Goal: Task Accomplishment & Management: Manage account settings

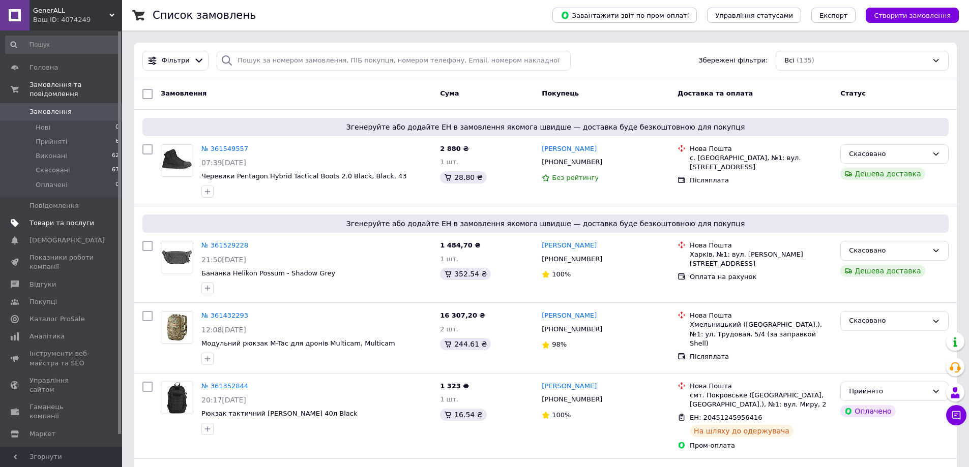
click at [46, 219] on span "Товари та послуги" at bounding box center [62, 223] width 65 height 9
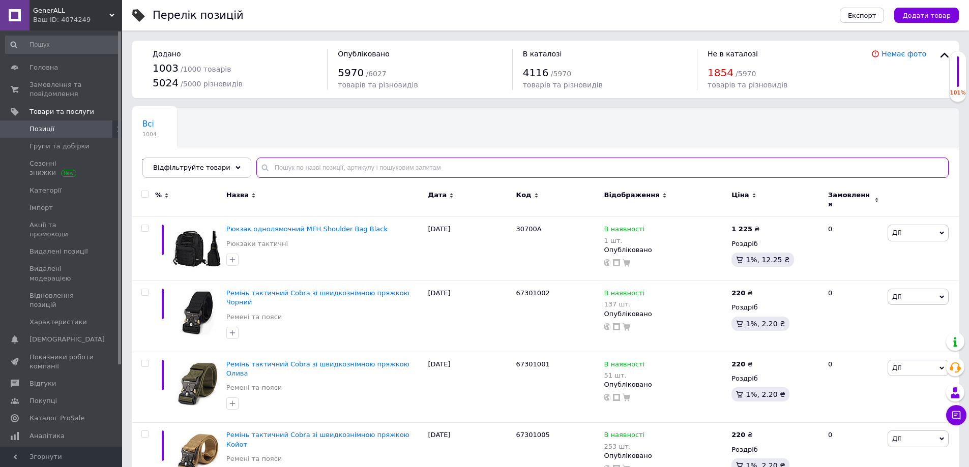
click at [285, 165] on input "text" at bounding box center [602, 168] width 692 height 20
type input "н"
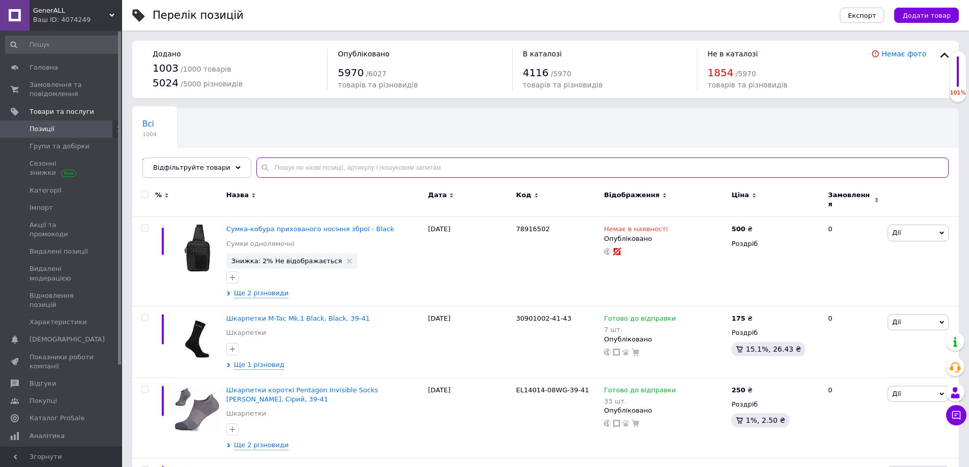
click at [281, 167] on input "text" at bounding box center [602, 168] width 692 height 20
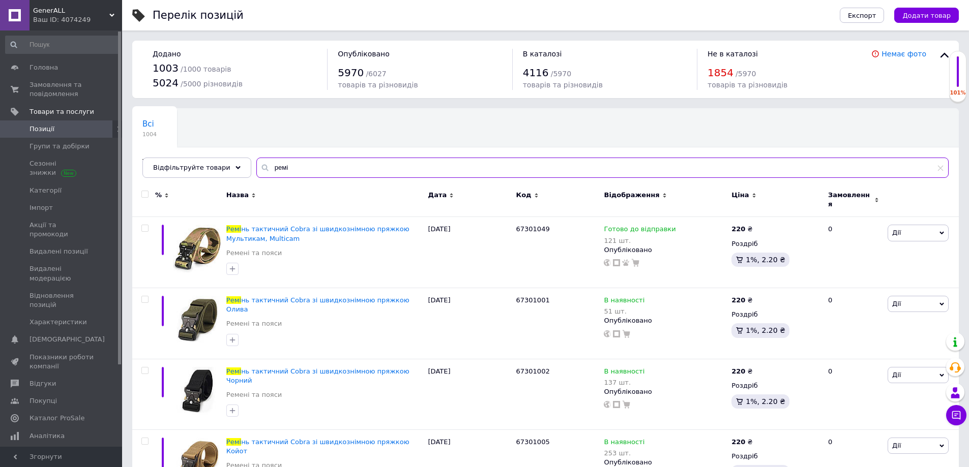
type input "ремі"
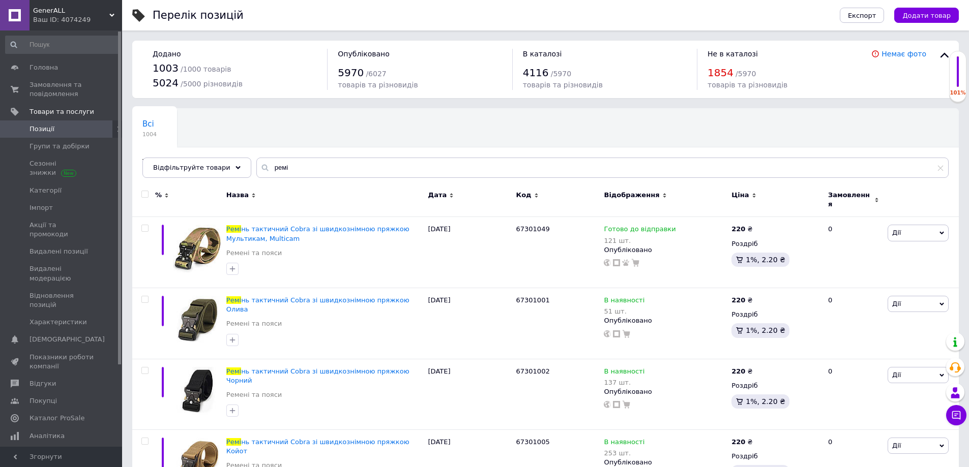
click at [142, 192] on input "checkbox" at bounding box center [144, 194] width 7 height 7
checkbox input "true"
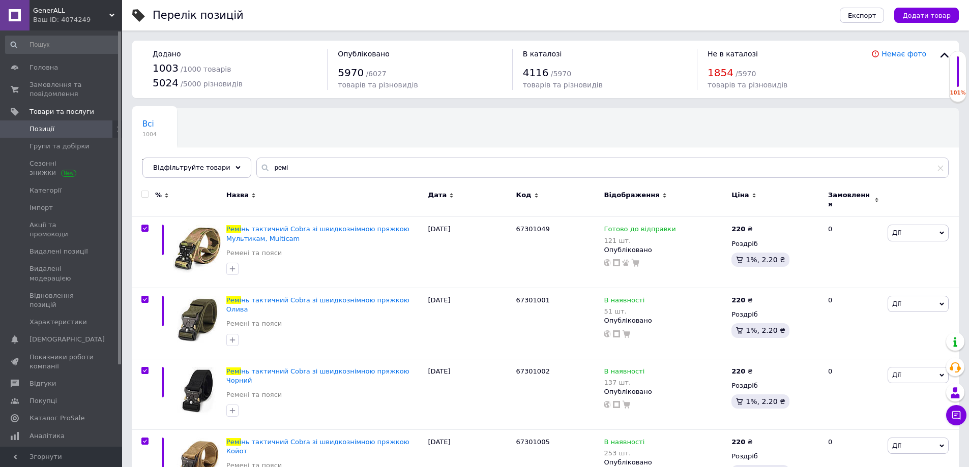
checkbox input "true"
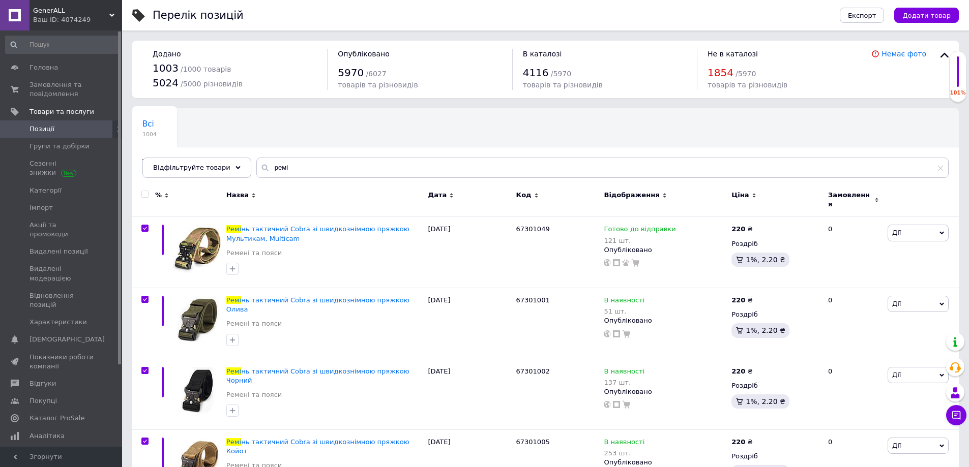
checkbox input "true"
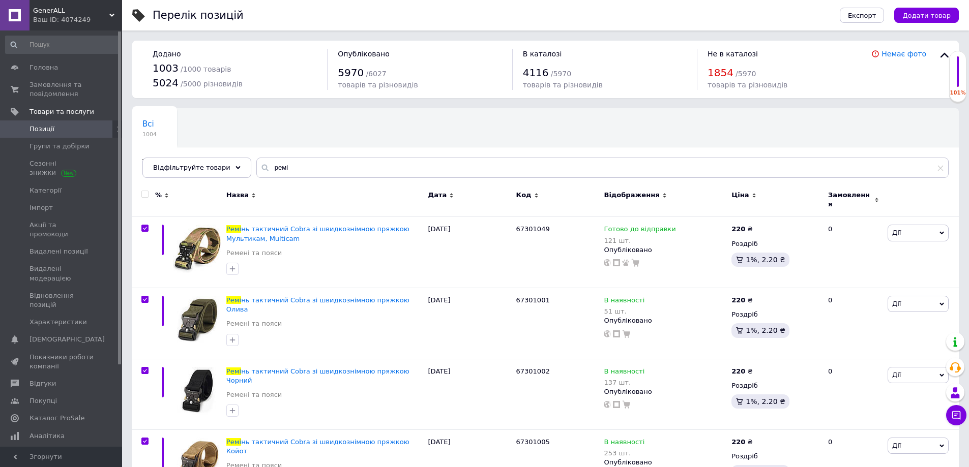
checkbox input "true"
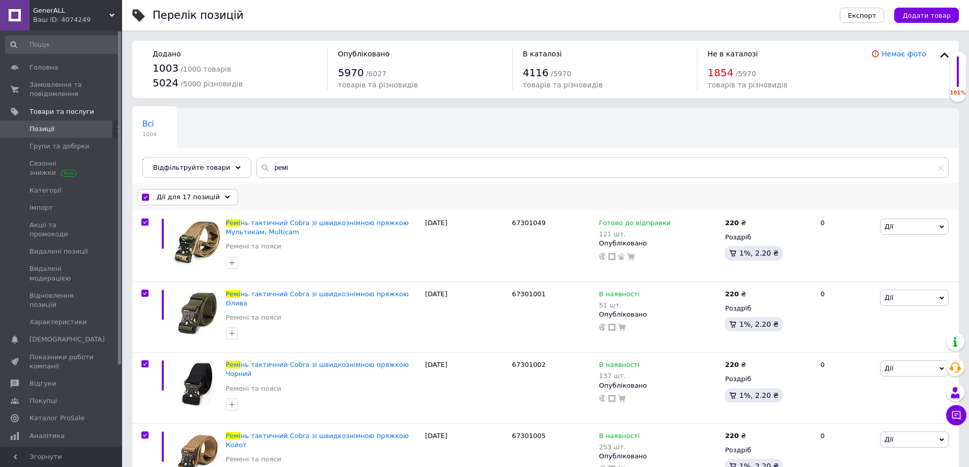
click at [176, 199] on span "Дії для 17 позицій" at bounding box center [188, 197] width 63 height 9
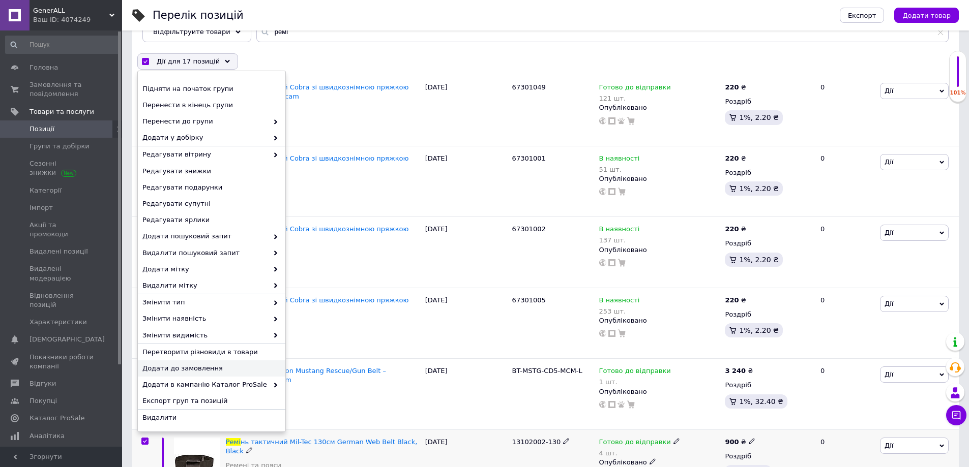
scroll to position [153, 0]
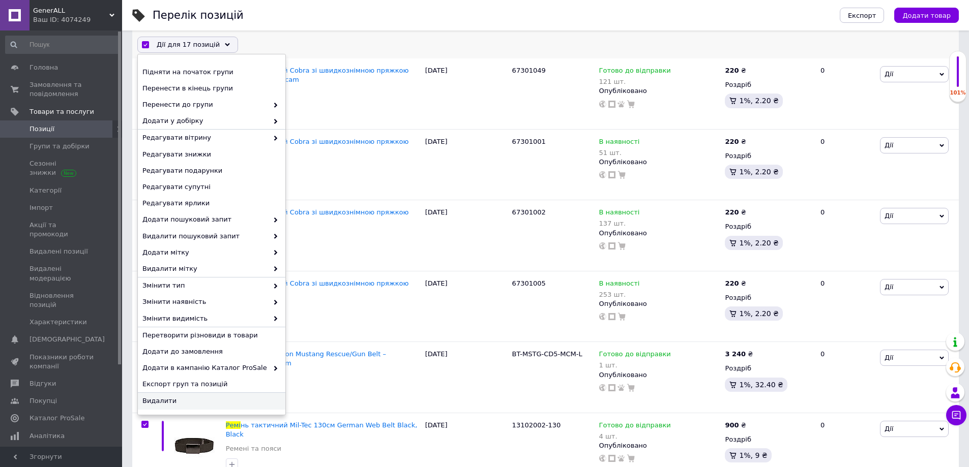
click at [171, 400] on span "Видалити" at bounding box center [210, 401] width 136 height 9
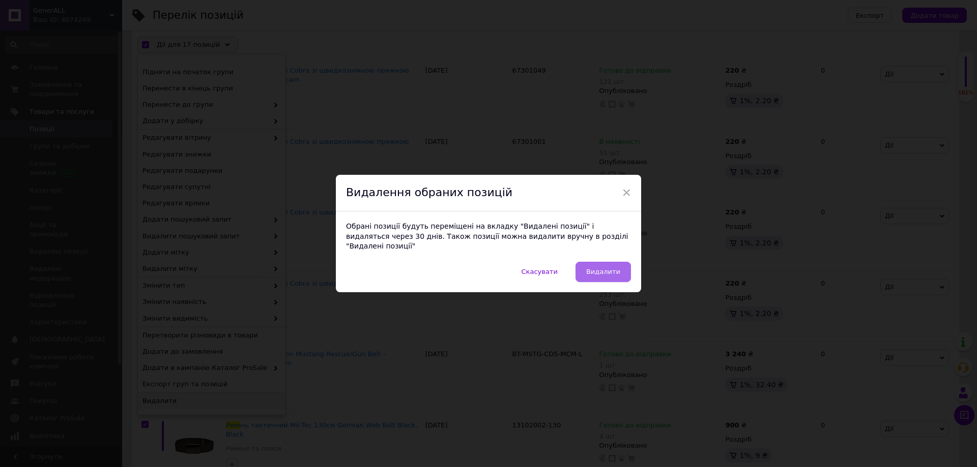
click at [604, 268] on span "Видалити" at bounding box center [603, 272] width 34 height 8
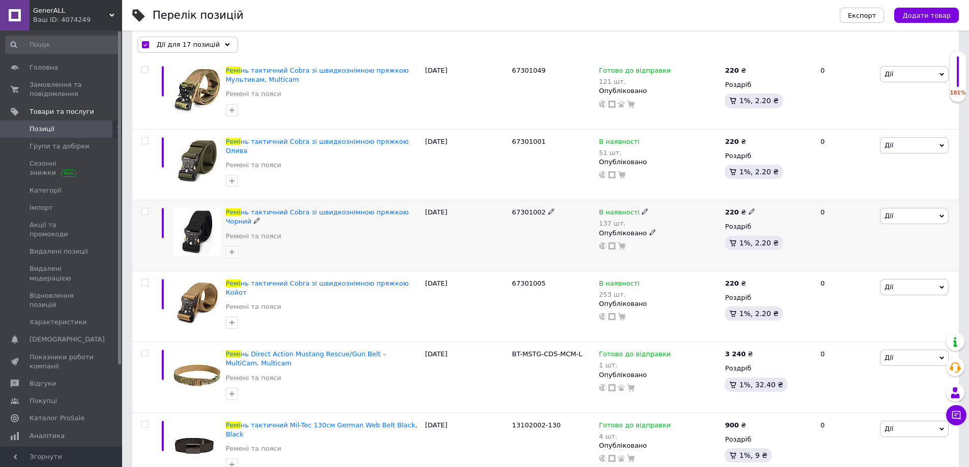
checkbox input "false"
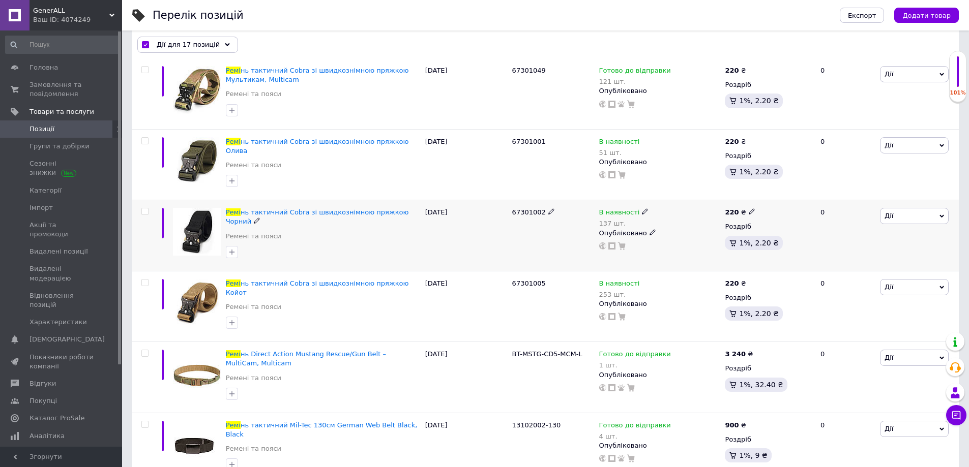
checkbox input "false"
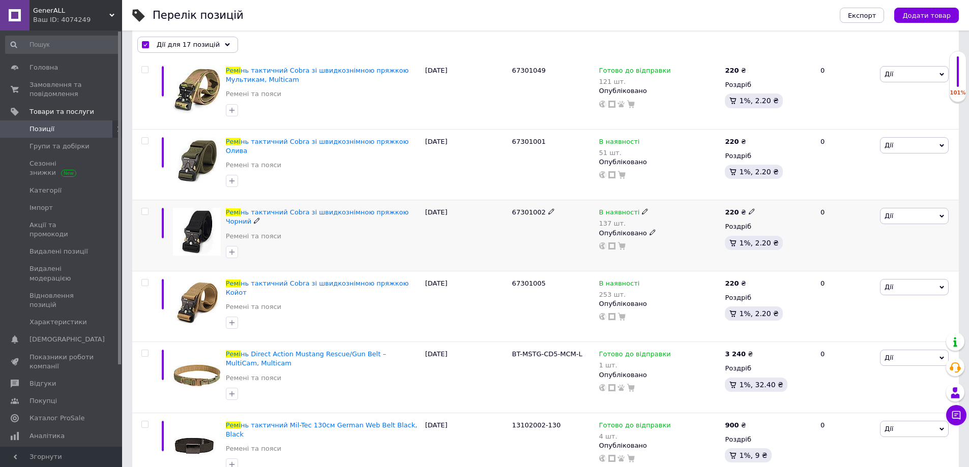
checkbox input "false"
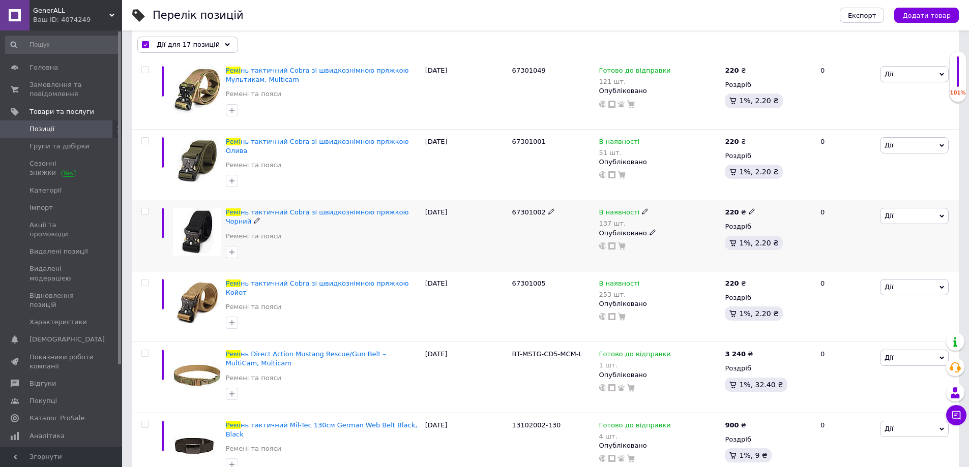
checkbox input "false"
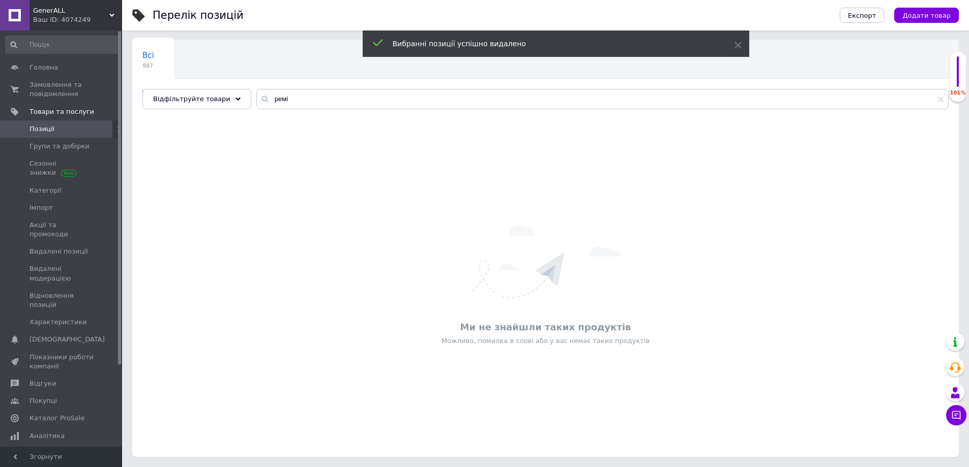
scroll to position [69, 0]
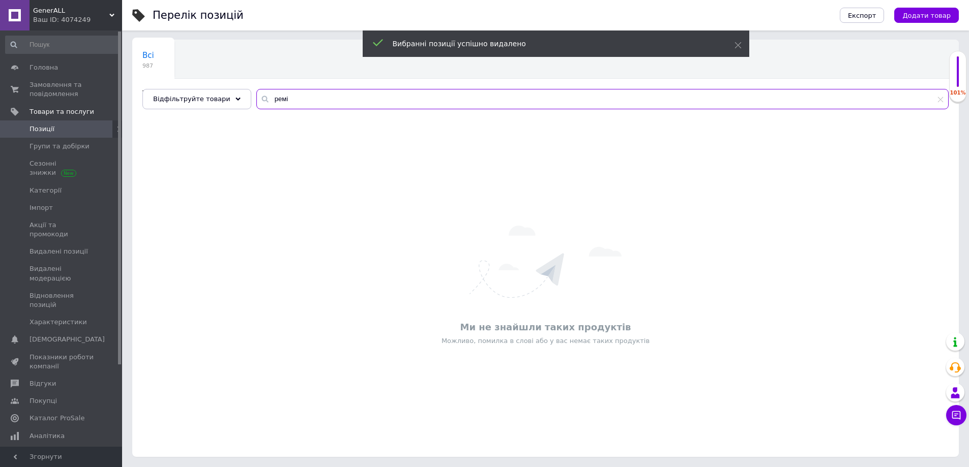
click at [281, 96] on input "ремі" at bounding box center [602, 99] width 692 height 20
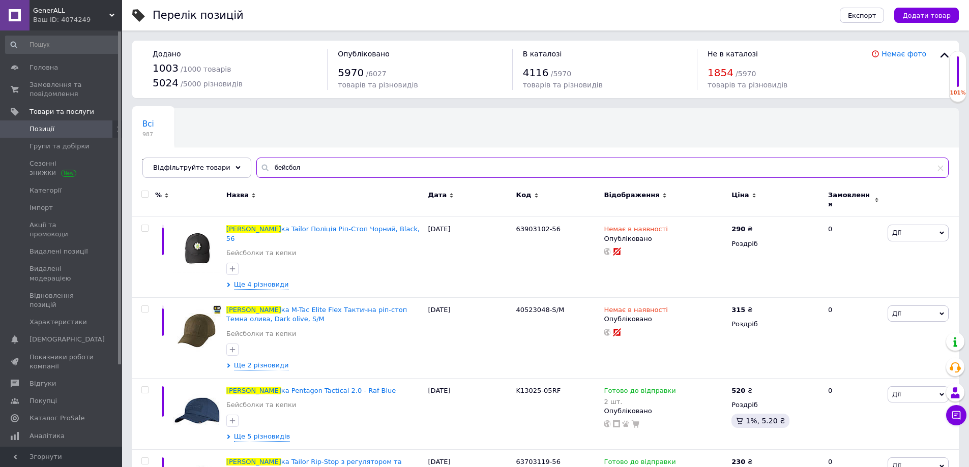
type input "бейсбол"
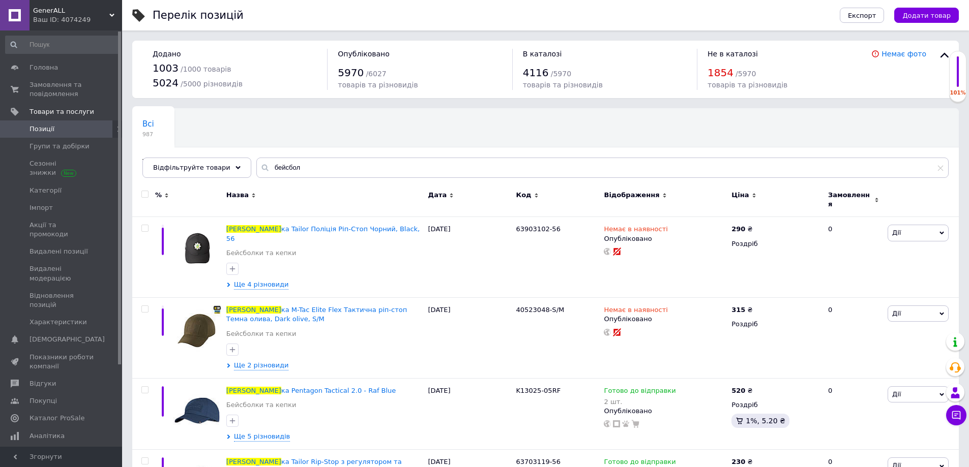
click at [146, 195] on input "checkbox" at bounding box center [144, 194] width 7 height 7
checkbox input "true"
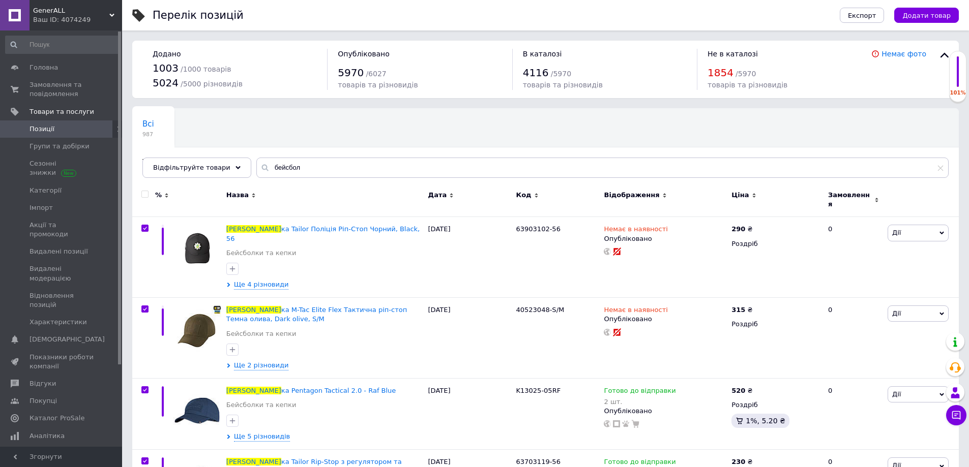
checkbox input "true"
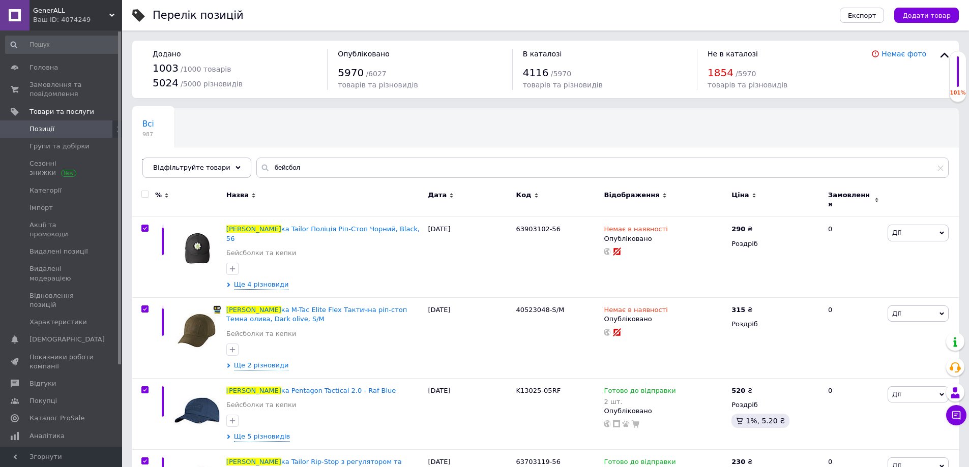
checkbox input "true"
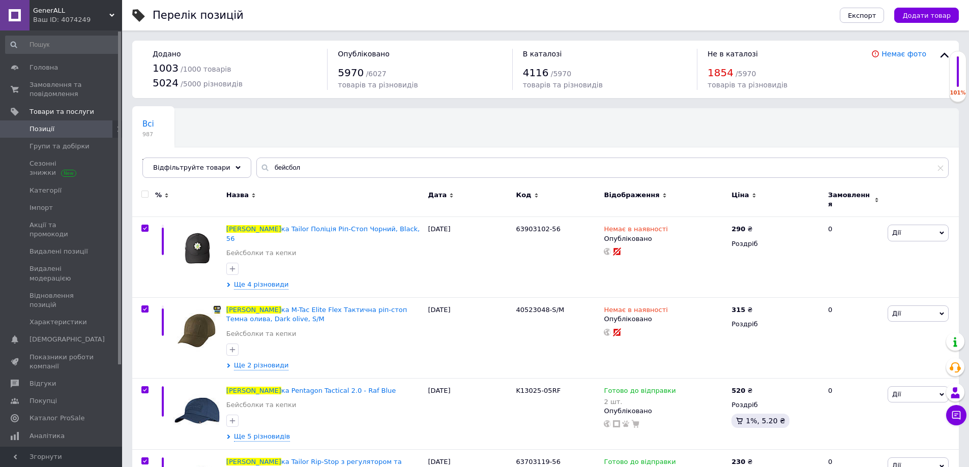
checkbox input "true"
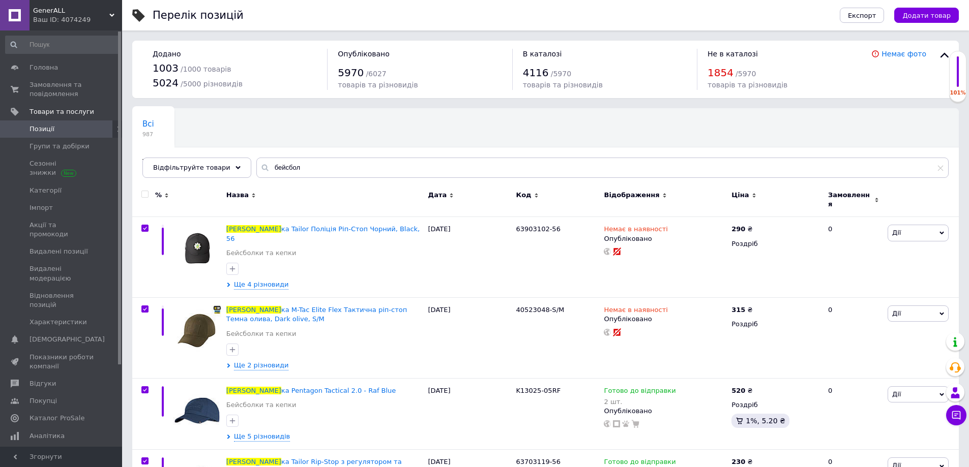
checkbox input "true"
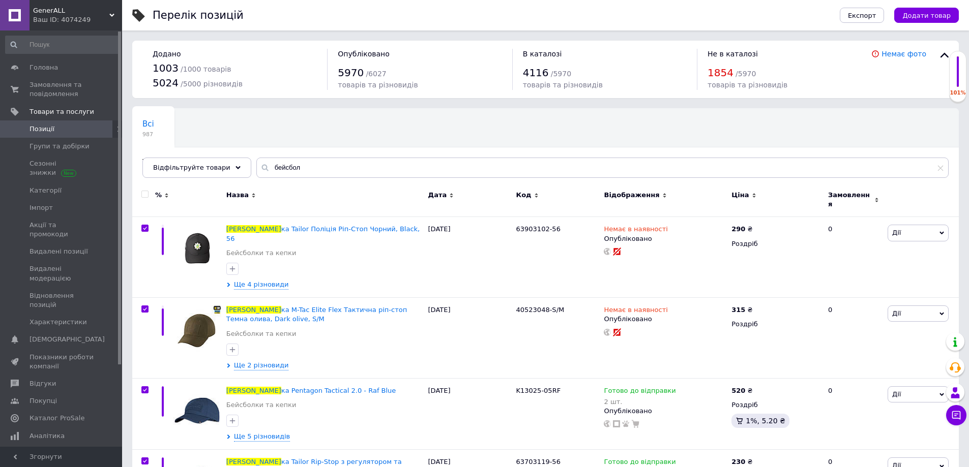
checkbox input "true"
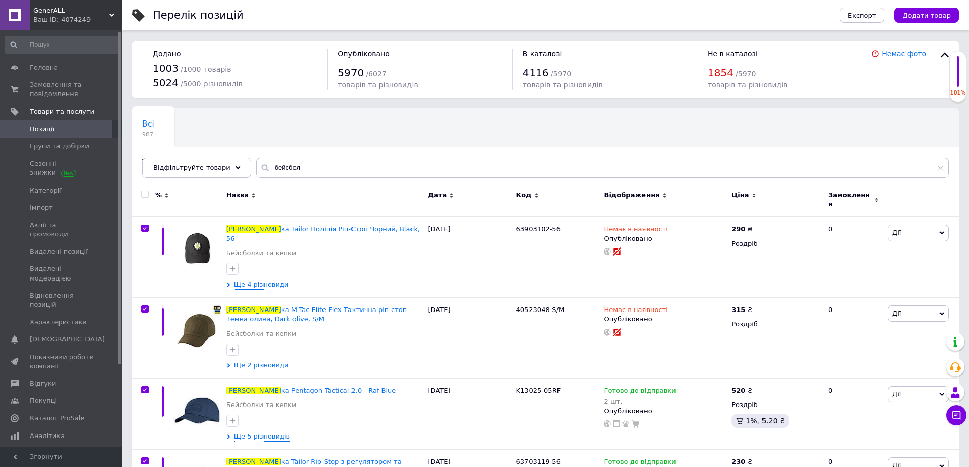
checkbox input "true"
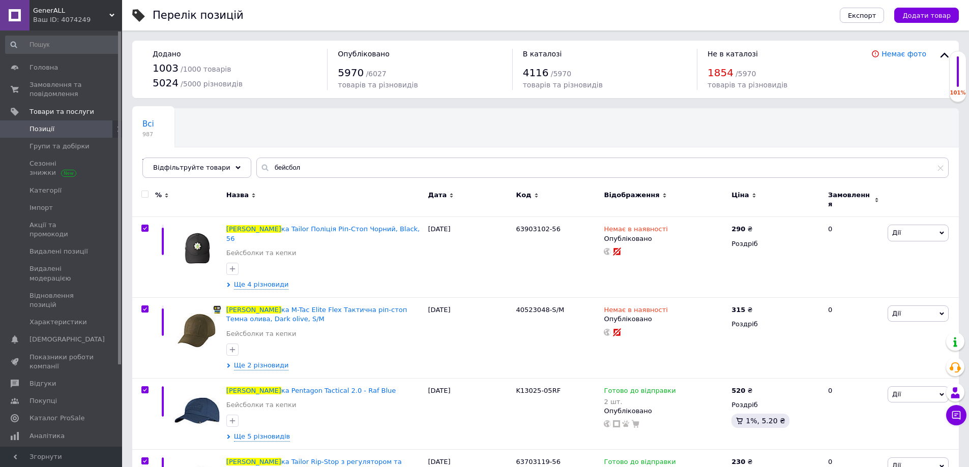
checkbox input "true"
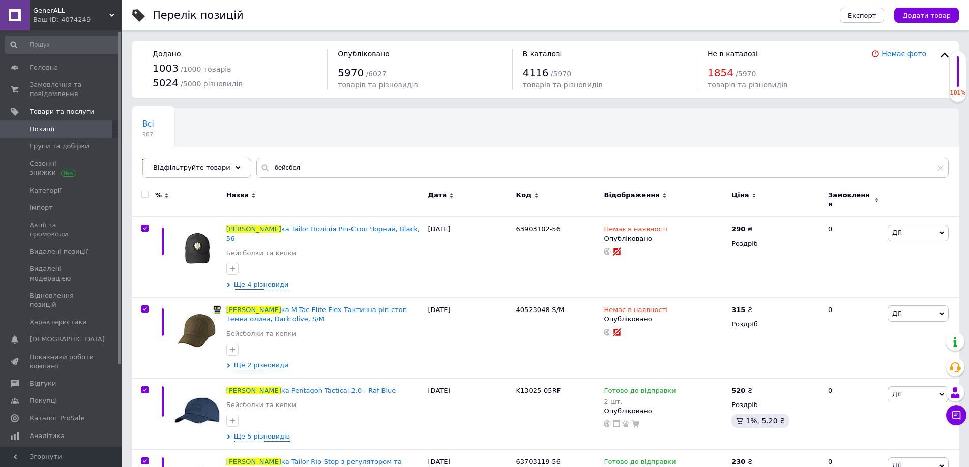
checkbox input "true"
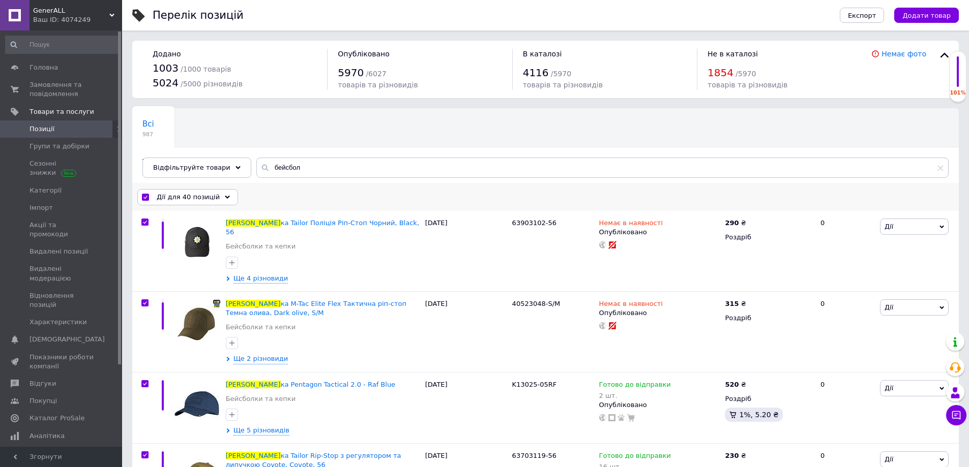
click at [192, 195] on span "Дії для 40 позицій" at bounding box center [188, 197] width 63 height 9
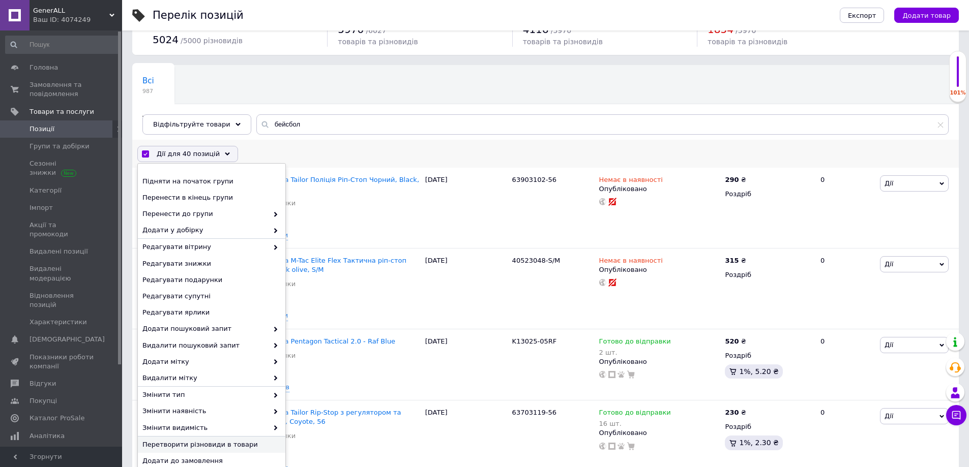
scroll to position [102, 0]
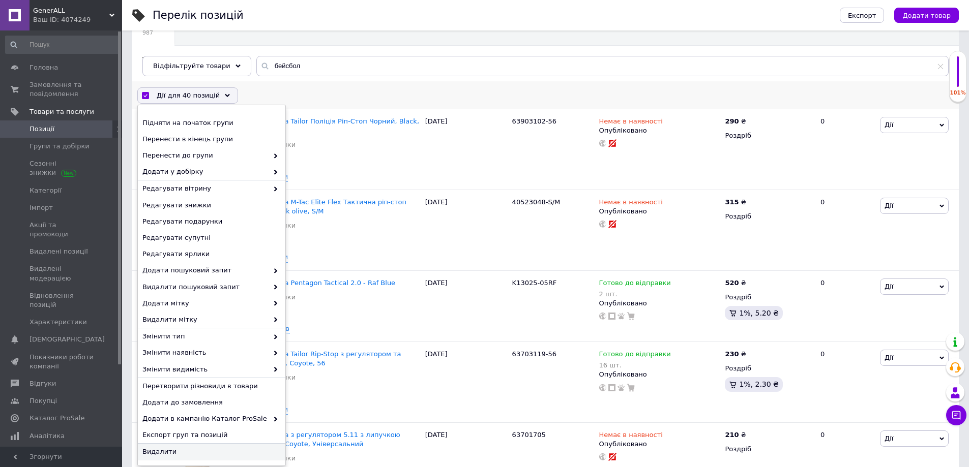
click at [165, 451] on span "Видалити" at bounding box center [210, 452] width 136 height 9
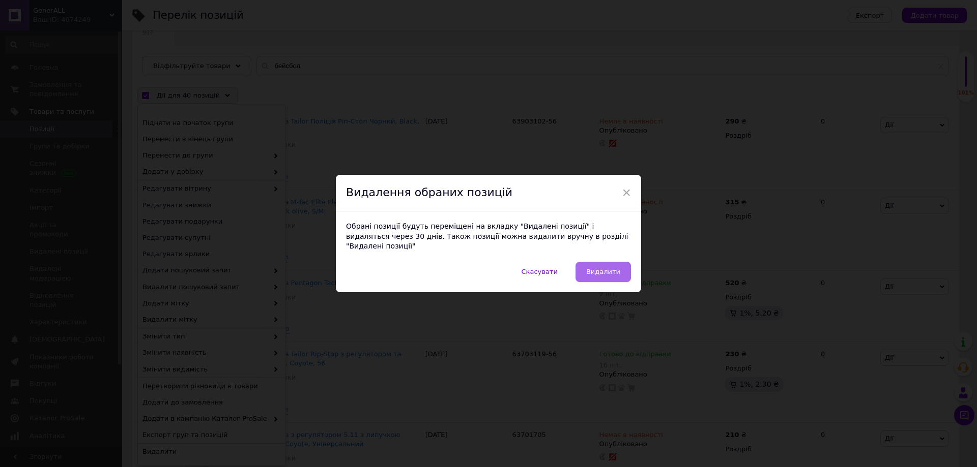
click at [604, 270] on span "Видалити" at bounding box center [603, 272] width 34 height 8
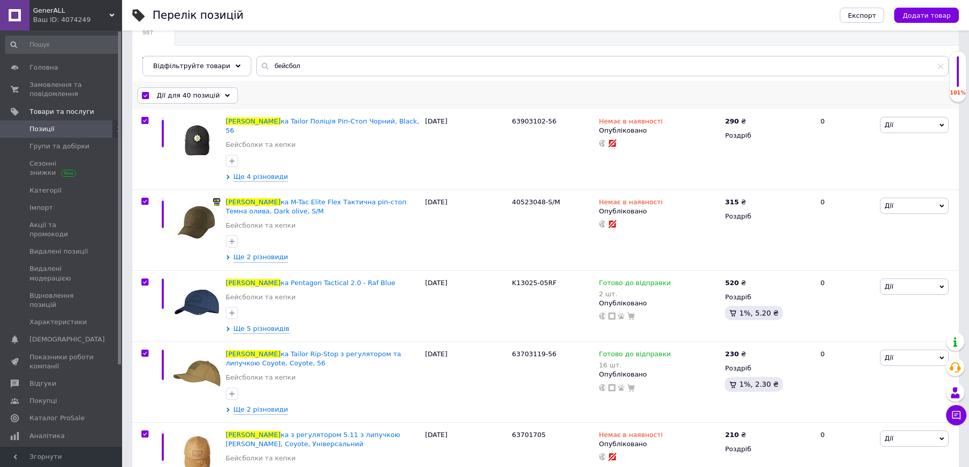
click at [225, 97] on icon at bounding box center [227, 95] width 5 height 5
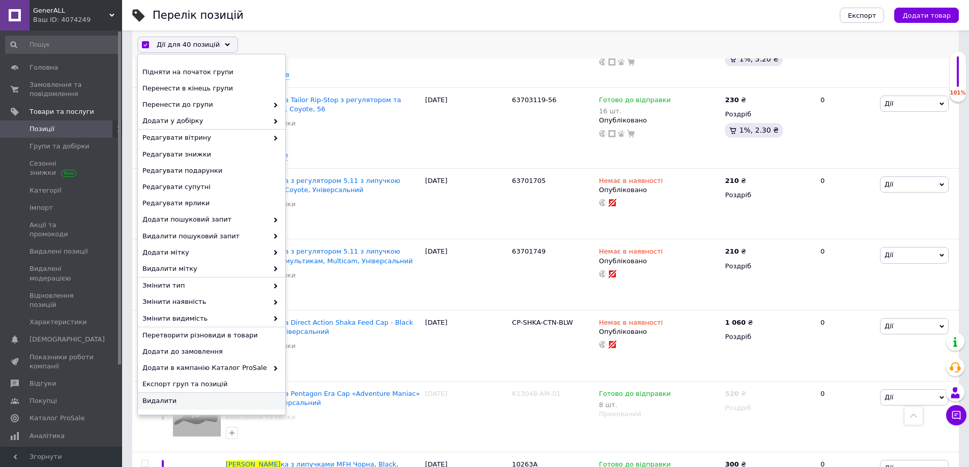
checkbox input "false"
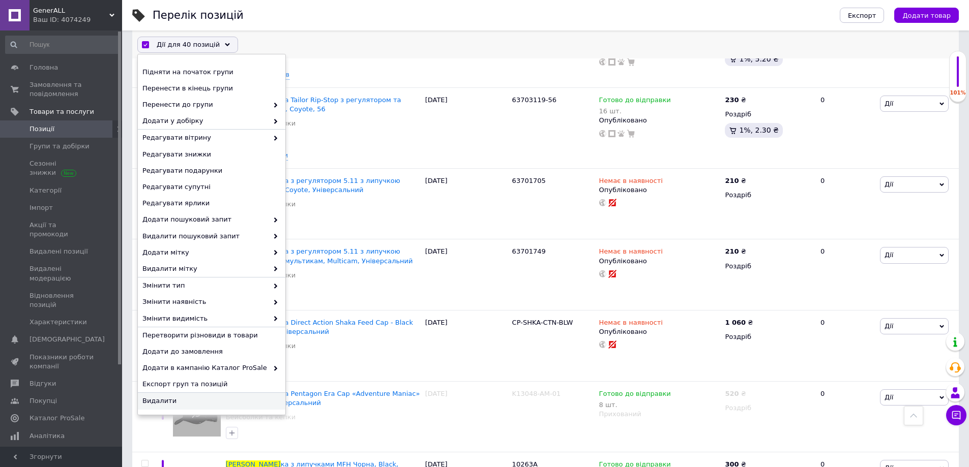
checkbox input "false"
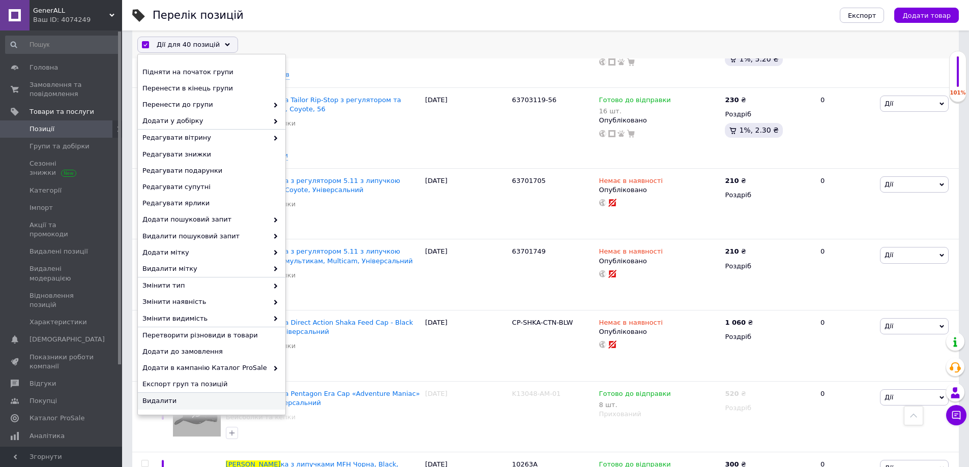
checkbox input "false"
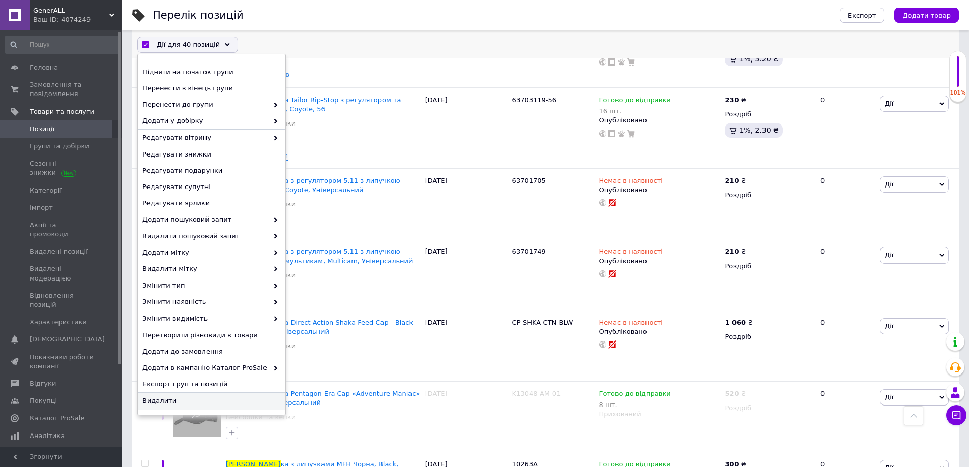
checkbox input "false"
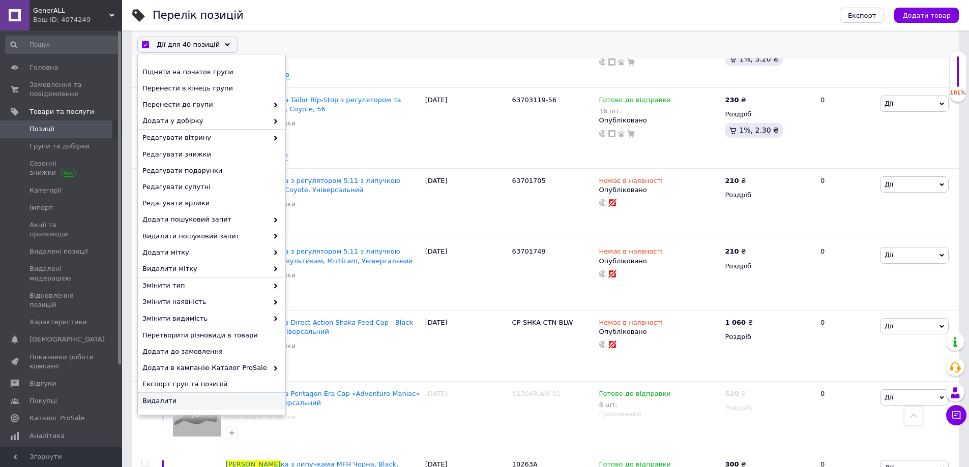
checkbox input "false"
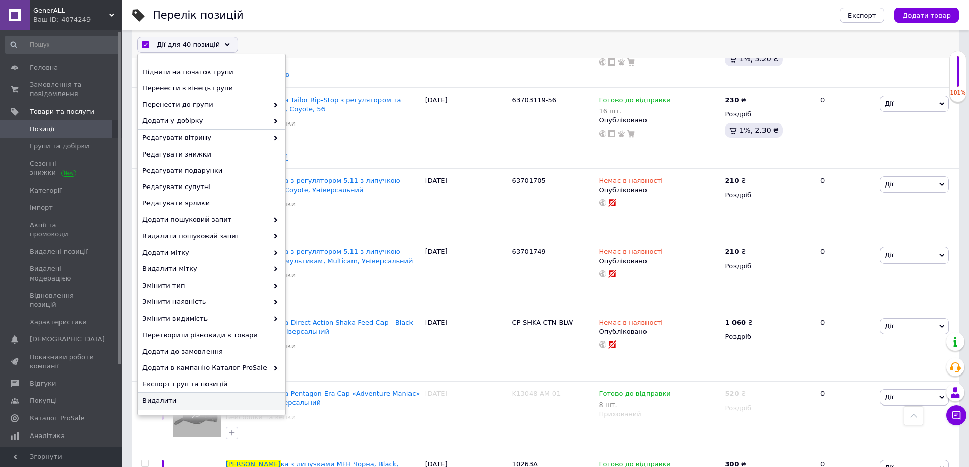
checkbox input "false"
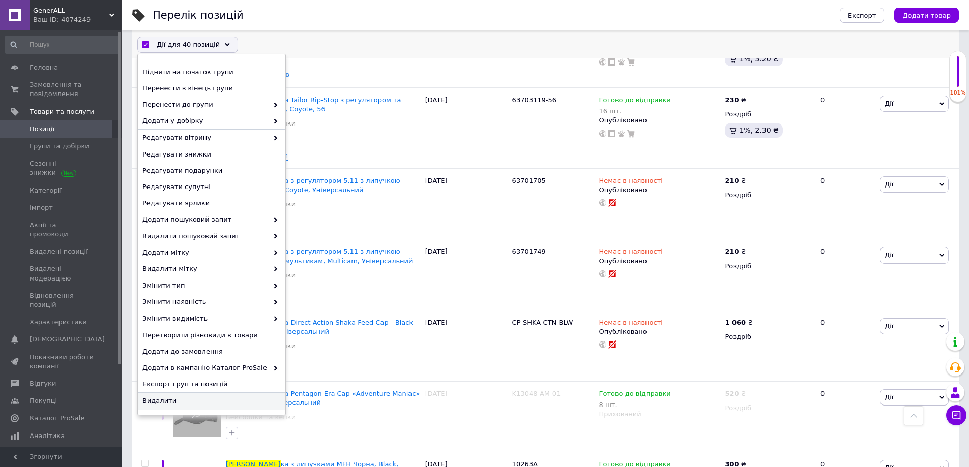
checkbox input "false"
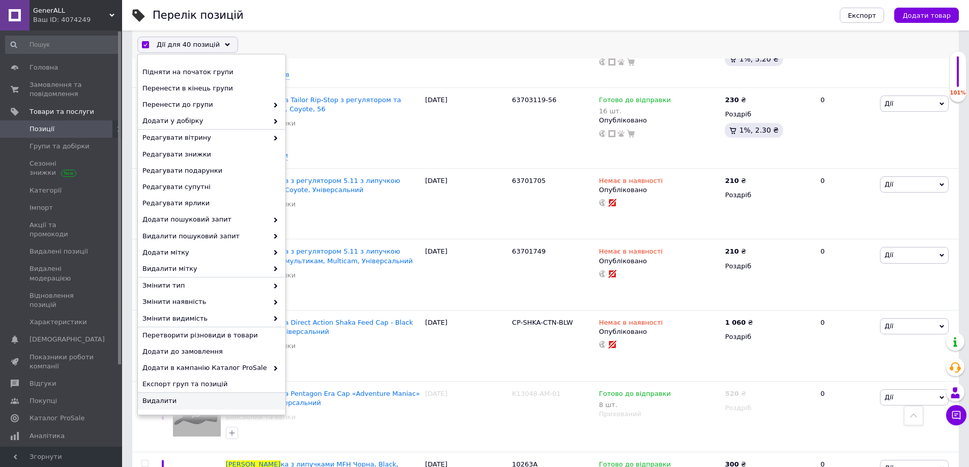
checkbox input "false"
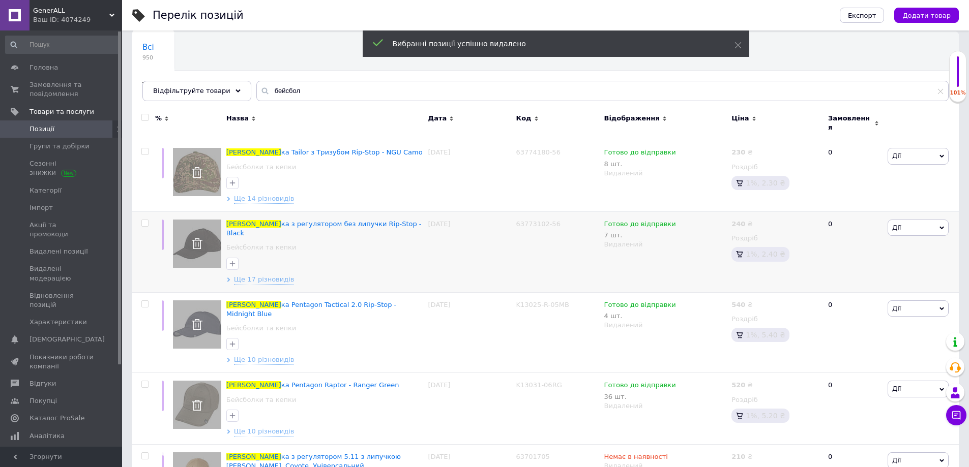
scroll to position [0, 0]
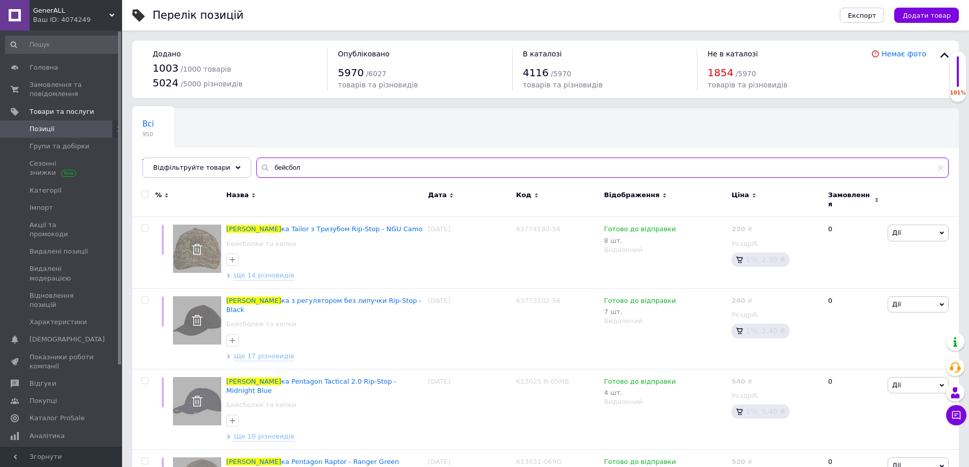
click at [282, 168] on input "бейсбол" at bounding box center [602, 168] width 692 height 20
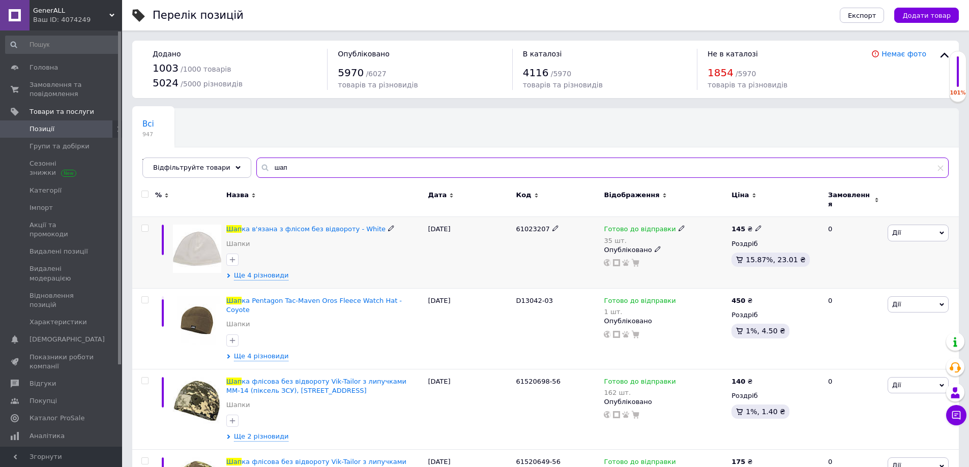
type input "шап"
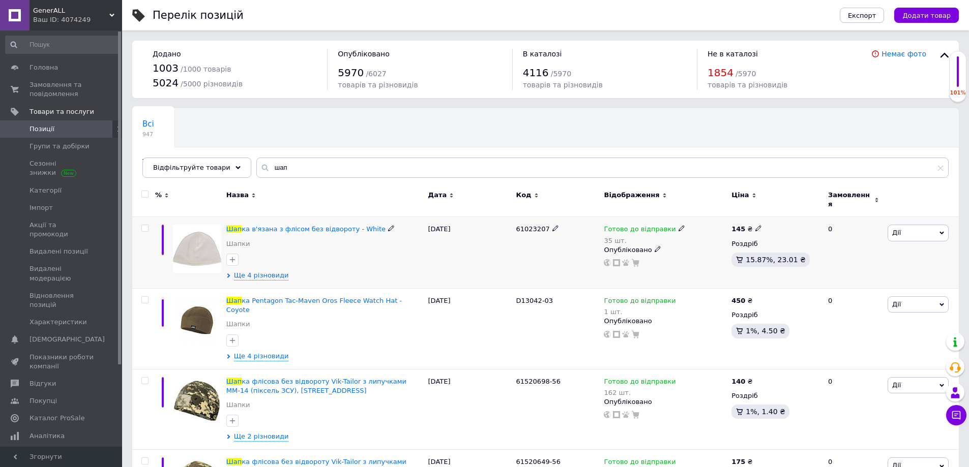
click at [146, 225] on input "checkbox" at bounding box center [144, 228] width 7 height 7
checkbox input "true"
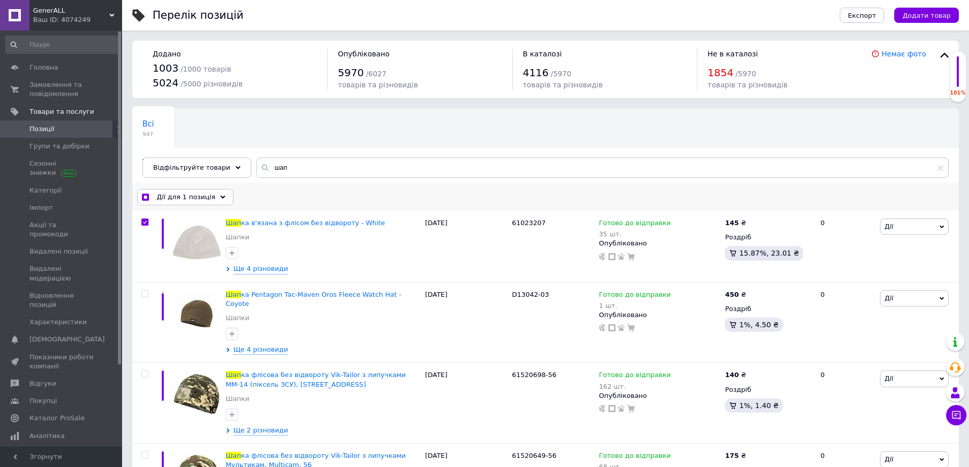
click at [185, 199] on span "Дії для 1 позиція" at bounding box center [186, 197] width 58 height 9
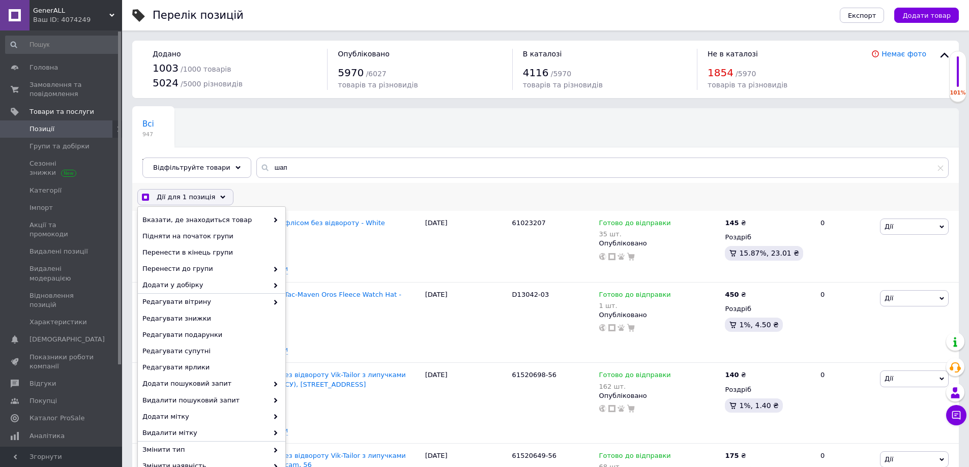
click at [296, 204] on div "Дії для 1 позиція Вибрати усі 20 позицій Вибрані всі 20 позицій Скасувати обран…" at bounding box center [545, 197] width 827 height 26
checkbox input "true"
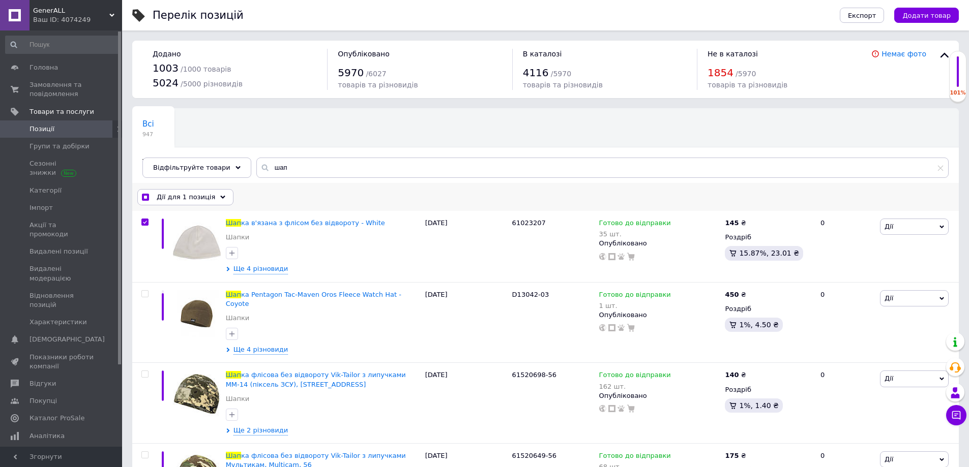
click at [143, 197] on input "checkbox" at bounding box center [145, 197] width 7 height 7
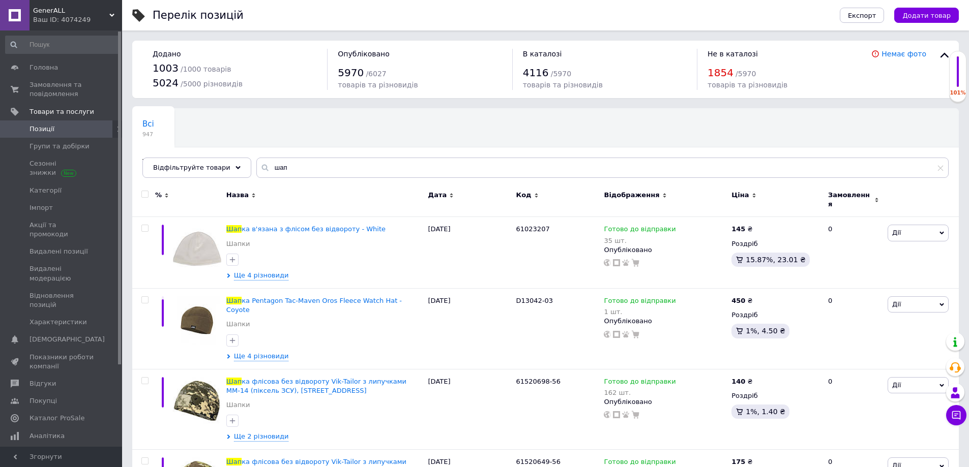
click at [143, 197] on input "checkbox" at bounding box center [144, 194] width 7 height 7
checkbox input "true"
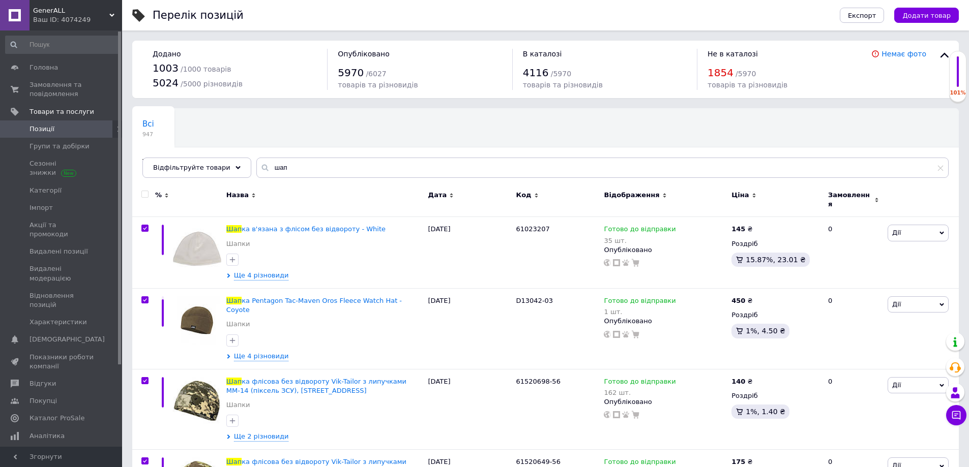
checkbox input "true"
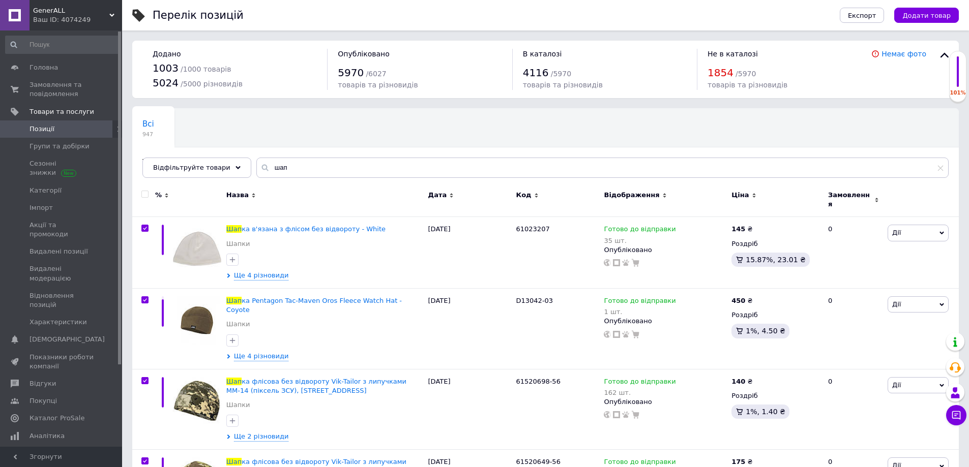
checkbox input "true"
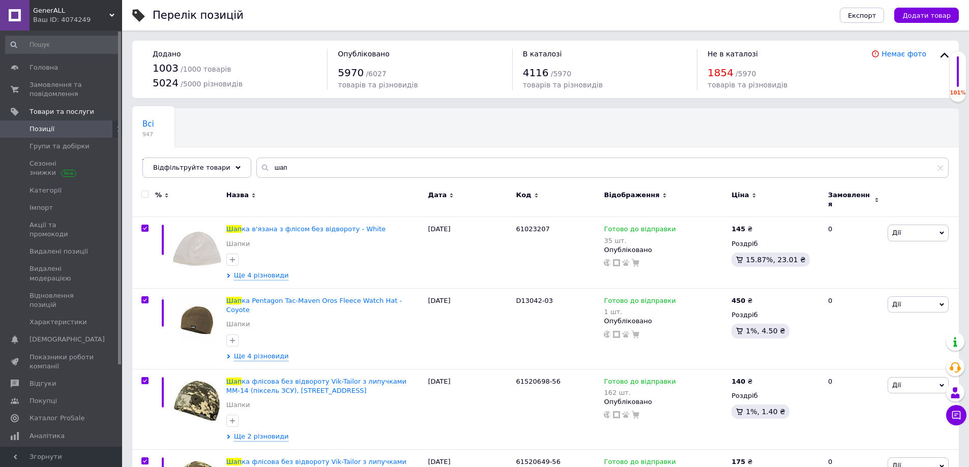
checkbox input "true"
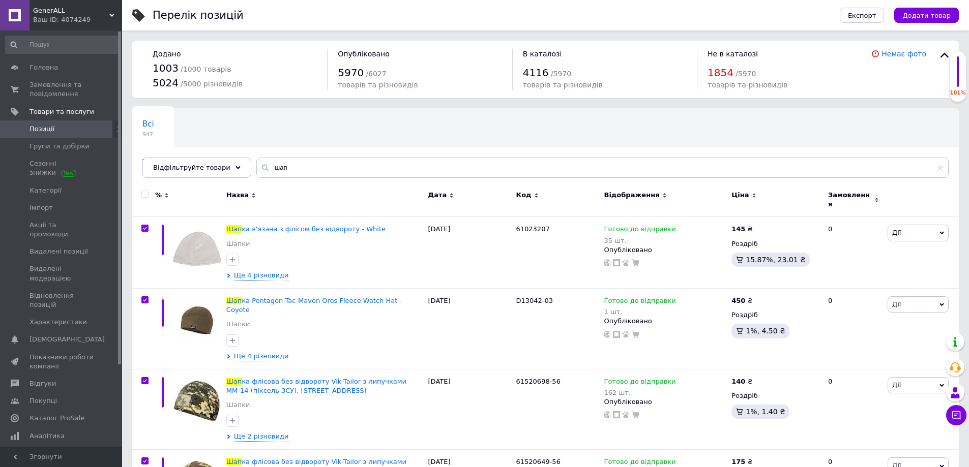
checkbox input "true"
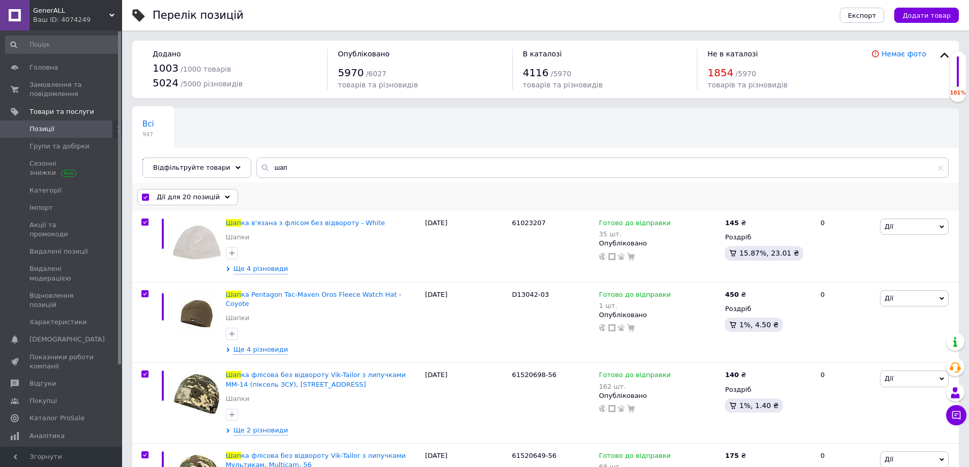
drag, startPoint x: 183, startPoint y: 191, endPoint x: 189, endPoint y: 207, distance: 17.6
click at [184, 191] on div "Дії для 20 позицій" at bounding box center [187, 197] width 101 height 16
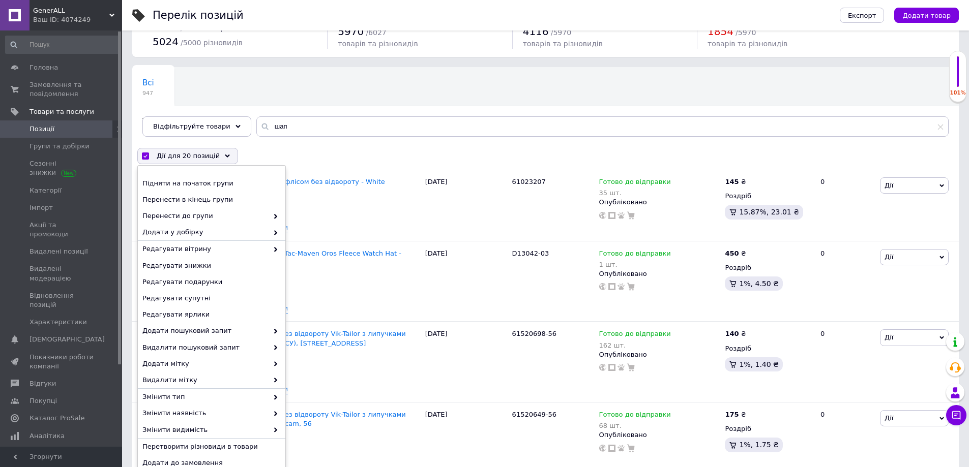
scroll to position [153, 0]
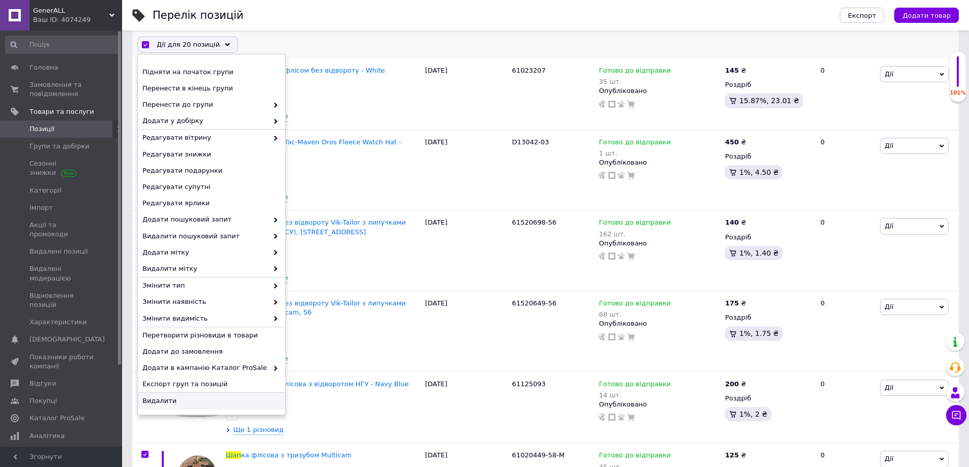
click at [173, 400] on span "Видалити" at bounding box center [210, 401] width 136 height 9
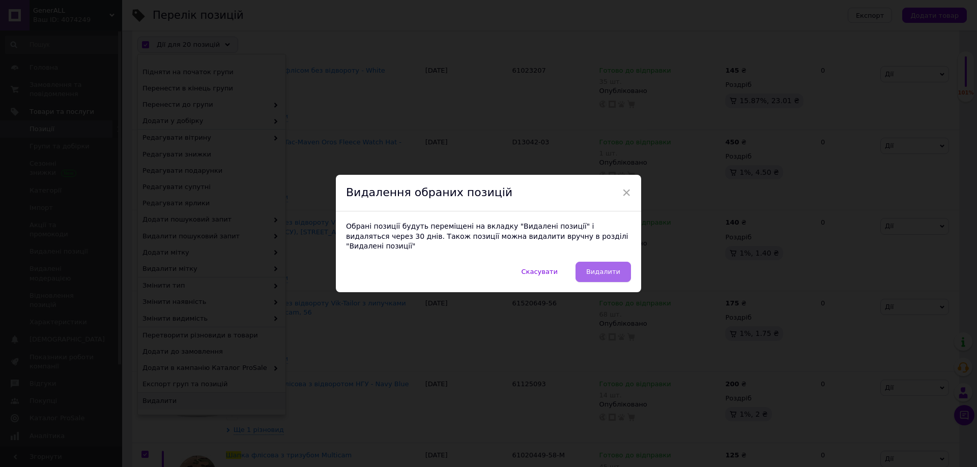
click at [609, 268] on span "Видалити" at bounding box center [603, 272] width 34 height 8
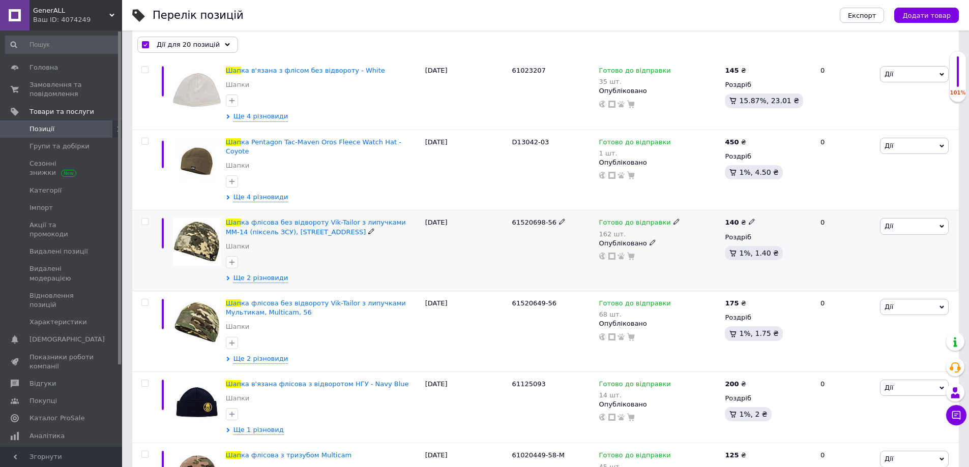
checkbox input "false"
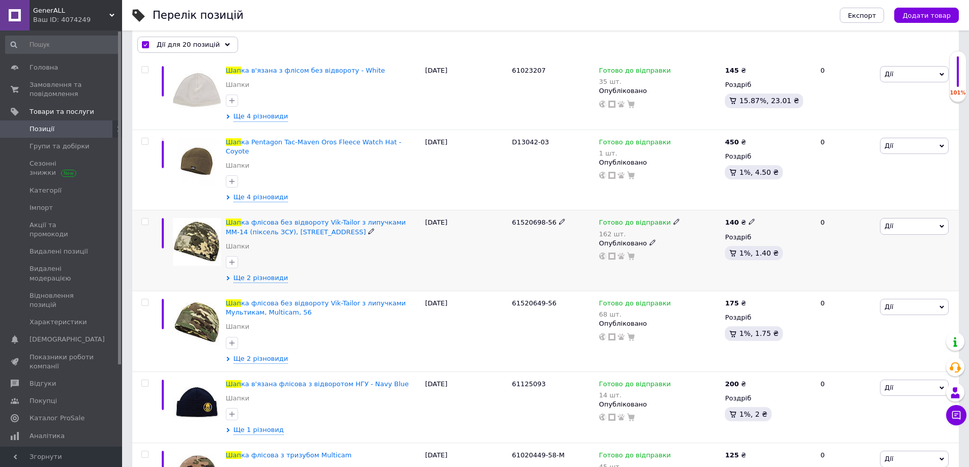
checkbox input "false"
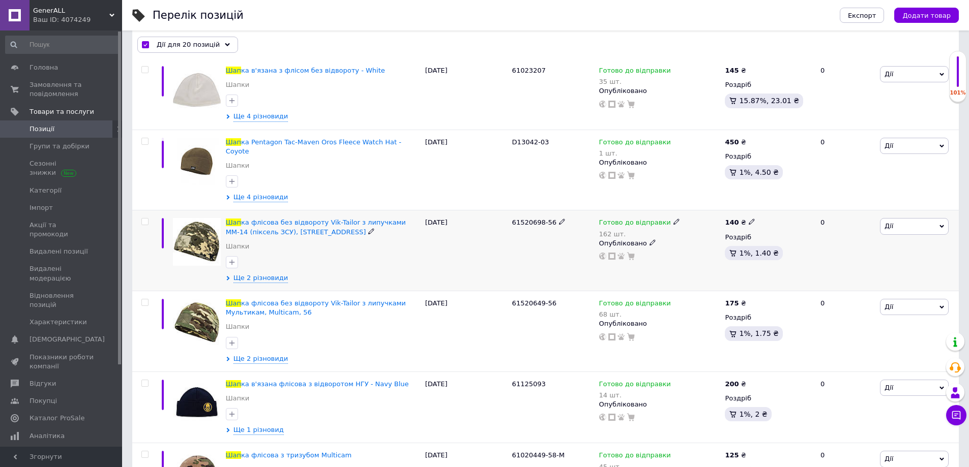
checkbox input "false"
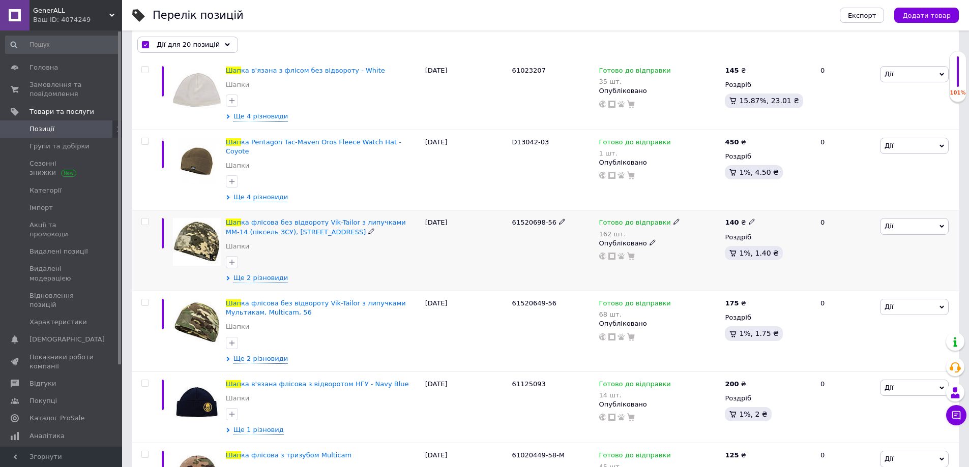
checkbox input "false"
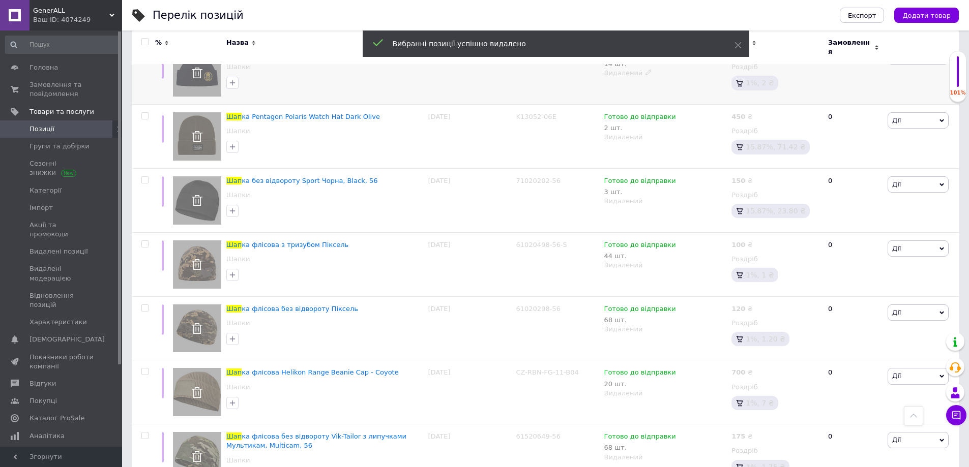
scroll to position [0, 0]
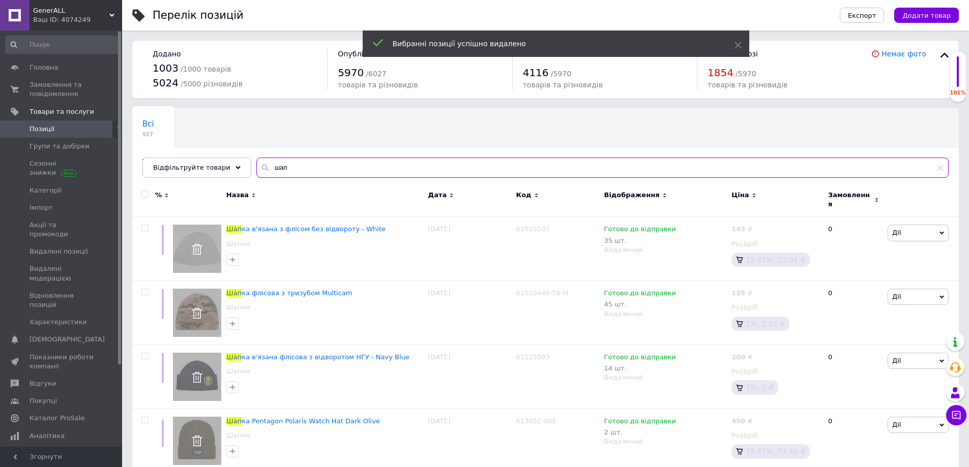
click at [272, 172] on input "шап" at bounding box center [602, 168] width 692 height 20
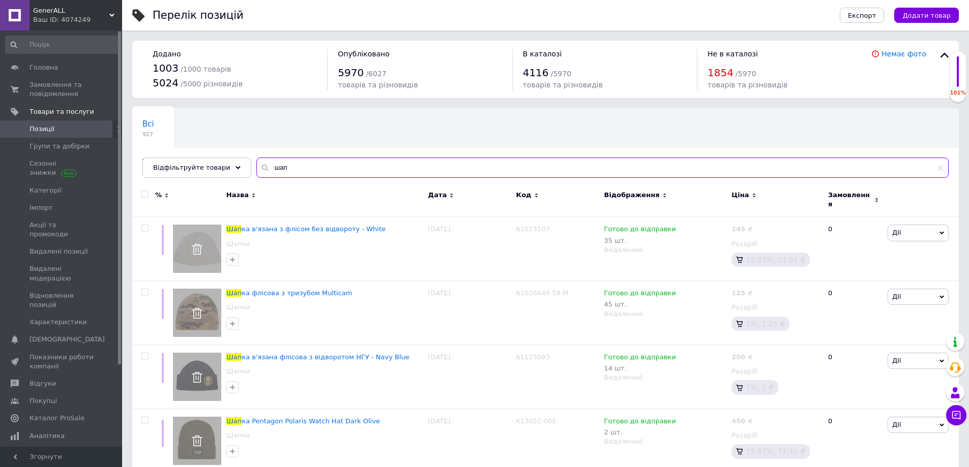
click at [272, 172] on input "шап" at bounding box center [602, 168] width 692 height 20
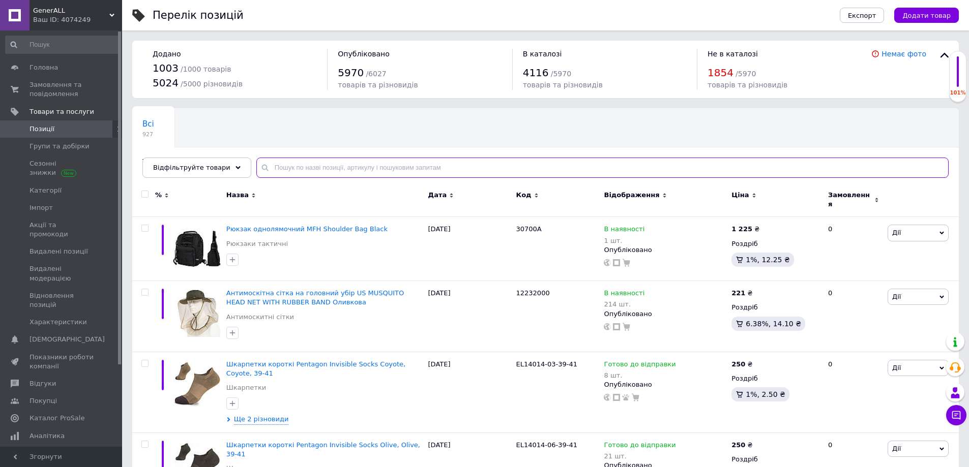
click at [415, 168] on input "text" at bounding box center [602, 168] width 692 height 20
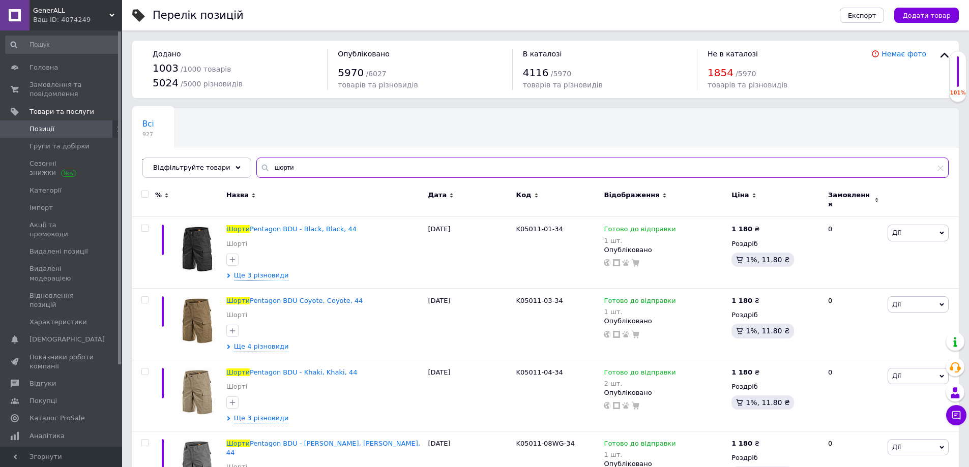
type input "шорти"
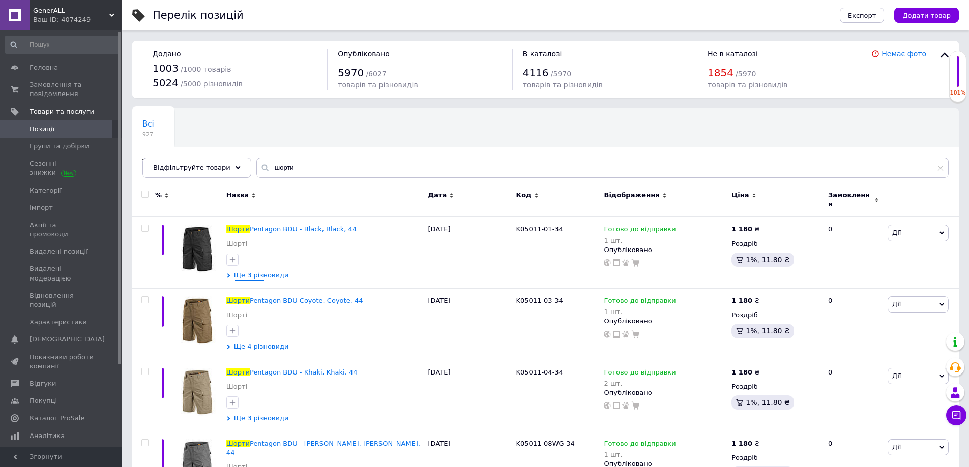
click at [145, 196] on input "checkbox" at bounding box center [144, 194] width 7 height 7
checkbox input "true"
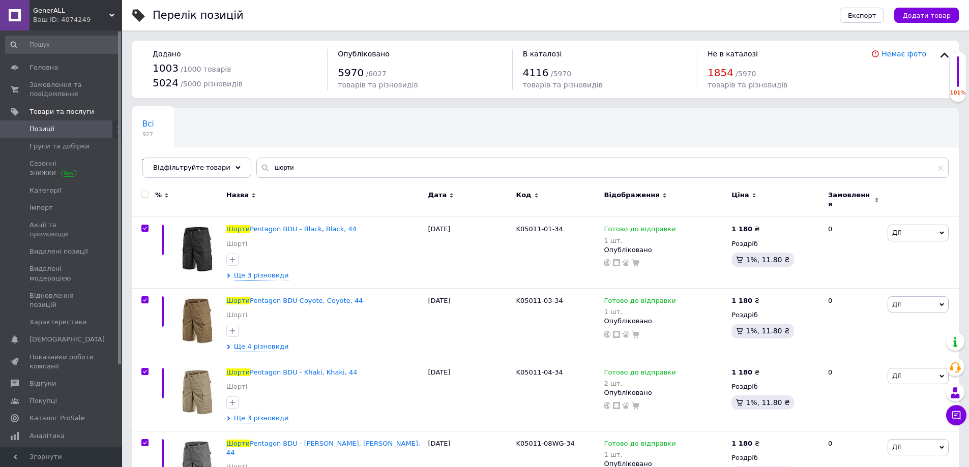
checkbox input "true"
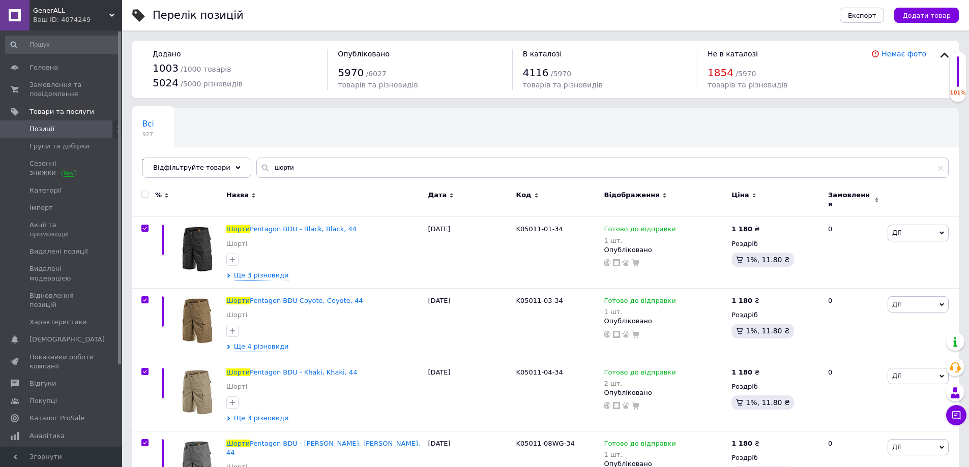
checkbox input "true"
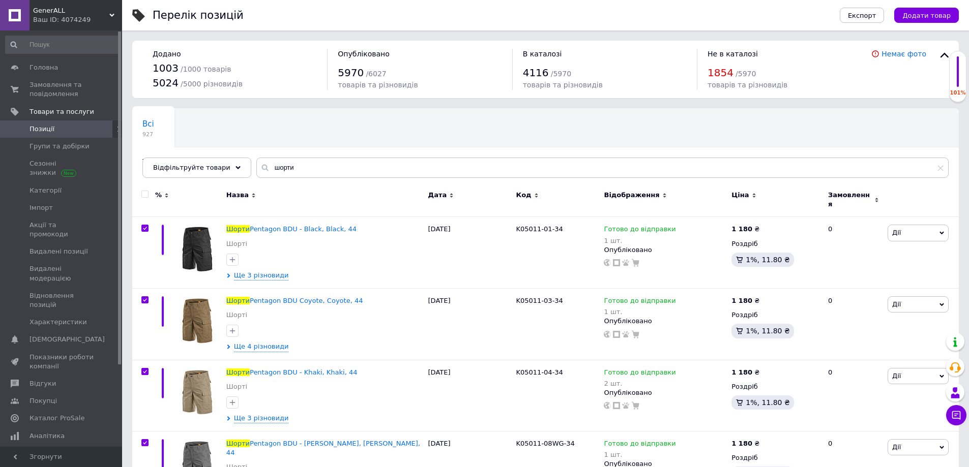
checkbox input "true"
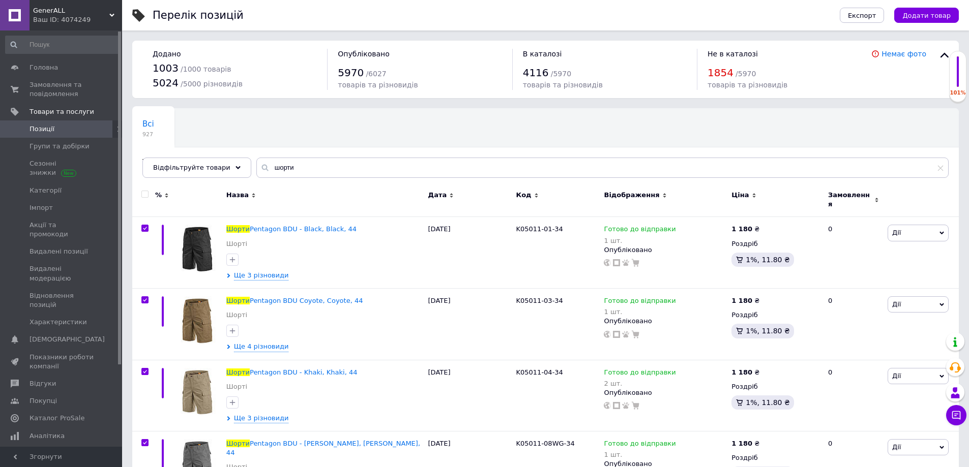
checkbox input "true"
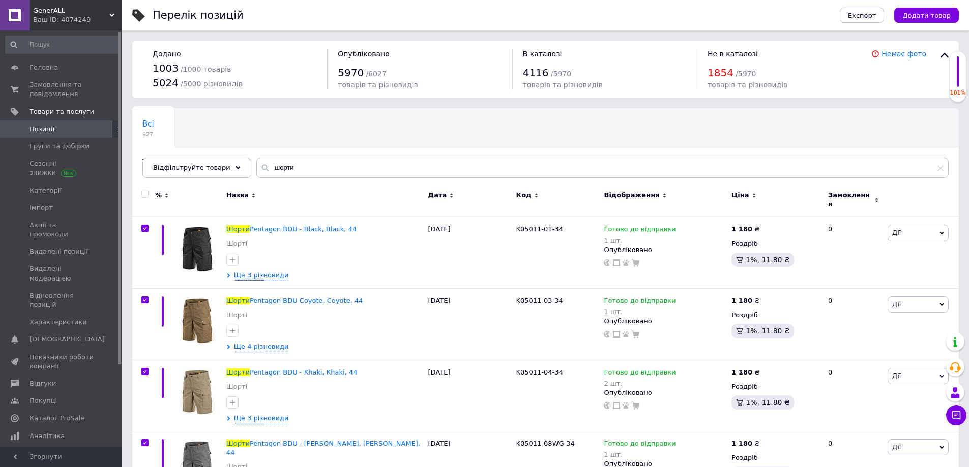
checkbox input "true"
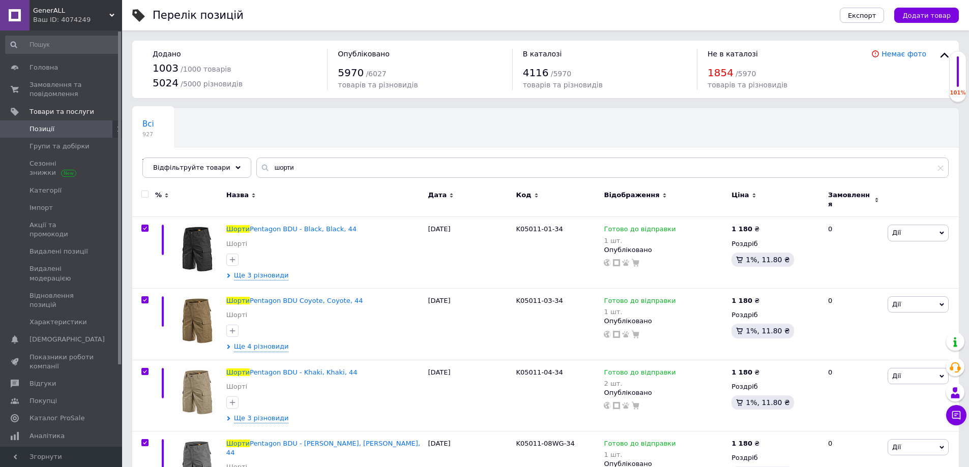
checkbox input "true"
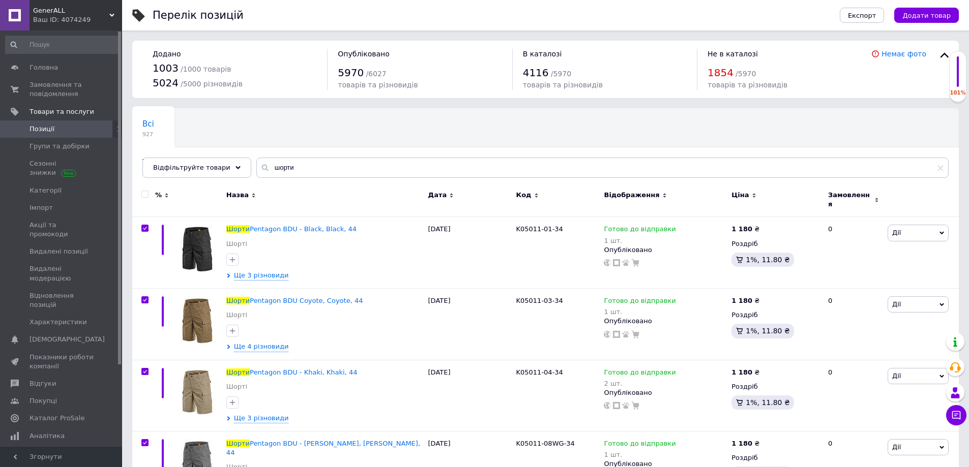
checkbox input "true"
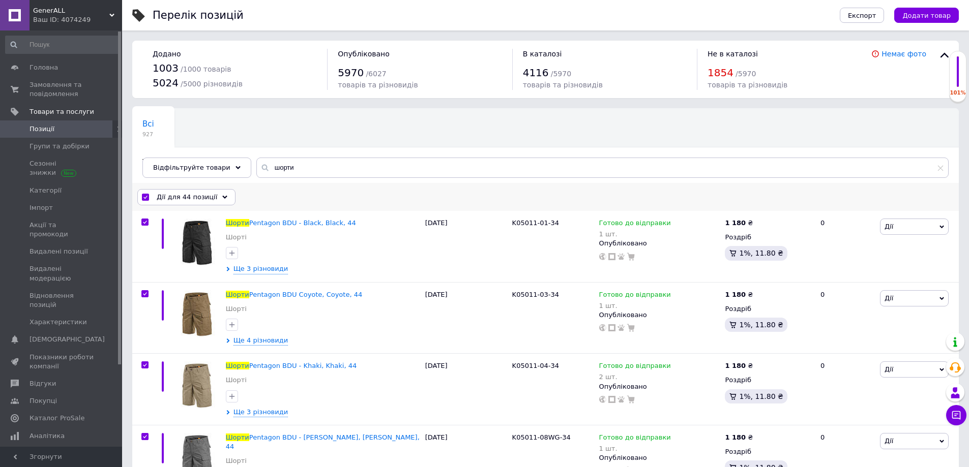
click at [173, 193] on div "Дії для 44 позиції" at bounding box center [186, 197] width 98 height 16
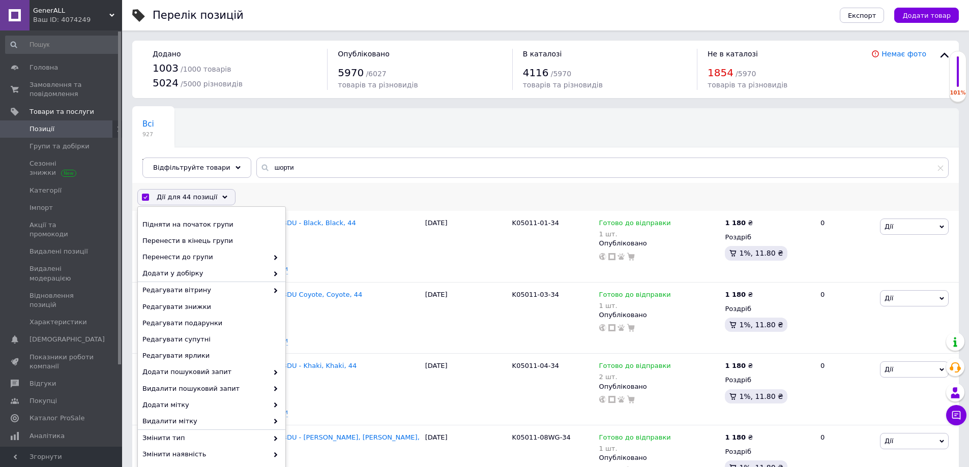
scroll to position [153, 0]
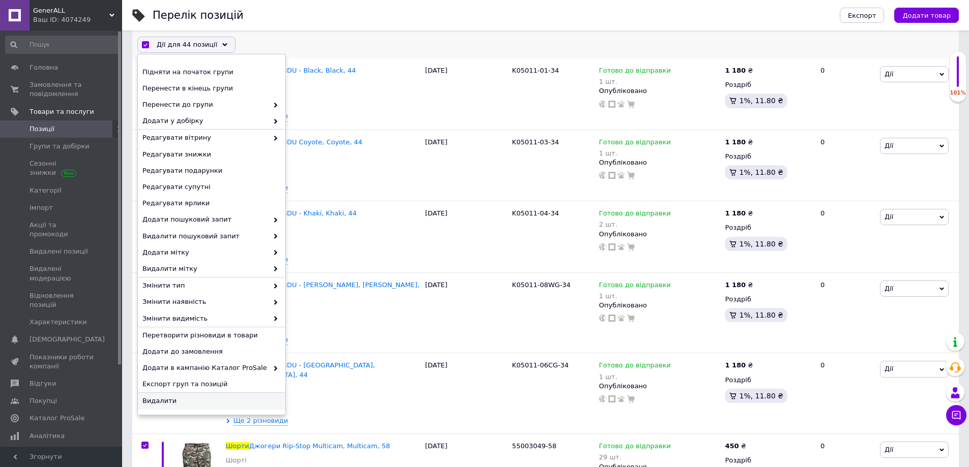
click at [164, 401] on span "Видалити" at bounding box center [210, 401] width 136 height 9
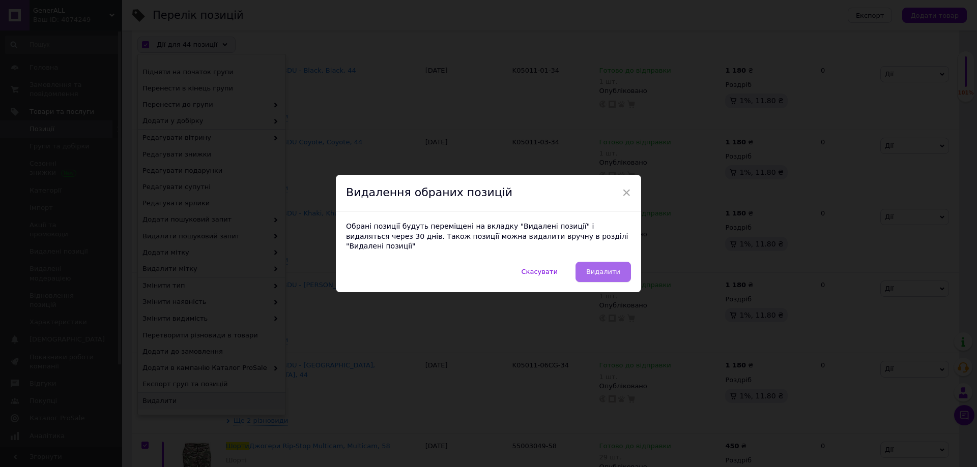
click at [599, 271] on span "Видалити" at bounding box center [603, 272] width 34 height 8
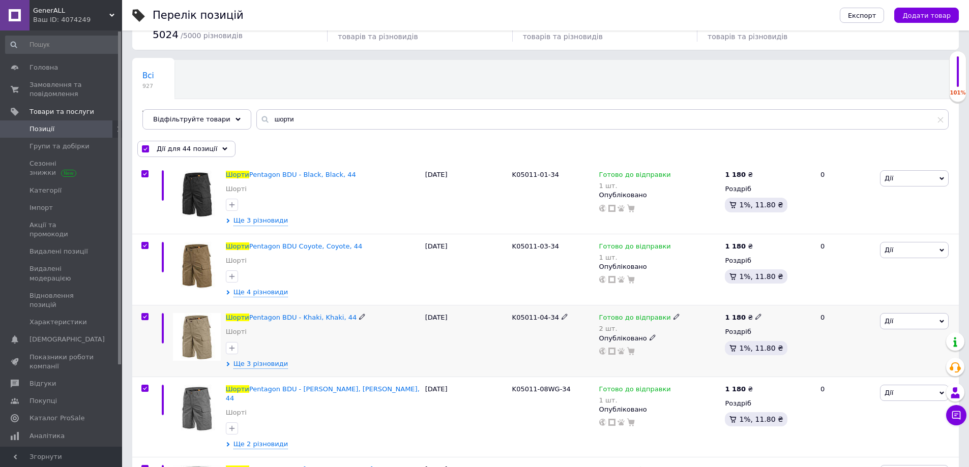
scroll to position [0, 0]
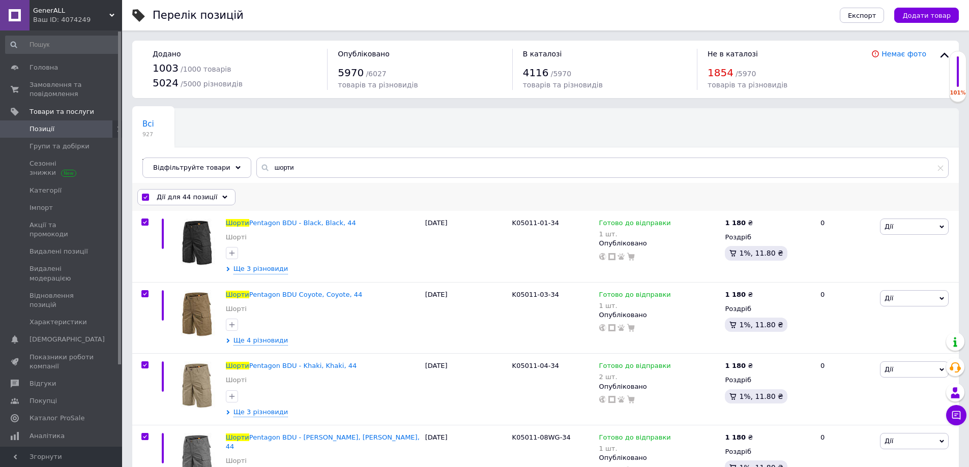
click at [199, 198] on span "Дії для 44 позиції" at bounding box center [187, 197] width 61 height 9
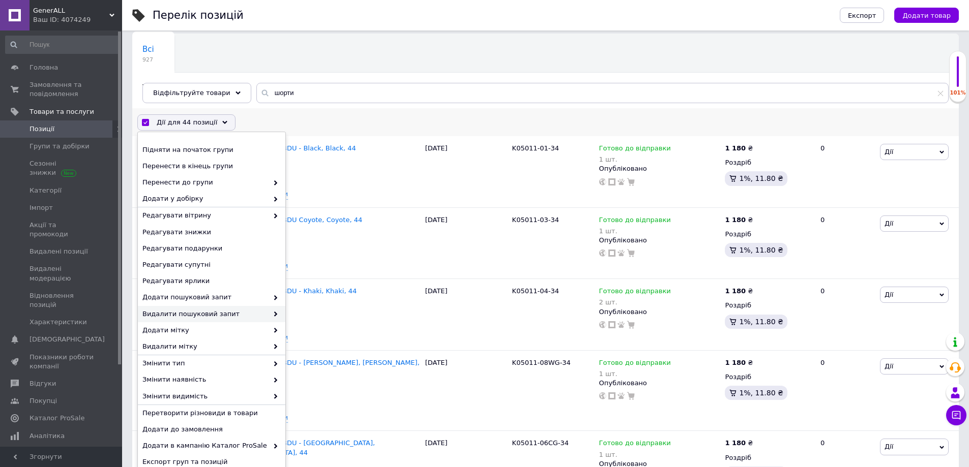
scroll to position [203, 0]
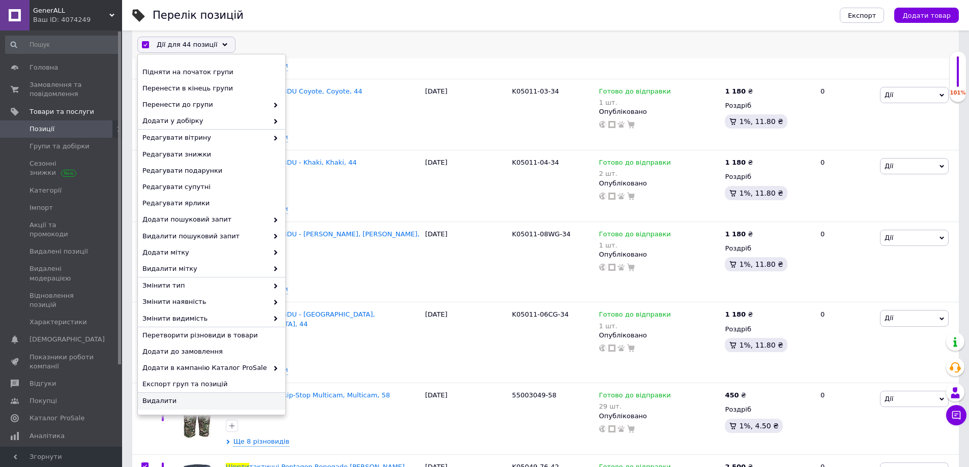
click at [172, 397] on span "Видалити" at bounding box center [210, 401] width 136 height 9
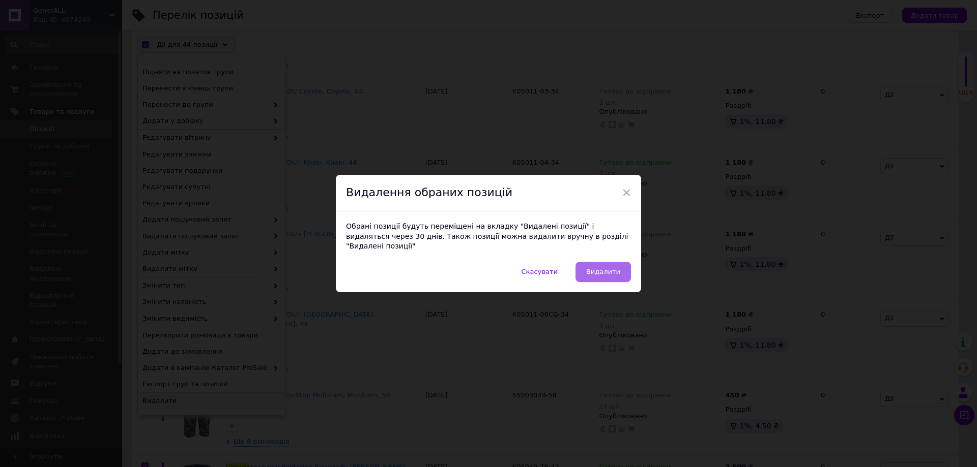
click at [607, 273] on button "Видалити" at bounding box center [602, 272] width 55 height 20
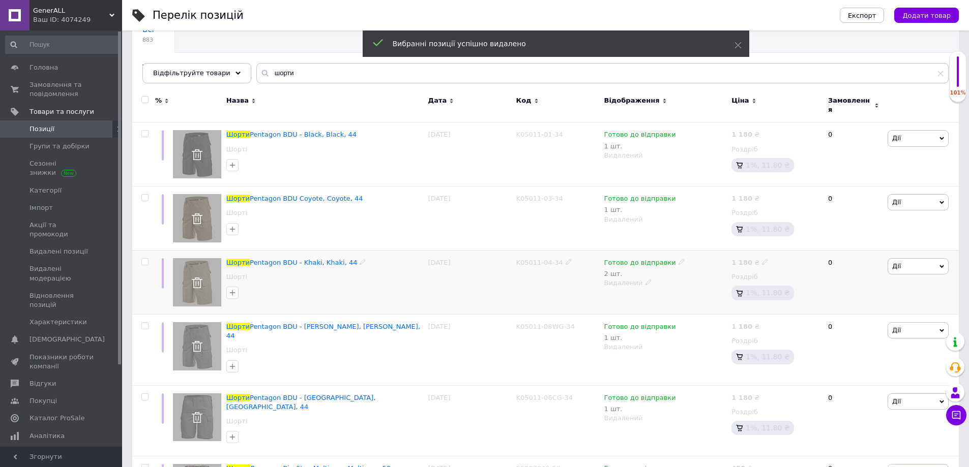
scroll to position [0, 0]
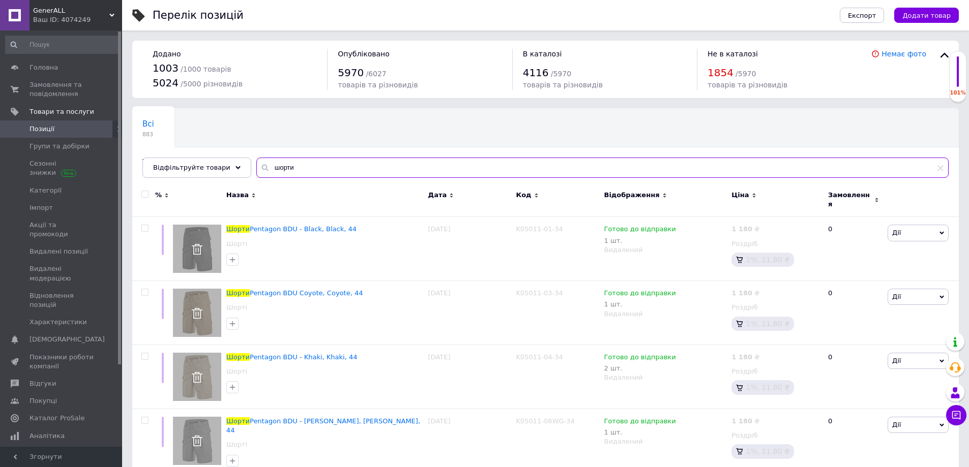
click at [268, 170] on input "шорти" at bounding box center [602, 168] width 692 height 20
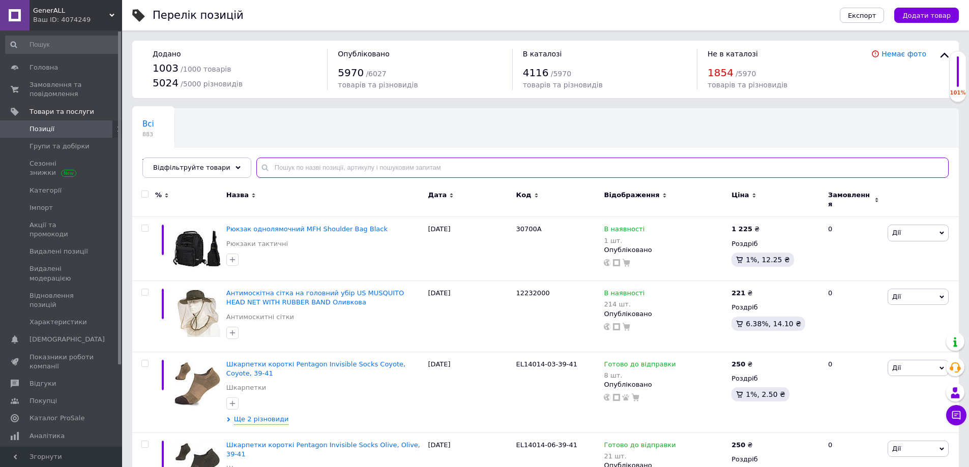
click at [433, 167] on input "text" at bounding box center [602, 168] width 692 height 20
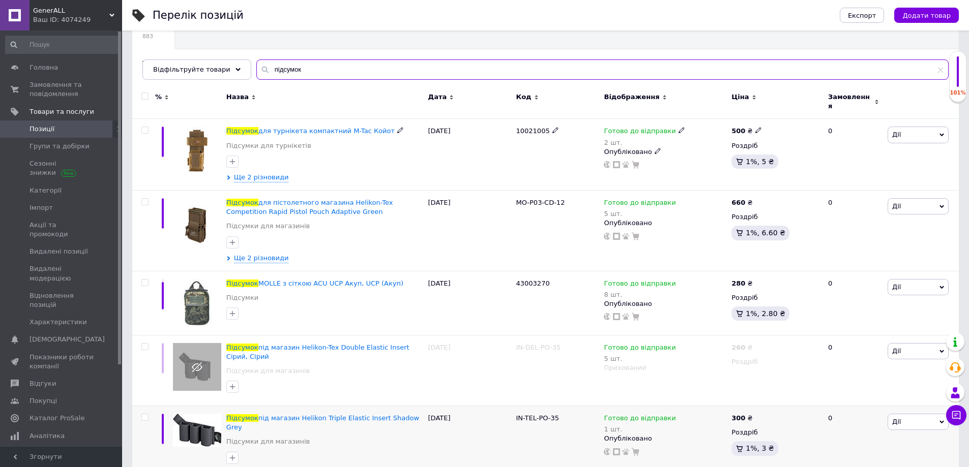
scroll to position [254, 0]
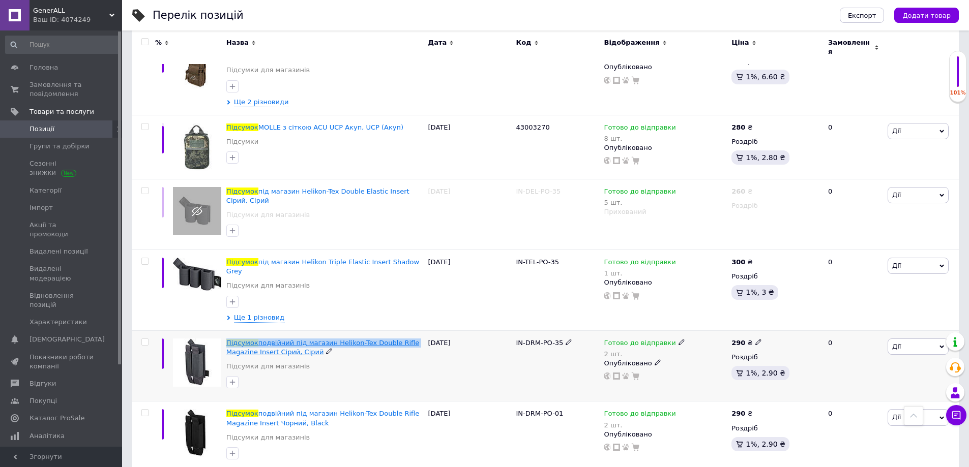
drag, startPoint x: 405, startPoint y: 328, endPoint x: 226, endPoint y: 328, distance: 178.6
click at [226, 339] on div "Підсумок подвійний під магазин Helikon-Tex Double Rifle Magazine Insert Сірий, …" at bounding box center [324, 348] width 197 height 18
copy span "Підсумок подвійний під магазин Helikon-Tex Double Rifle"
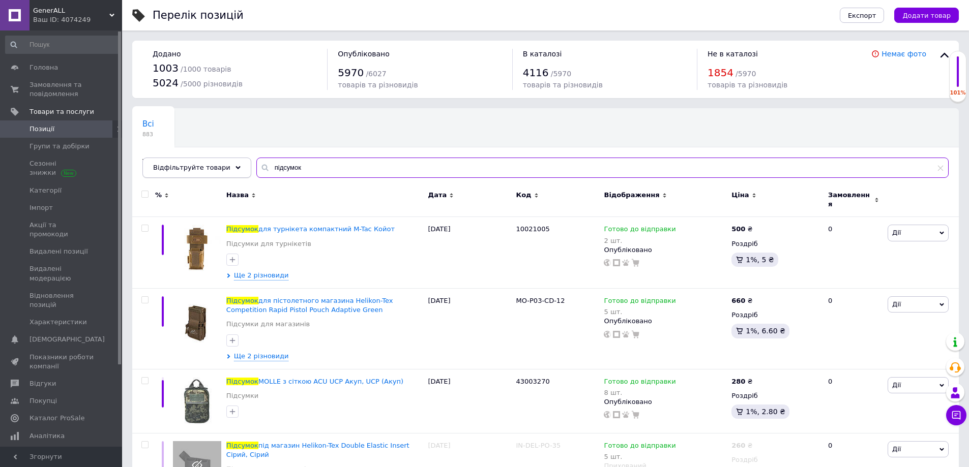
drag, startPoint x: 314, startPoint y: 166, endPoint x: 175, endPoint y: 177, distance: 138.7
click at [175, 177] on div "Відфільтруйте товари підсумок" at bounding box center [545, 168] width 806 height 20
paste input "ідсумок подвійний під магазин Helikon-Tex Double Rifle"
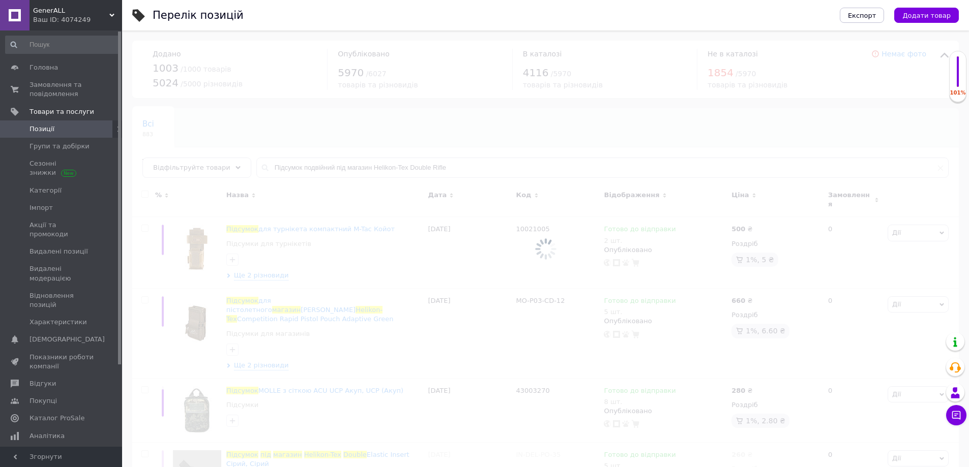
click at [303, 171] on div at bounding box center [545, 249] width 847 height 437
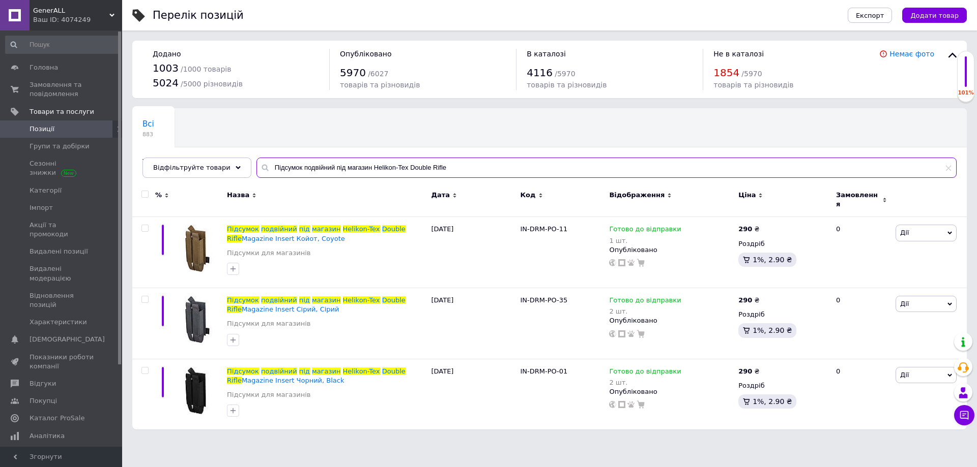
click at [305, 168] on input "Підсумок подвійний під магазин Helikon-Tex Double Rifle" at bounding box center [606, 168] width 700 height 20
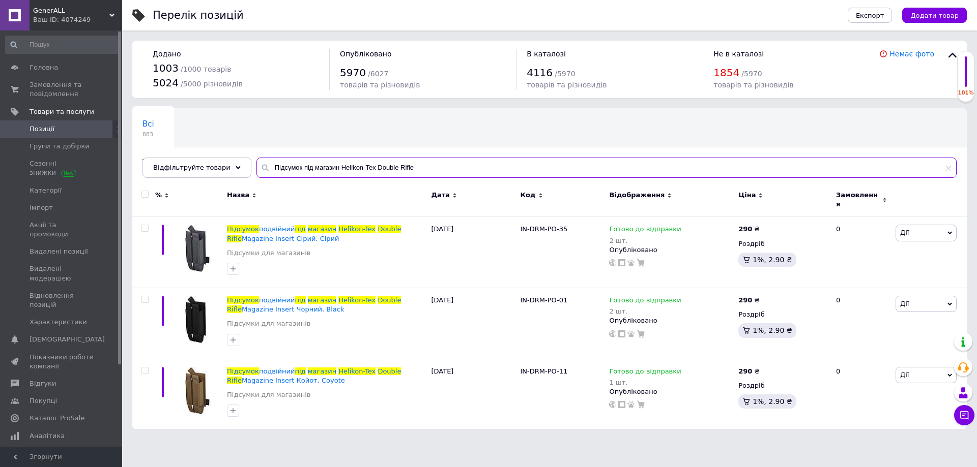
drag, startPoint x: 329, startPoint y: 167, endPoint x: 476, endPoint y: 175, distance: 147.2
click at [476, 175] on input "Підсумок під магазин Helikon-Tex Double Rifle" at bounding box center [606, 168] width 700 height 20
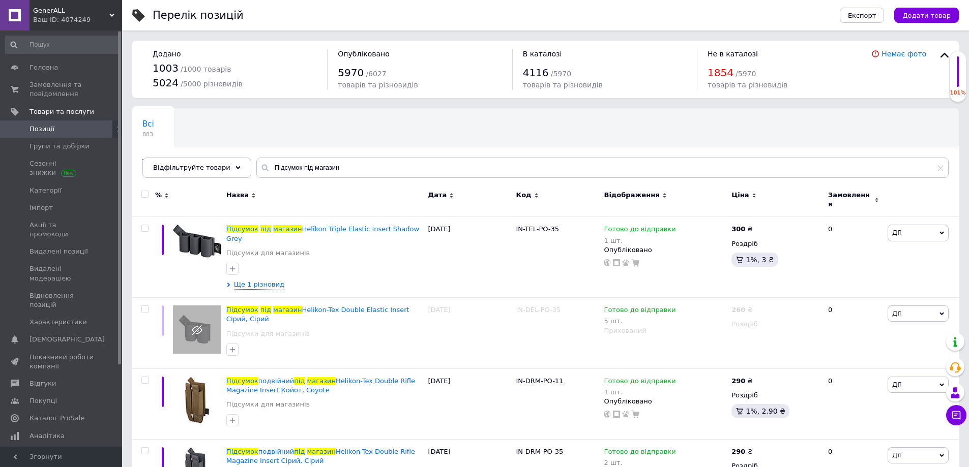
click at [143, 194] on input "checkbox" at bounding box center [144, 194] width 7 height 7
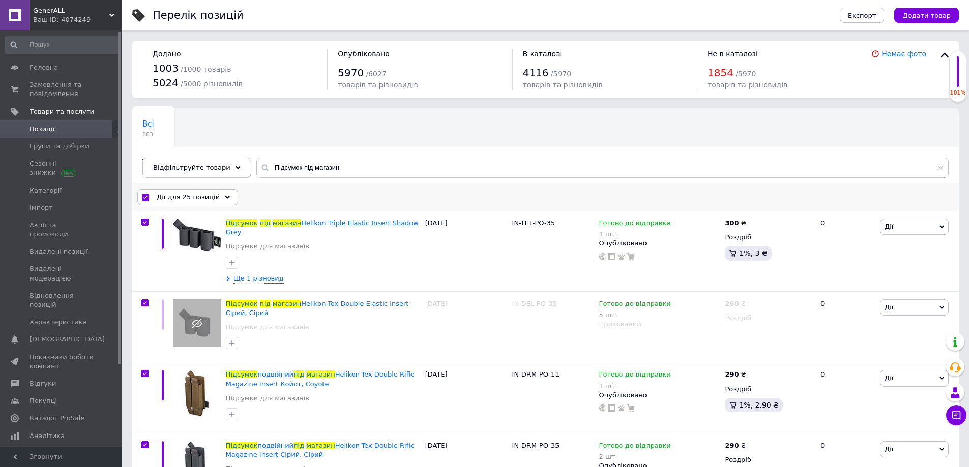
click at [189, 197] on span "Дії для 25 позицій" at bounding box center [188, 197] width 63 height 9
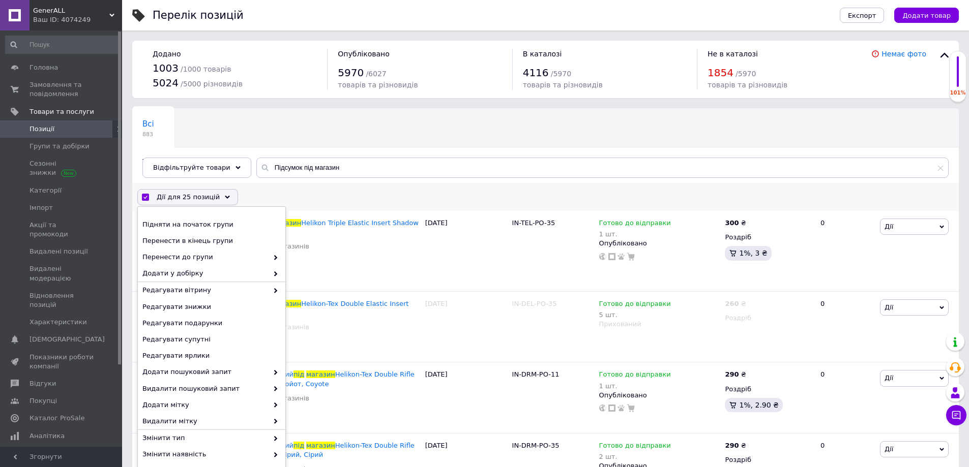
scroll to position [102, 0]
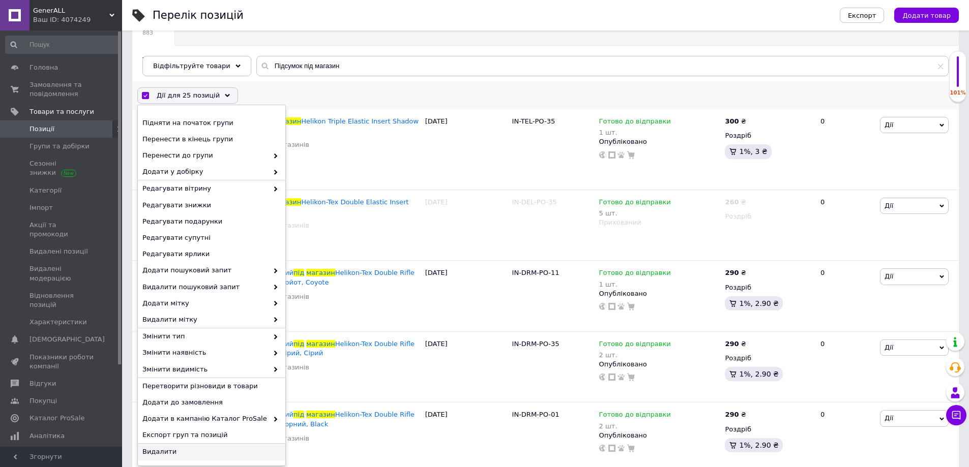
click at [167, 450] on span "Видалити" at bounding box center [210, 452] width 136 height 9
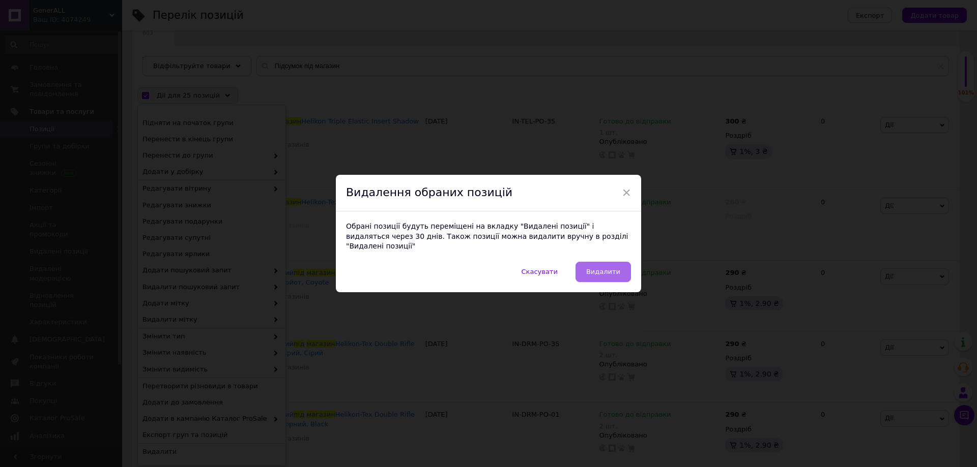
click at [597, 272] on button "Видалити" at bounding box center [602, 272] width 55 height 20
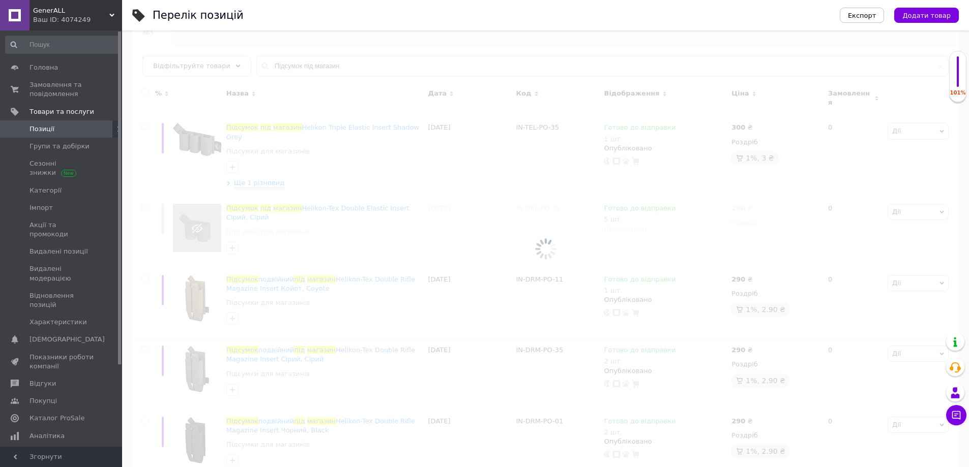
scroll to position [39, 0]
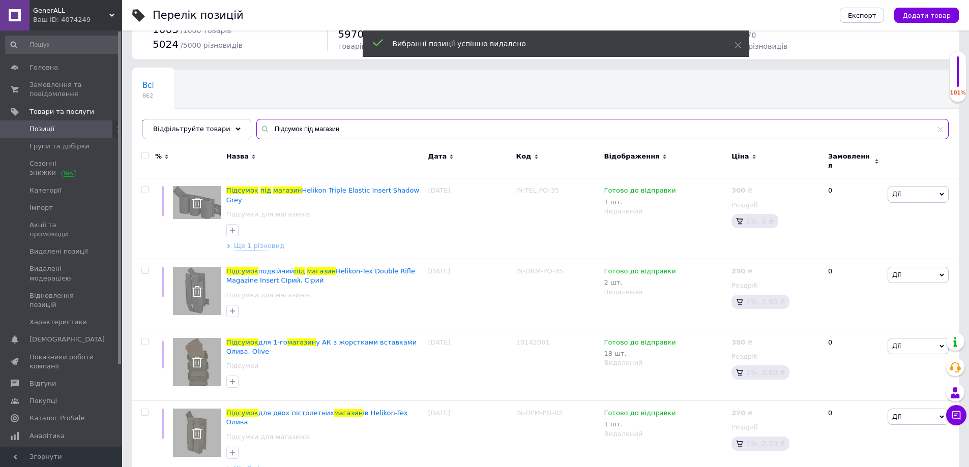
click at [280, 128] on input "Підсумок під магазин" at bounding box center [602, 129] width 692 height 20
click at [348, 129] on input "Підсумок під магазин" at bounding box center [602, 129] width 692 height 20
drag, startPoint x: 361, startPoint y: 129, endPoint x: 179, endPoint y: 139, distance: 182.4
click at [184, 139] on div "Відфільтруйте товари Підсумок під магазин" at bounding box center [545, 129] width 806 height 20
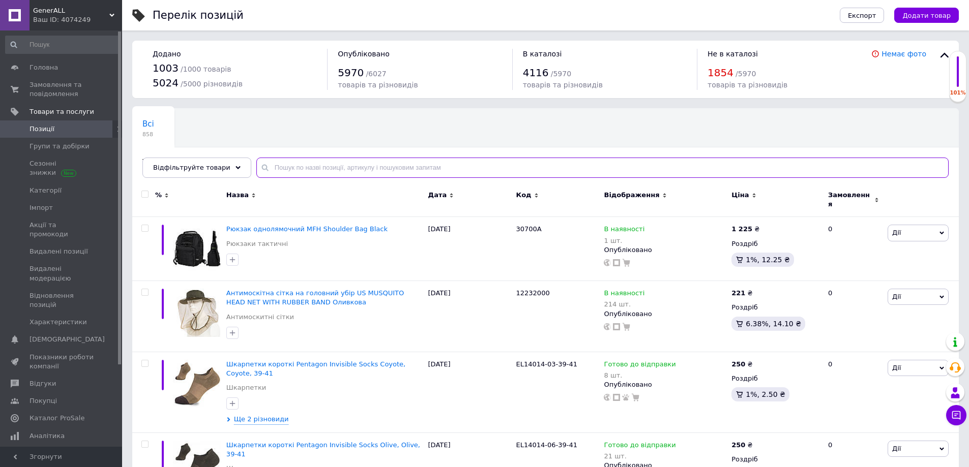
click at [320, 165] on input "text" at bounding box center [602, 168] width 692 height 20
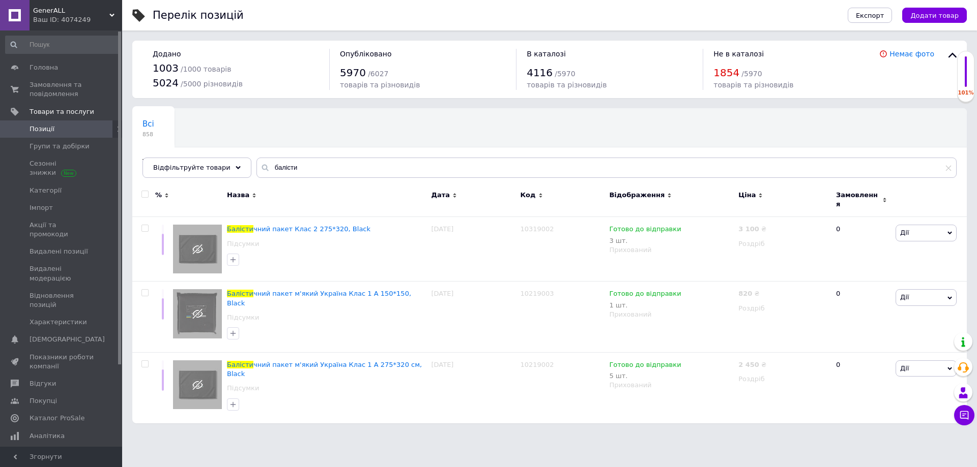
click at [146, 198] on div at bounding box center [143, 200] width 23 height 34
click at [144, 195] on input "checkbox" at bounding box center [144, 194] width 7 height 7
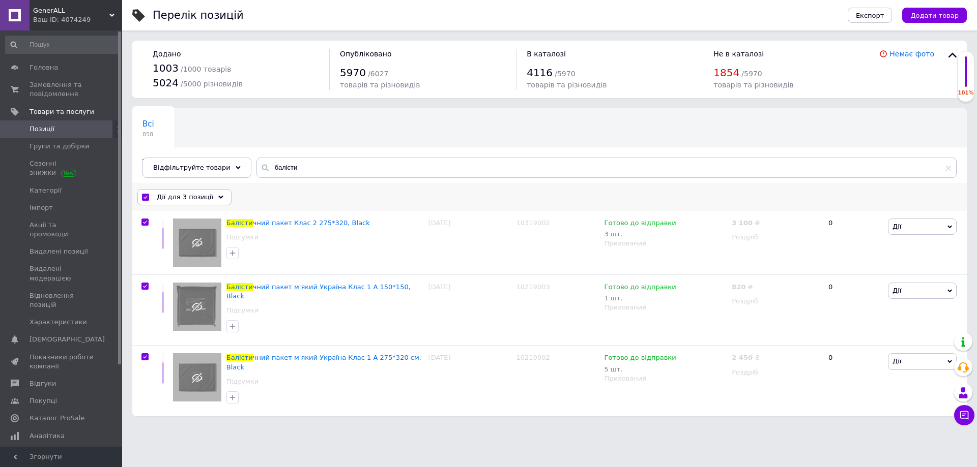
click at [166, 196] on span "Дії для 3 позиції" at bounding box center [185, 197] width 56 height 9
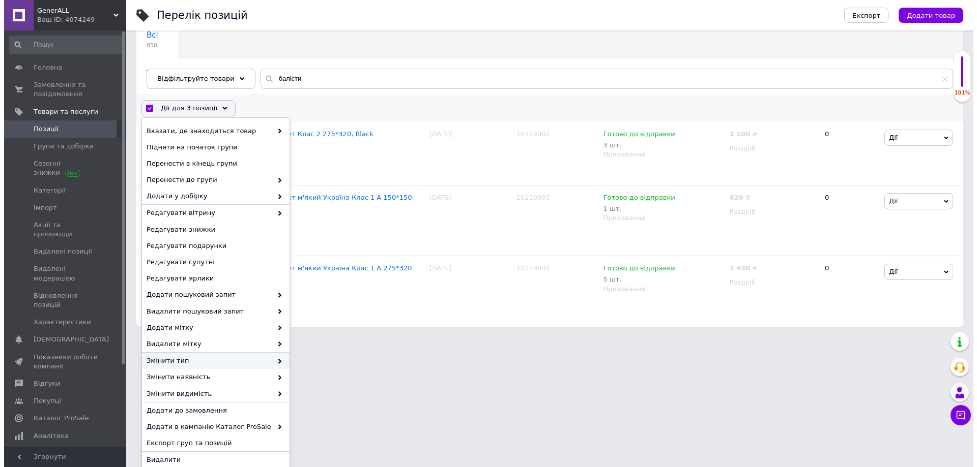
scroll to position [96, 0]
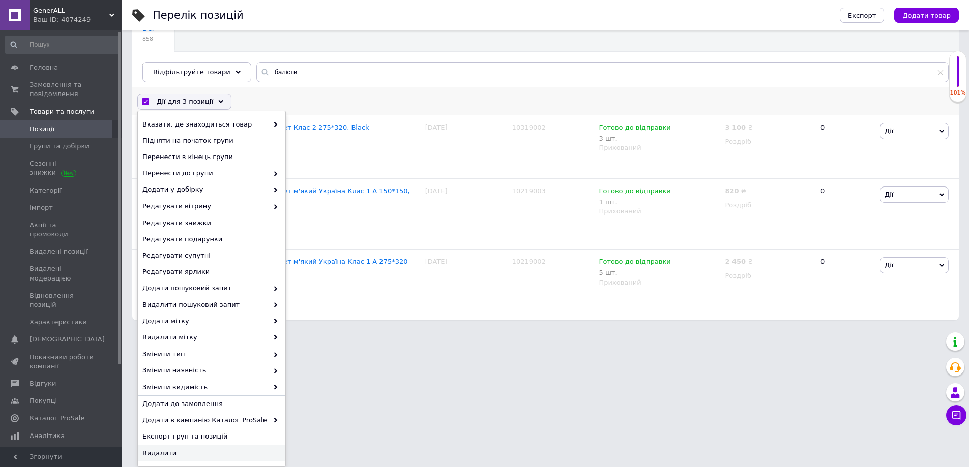
click at [168, 453] on span "Видалити" at bounding box center [210, 453] width 136 height 9
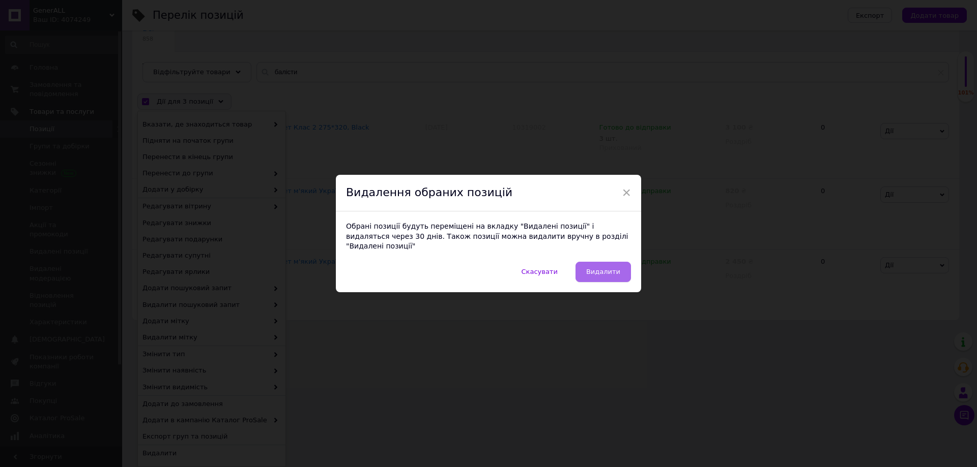
click at [611, 268] on span "Видалити" at bounding box center [603, 272] width 34 height 8
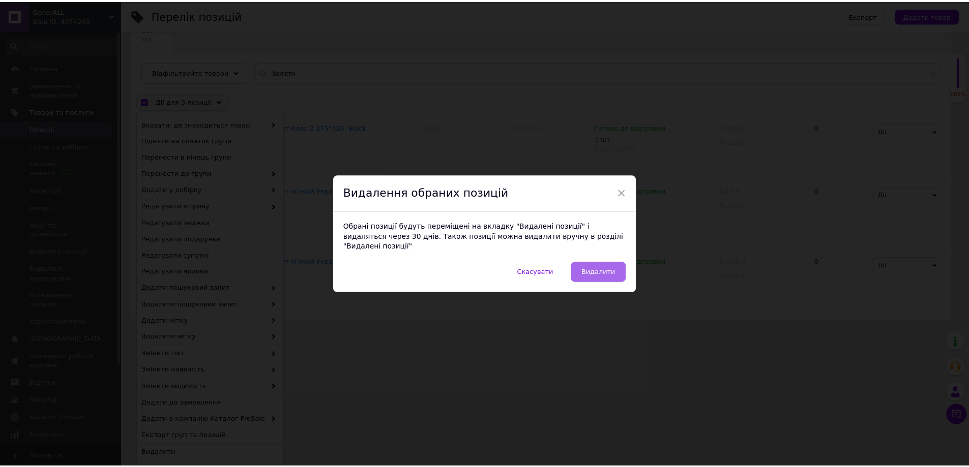
scroll to position [0, 0]
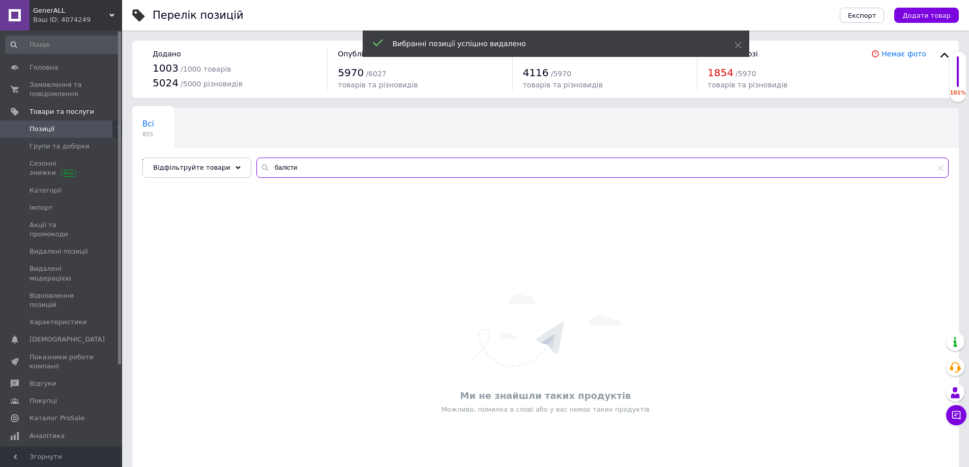
click at [277, 168] on input "балісти" at bounding box center [602, 168] width 692 height 20
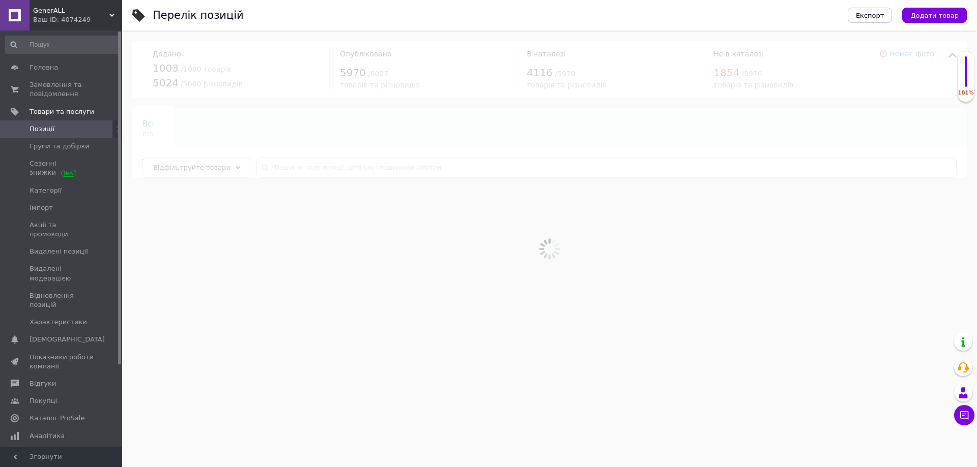
click at [277, 167] on div at bounding box center [549, 249] width 855 height 437
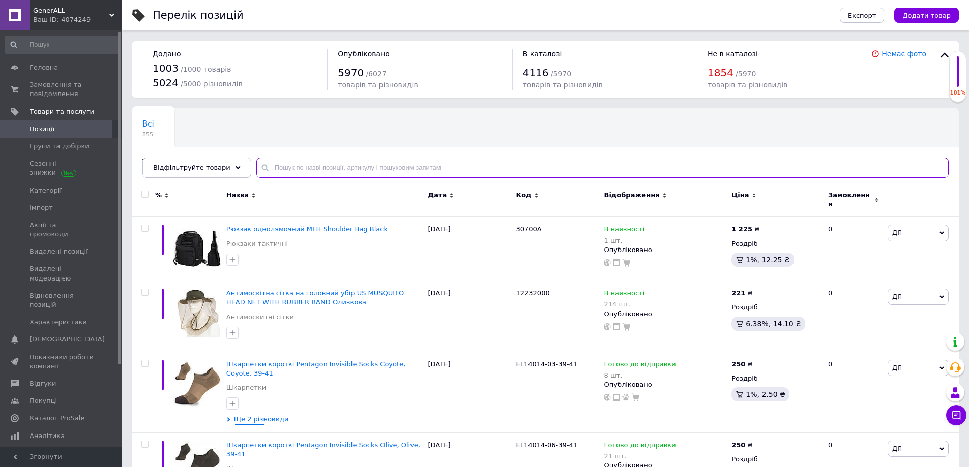
click at [298, 171] on input "text" at bounding box center [602, 168] width 692 height 20
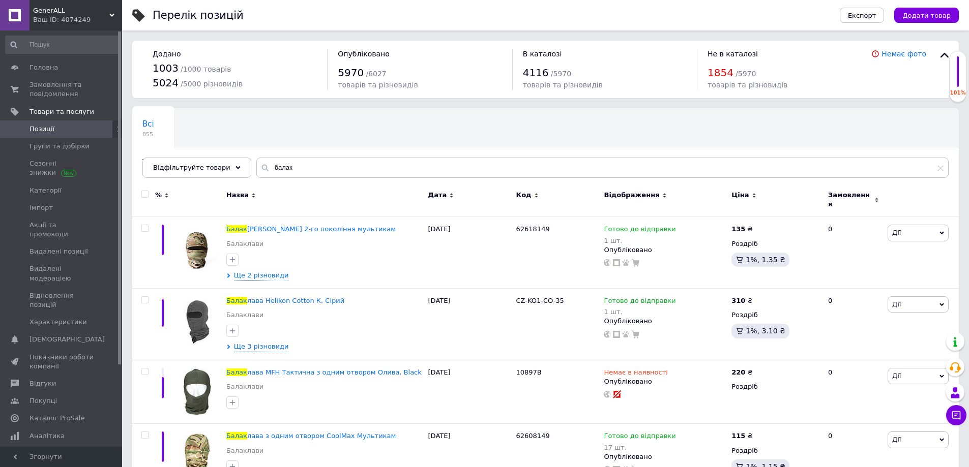
click at [147, 193] on input "checkbox" at bounding box center [144, 194] width 7 height 7
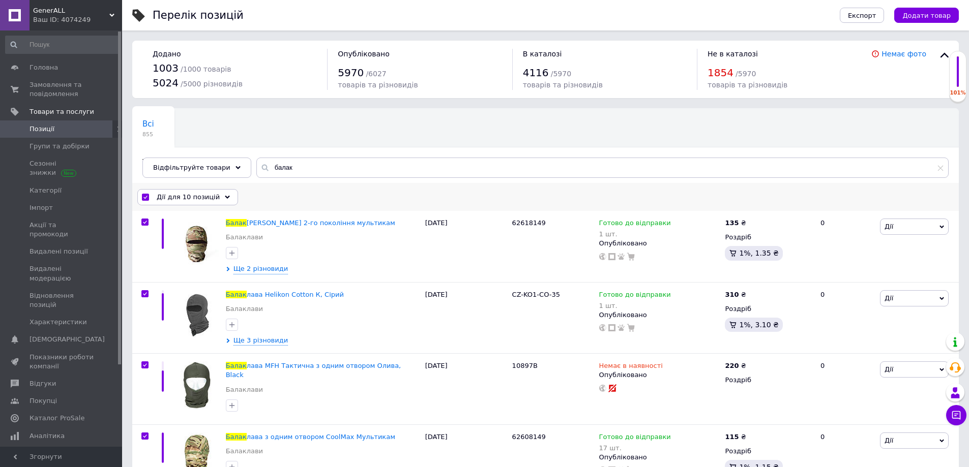
drag, startPoint x: 189, startPoint y: 196, endPoint x: 199, endPoint y: 201, distance: 12.1
click at [189, 196] on span "Дії для 10 позицій" at bounding box center [188, 197] width 63 height 9
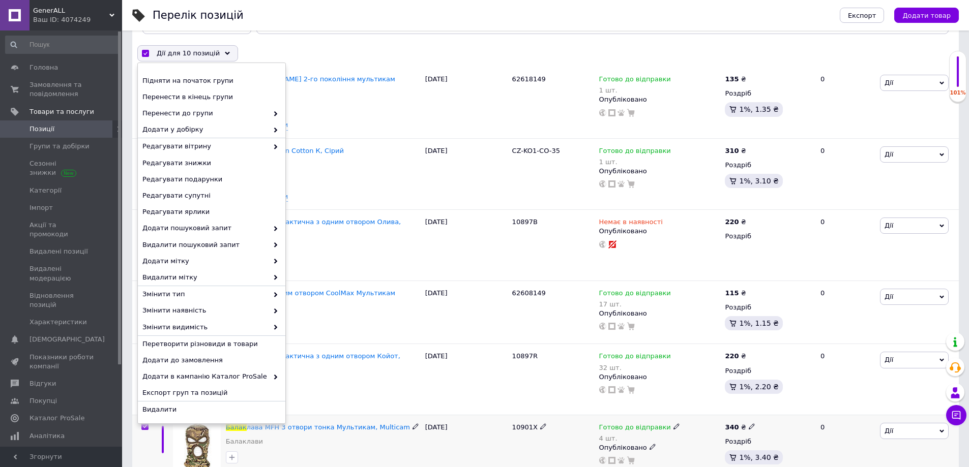
scroll to position [153, 0]
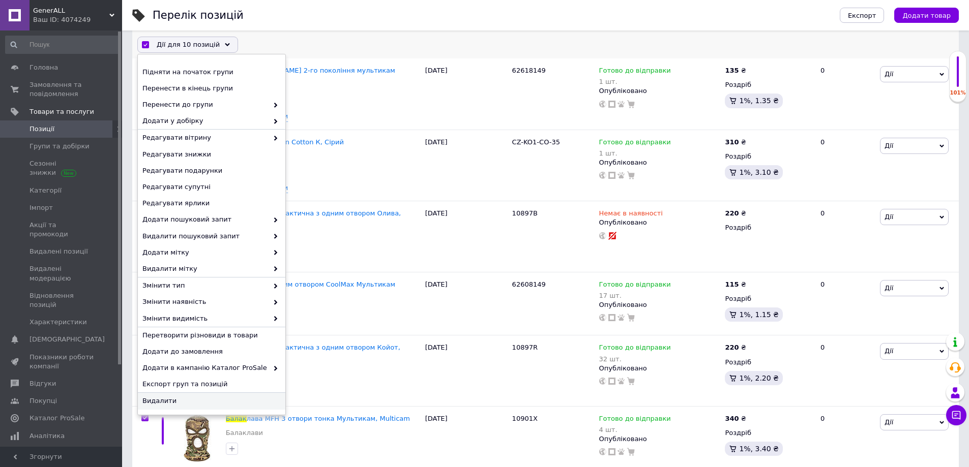
click at [168, 401] on span "Видалити" at bounding box center [210, 401] width 136 height 9
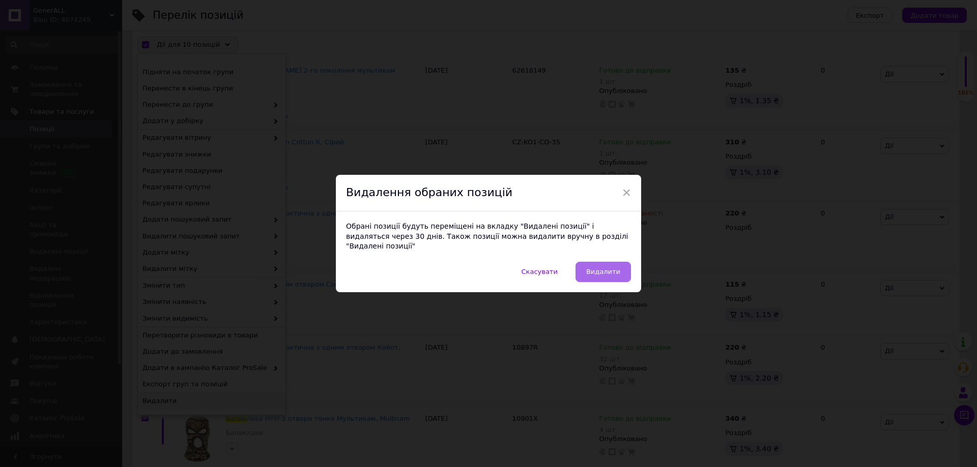
click at [609, 268] on span "Видалити" at bounding box center [603, 272] width 34 height 8
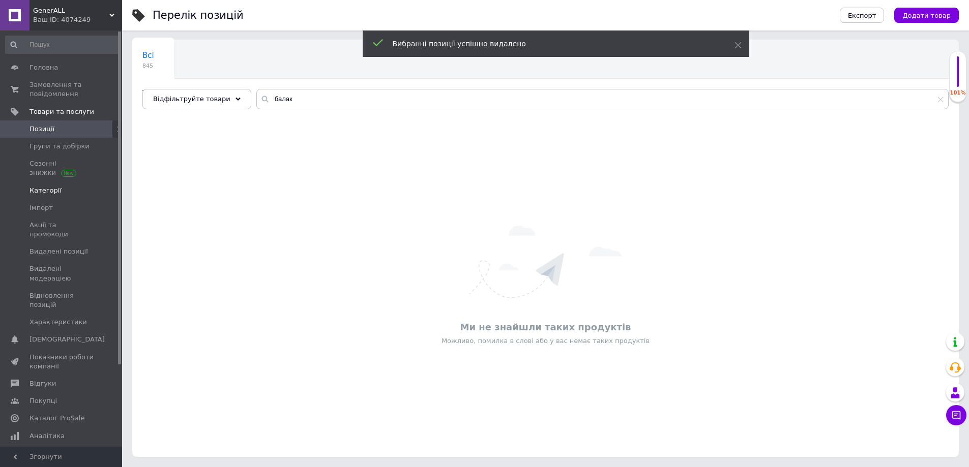
scroll to position [69, 0]
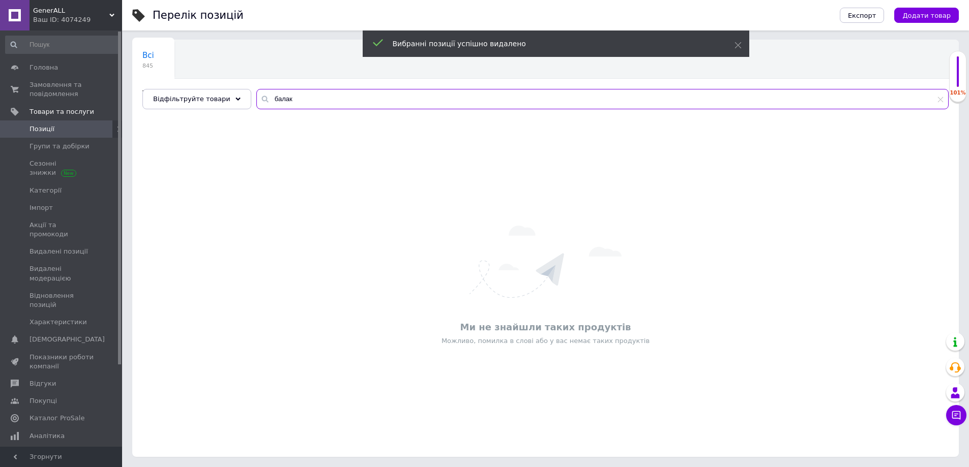
click at [275, 102] on input "балак" at bounding box center [602, 99] width 692 height 20
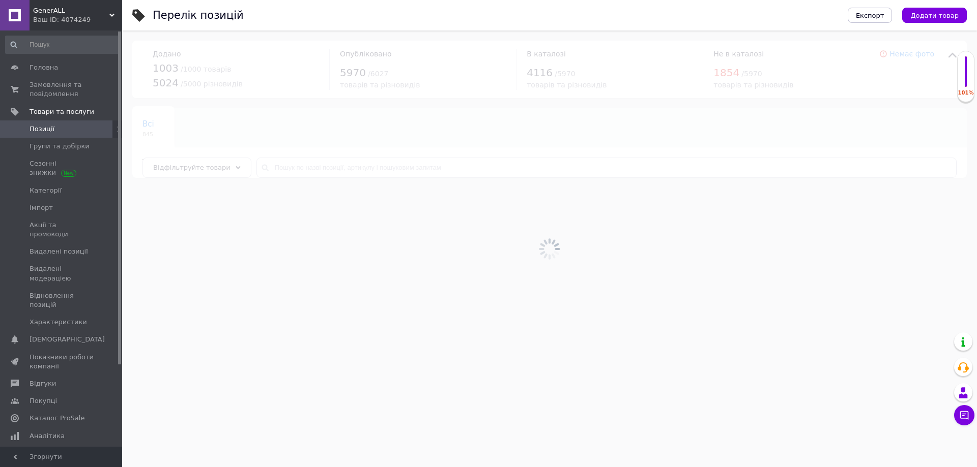
click at [222, 169] on div at bounding box center [549, 249] width 855 height 437
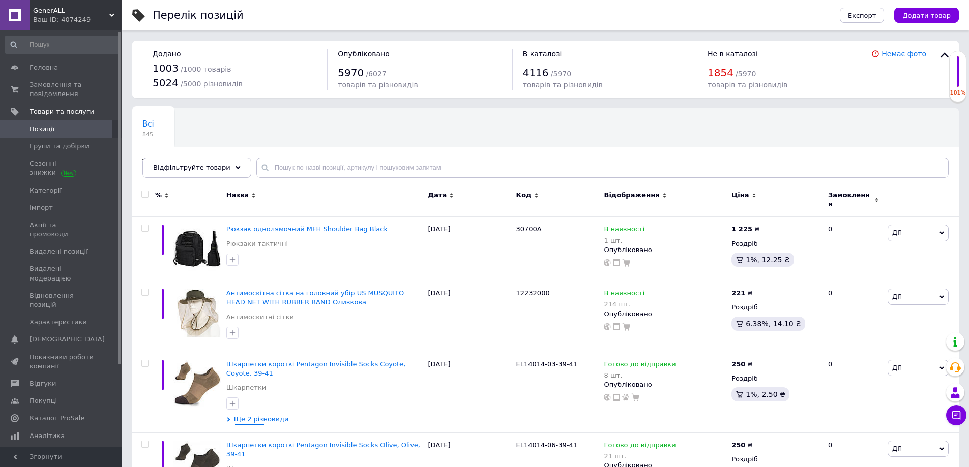
click at [222, 168] on div "Відфільтруйте товари" at bounding box center [196, 168] width 109 height 20
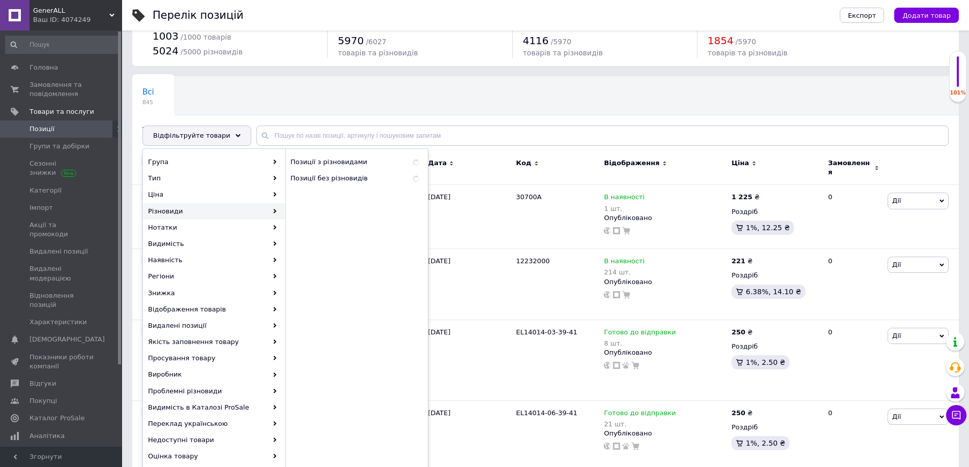
scroll to position [102, 0]
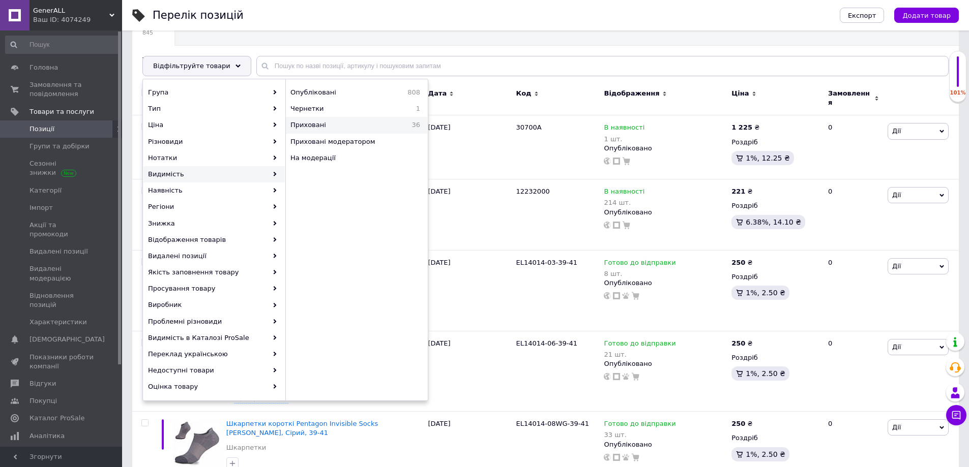
click at [320, 122] on span "Приховані" at bounding box center [337, 125] width 94 height 9
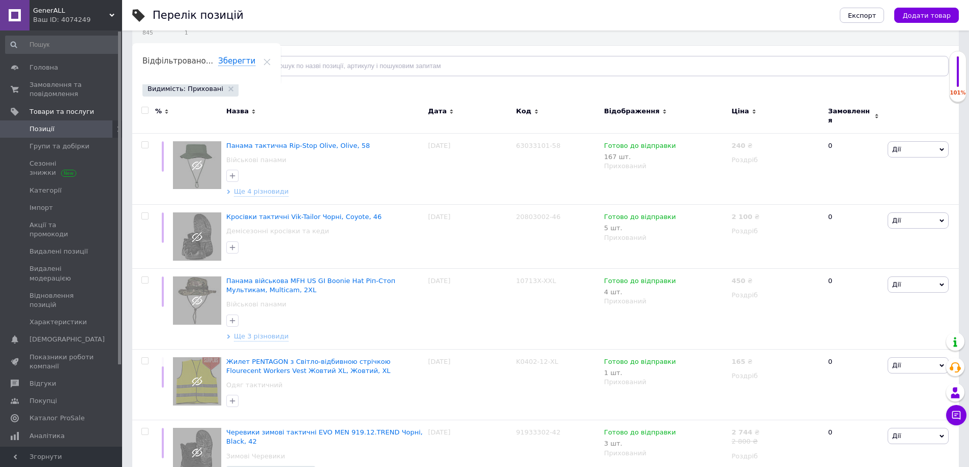
click at [147, 110] on input "checkbox" at bounding box center [144, 110] width 7 height 7
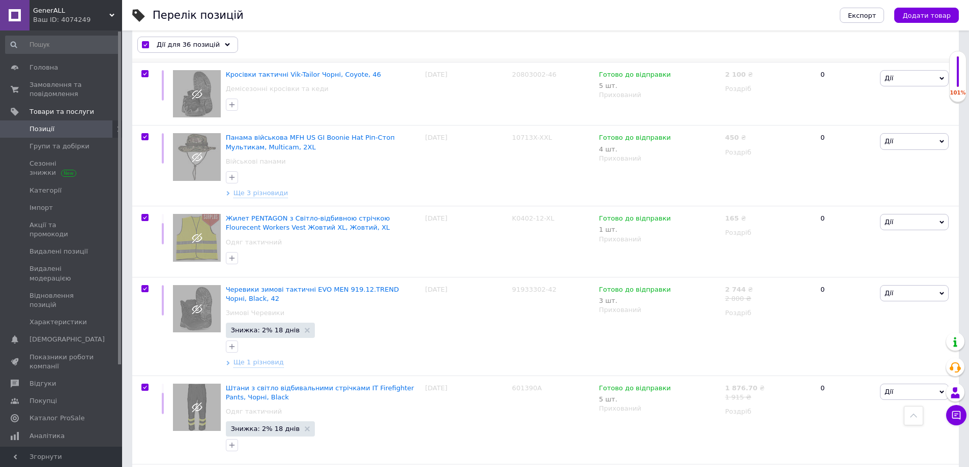
scroll to position [102, 0]
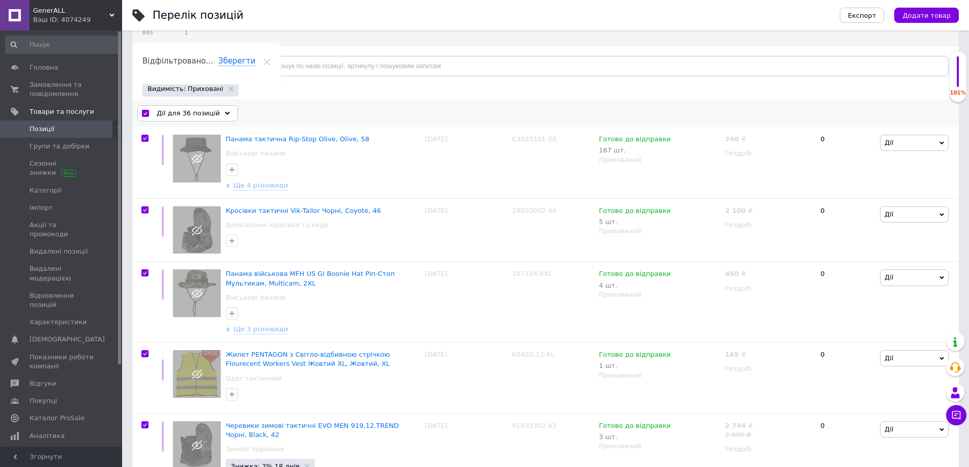
click at [203, 115] on span "Дії для 36 позицій" at bounding box center [188, 113] width 63 height 9
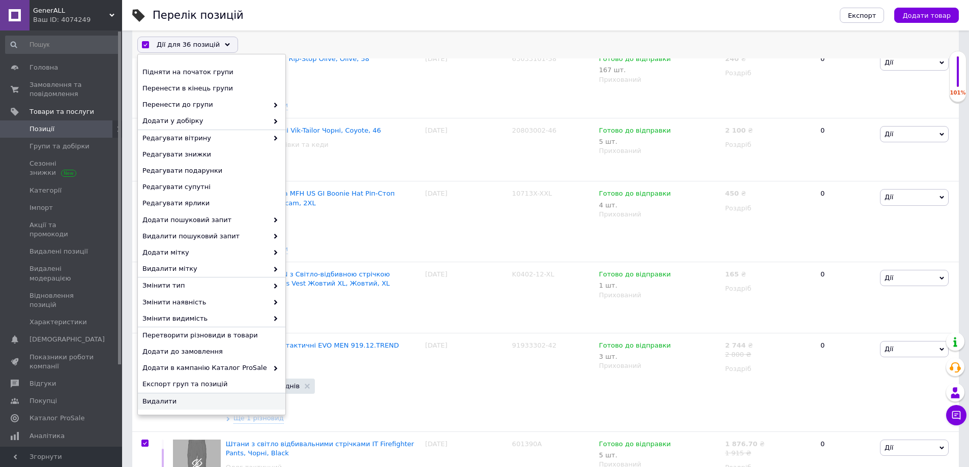
scroll to position [254, 0]
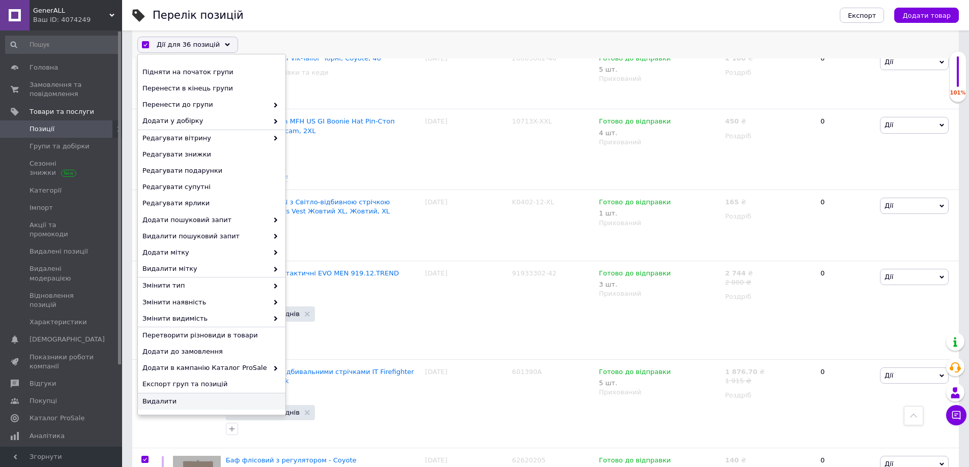
click at [171, 398] on span "Видалити" at bounding box center [210, 401] width 136 height 9
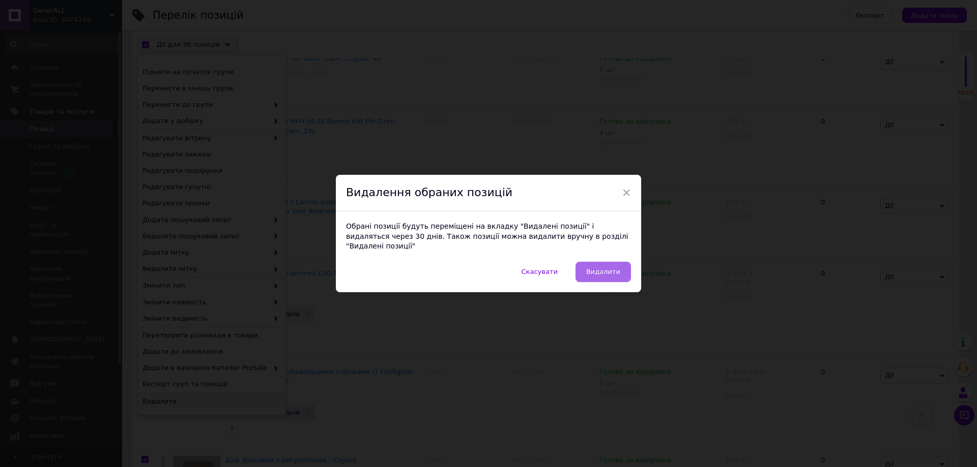
click at [607, 268] on span "Видалити" at bounding box center [603, 272] width 34 height 8
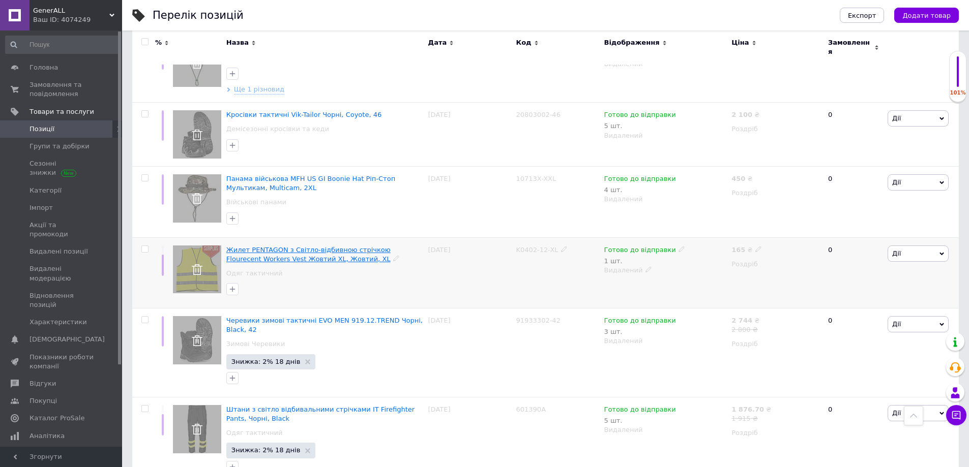
scroll to position [0, 0]
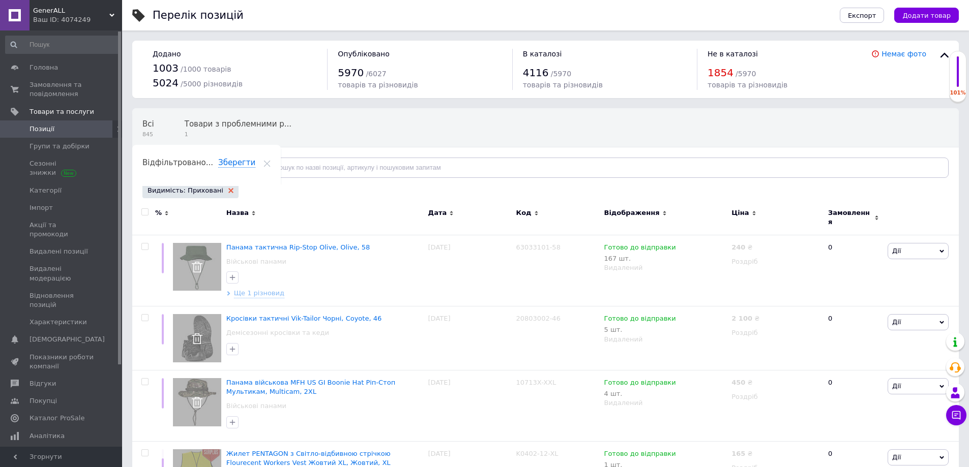
click at [228, 189] on use at bounding box center [230, 190] width 5 height 5
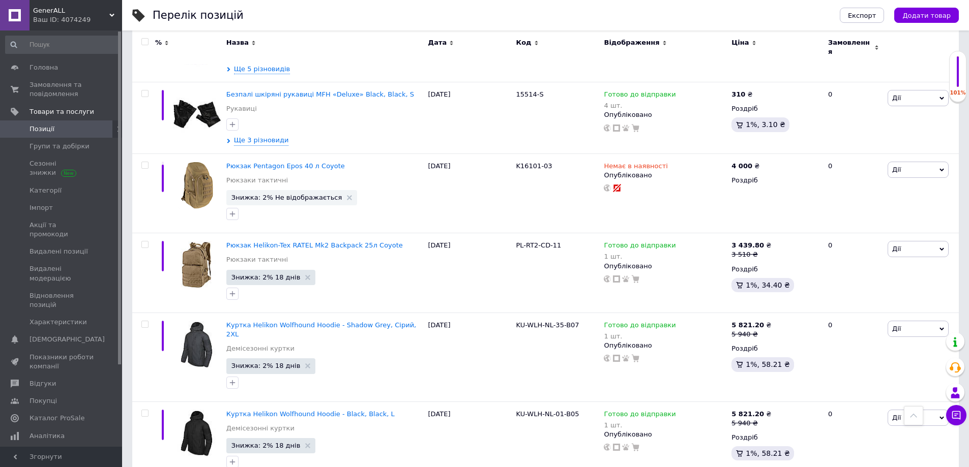
scroll to position [7729, 0]
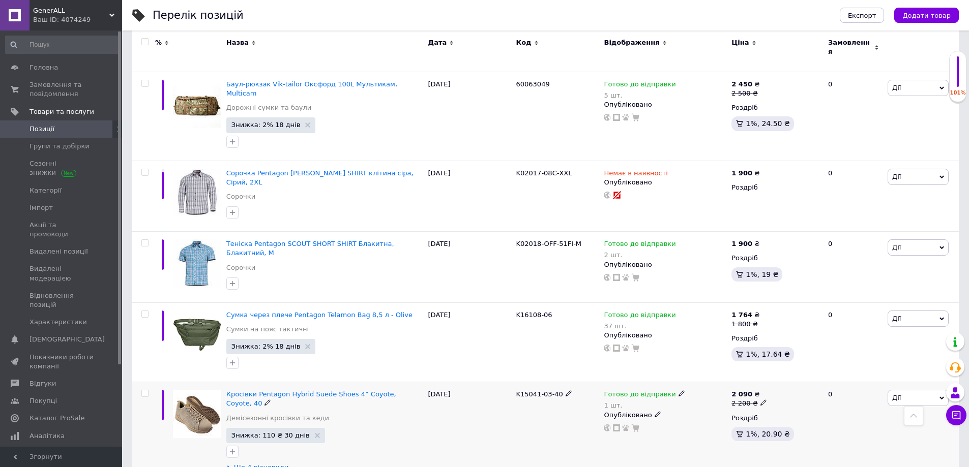
scroll to position [7977, 0]
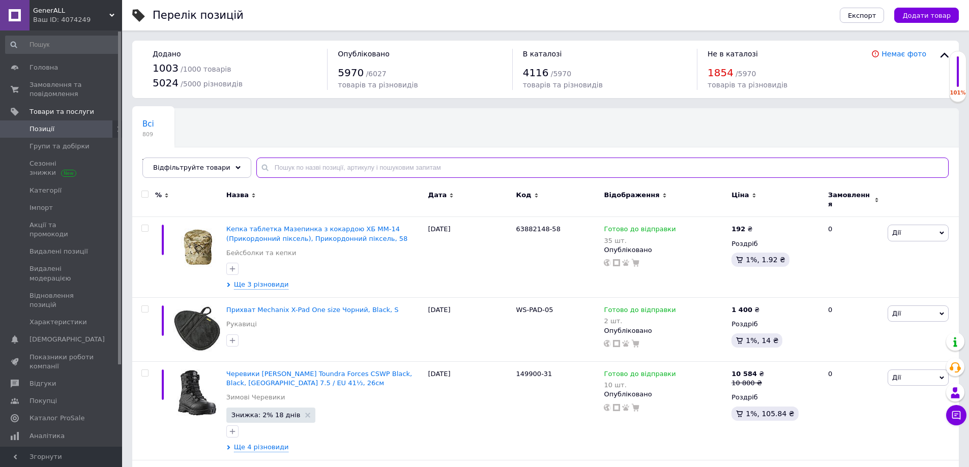
click at [364, 167] on input "text" at bounding box center [602, 168] width 692 height 20
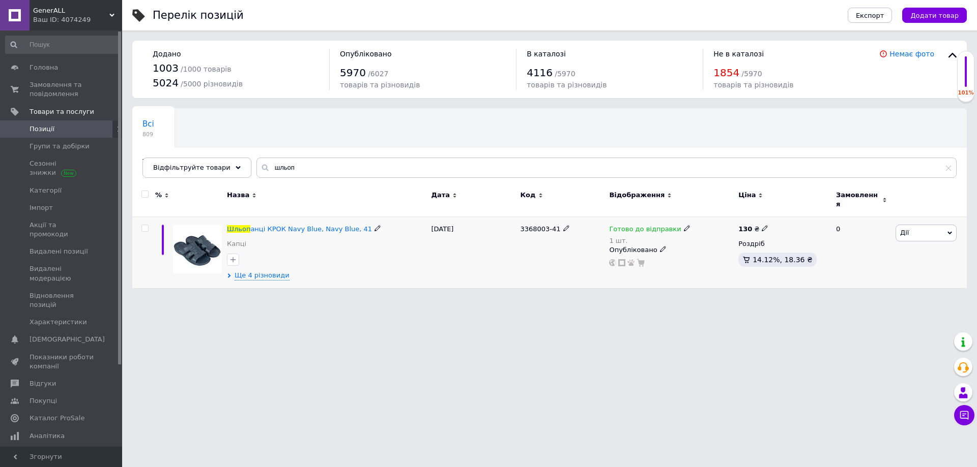
click at [925, 227] on span "Дії" at bounding box center [925, 233] width 61 height 16
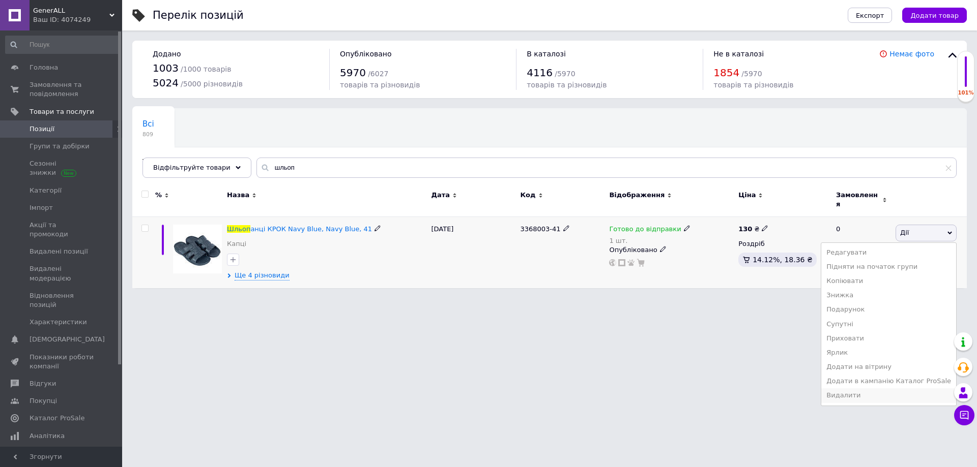
click at [851, 390] on li "Видалити" at bounding box center [888, 396] width 135 height 14
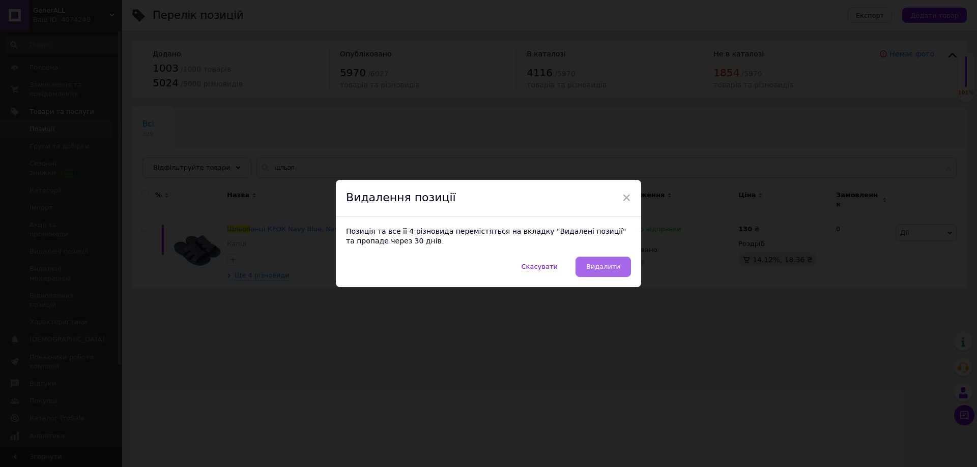
click at [612, 272] on button "Видалити" at bounding box center [602, 267] width 55 height 20
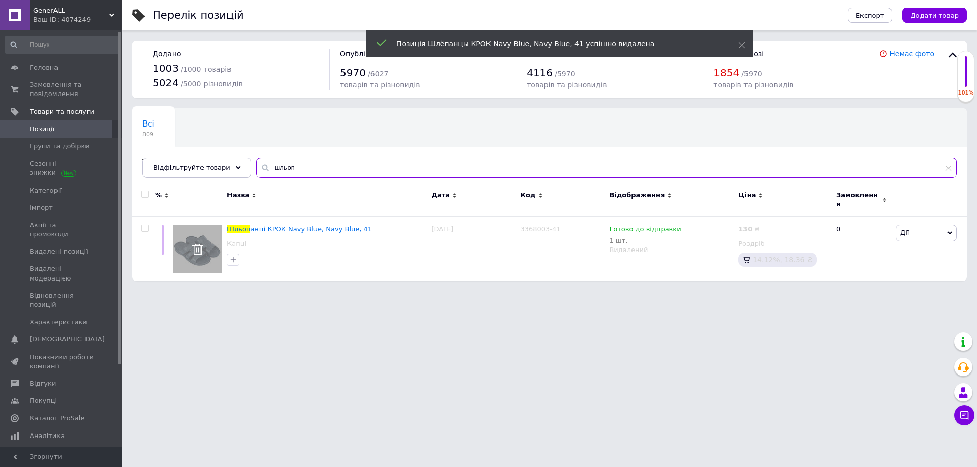
click at [280, 167] on input "шльоп" at bounding box center [606, 168] width 700 height 20
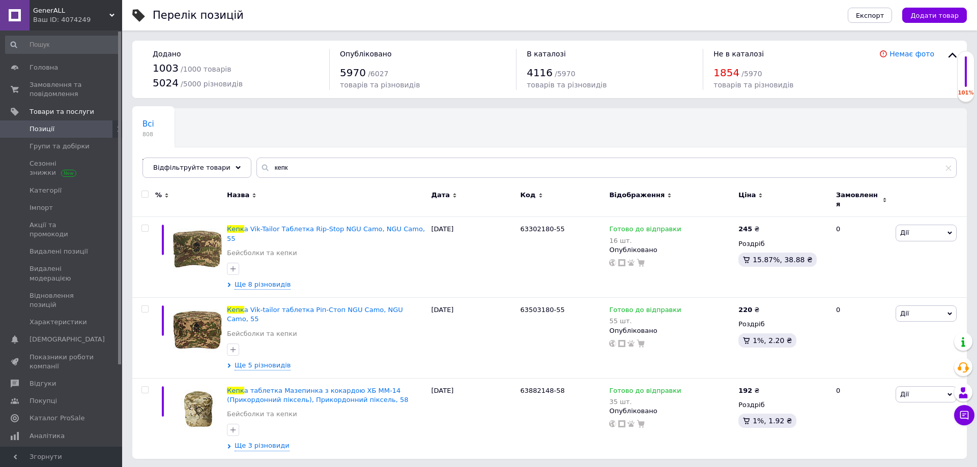
click at [143, 191] on input "checkbox" at bounding box center [144, 194] width 7 height 7
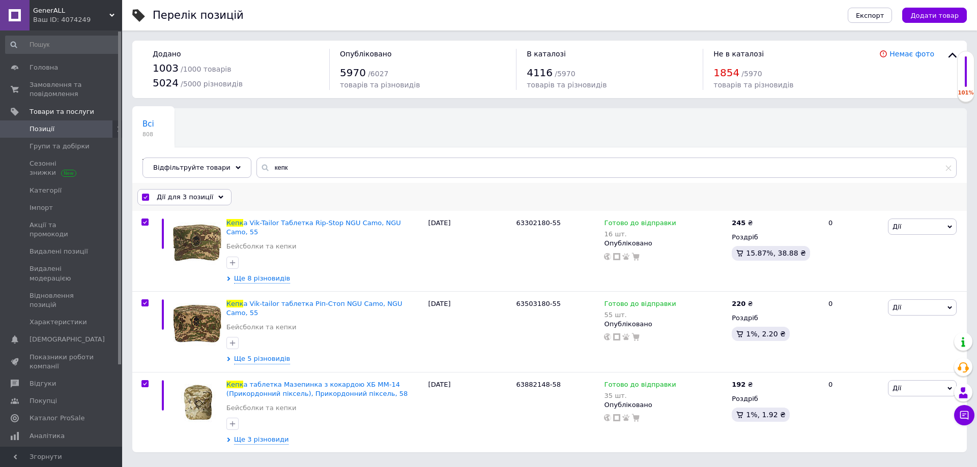
click at [202, 193] on span "Дії для 3 позиції" at bounding box center [185, 197] width 56 height 9
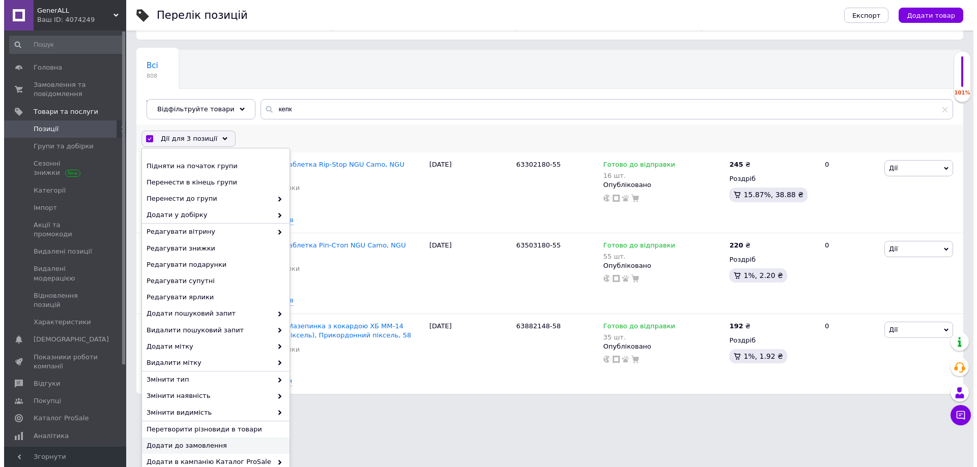
scroll to position [101, 0]
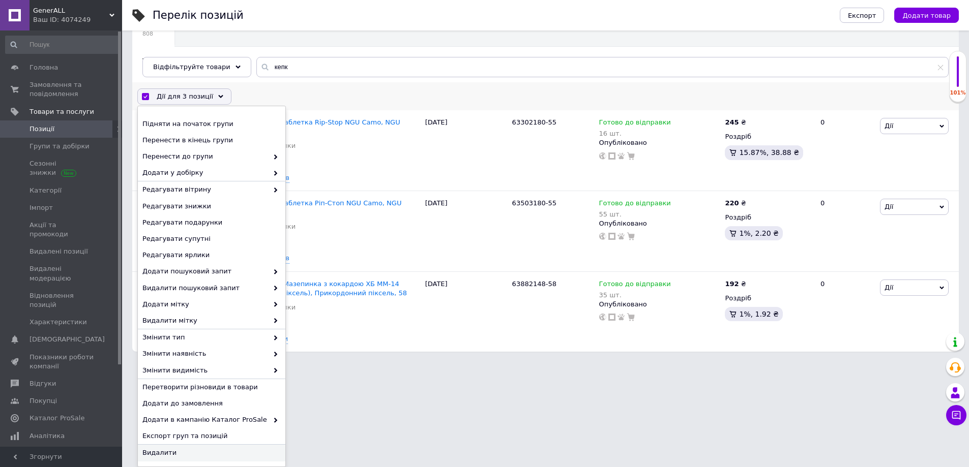
click at [168, 453] on span "Видалити" at bounding box center [210, 453] width 136 height 9
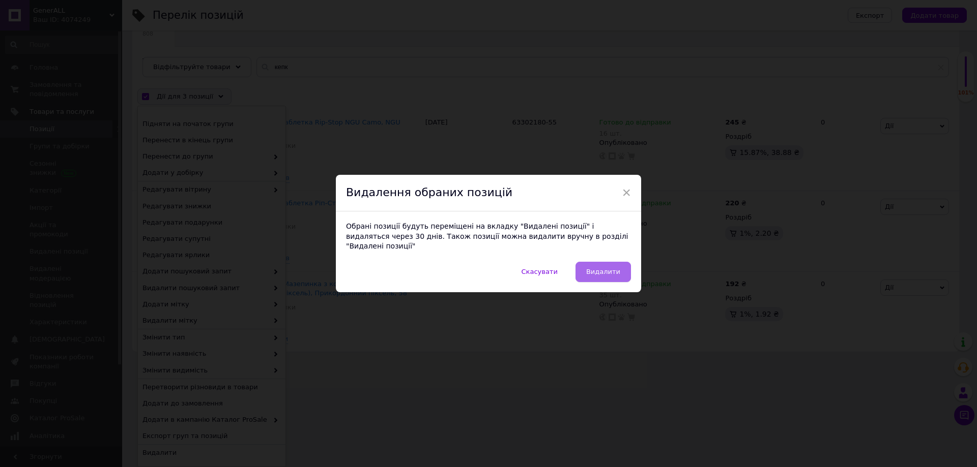
click at [598, 268] on span "Видалити" at bounding box center [603, 272] width 34 height 8
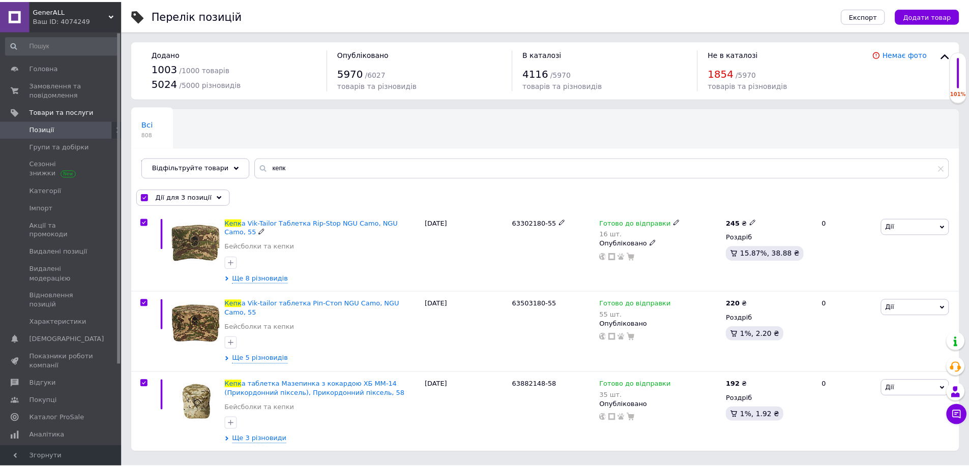
scroll to position [0, 0]
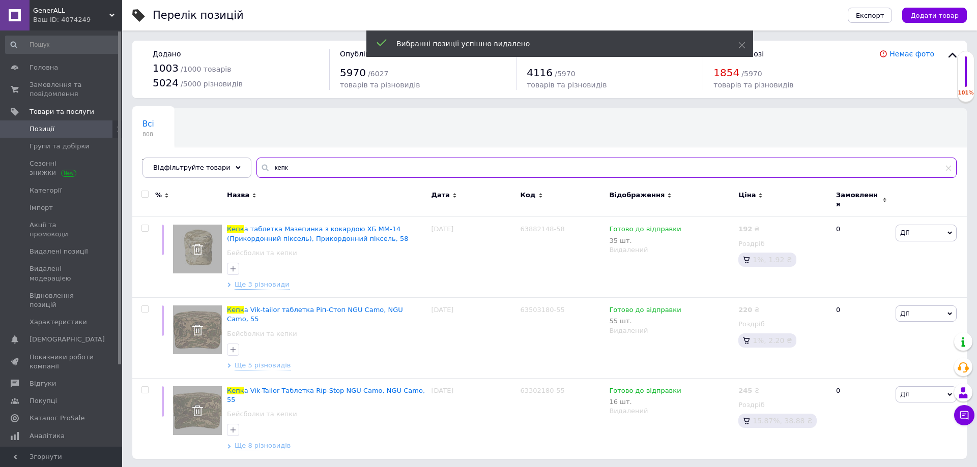
click at [265, 167] on input "кепк" at bounding box center [606, 168] width 700 height 20
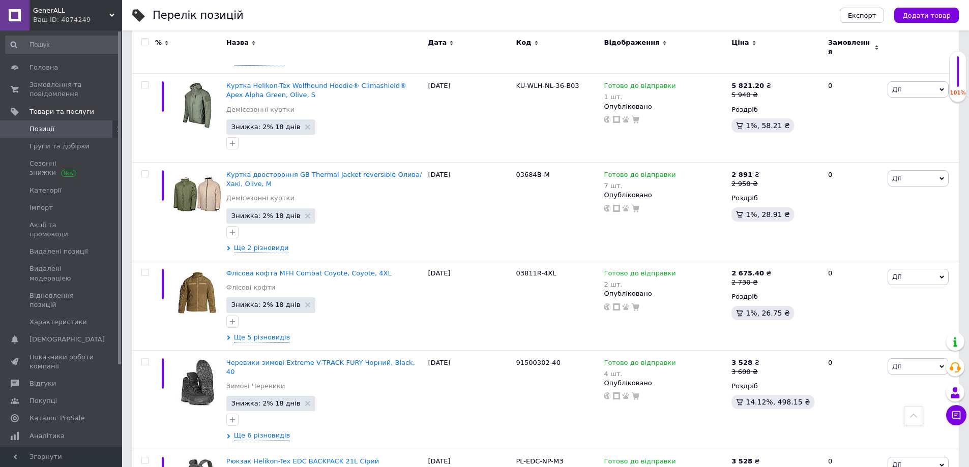
scroll to position [7729, 0]
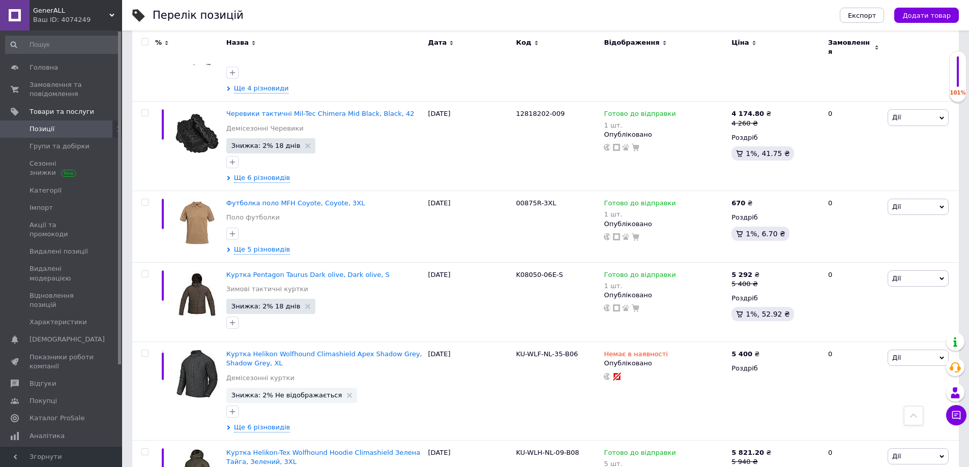
scroll to position [8226, 0]
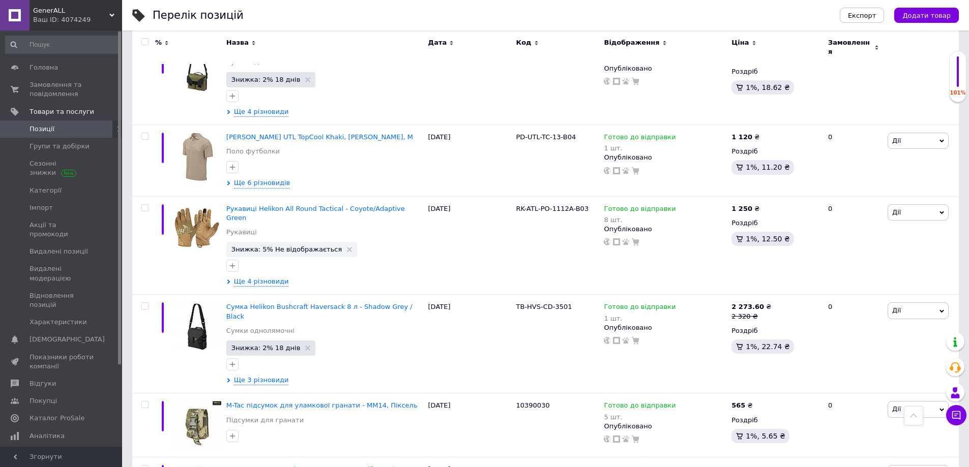
scroll to position [8392, 0]
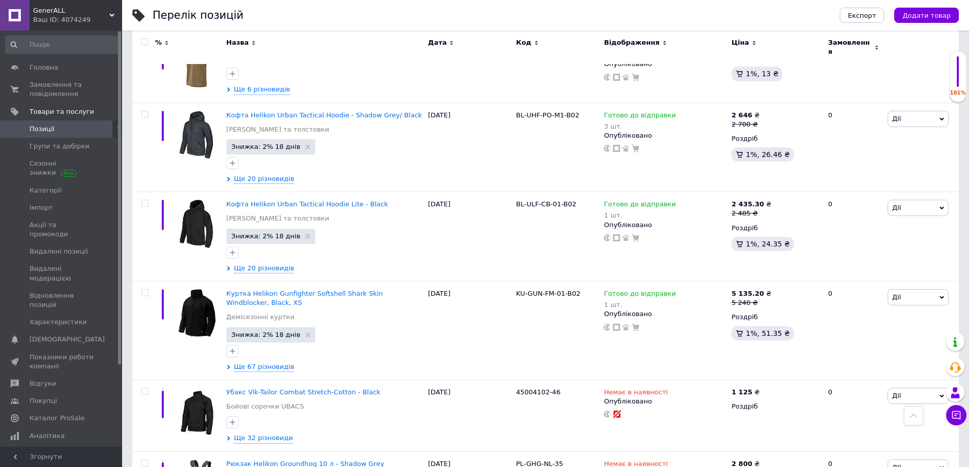
scroll to position [8471, 0]
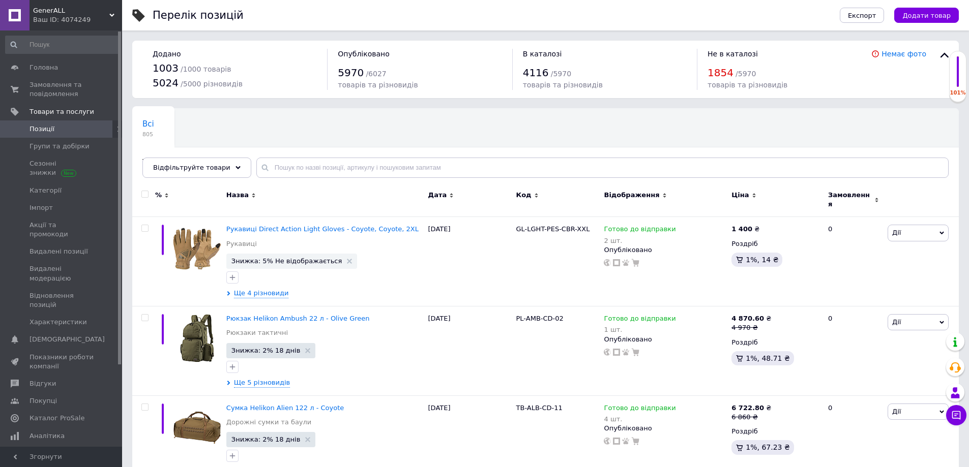
scroll to position [8300, 0]
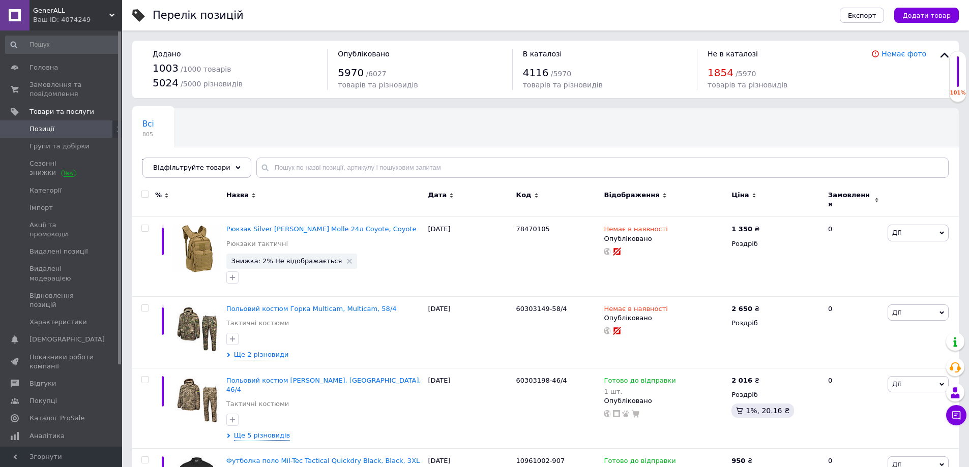
scroll to position [8255, 0]
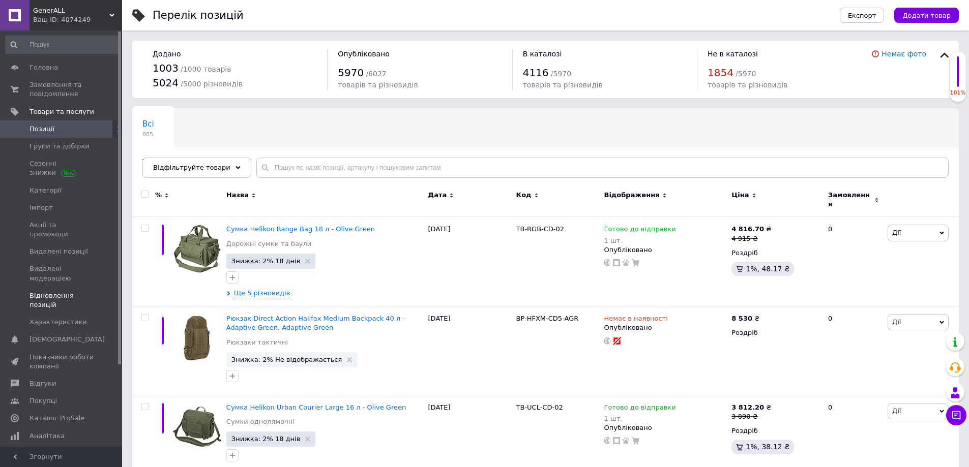
click at [50, 291] on span "Відновлення позицій" at bounding box center [62, 300] width 65 height 18
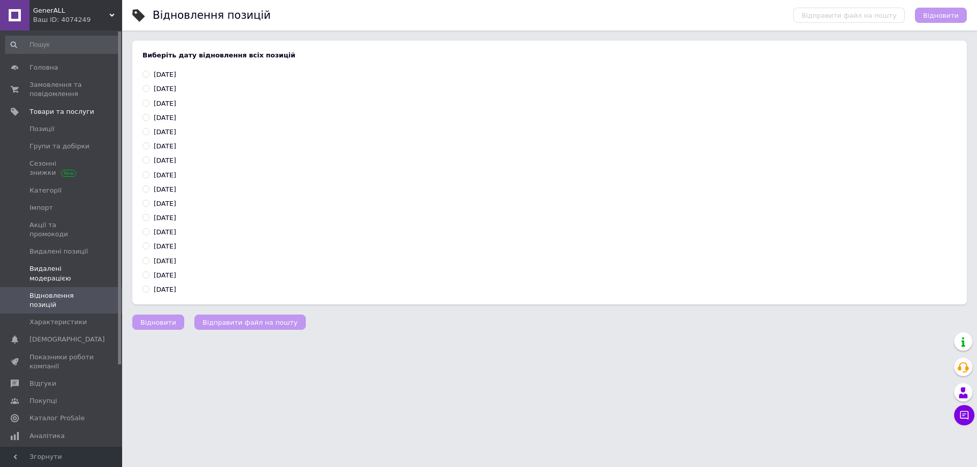
click at [51, 265] on span "Видалені модерацією" at bounding box center [62, 274] width 65 height 18
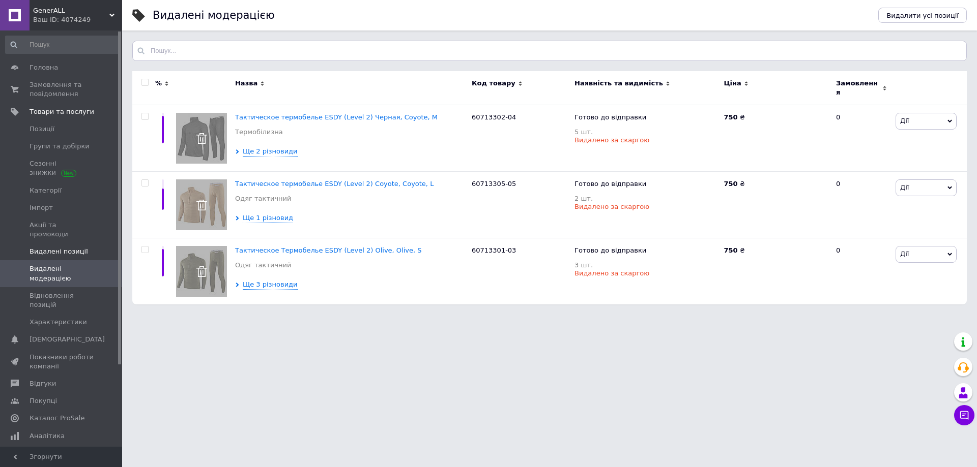
click at [50, 247] on span "Видалені позиції" at bounding box center [59, 251] width 58 height 9
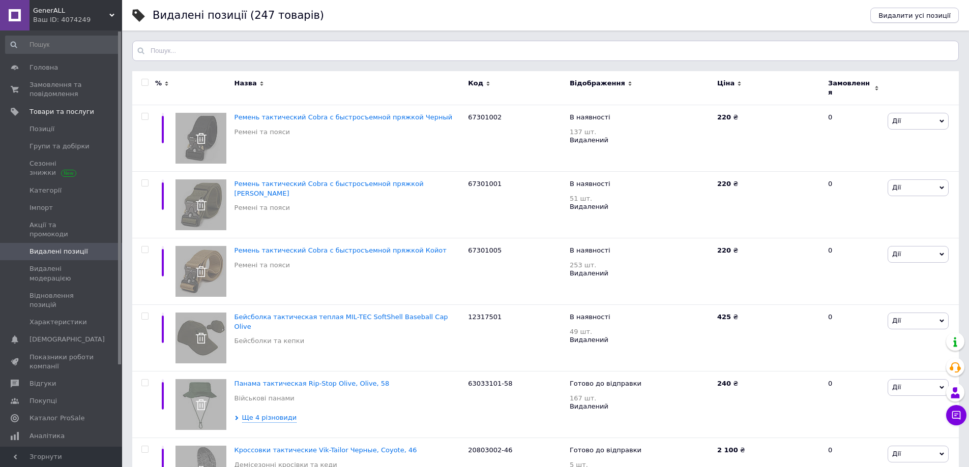
click at [904, 17] on span "Видалити усі позиції" at bounding box center [915, 16] width 72 height 8
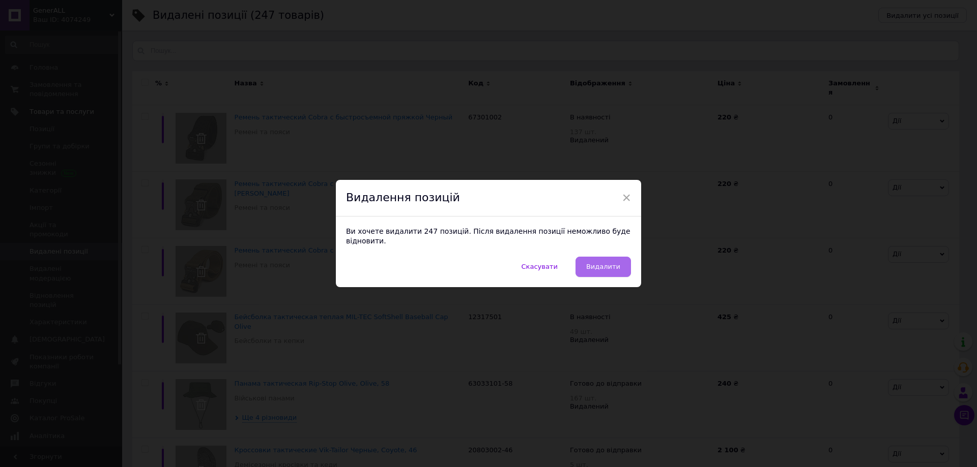
click at [602, 263] on span "Видалити" at bounding box center [603, 267] width 34 height 8
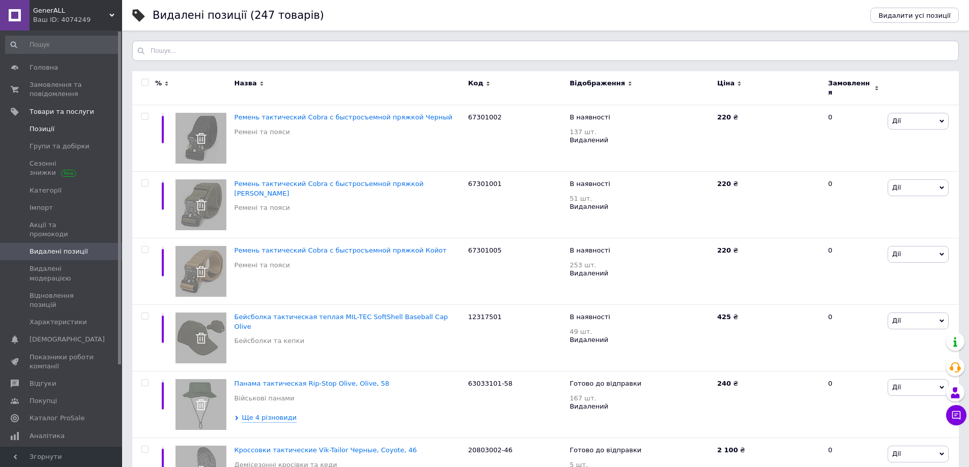
click at [42, 131] on span "Позиції" at bounding box center [42, 129] width 25 height 9
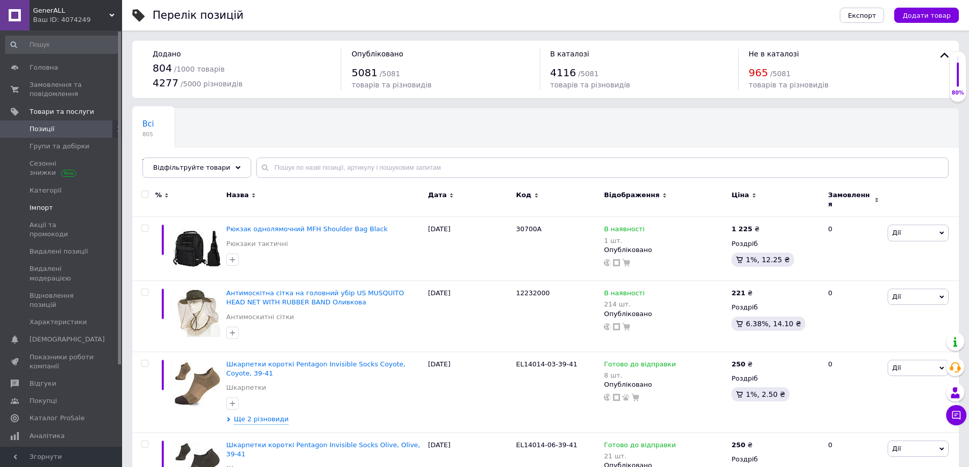
click at [41, 203] on span "Імпорт" at bounding box center [41, 207] width 23 height 9
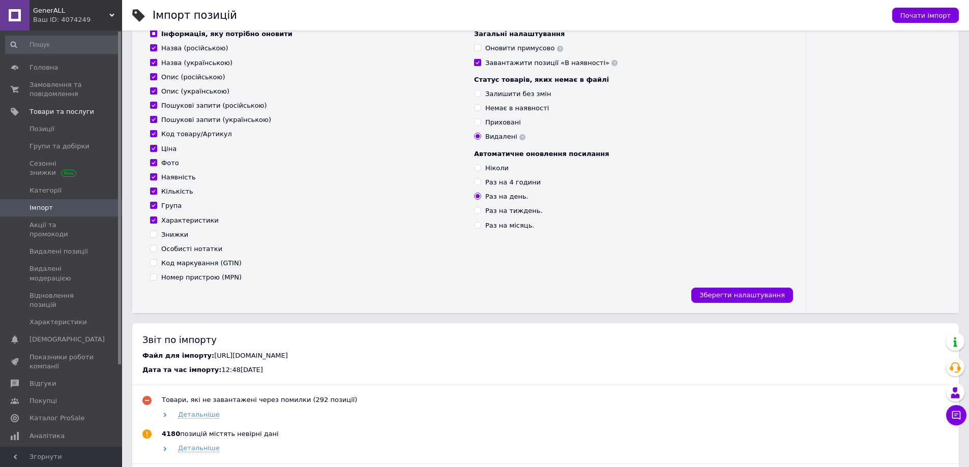
scroll to position [153, 0]
click at [479, 47] on input "Оновити примусово" at bounding box center [477, 48] width 7 height 7
click at [748, 295] on span "Зберегти налаштування" at bounding box center [741, 296] width 85 height 8
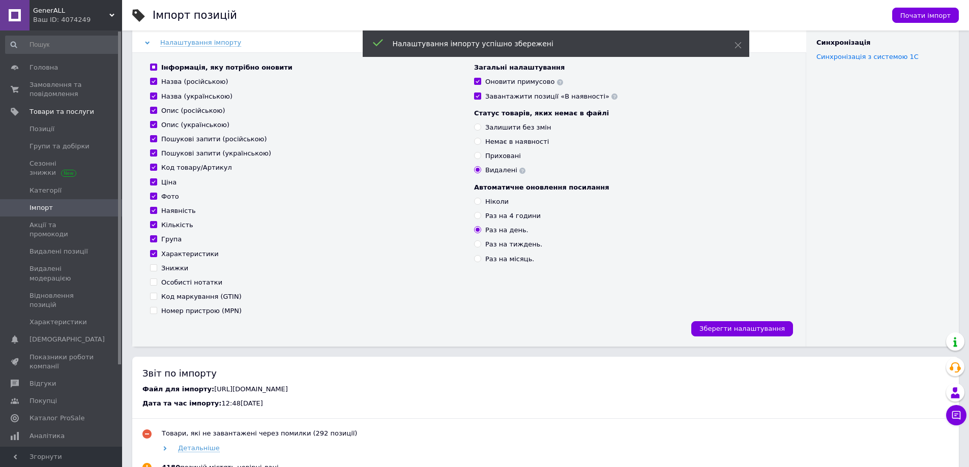
scroll to position [102, 0]
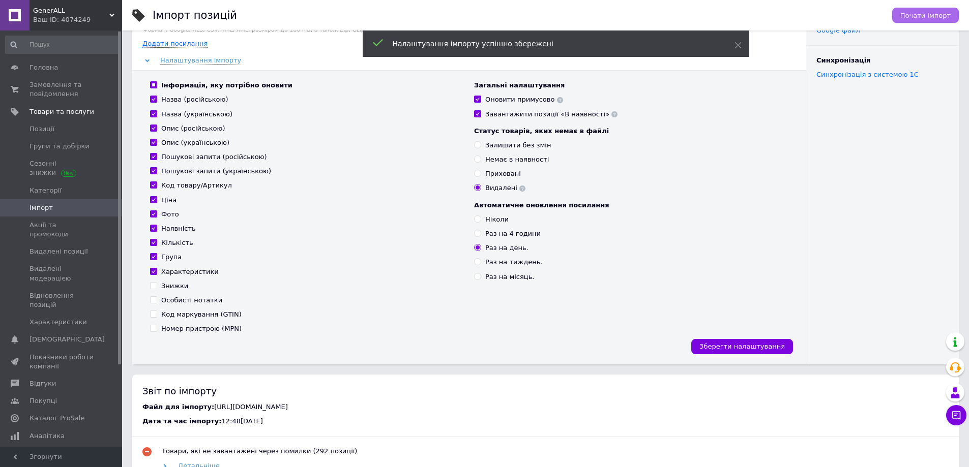
click at [913, 14] on span "Почати імпорт" at bounding box center [925, 16] width 50 height 8
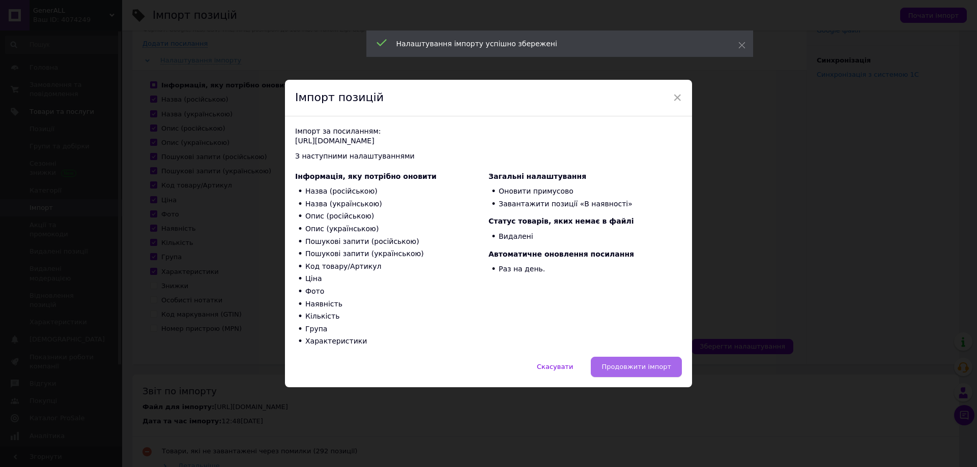
click at [634, 372] on button "Продовжити імпорт" at bounding box center [636, 367] width 91 height 20
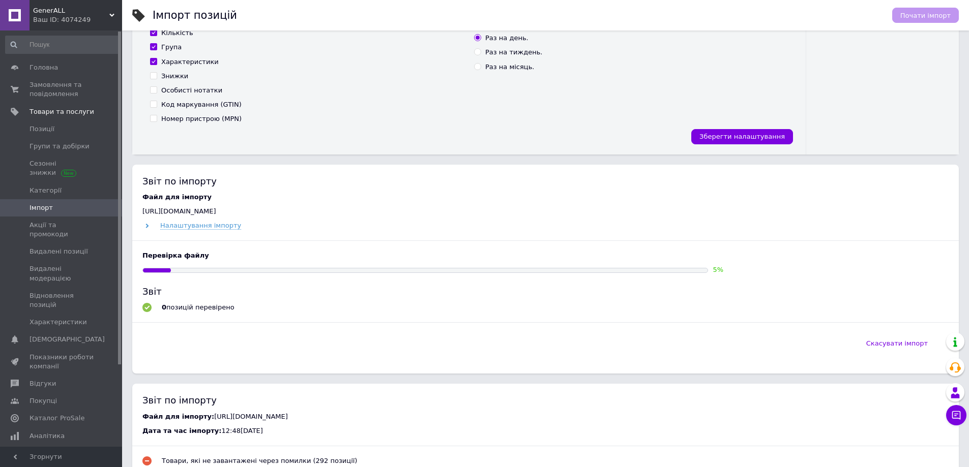
scroll to position [356, 0]
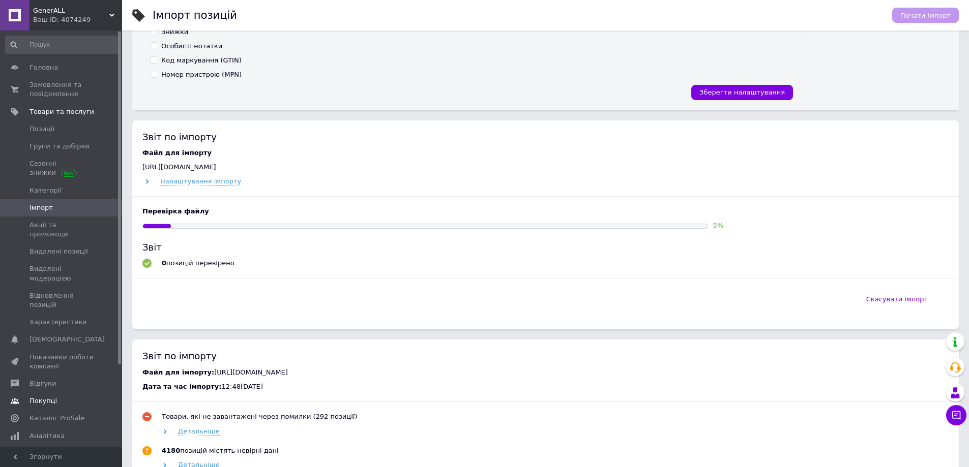
click at [53, 397] on span "Покупці" at bounding box center [43, 401] width 27 height 9
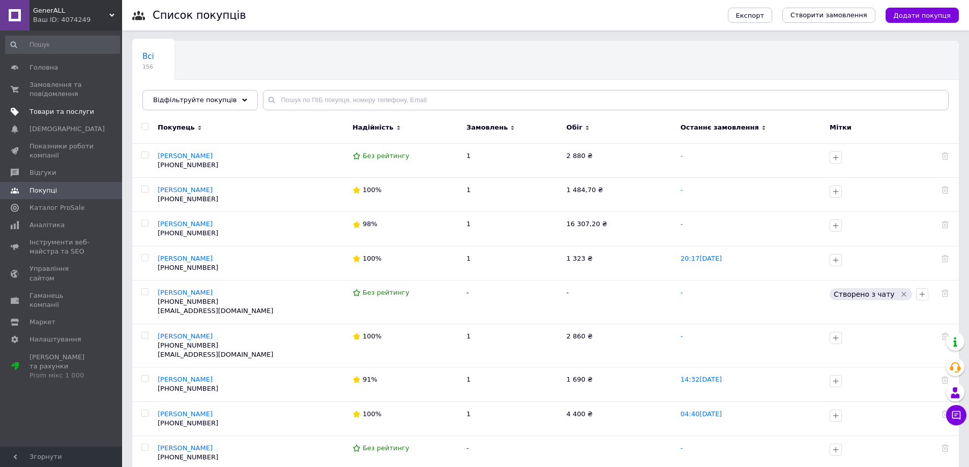
click at [39, 113] on span "Товари та послуги" at bounding box center [62, 111] width 65 height 9
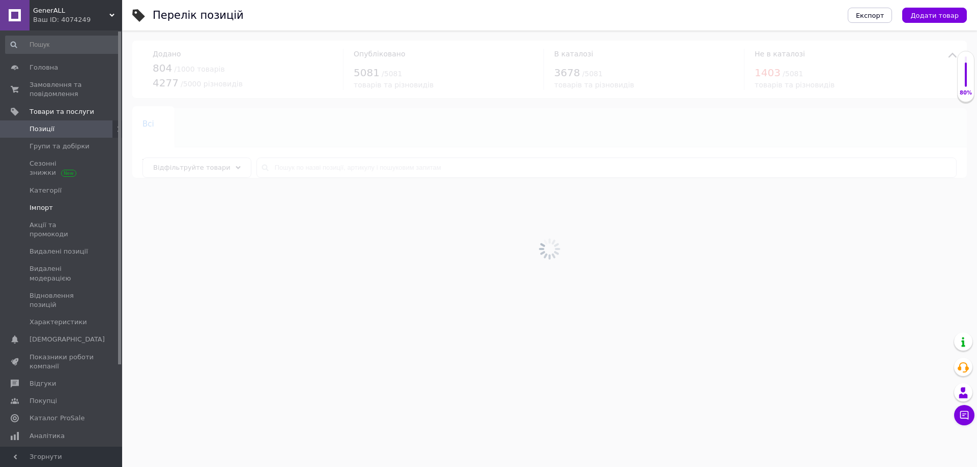
click at [43, 207] on span "Імпорт" at bounding box center [41, 207] width 23 height 9
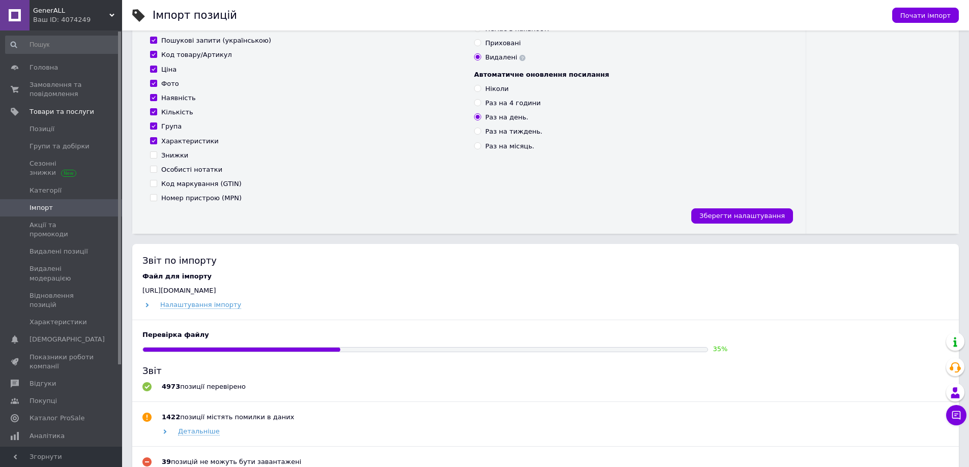
scroll to position [356, 0]
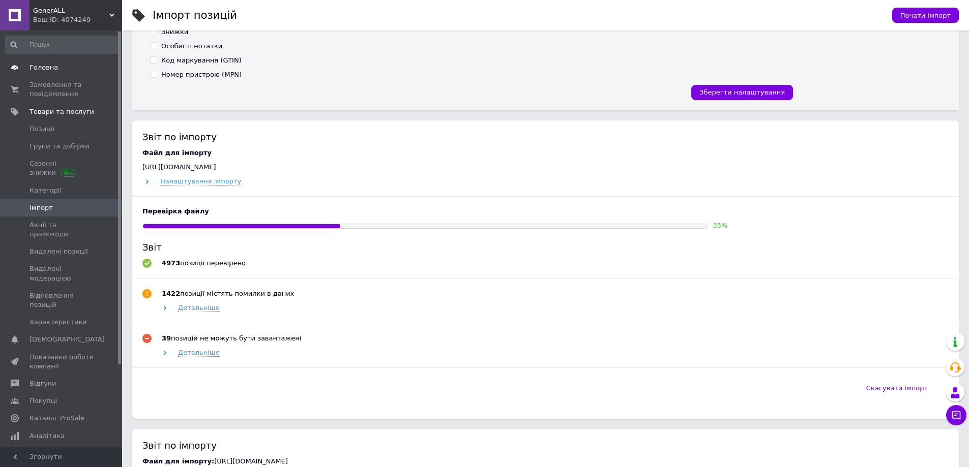
click at [29, 66] on span at bounding box center [15, 67] width 30 height 9
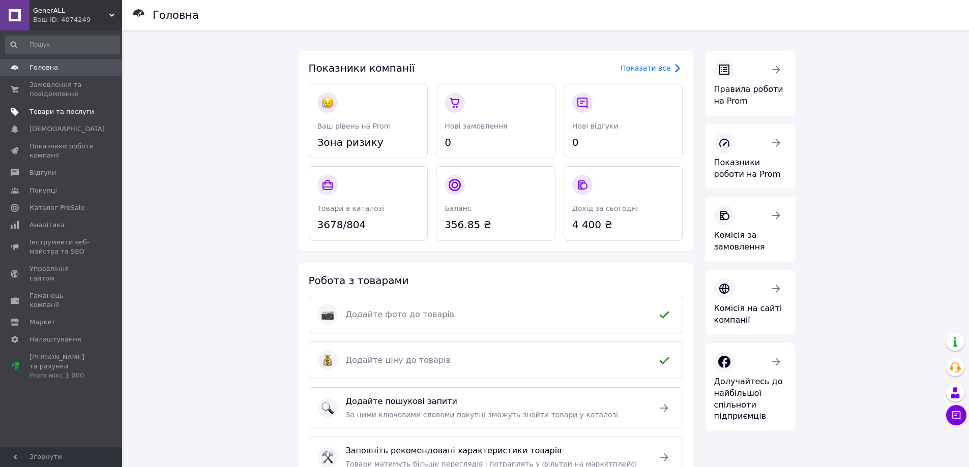
click at [50, 106] on link "Товари та послуги" at bounding box center [62, 111] width 125 height 17
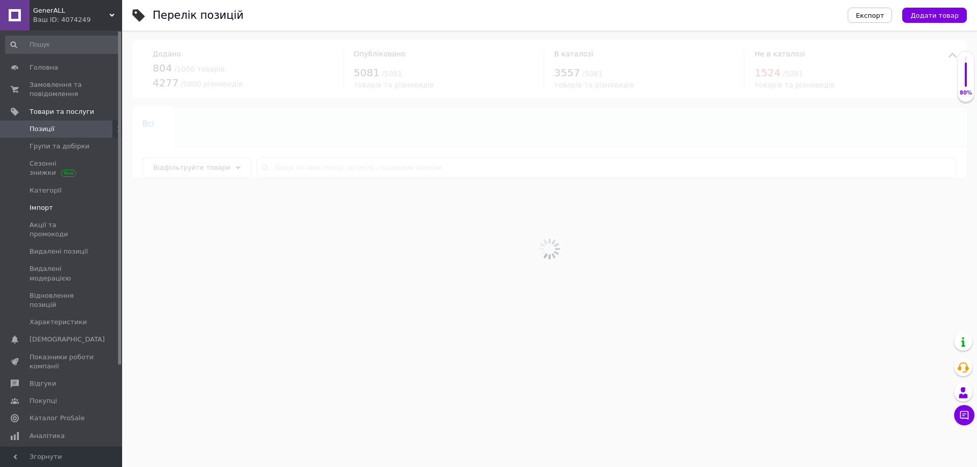
click at [46, 203] on span "Імпорт" at bounding box center [41, 207] width 23 height 9
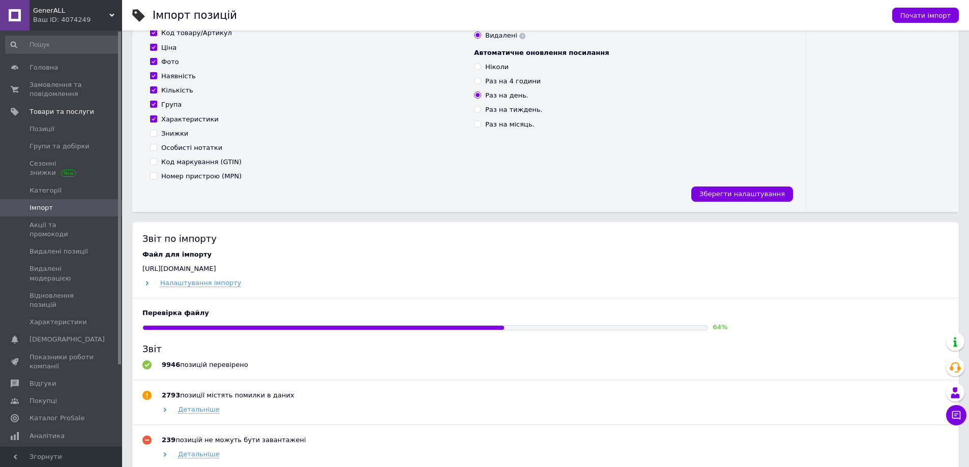
scroll to position [356, 0]
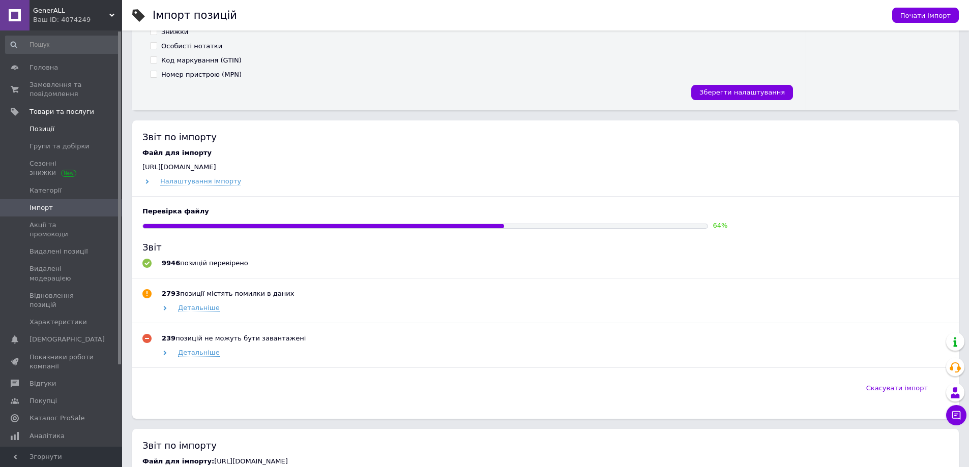
click at [42, 135] on link "Позиції" at bounding box center [62, 129] width 125 height 17
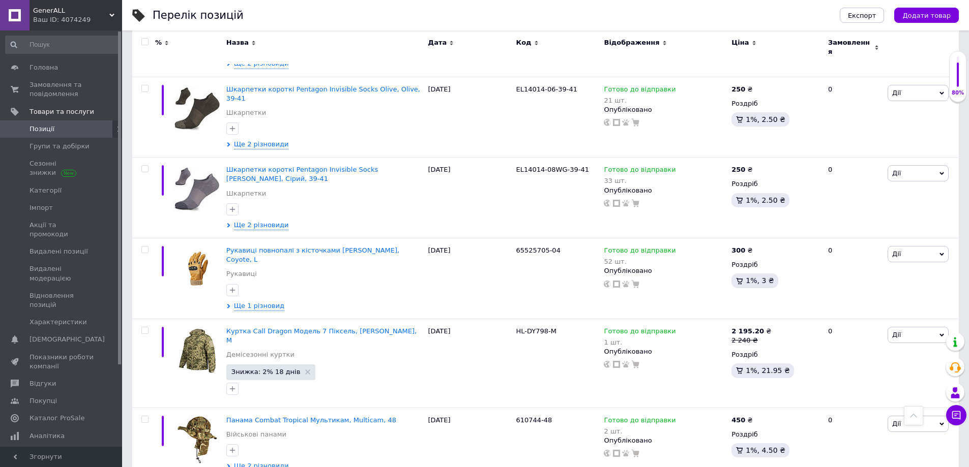
scroll to position [51, 0]
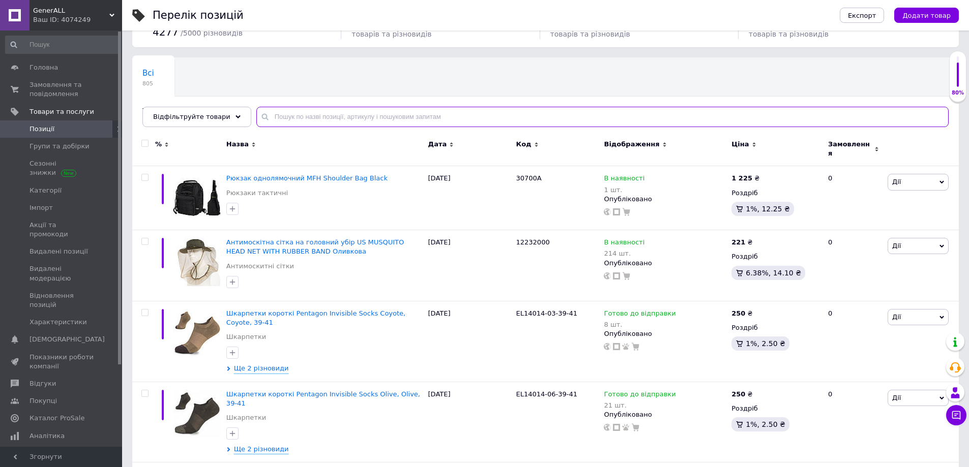
click at [321, 122] on input "text" at bounding box center [602, 117] width 692 height 20
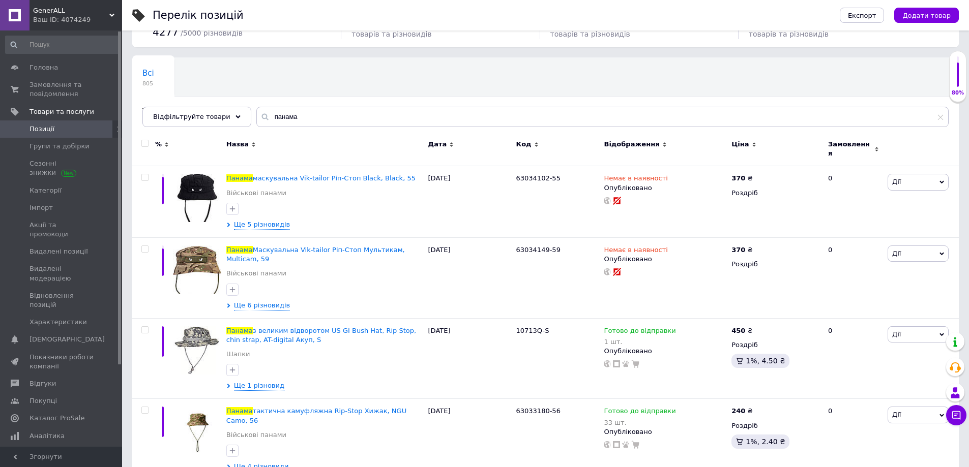
click at [144, 145] on input "checkbox" at bounding box center [144, 143] width 7 height 7
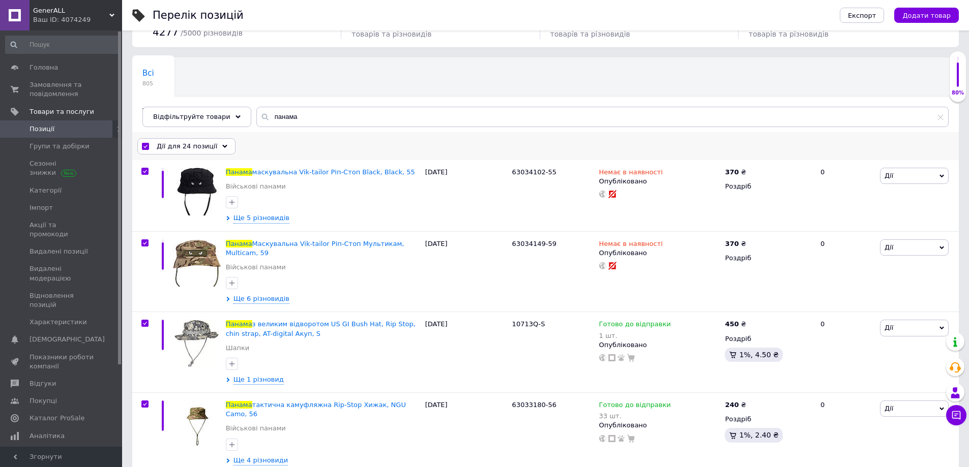
click at [211, 150] on div "Дії для 24 позиції" at bounding box center [186, 146] width 98 height 16
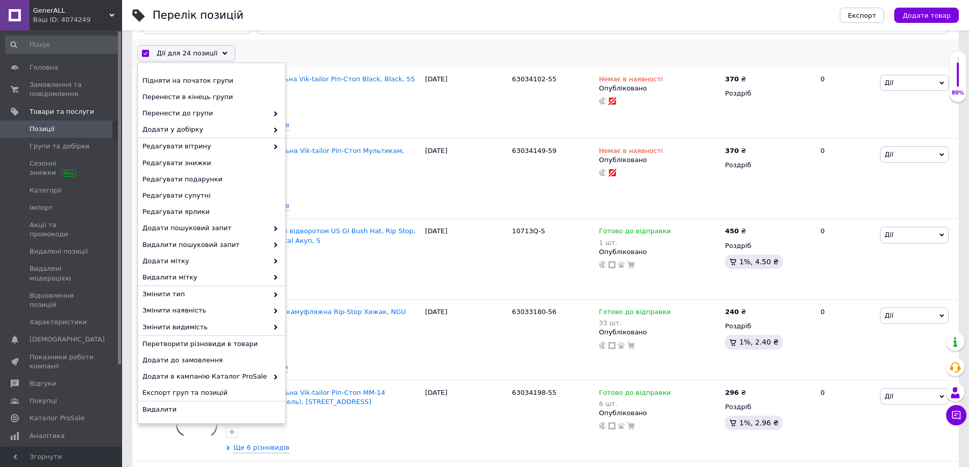
scroll to position [153, 0]
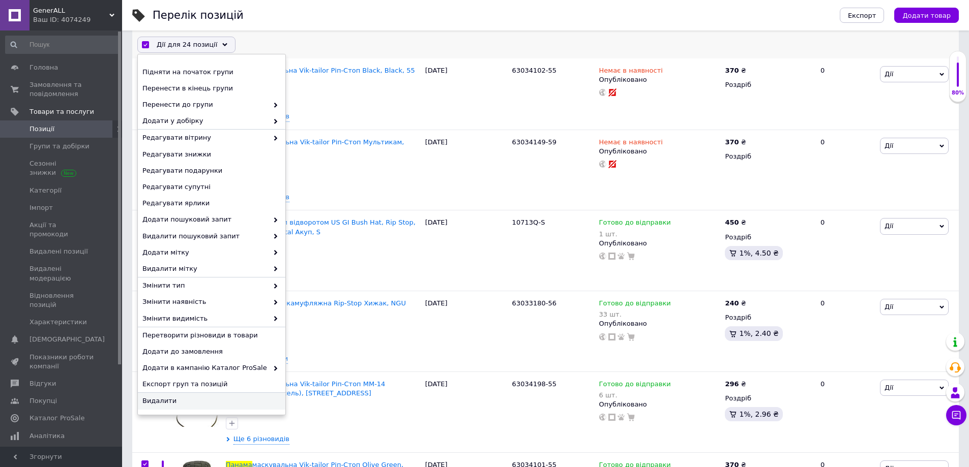
click at [166, 402] on span "Видалити" at bounding box center [210, 401] width 136 height 9
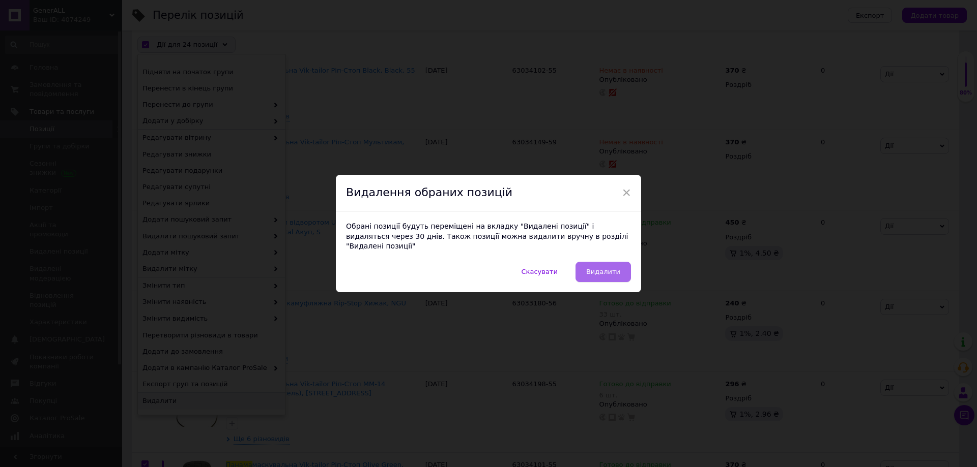
click at [608, 262] on button "Видалити" at bounding box center [602, 272] width 55 height 20
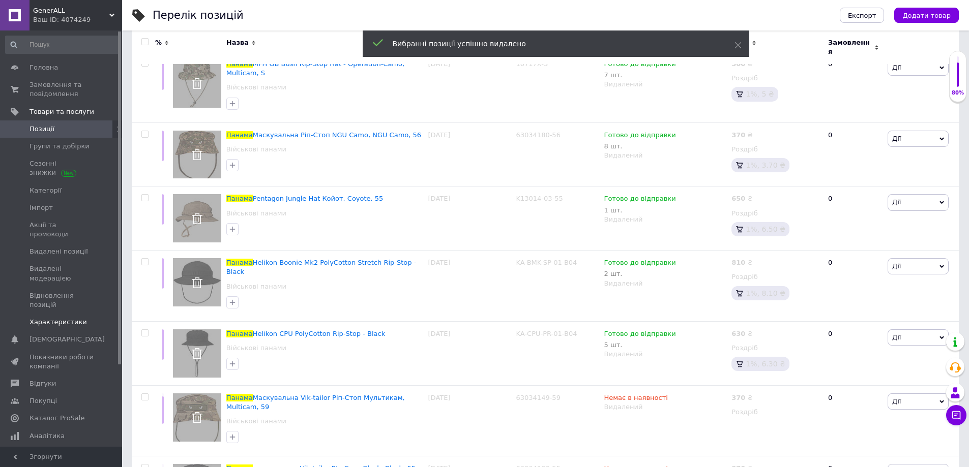
scroll to position [305, 0]
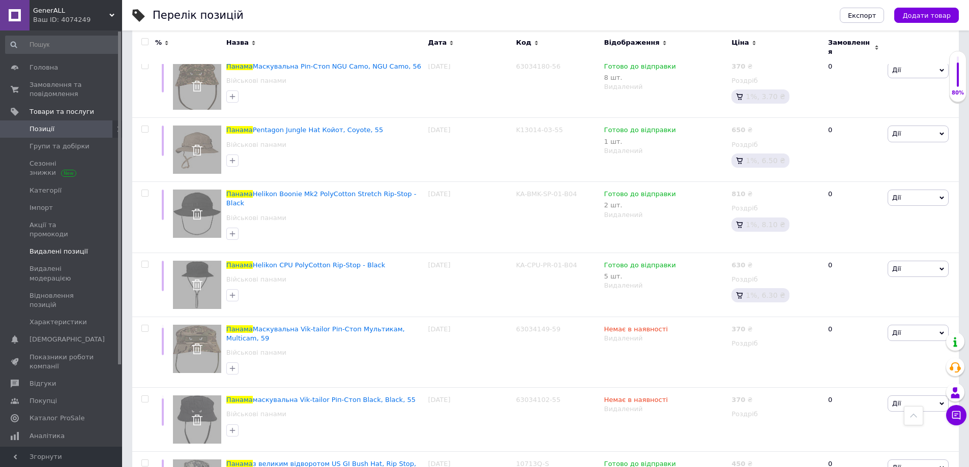
click at [46, 247] on span "Видалені позиції" at bounding box center [59, 251] width 58 height 9
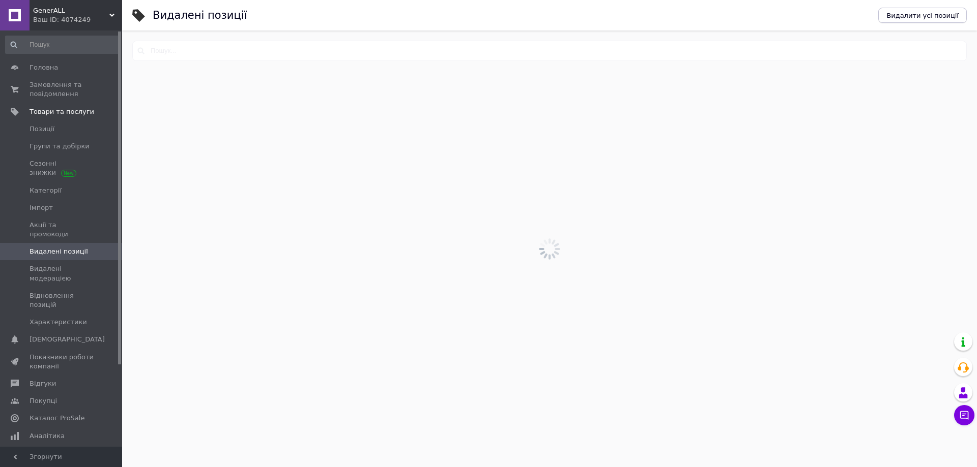
click at [910, 19] on span "Видалити усі позиції" at bounding box center [922, 16] width 72 height 8
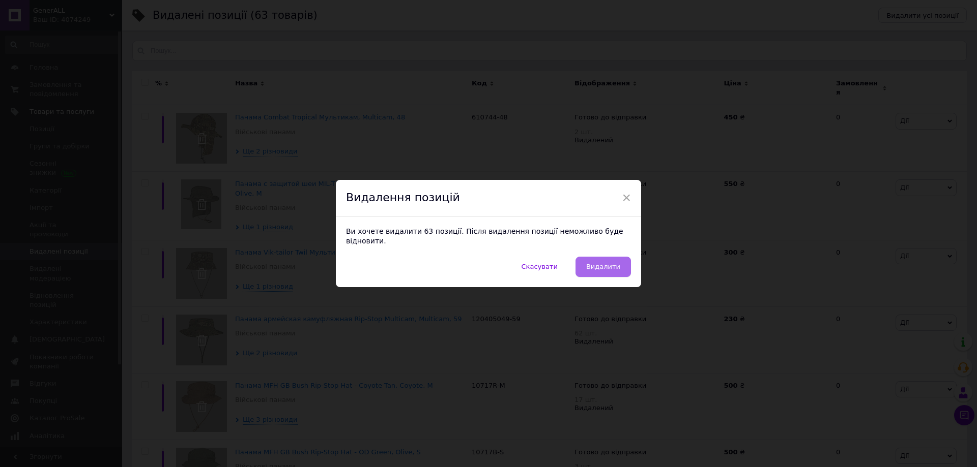
click at [612, 263] on span "Видалити" at bounding box center [603, 267] width 34 height 8
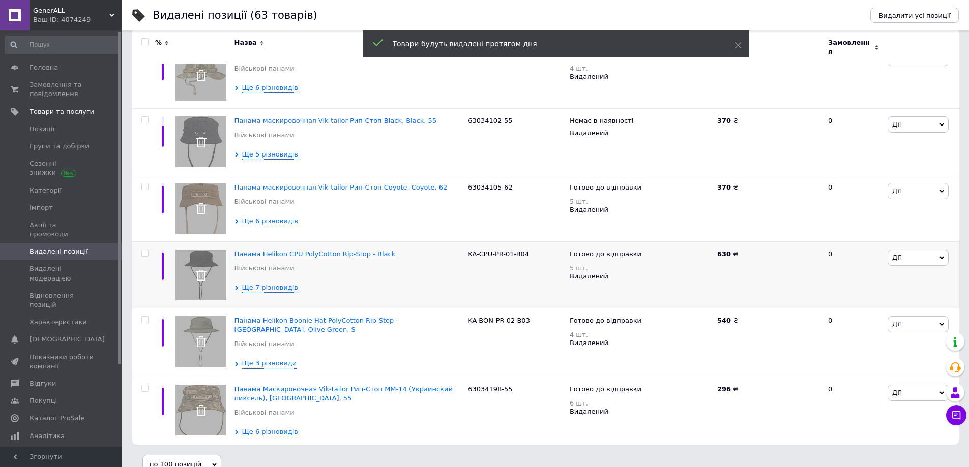
scroll to position [1275, 0]
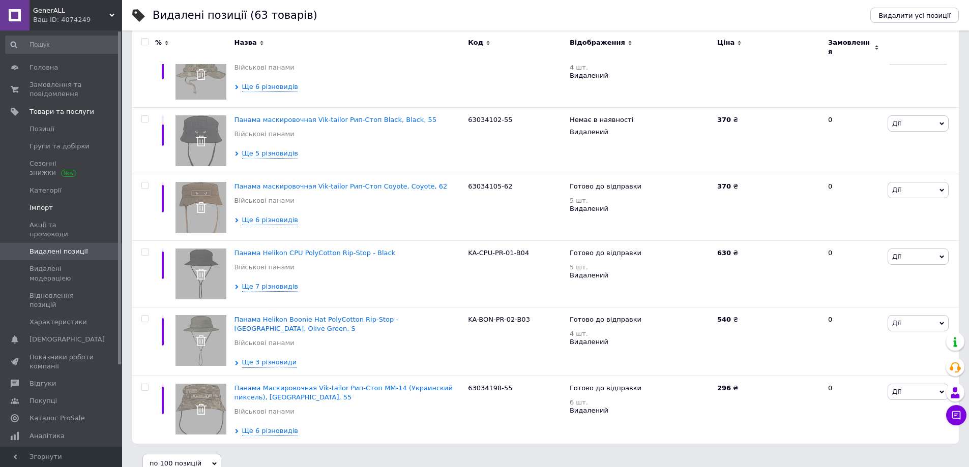
click at [47, 206] on span "Імпорт" at bounding box center [41, 207] width 23 height 9
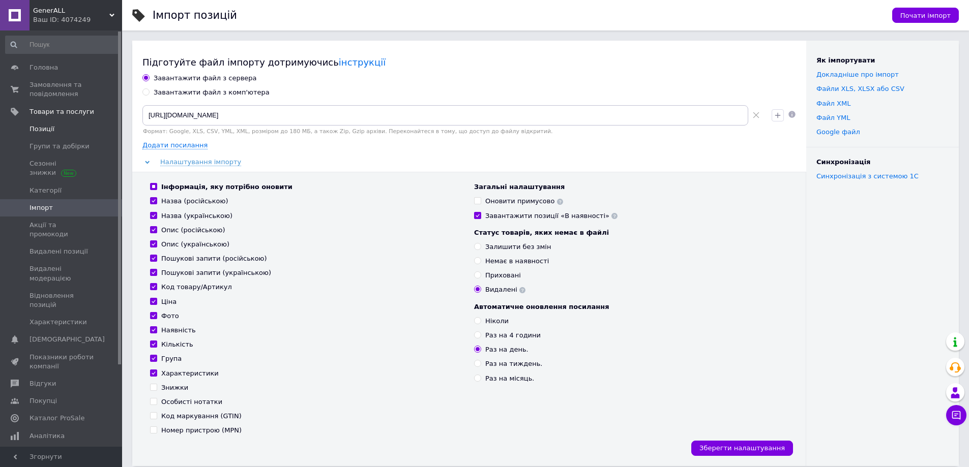
click at [39, 128] on span "Позиції" at bounding box center [42, 129] width 25 height 9
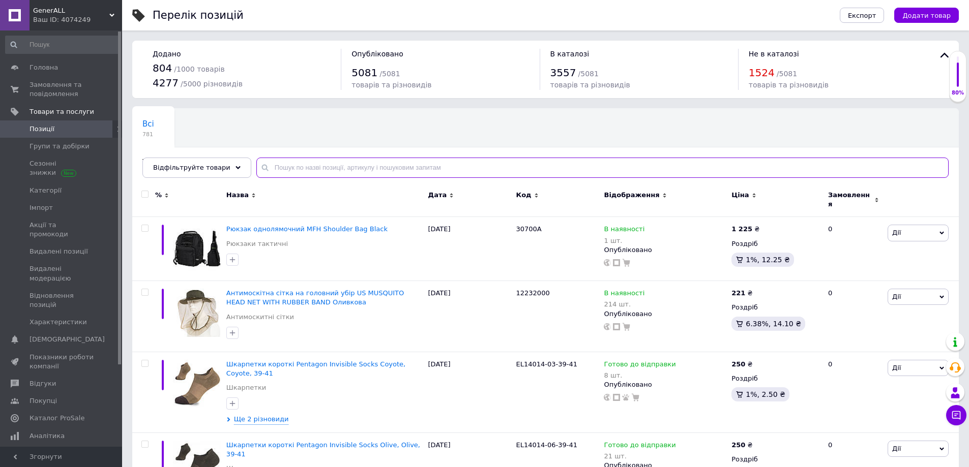
click at [295, 167] on input "text" at bounding box center [602, 168] width 692 height 20
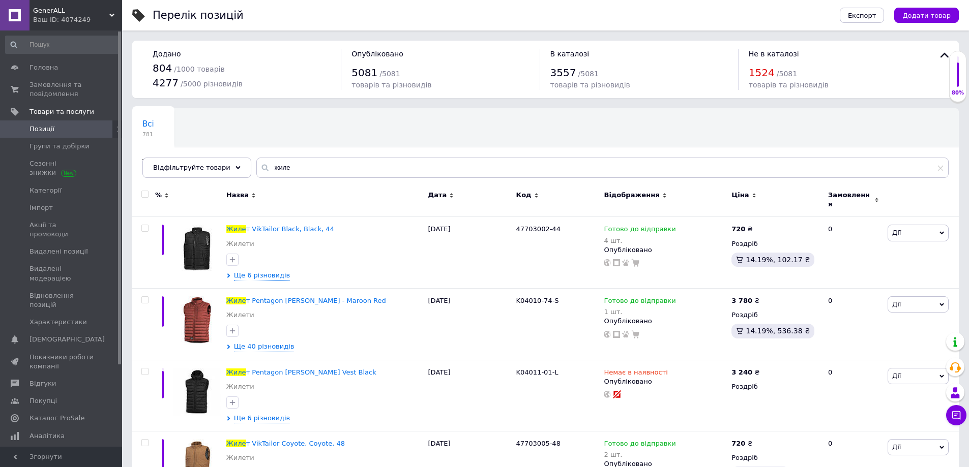
click at [143, 194] on input "checkbox" at bounding box center [144, 194] width 7 height 7
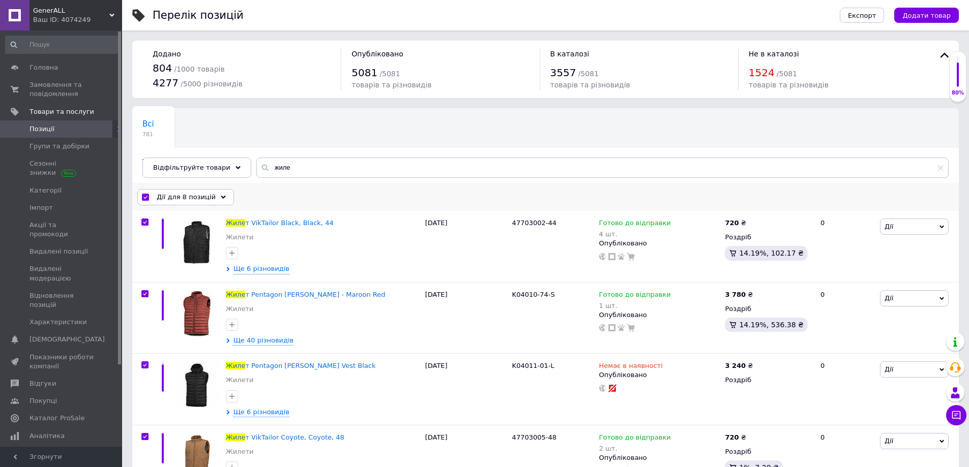
drag, startPoint x: 143, startPoint y: 194, endPoint x: 189, endPoint y: 197, distance: 45.3
click at [189, 197] on span "Дії для 8 позицій" at bounding box center [186, 197] width 59 height 9
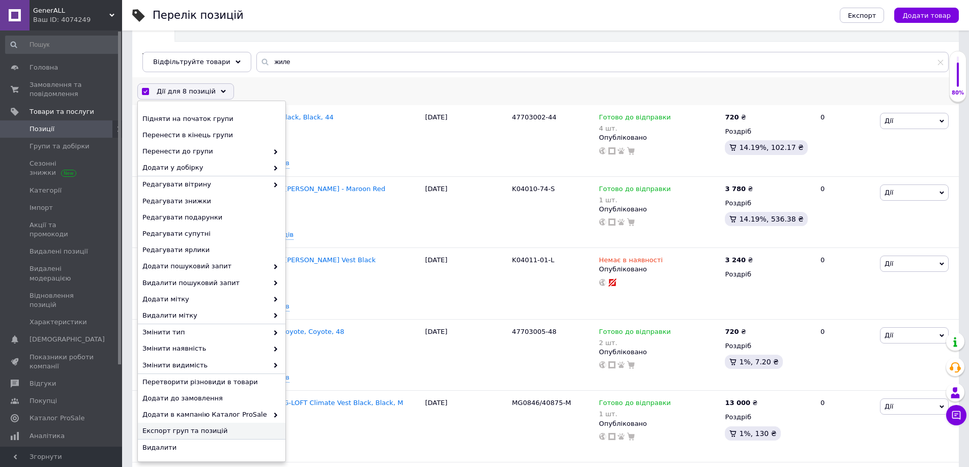
scroll to position [203, 0]
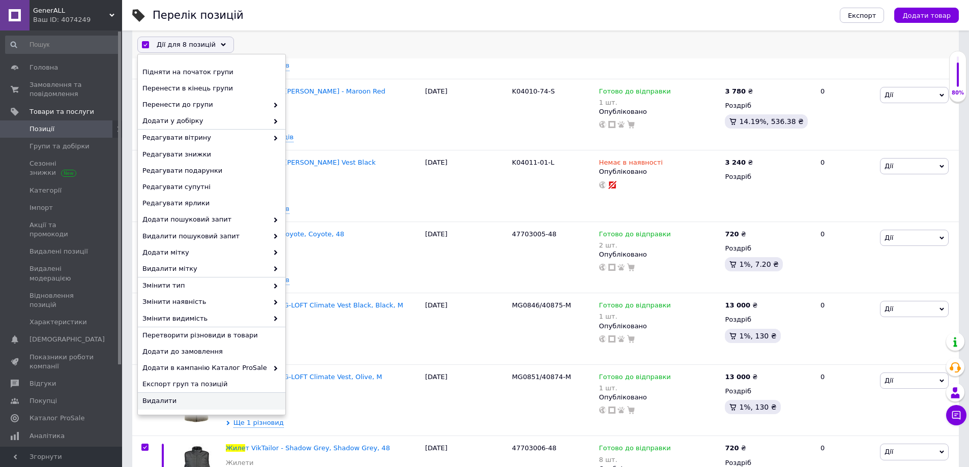
click at [167, 401] on span "Видалити" at bounding box center [210, 401] width 136 height 9
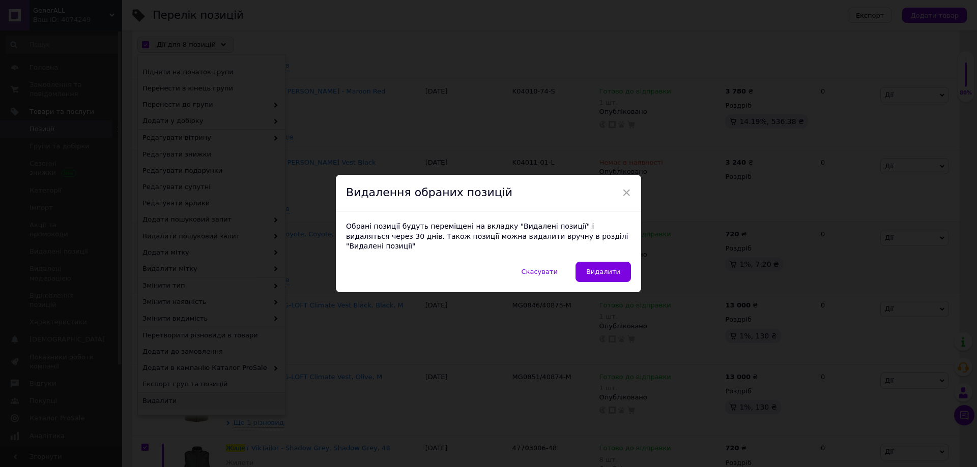
click at [608, 269] on span "Видалити" at bounding box center [603, 272] width 34 height 8
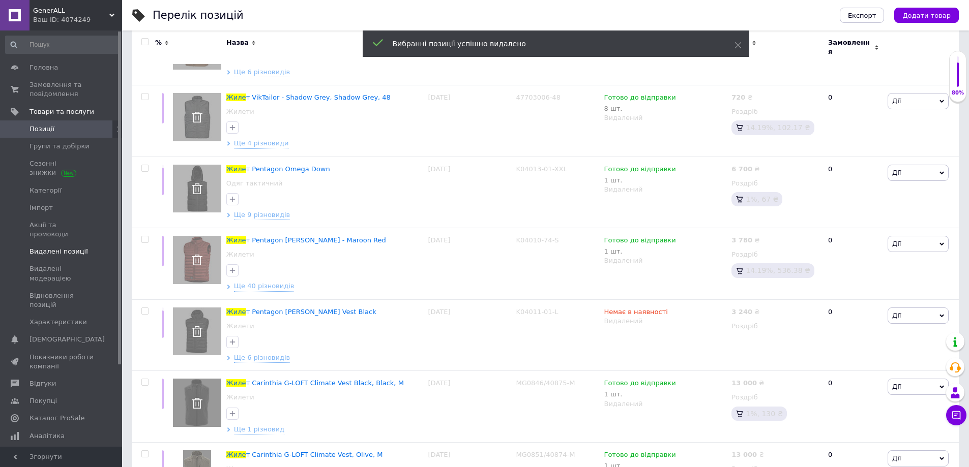
click at [48, 247] on span "Видалені позиції" at bounding box center [59, 251] width 58 height 9
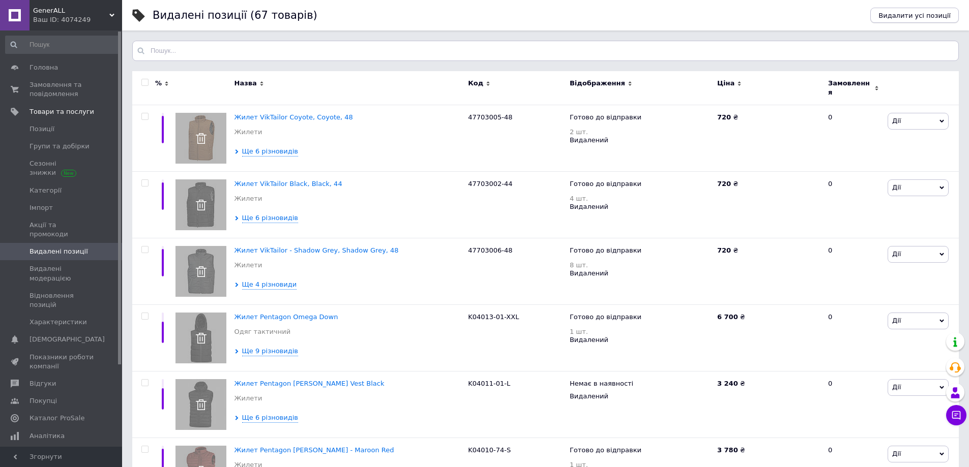
click at [919, 18] on span "Видалити усі позиції" at bounding box center [915, 16] width 72 height 8
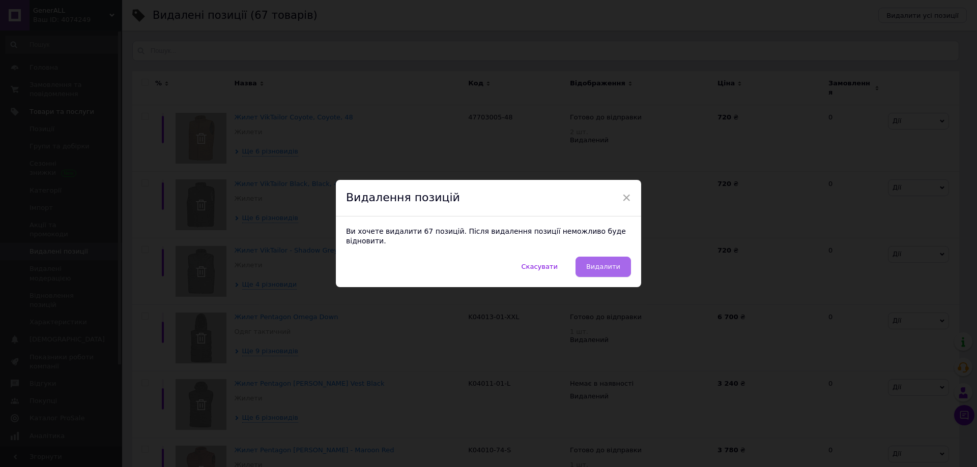
click at [606, 263] on span "Видалити" at bounding box center [603, 267] width 34 height 8
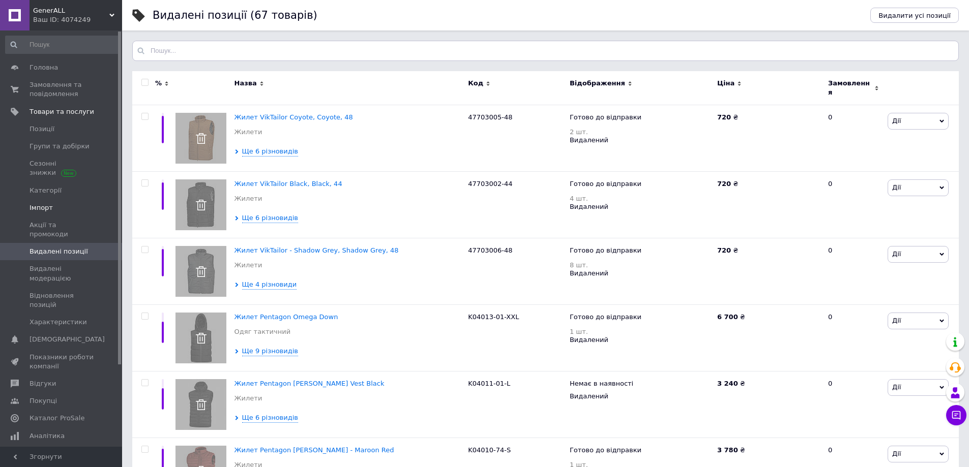
click at [42, 206] on span "Імпорт" at bounding box center [41, 207] width 23 height 9
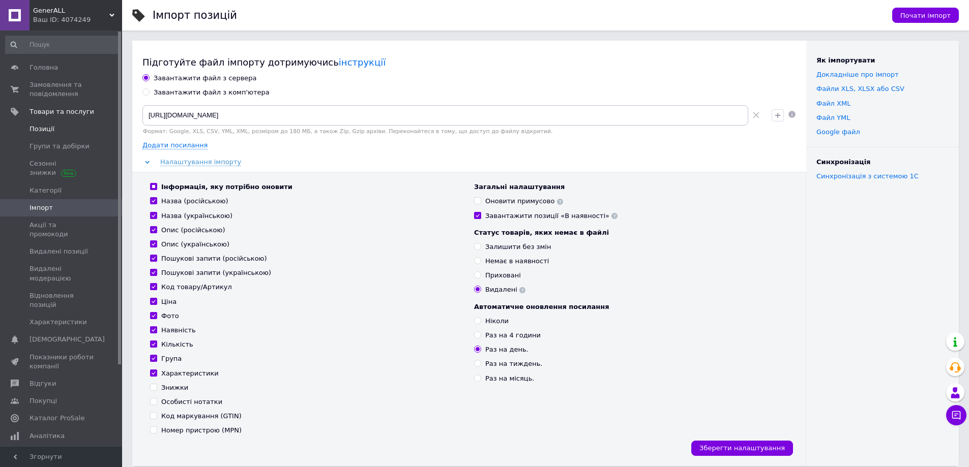
click at [41, 129] on span "Позиції" at bounding box center [42, 129] width 25 height 9
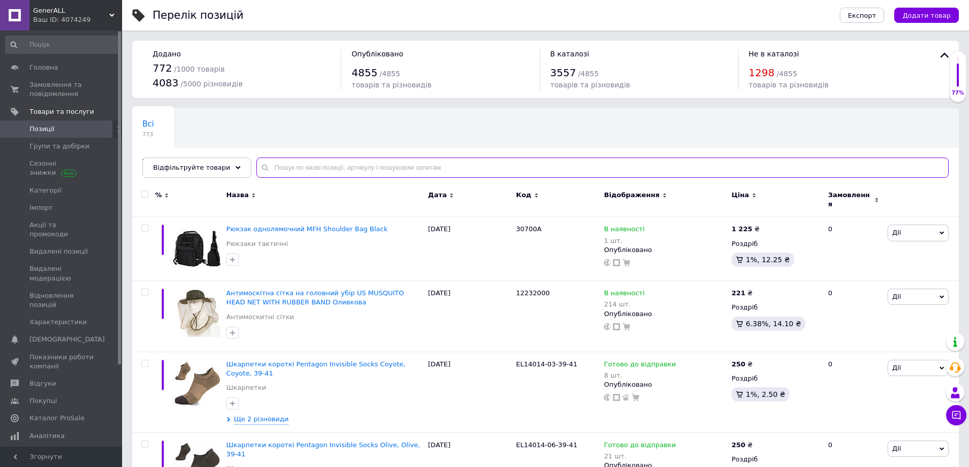
click at [304, 165] on input "text" at bounding box center [602, 168] width 692 height 20
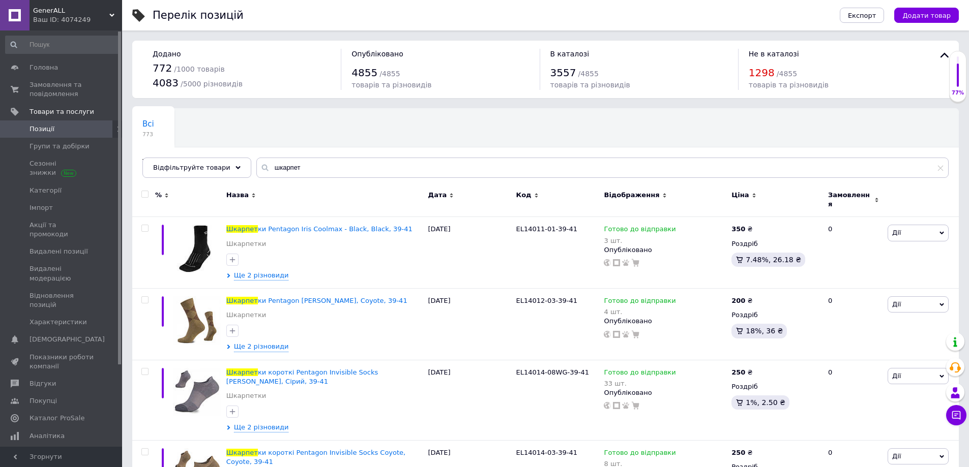
click at [145, 195] on input "checkbox" at bounding box center [144, 194] width 7 height 7
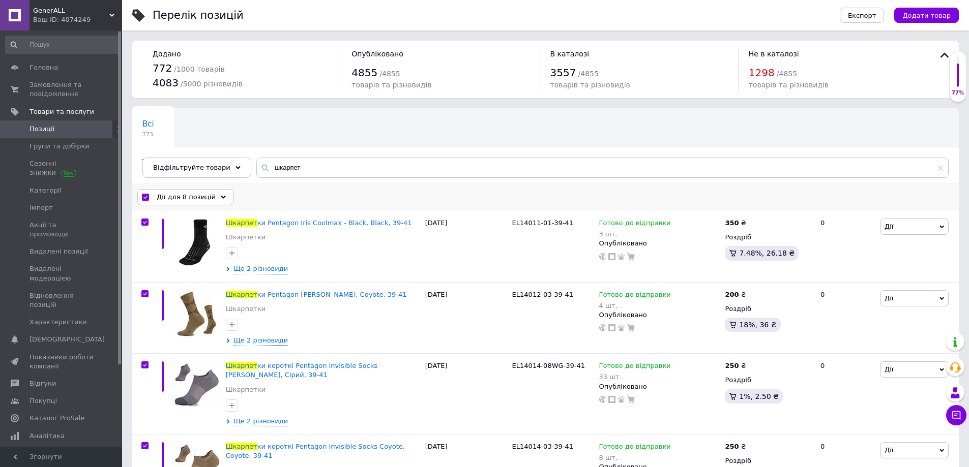
click at [208, 196] on span "Дії для 8 позицій" at bounding box center [186, 197] width 59 height 9
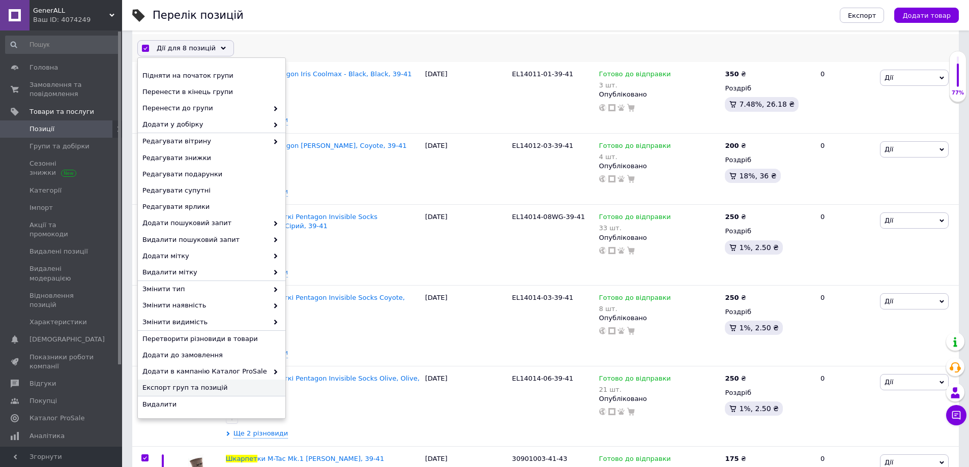
scroll to position [153, 0]
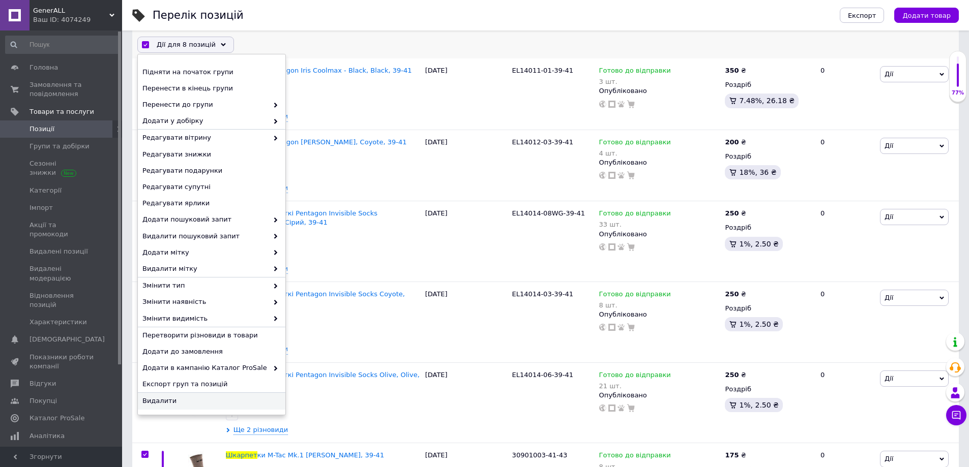
click at [166, 401] on span "Видалити" at bounding box center [210, 401] width 136 height 9
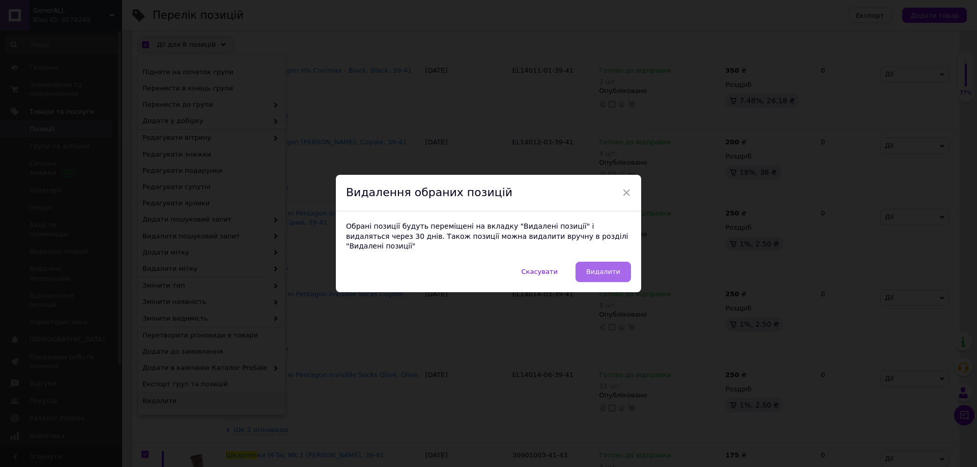
click at [600, 268] on span "Видалити" at bounding box center [603, 272] width 34 height 8
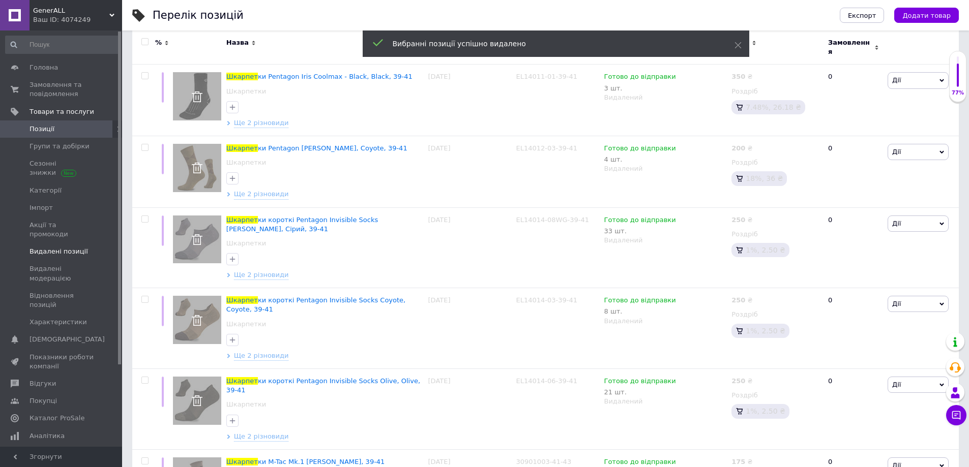
click at [50, 247] on span "Видалені позиції" at bounding box center [59, 251] width 58 height 9
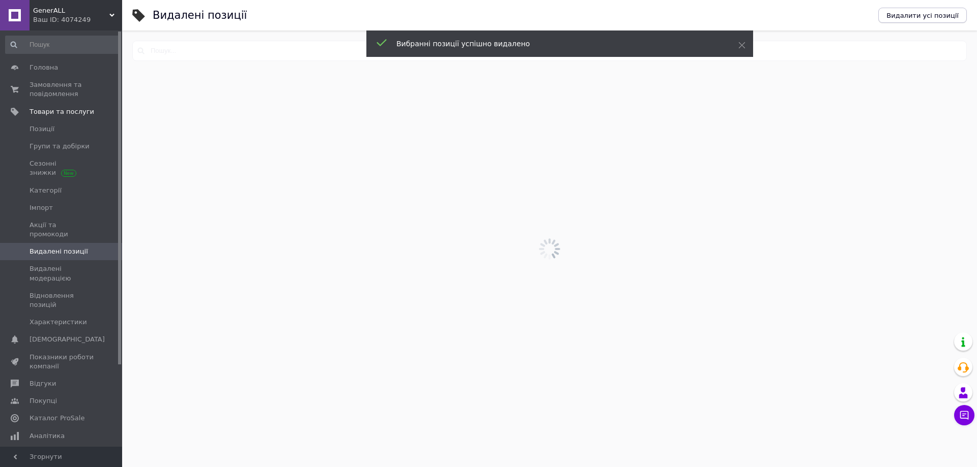
click at [908, 16] on span "Видалити усі позиції" at bounding box center [922, 16] width 72 height 8
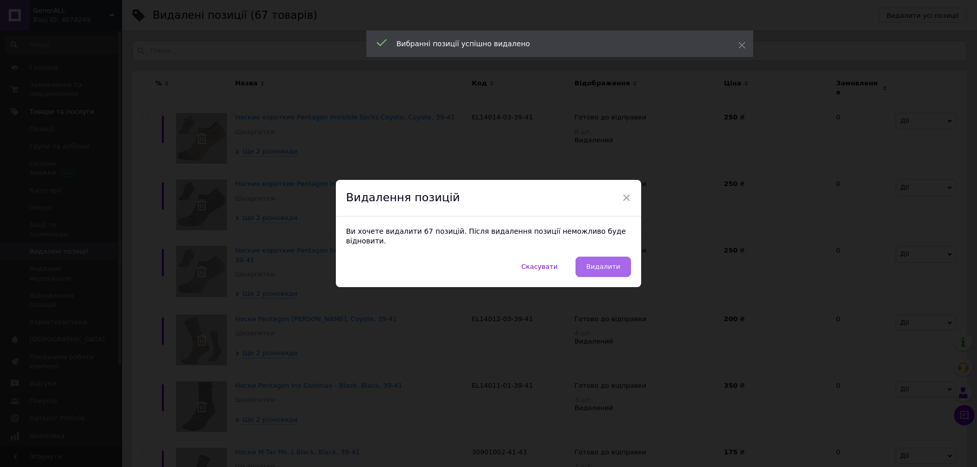
click at [619, 261] on button "Видалити" at bounding box center [602, 267] width 55 height 20
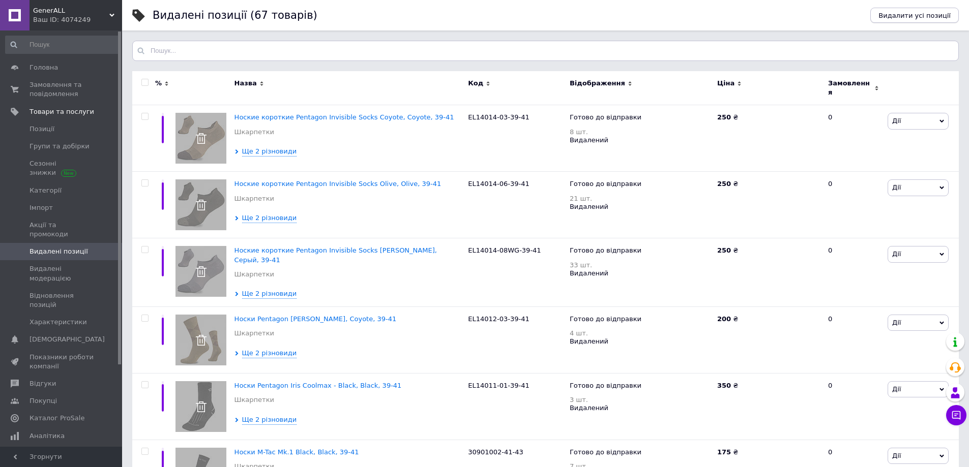
click at [905, 17] on span "Видалити усі позиції" at bounding box center [915, 16] width 72 height 8
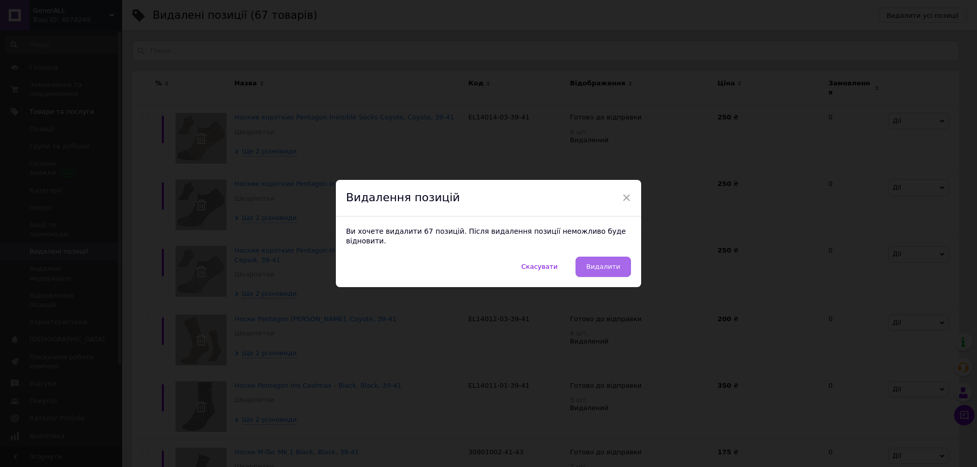
click at [607, 266] on span "Видалити" at bounding box center [603, 267] width 34 height 8
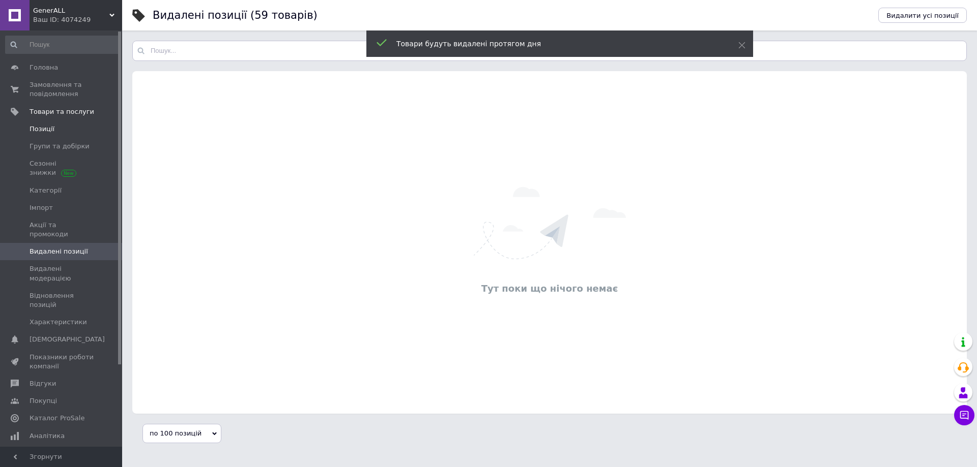
click at [40, 125] on span "Позиції" at bounding box center [42, 129] width 25 height 9
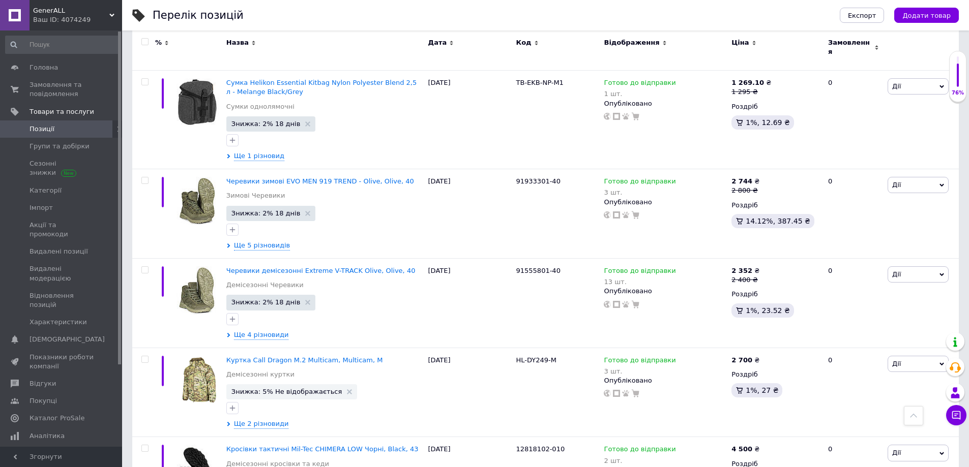
scroll to position [8103, 0]
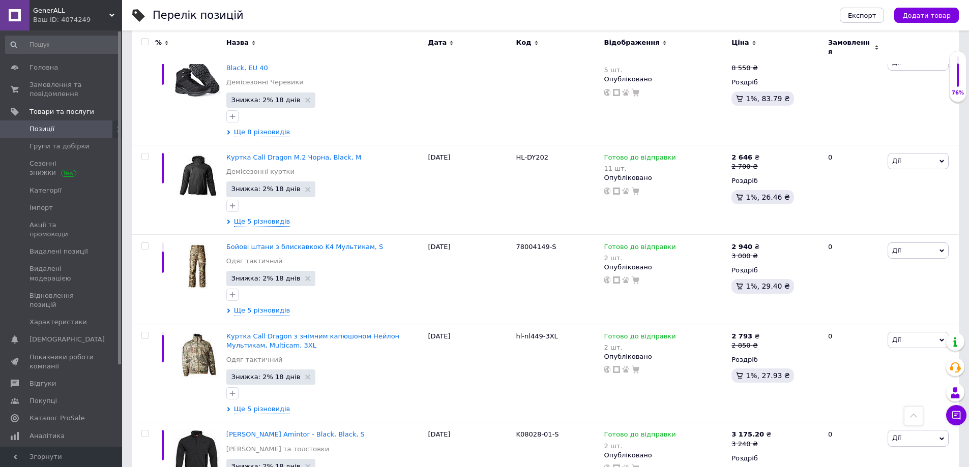
scroll to position [7925, 0]
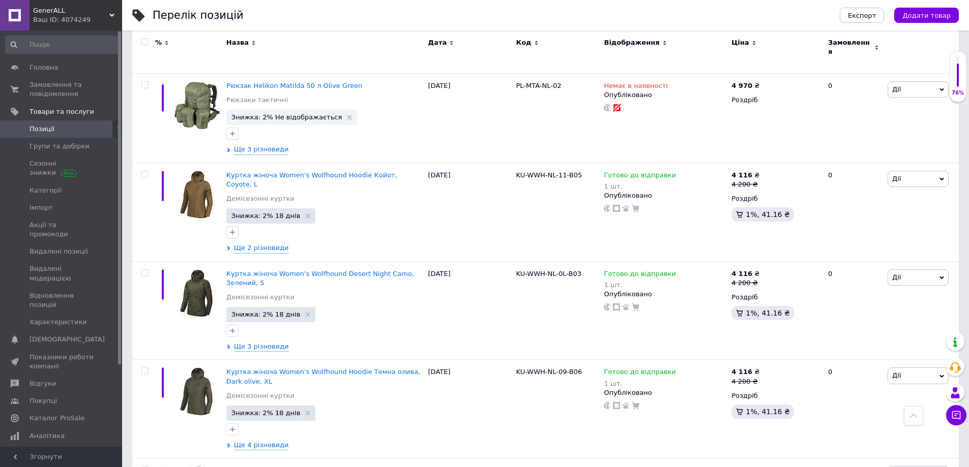
scroll to position [8356, 0]
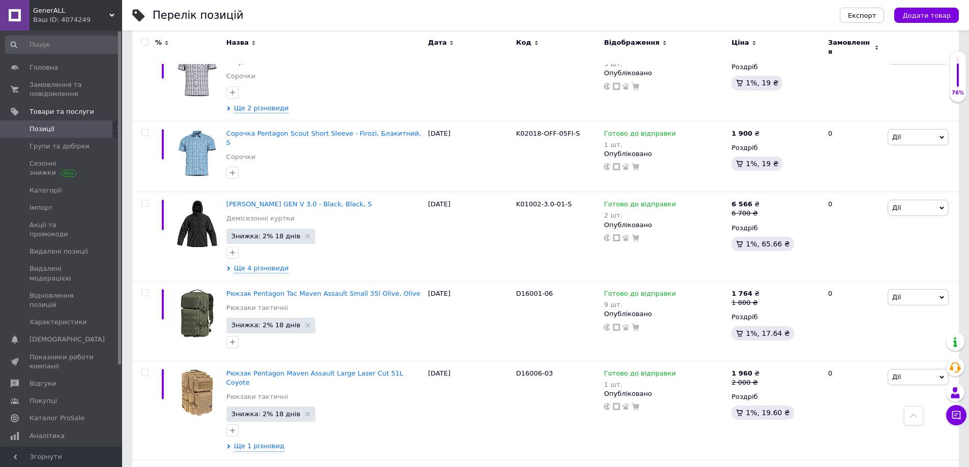
scroll to position [8367, 0]
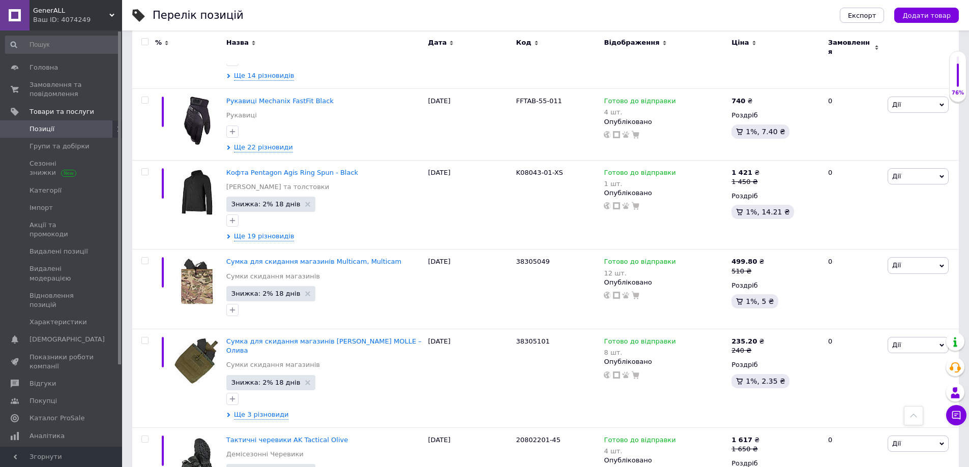
scroll to position [1144, 0]
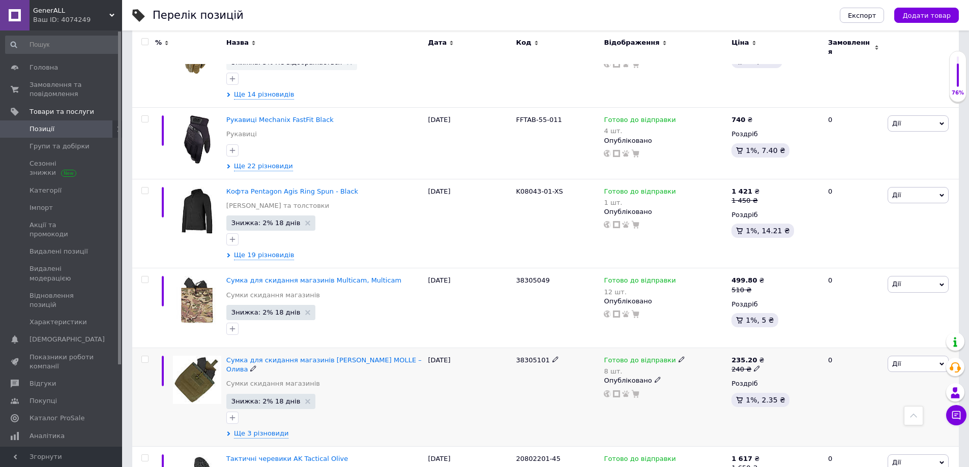
click at [908, 356] on span "Дії" at bounding box center [918, 364] width 61 height 16
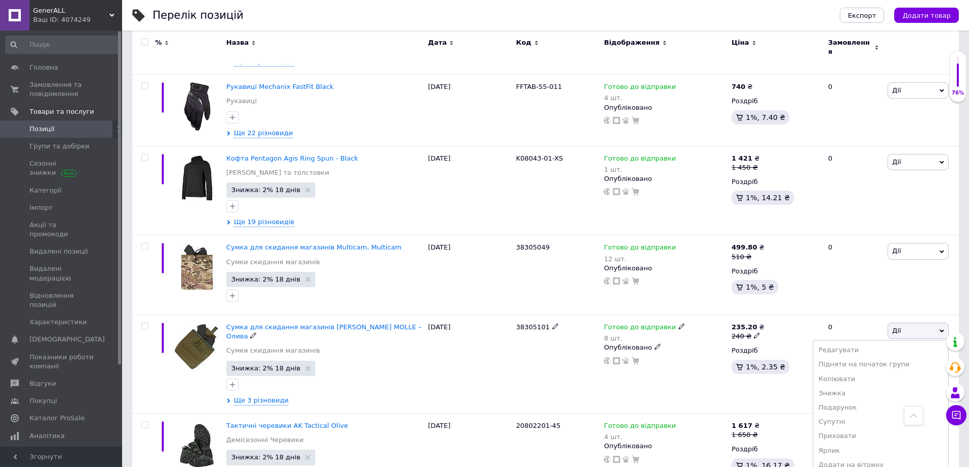
scroll to position [1297, 0]
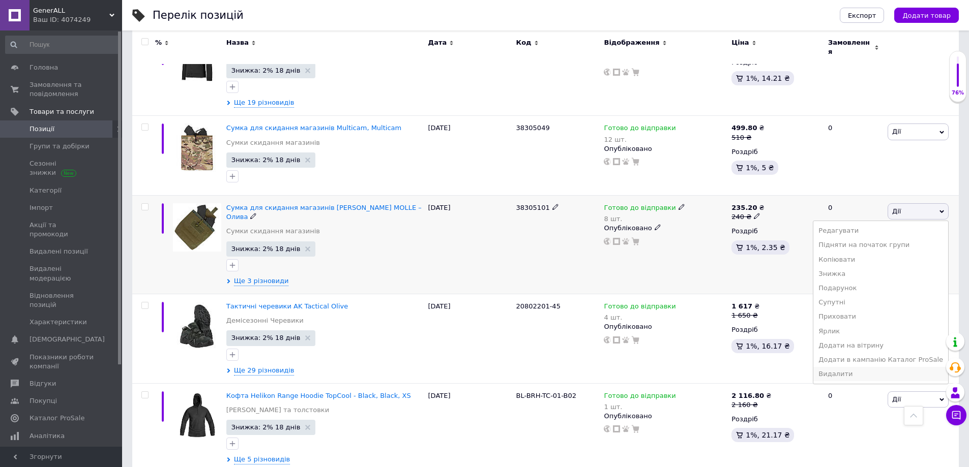
click at [857, 367] on li "Видалити" at bounding box center [880, 374] width 135 height 14
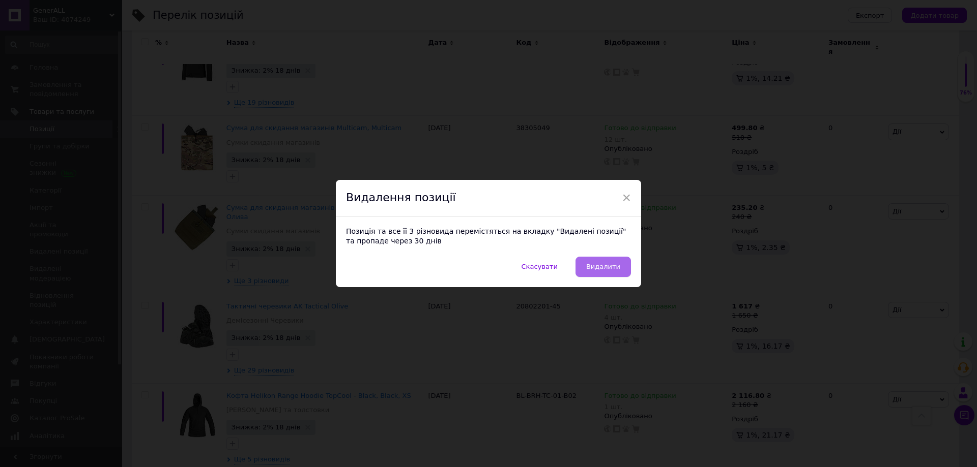
click at [619, 265] on button "Видалити" at bounding box center [602, 267] width 55 height 20
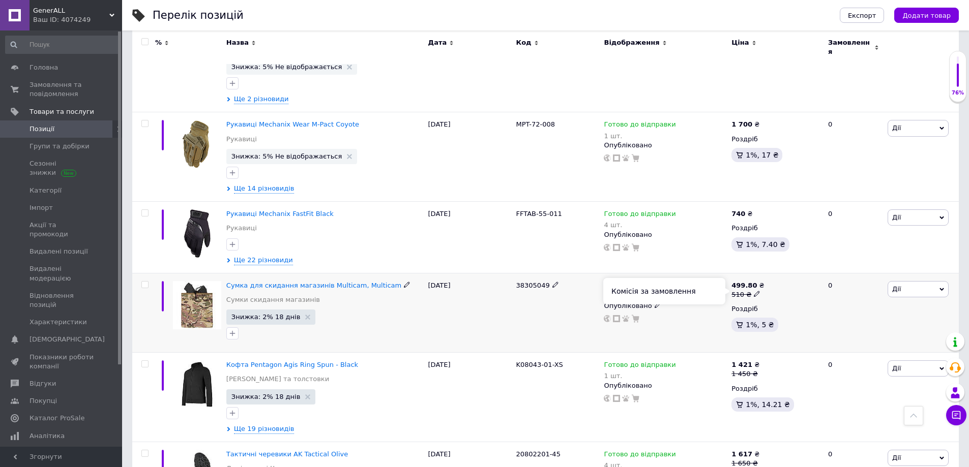
scroll to position [1042, 0]
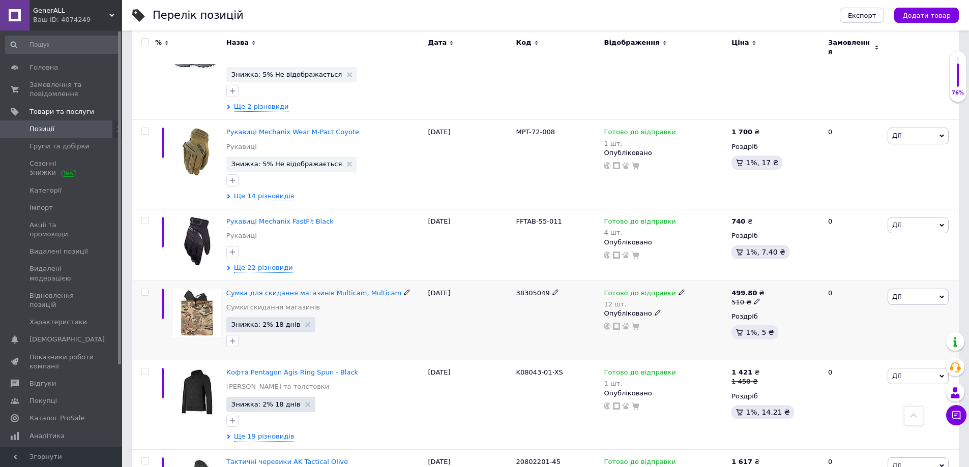
click at [910, 289] on span "Дії" at bounding box center [918, 297] width 61 height 16
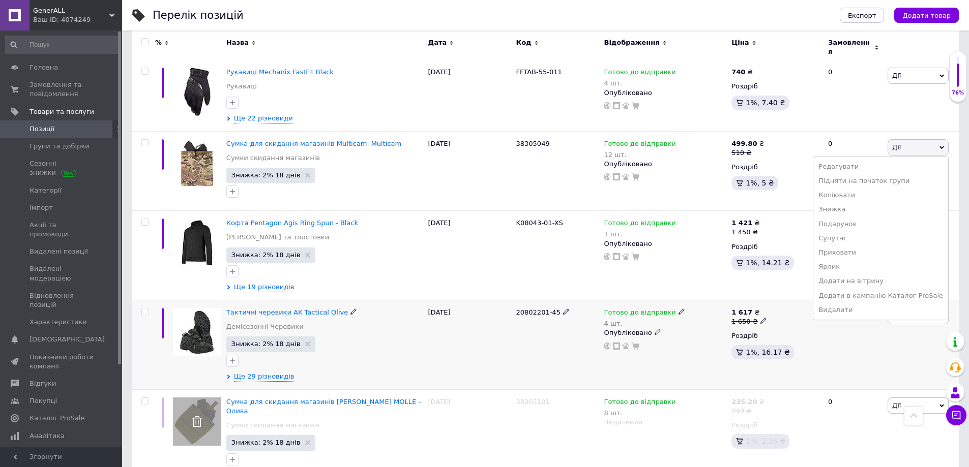
scroll to position [1195, 0]
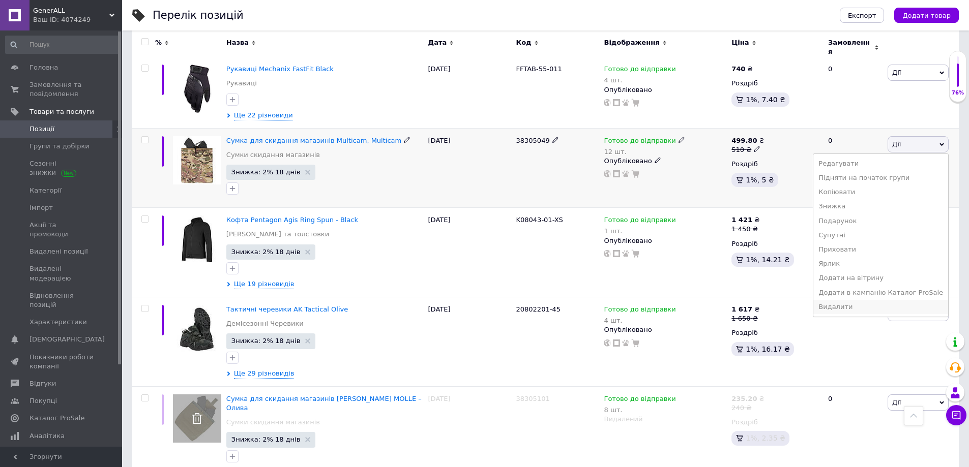
click at [852, 300] on li "Видалити" at bounding box center [880, 307] width 135 height 14
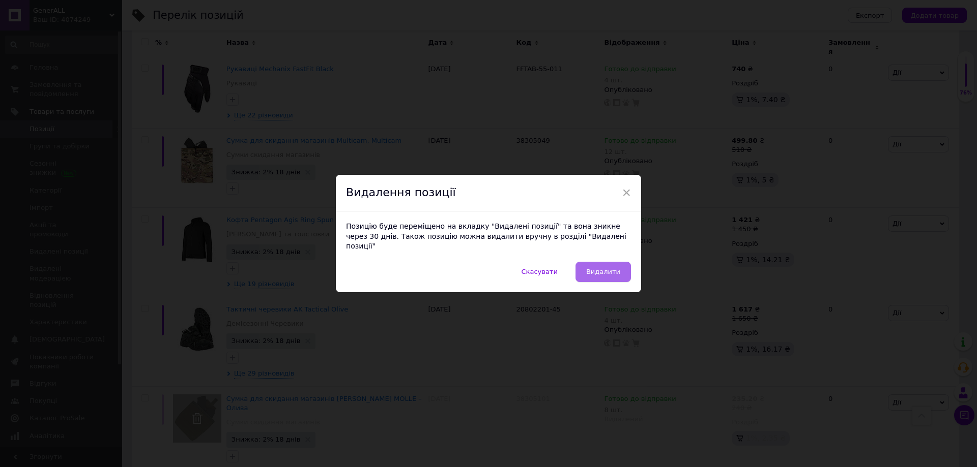
drag, startPoint x: 598, startPoint y: 268, endPoint x: 622, endPoint y: 281, distance: 27.3
click at [599, 268] on span "Видалити" at bounding box center [603, 272] width 34 height 8
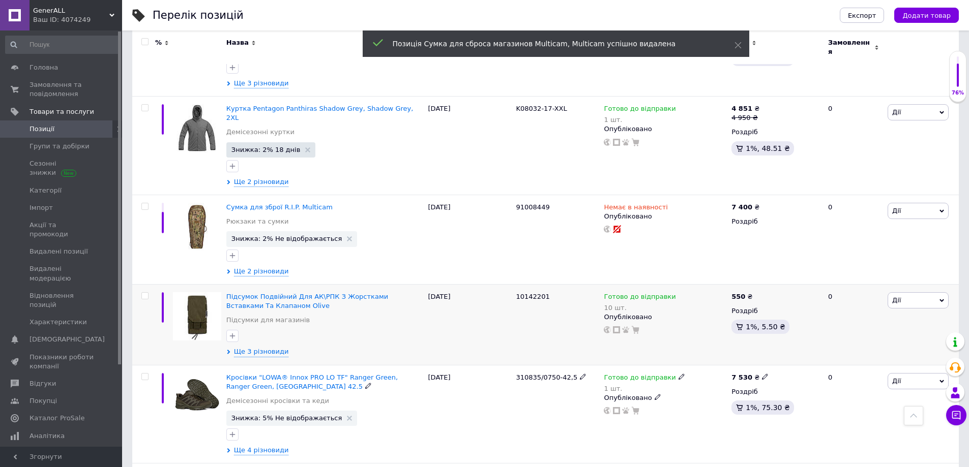
scroll to position [534, 0]
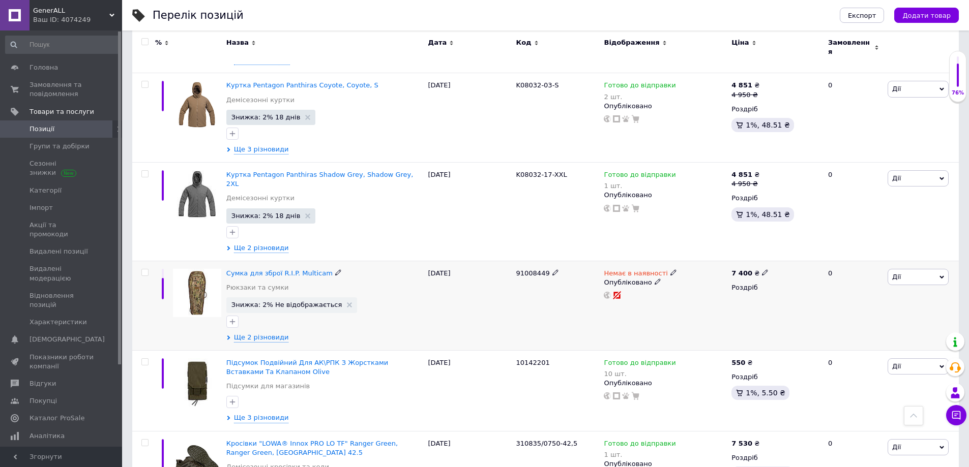
click at [906, 269] on span "Дії" at bounding box center [918, 277] width 61 height 16
click at [848, 433] on li "Видалити" at bounding box center [880, 440] width 135 height 14
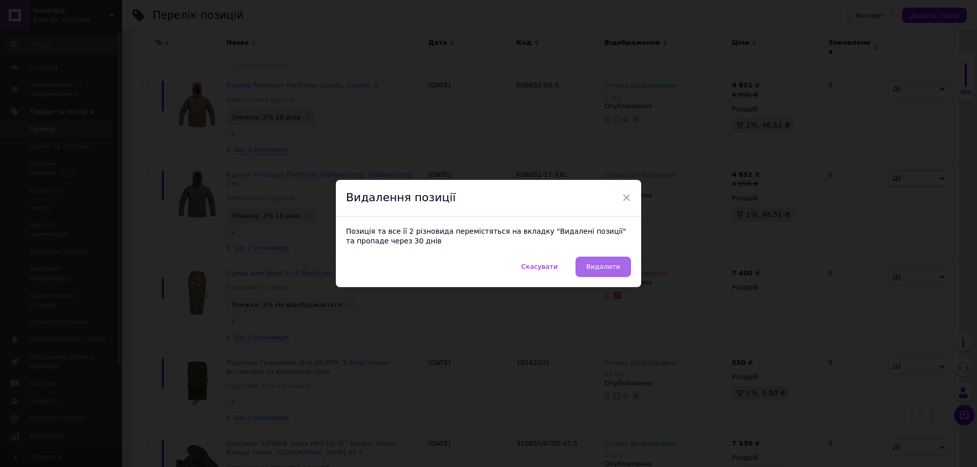
click at [617, 266] on span "Видалити" at bounding box center [603, 267] width 34 height 8
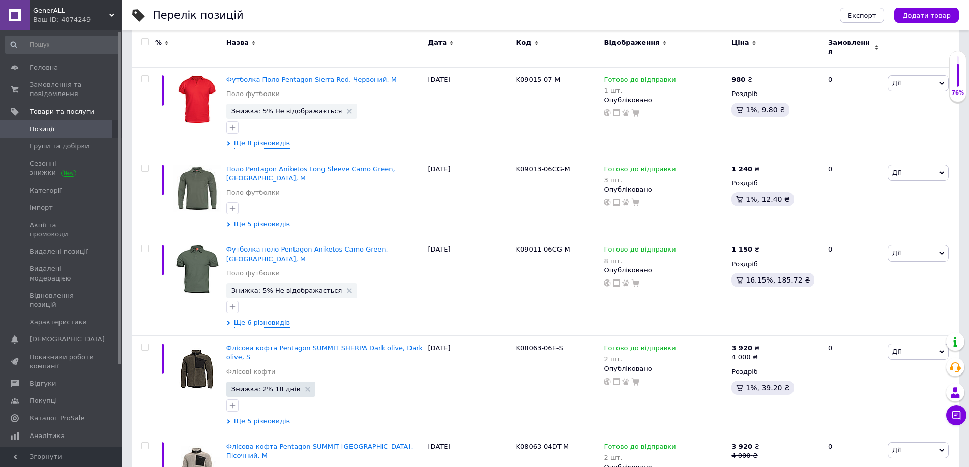
scroll to position [8610, 0]
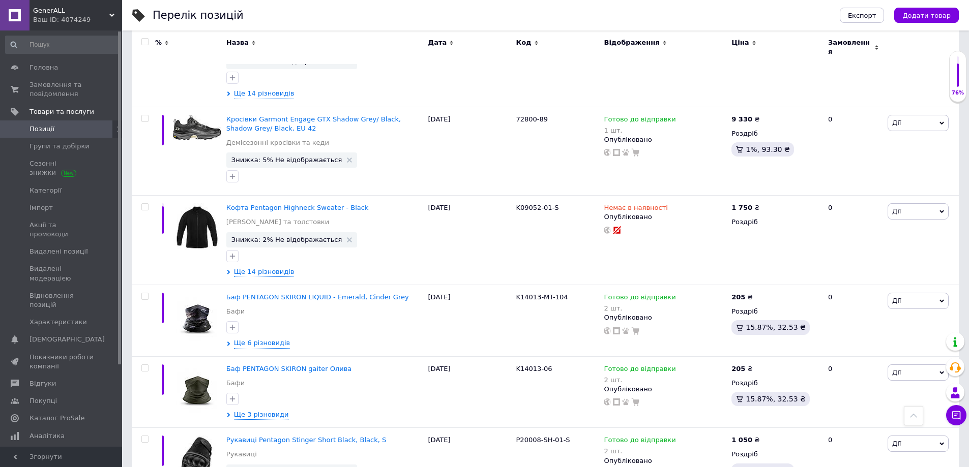
scroll to position [6406, 0]
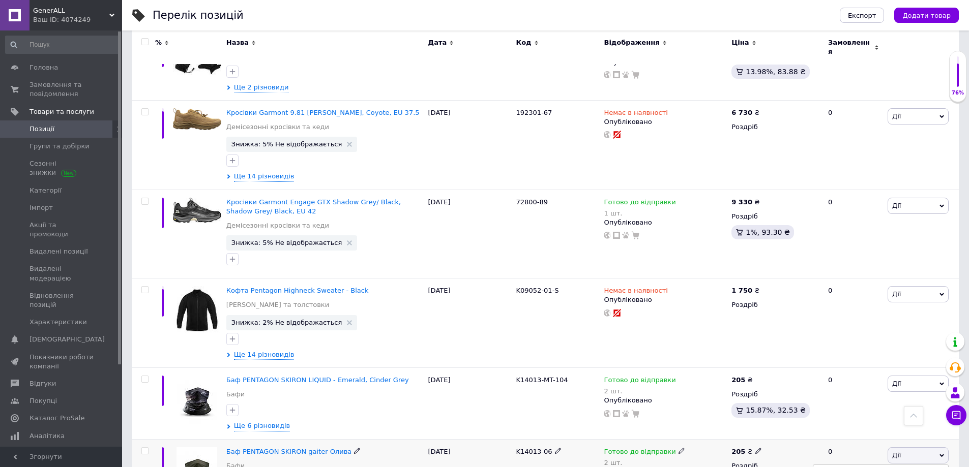
scroll to position [6508, 0]
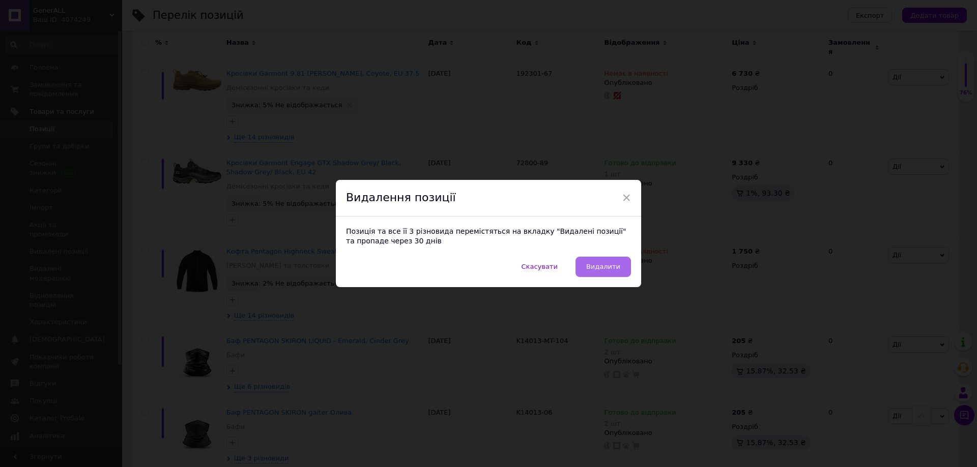
click at [593, 271] on span "Видалити" at bounding box center [603, 267] width 34 height 8
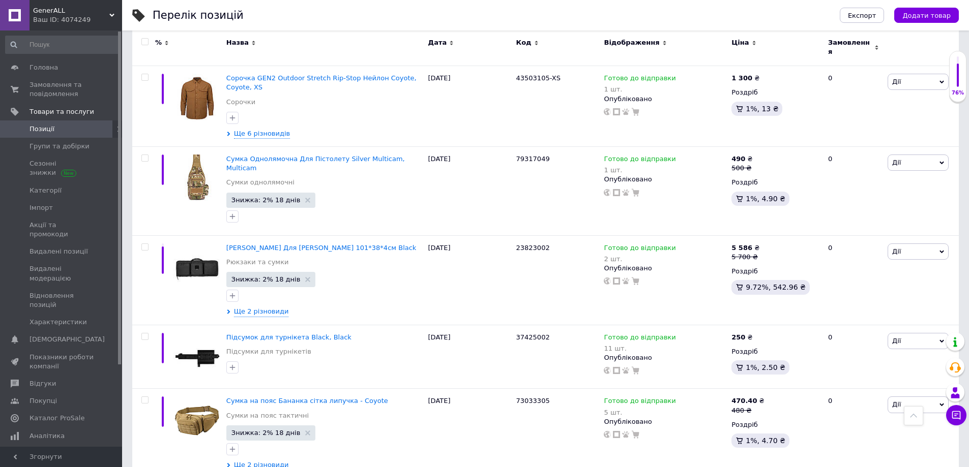
scroll to position [4477, 0]
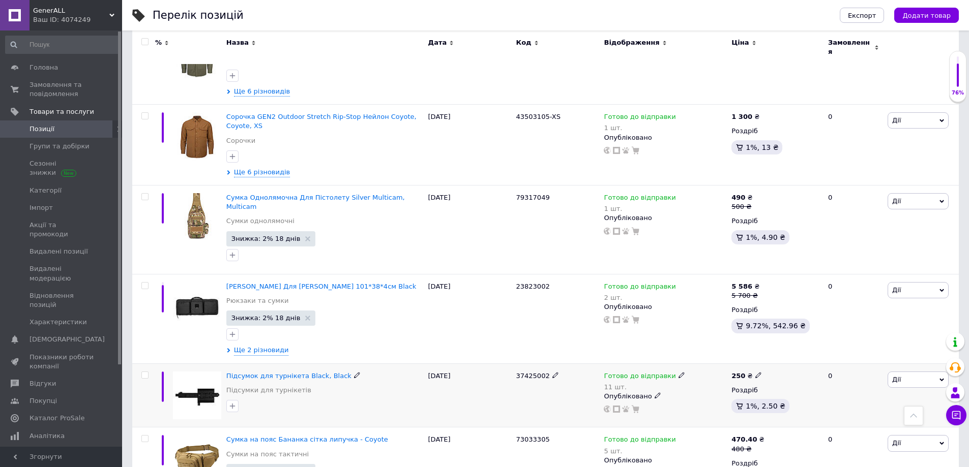
click at [906, 372] on span "Дії" at bounding box center [918, 380] width 61 height 16
drag, startPoint x: 225, startPoint y: 228, endPoint x: 253, endPoint y: 230, distance: 28.0
click at [253, 364] on div "Підсумок для турнікета Black, Black Підсумки для турнікетів 12.09.2025 37425002…" at bounding box center [545, 396] width 827 height 64
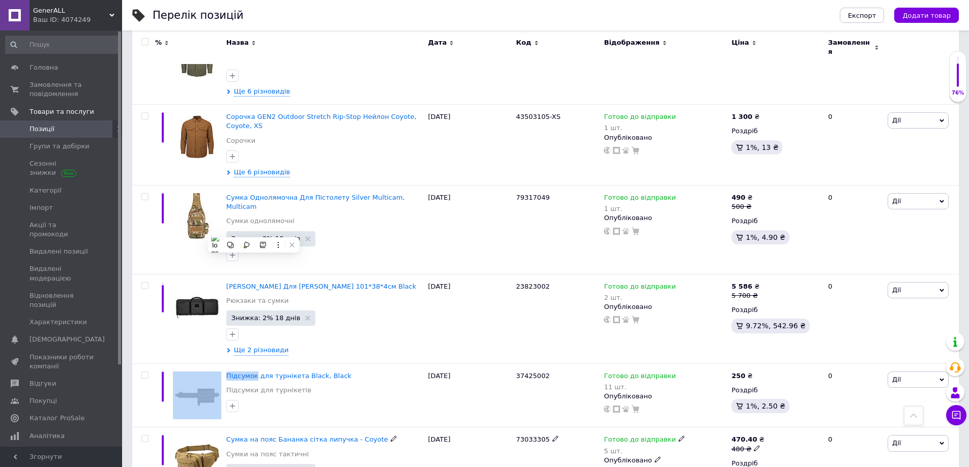
copy div "Підсумок"
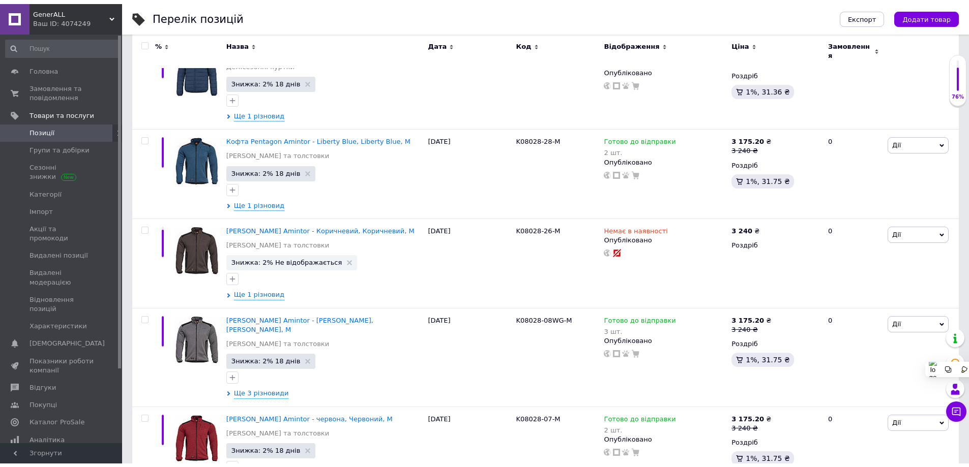
scroll to position [0, 0]
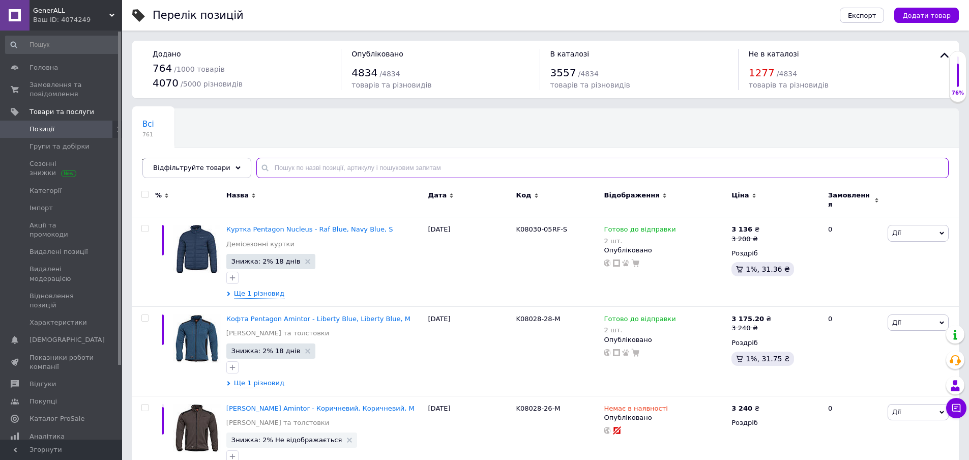
click at [365, 171] on input "text" at bounding box center [602, 168] width 692 height 20
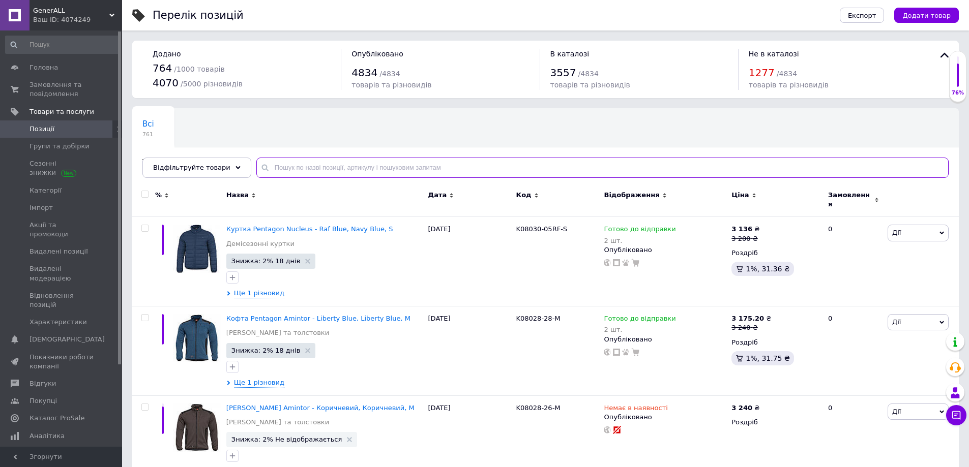
paste input "Підсумок"
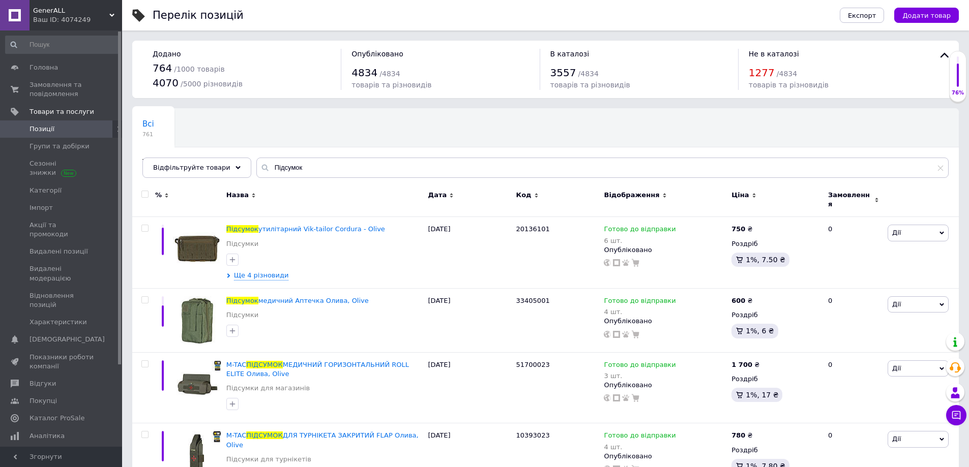
click at [142, 194] on input "checkbox" at bounding box center [144, 194] width 7 height 7
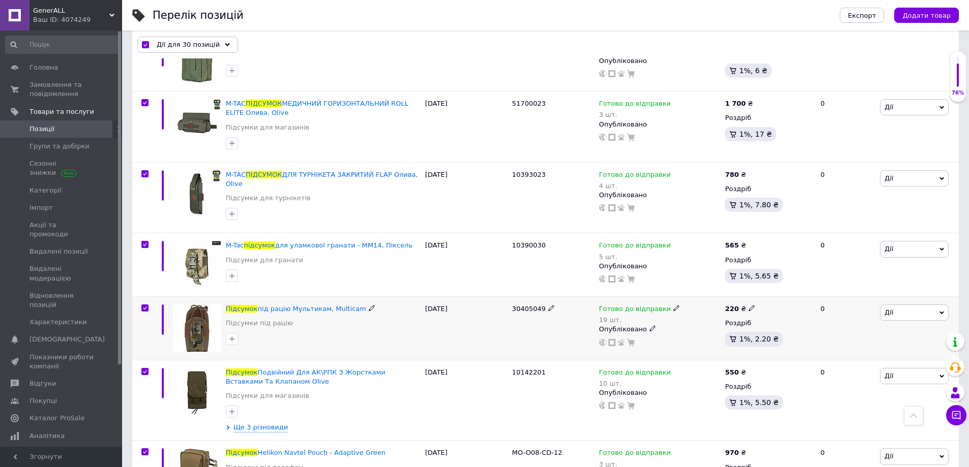
scroll to position [356, 0]
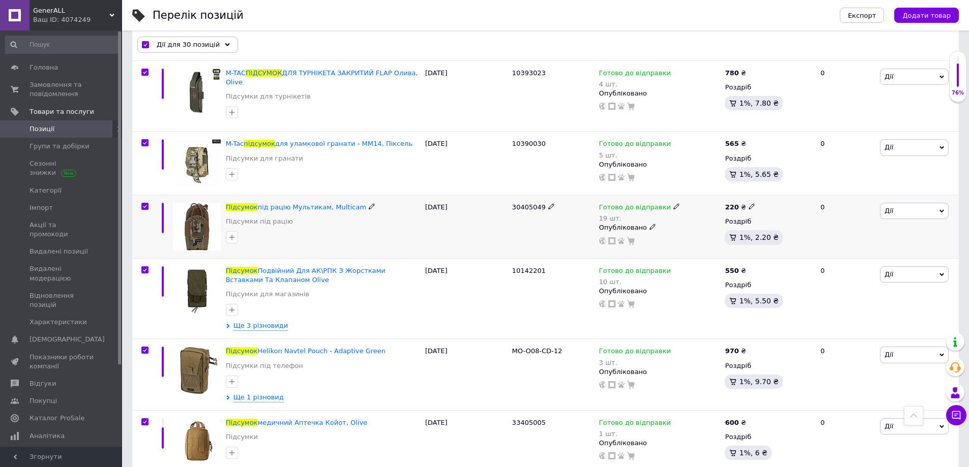
click at [143, 203] on input "checkbox" at bounding box center [144, 206] width 7 height 7
click at [145, 268] on input "checkbox" at bounding box center [144, 270] width 7 height 7
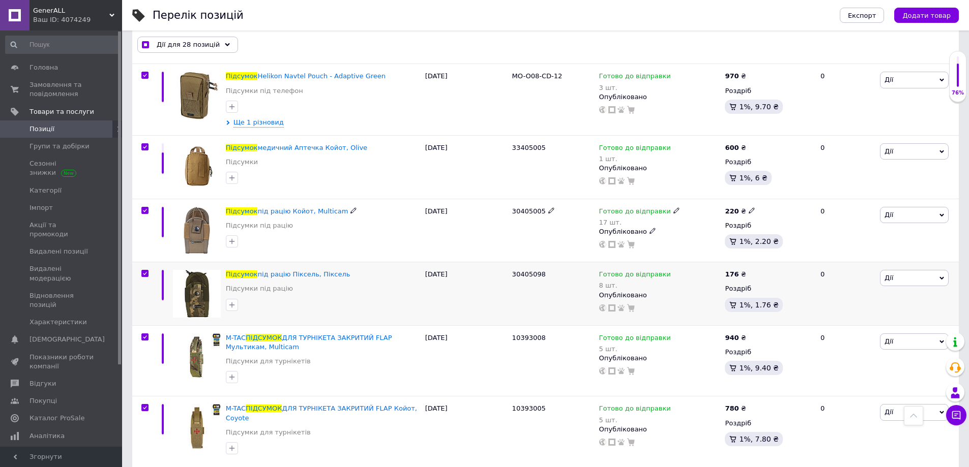
scroll to position [661, 0]
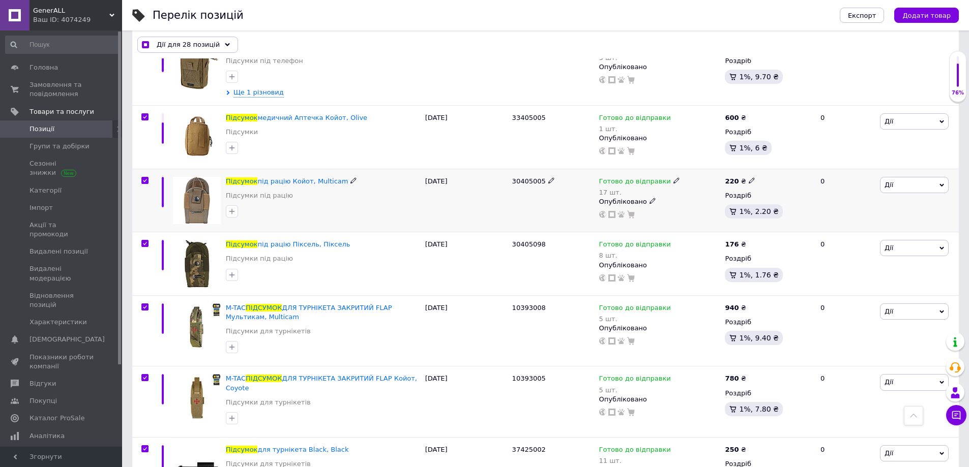
click at [143, 182] on input "checkbox" at bounding box center [144, 181] width 7 height 7
click at [144, 242] on input "checkbox" at bounding box center [144, 244] width 7 height 7
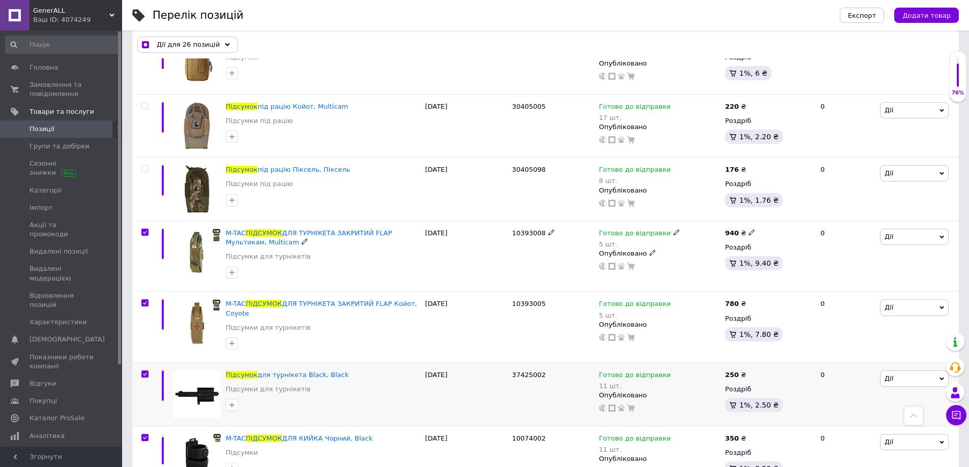
scroll to position [814, 0]
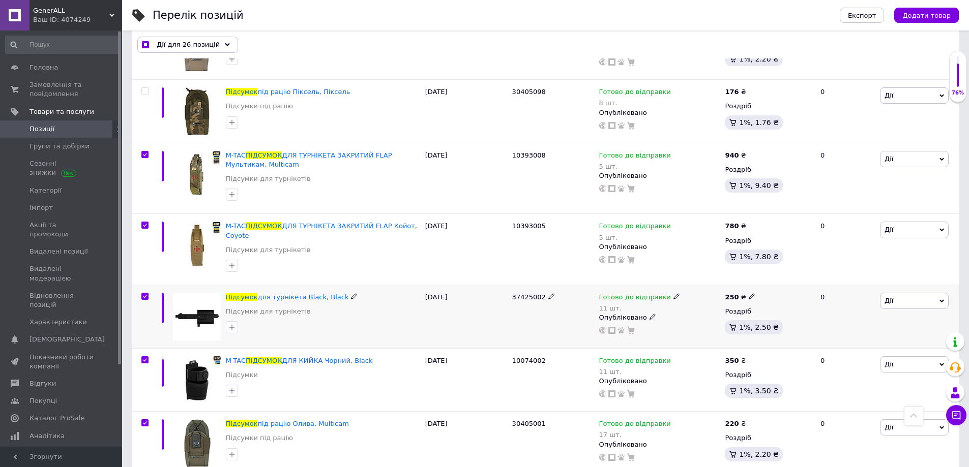
click at [147, 293] on span at bounding box center [144, 296] width 7 height 7
click at [147, 294] on input "checkbox" at bounding box center [144, 297] width 7 height 7
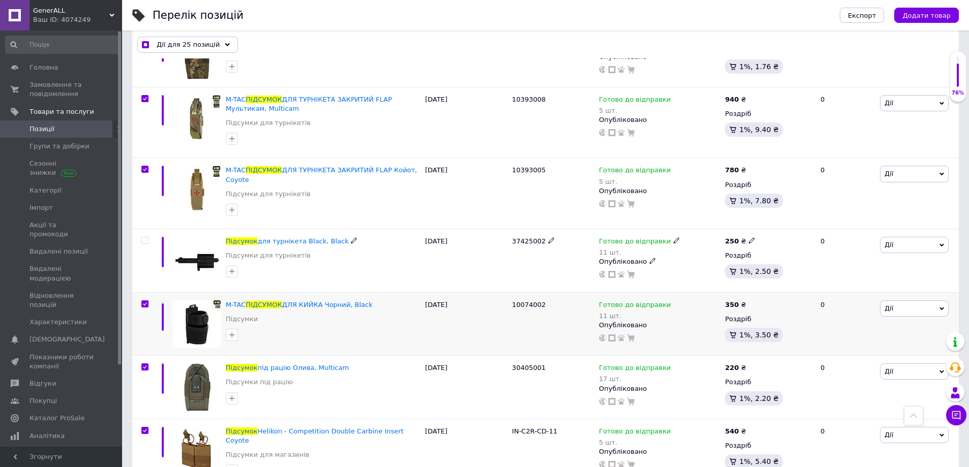
scroll to position [916, 0]
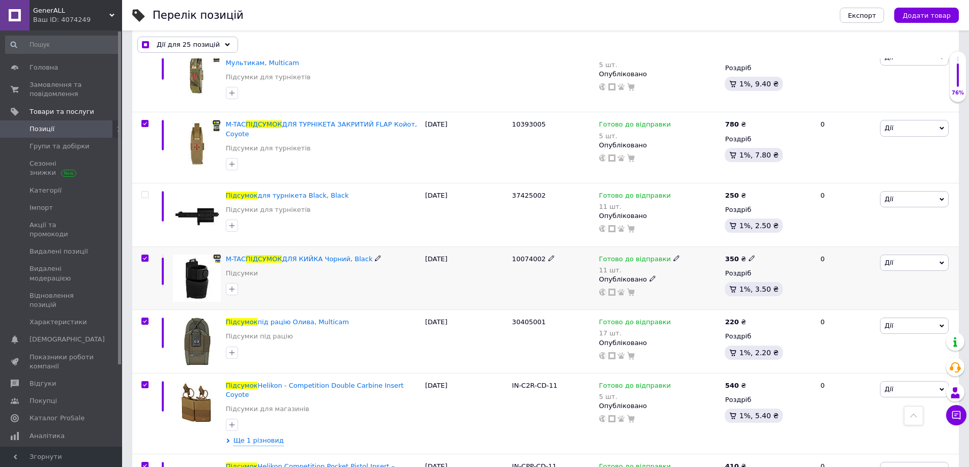
click at [144, 257] on input "checkbox" at bounding box center [144, 258] width 7 height 7
click at [142, 320] on input "checkbox" at bounding box center [144, 321] width 7 height 7
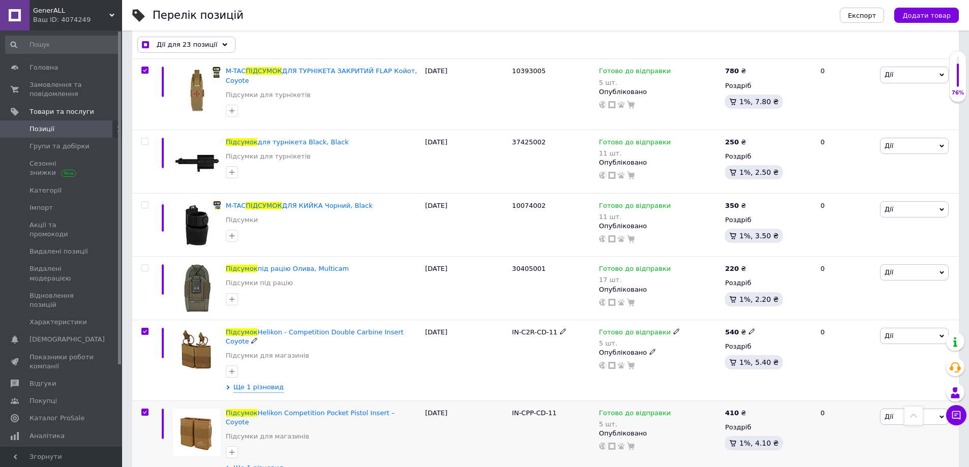
scroll to position [1017, 0]
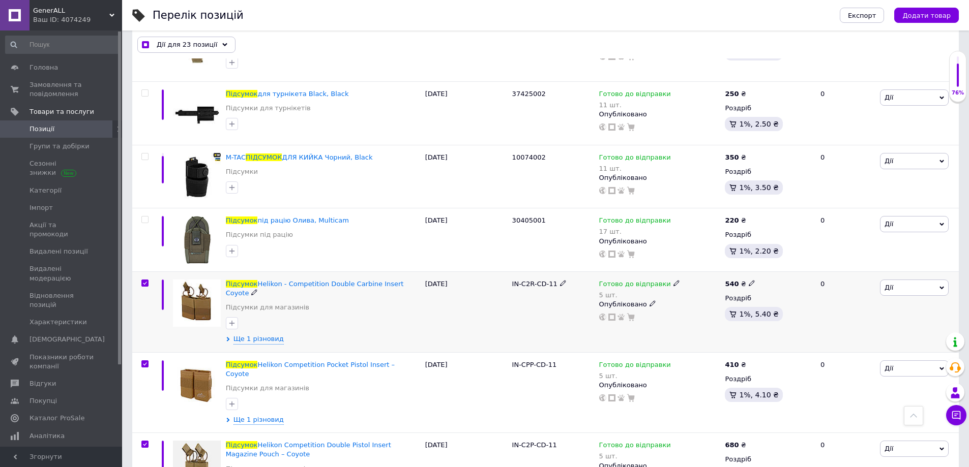
click at [144, 282] on input "checkbox" at bounding box center [144, 283] width 7 height 7
click at [142, 361] on input "checkbox" at bounding box center [144, 364] width 7 height 7
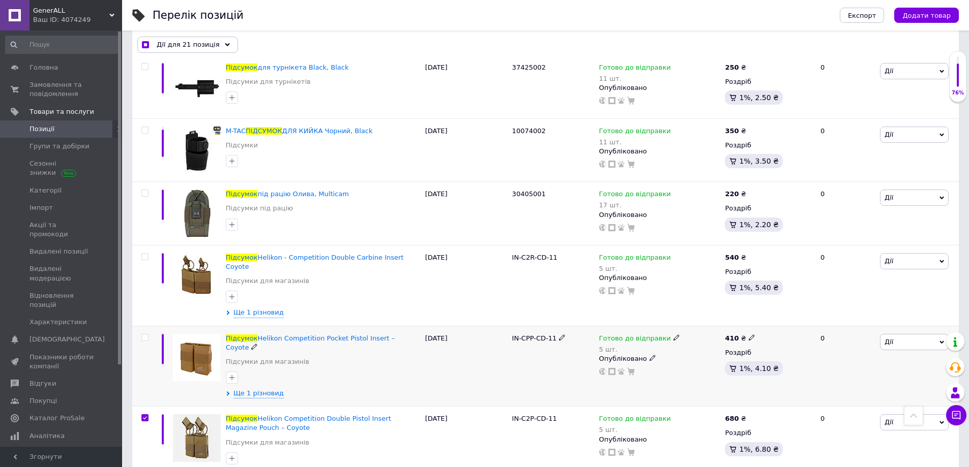
scroll to position [1068, 0]
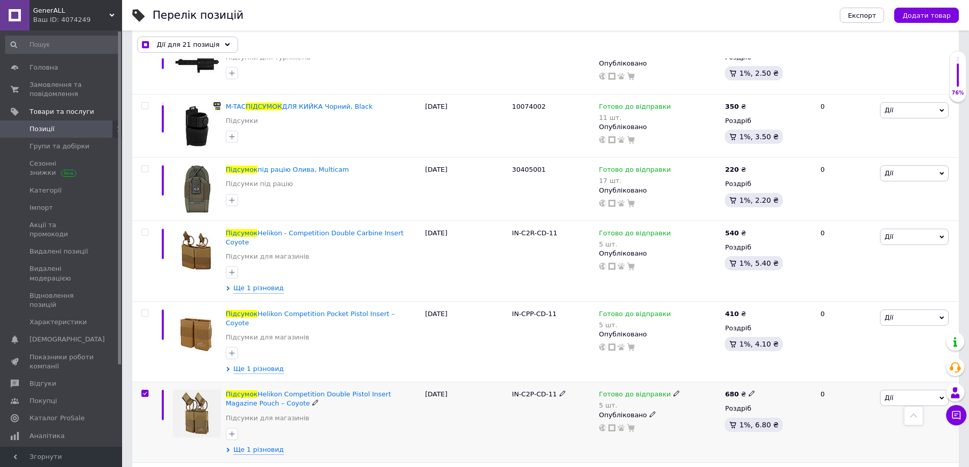
click at [145, 391] on input "checkbox" at bounding box center [144, 394] width 7 height 7
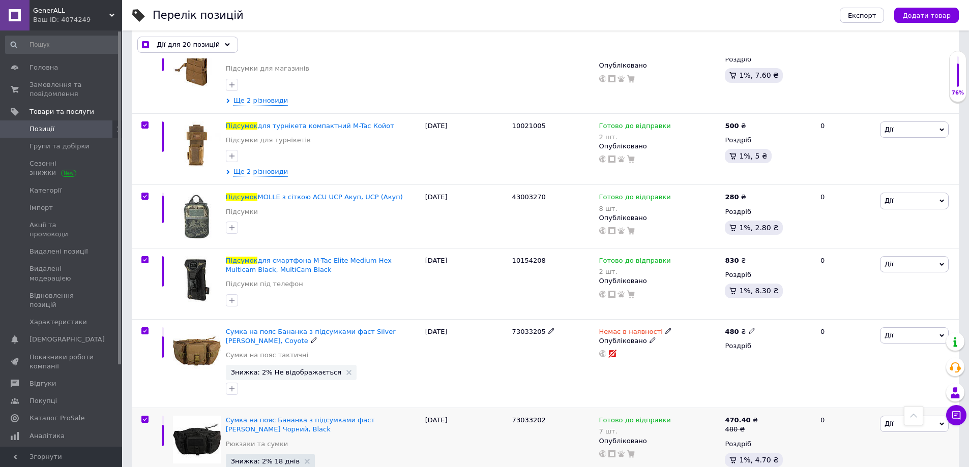
scroll to position [1577, 0]
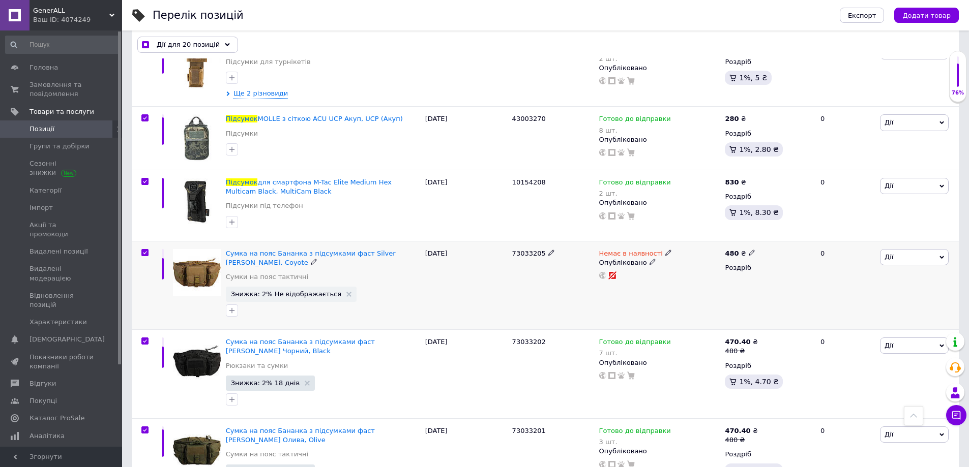
click at [144, 250] on input "checkbox" at bounding box center [144, 253] width 7 height 7
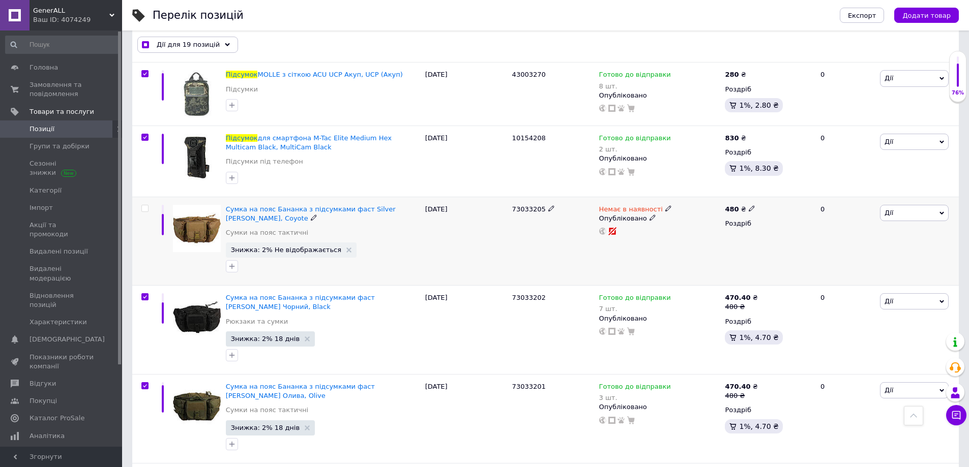
scroll to position [1679, 0]
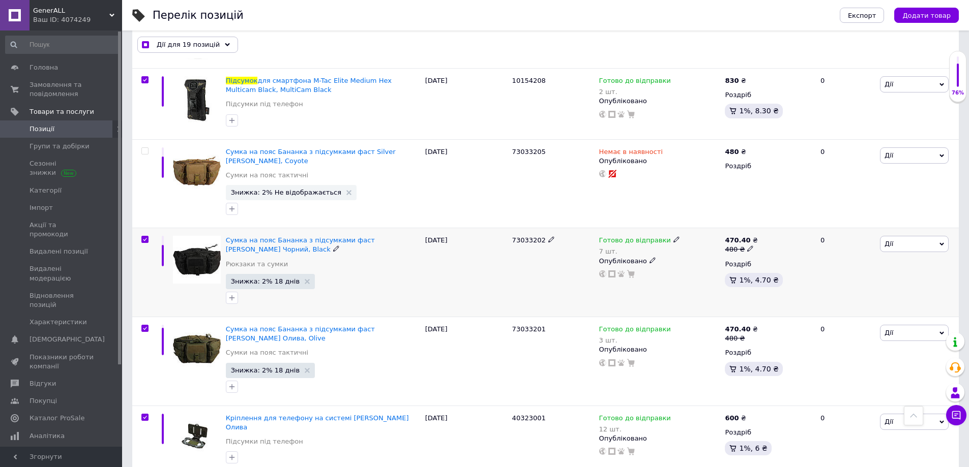
click at [143, 237] on input "checkbox" at bounding box center [144, 240] width 7 height 7
click at [145, 326] on input "checkbox" at bounding box center [144, 329] width 7 height 7
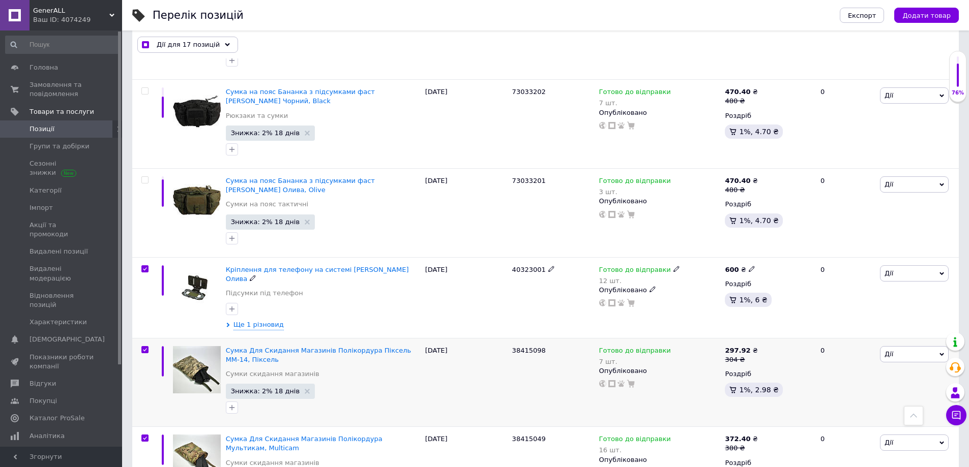
scroll to position [1831, 0]
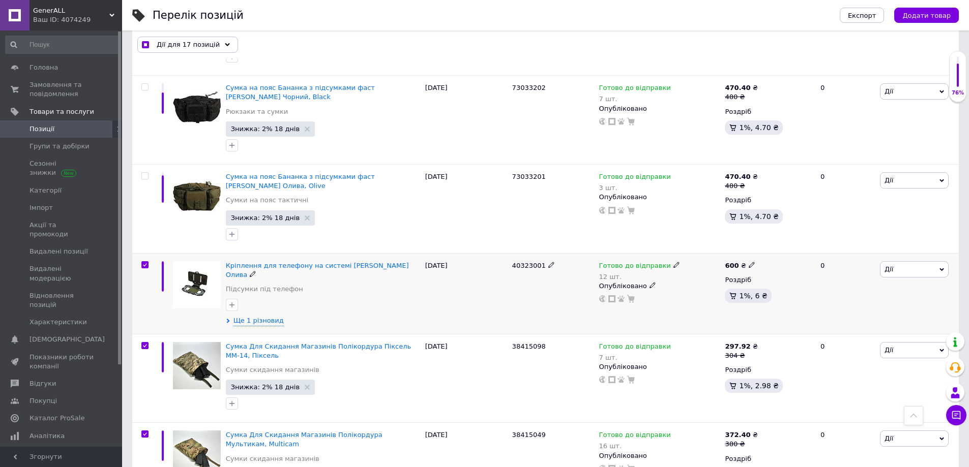
click at [144, 262] on input "checkbox" at bounding box center [144, 265] width 7 height 7
click at [144, 343] on input "checkbox" at bounding box center [144, 346] width 7 height 7
click at [143, 431] on input "checkbox" at bounding box center [144, 434] width 7 height 7
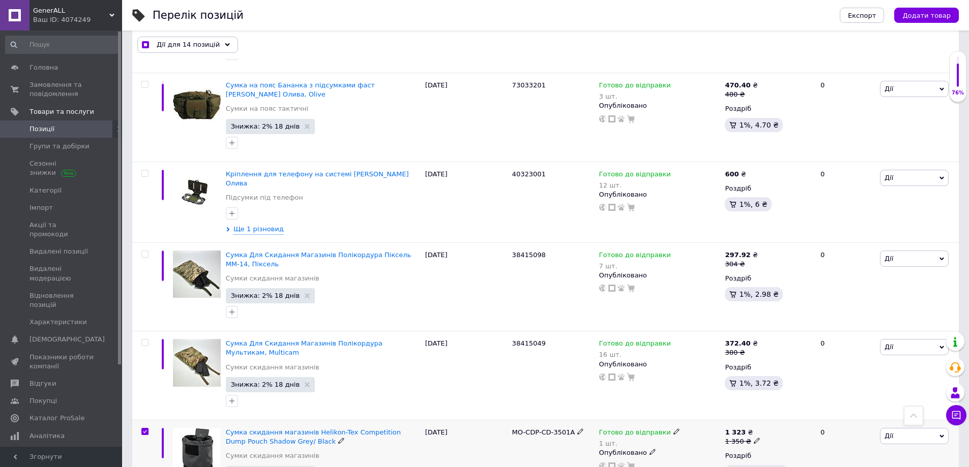
scroll to position [1978, 0]
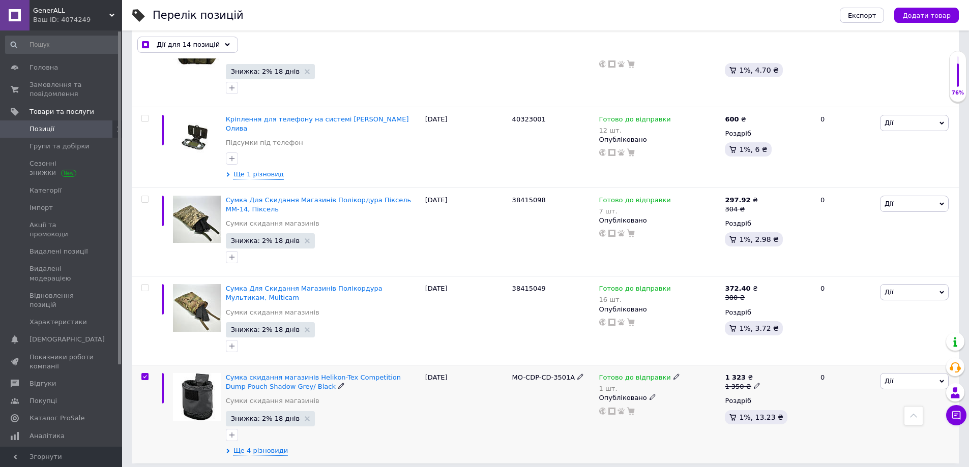
click at [147, 374] on input "checkbox" at bounding box center [144, 377] width 7 height 7
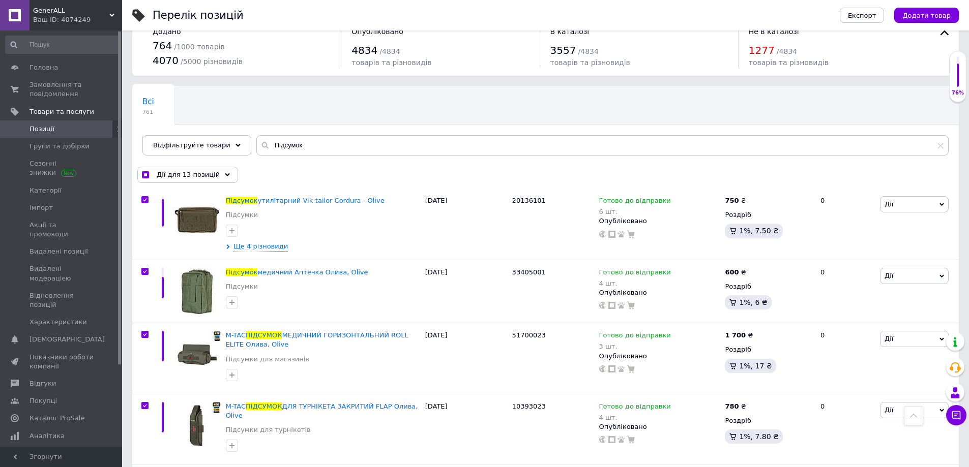
scroll to position [0, 0]
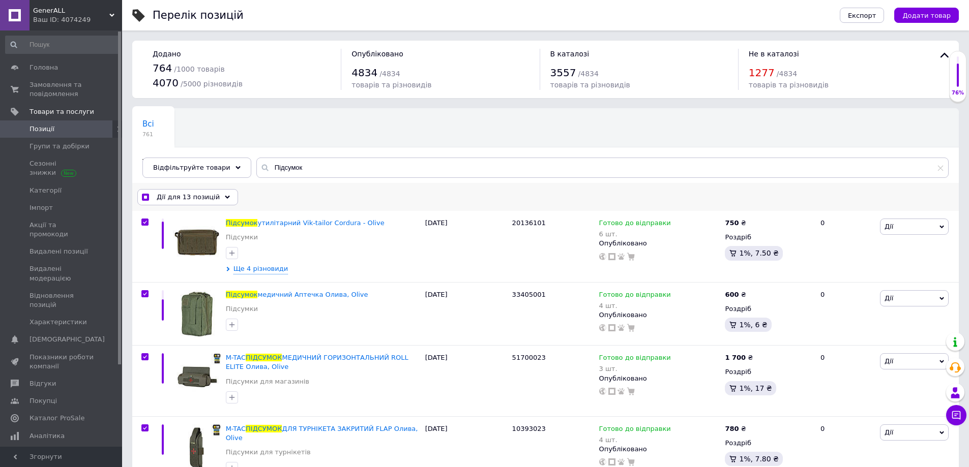
click at [193, 201] on span "Дії для 13 позицій" at bounding box center [188, 197] width 63 height 9
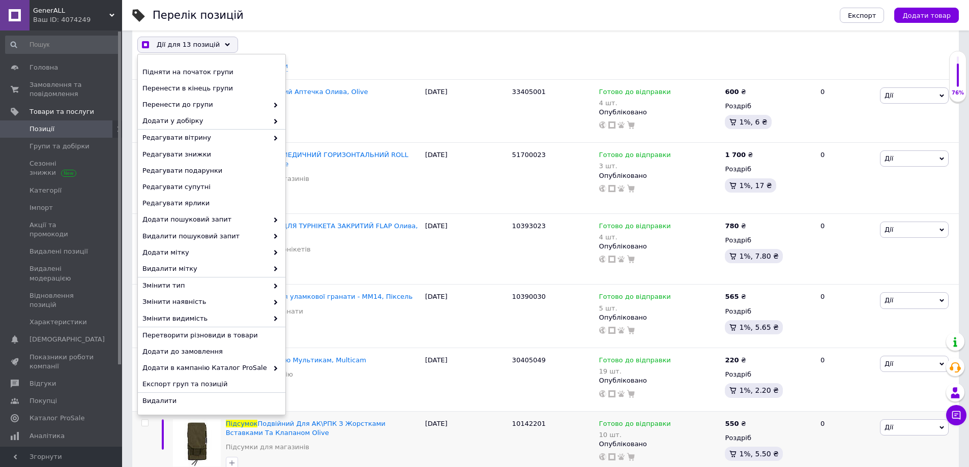
scroll to position [203, 0]
click at [178, 395] on div "Видалити" at bounding box center [212, 401] width 148 height 16
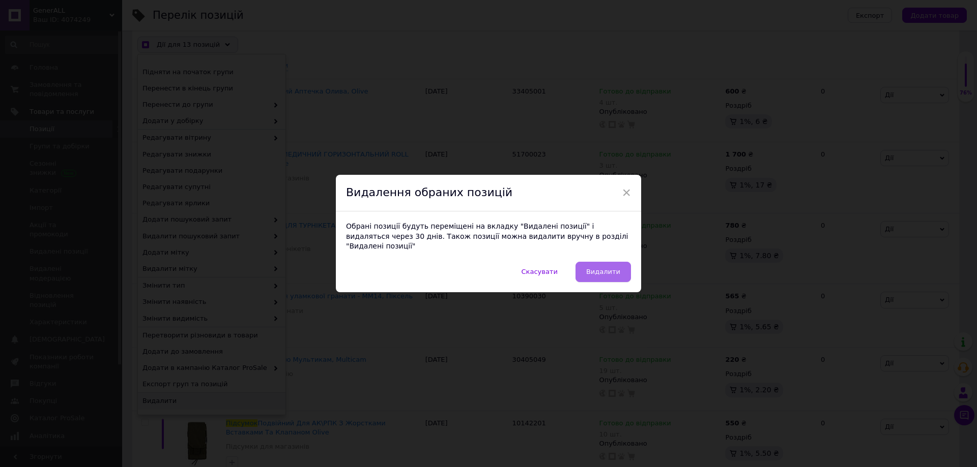
click at [612, 269] on span "Видалити" at bounding box center [603, 272] width 34 height 8
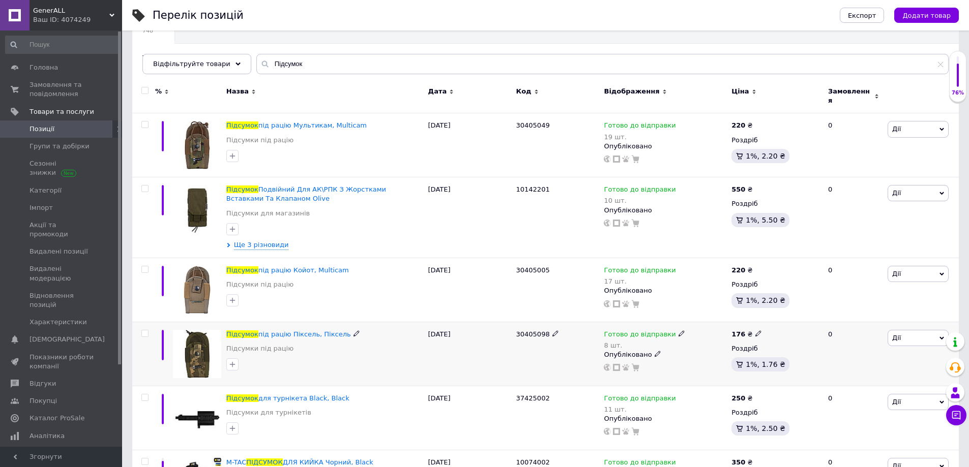
scroll to position [0, 0]
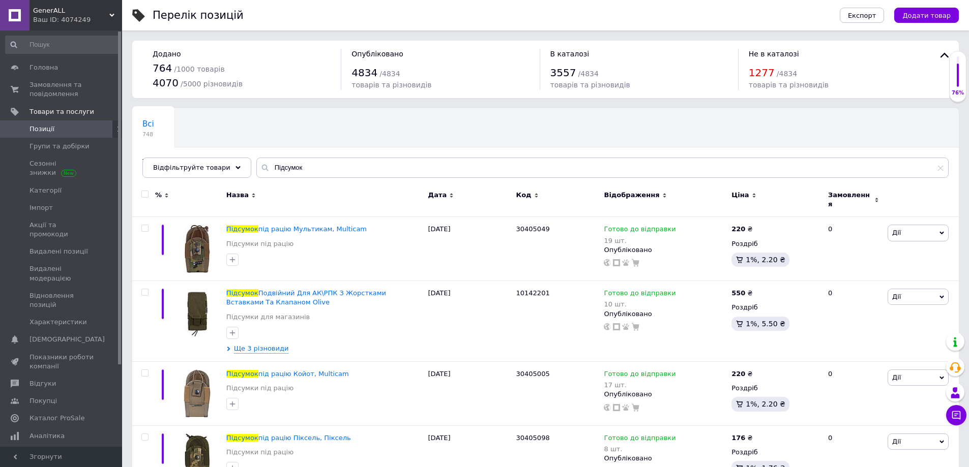
click at [146, 197] on input "checkbox" at bounding box center [144, 194] width 7 height 7
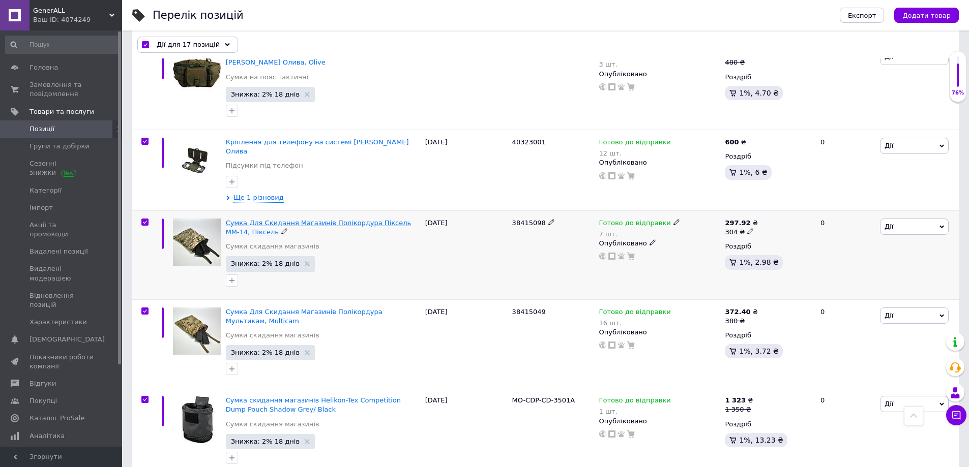
scroll to position [1053, 0]
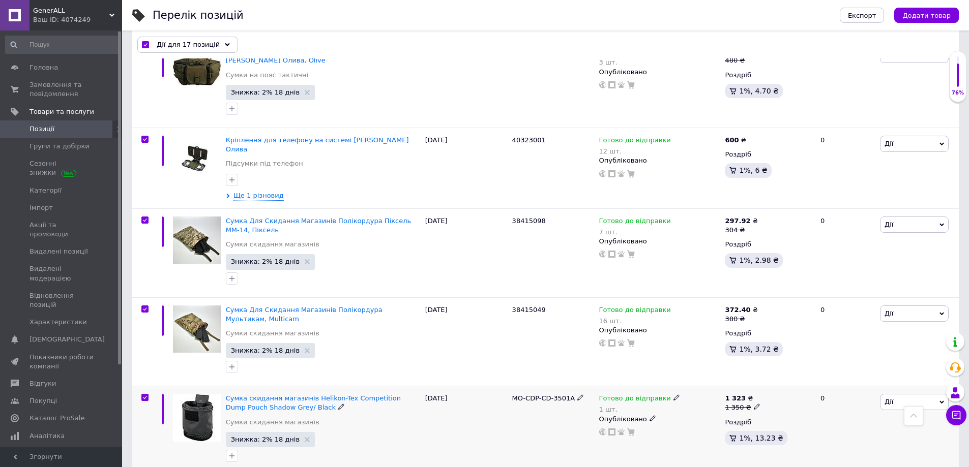
click at [144, 395] on input "checkbox" at bounding box center [144, 398] width 7 height 7
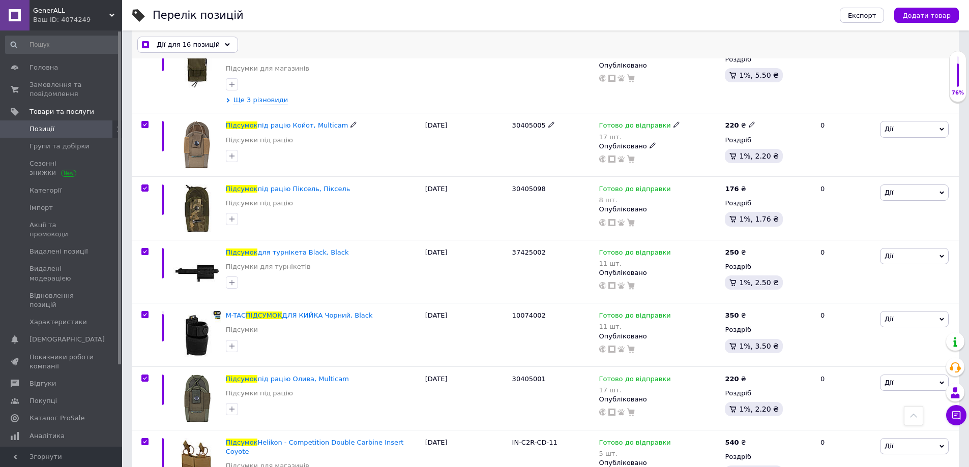
scroll to position [239, 0]
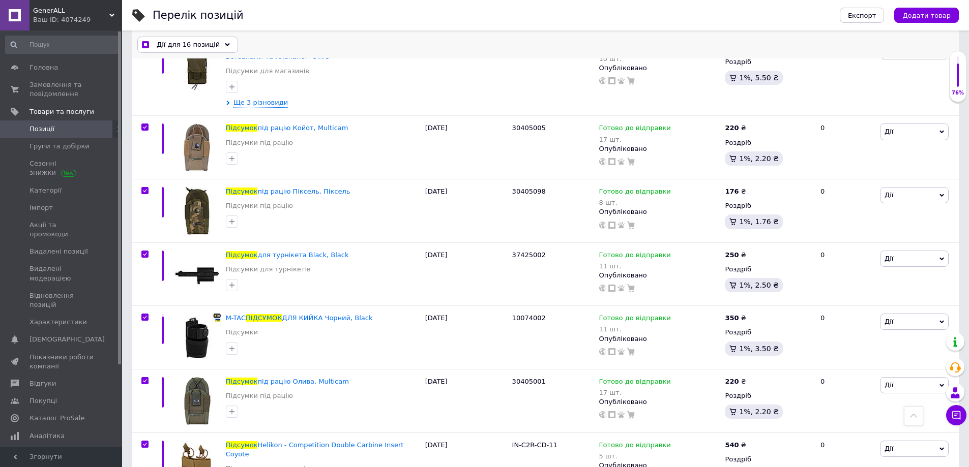
click at [218, 52] on div "Дії для 16 позицій" at bounding box center [187, 45] width 101 height 16
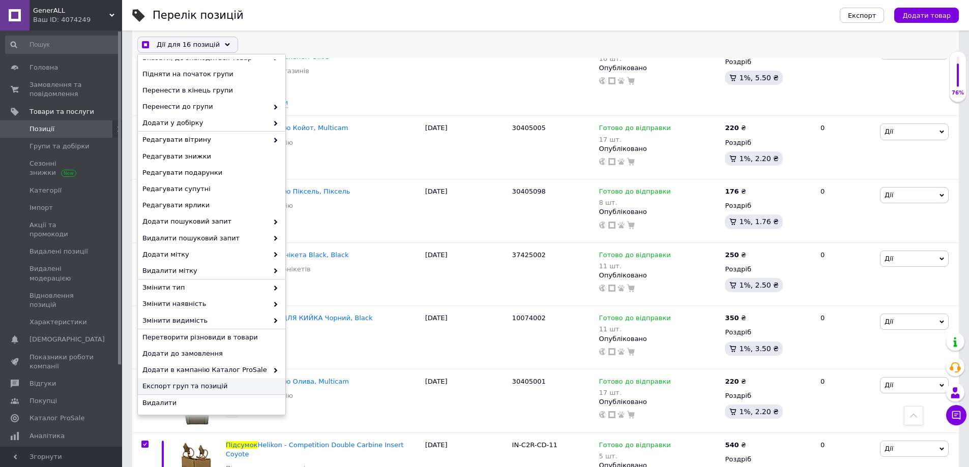
scroll to position [12, 0]
click at [169, 397] on span "Видалити" at bounding box center [210, 401] width 136 height 9
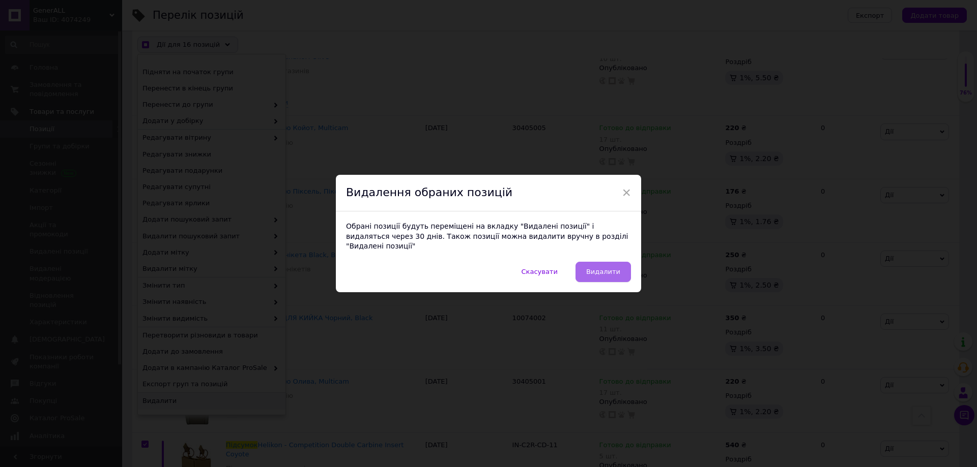
click at [612, 268] on span "Видалити" at bounding box center [603, 272] width 34 height 8
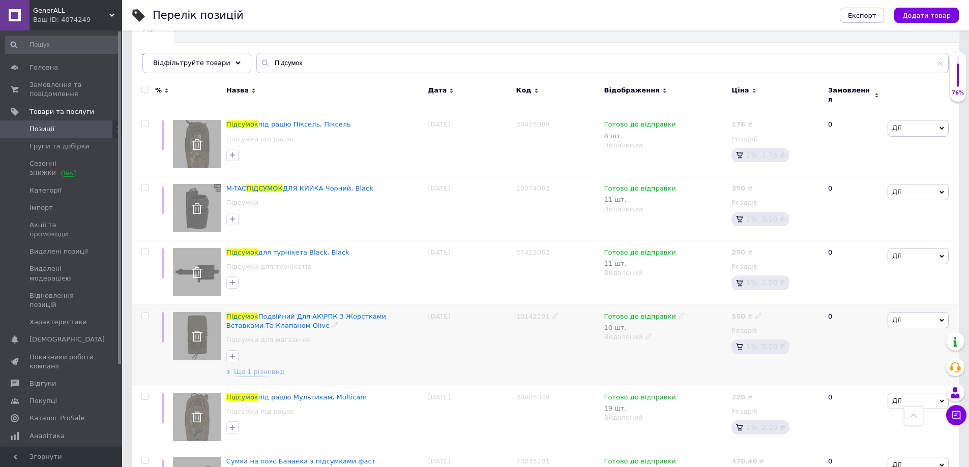
scroll to position [0, 0]
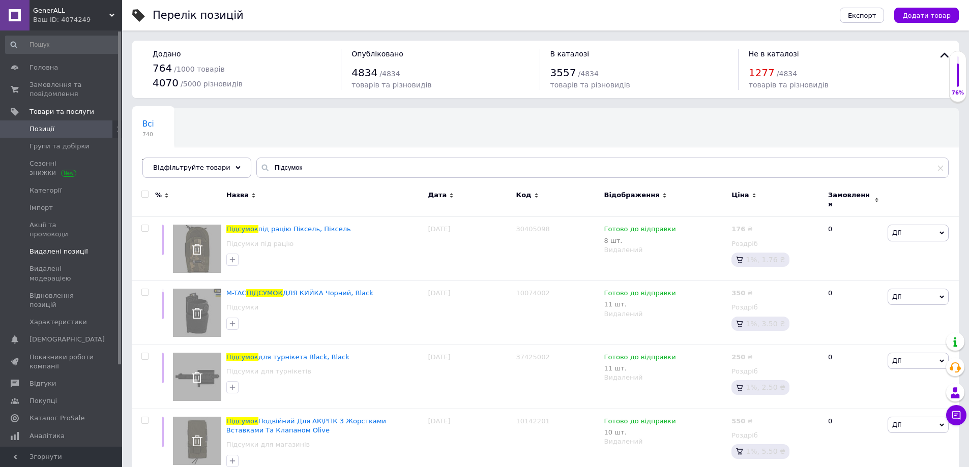
click at [67, 248] on link "Видалені позиції" at bounding box center [62, 251] width 125 height 17
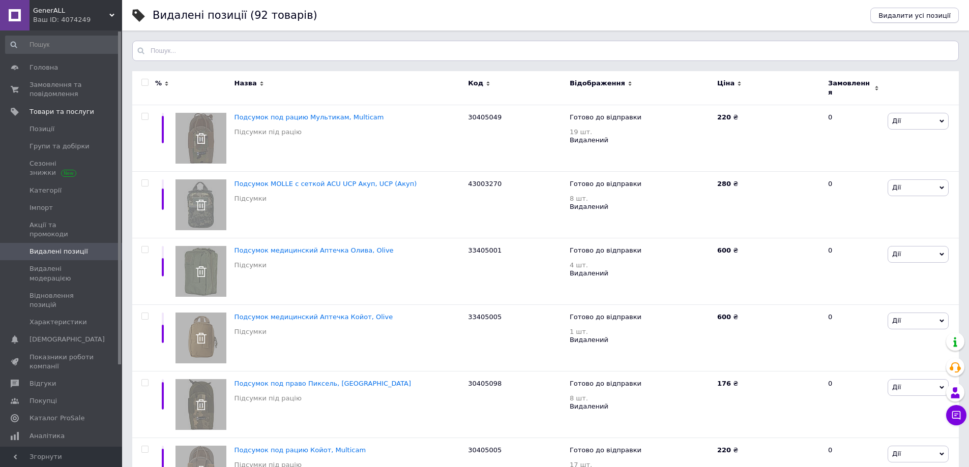
click at [935, 21] on button "Видалити усі позиції" at bounding box center [914, 15] width 89 height 15
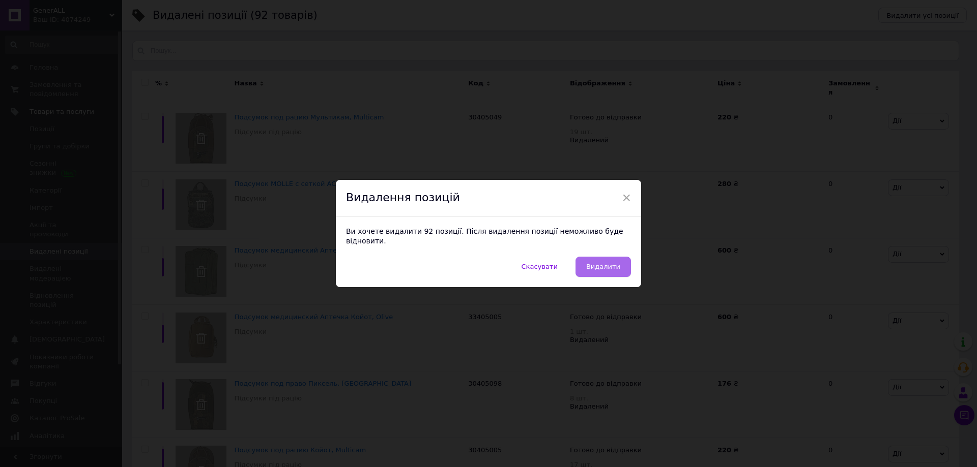
click at [616, 267] on button "Видалити" at bounding box center [602, 267] width 55 height 20
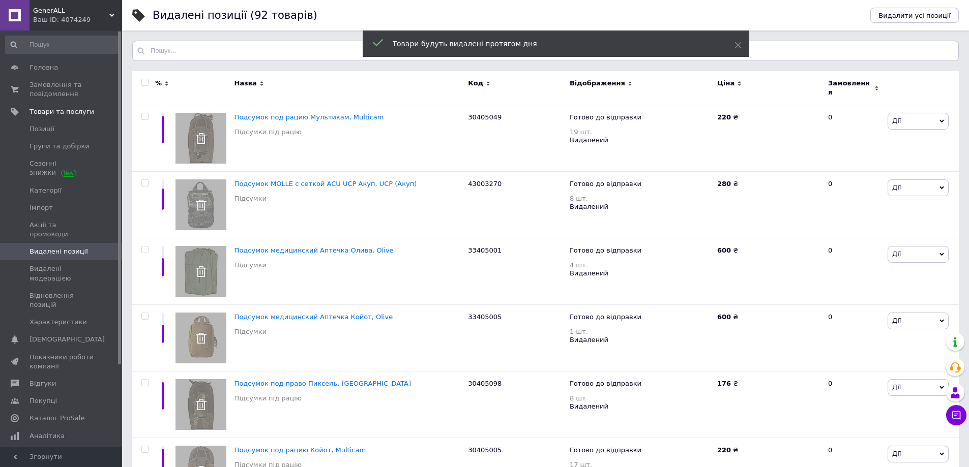
click at [926, 19] on span "Видалити усі позиції" at bounding box center [915, 16] width 72 height 8
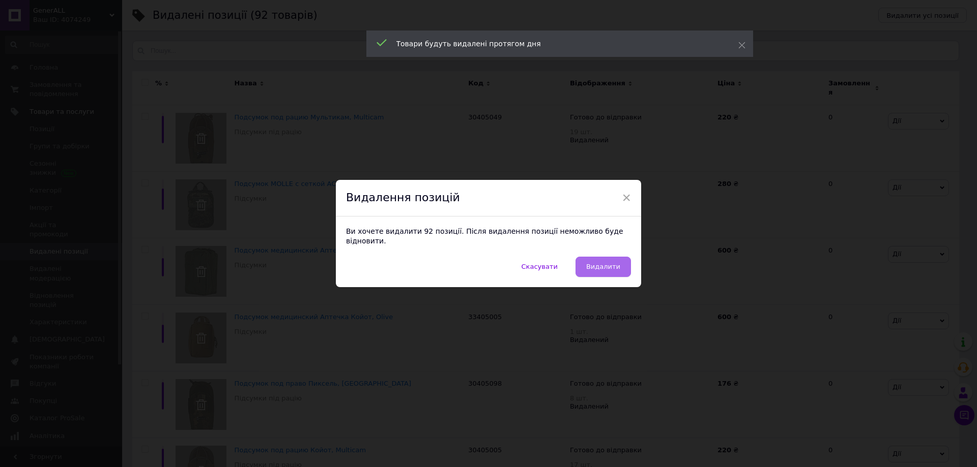
click at [600, 263] on span "Видалити" at bounding box center [603, 267] width 34 height 8
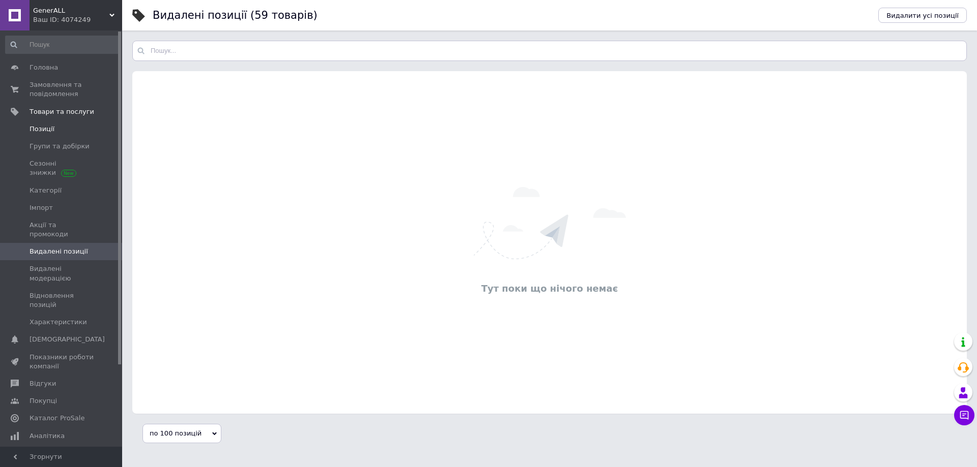
click at [42, 133] on span "Позиції" at bounding box center [42, 129] width 25 height 9
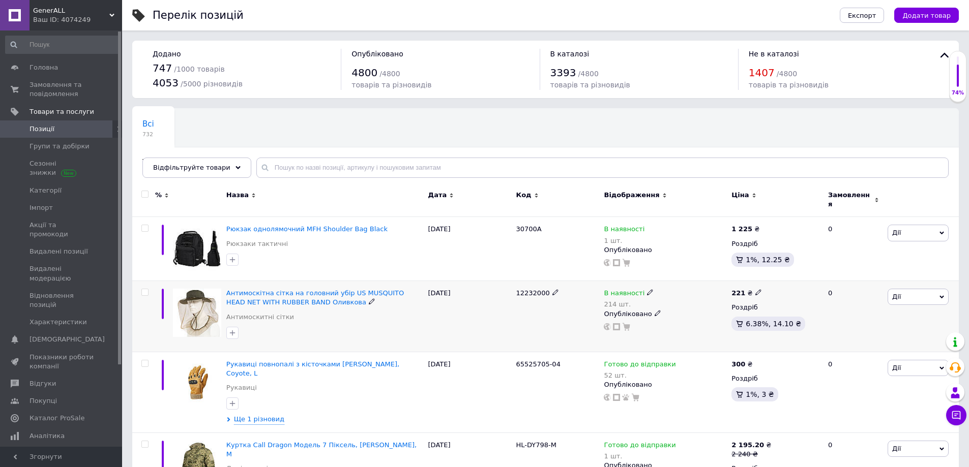
click at [916, 289] on span "Дії" at bounding box center [918, 297] width 61 height 16
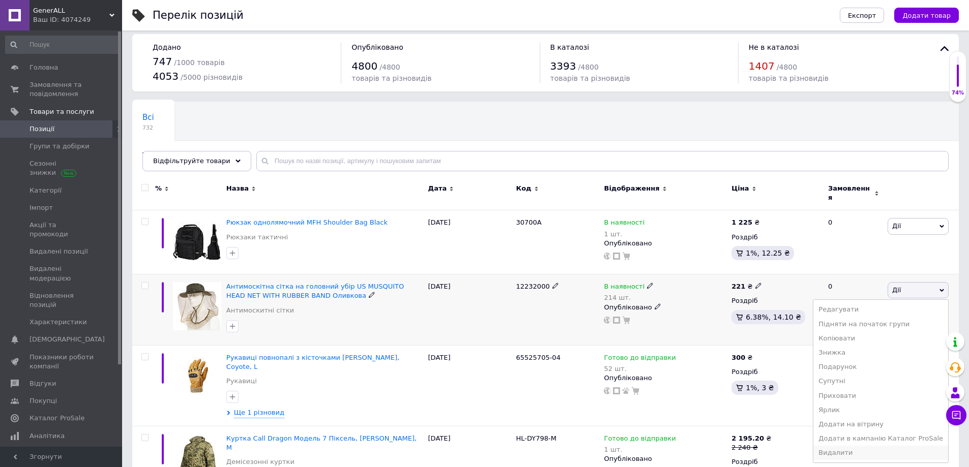
scroll to position [102, 0]
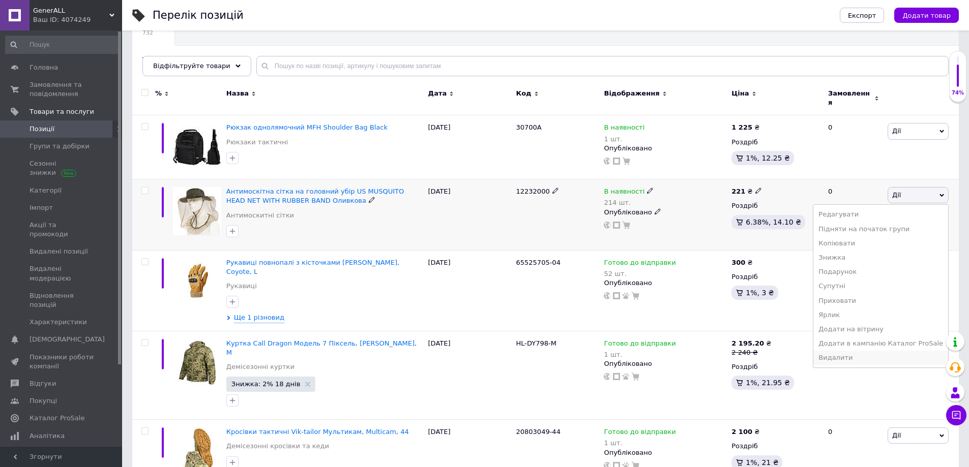
click at [862, 351] on li "Видалити" at bounding box center [880, 358] width 135 height 14
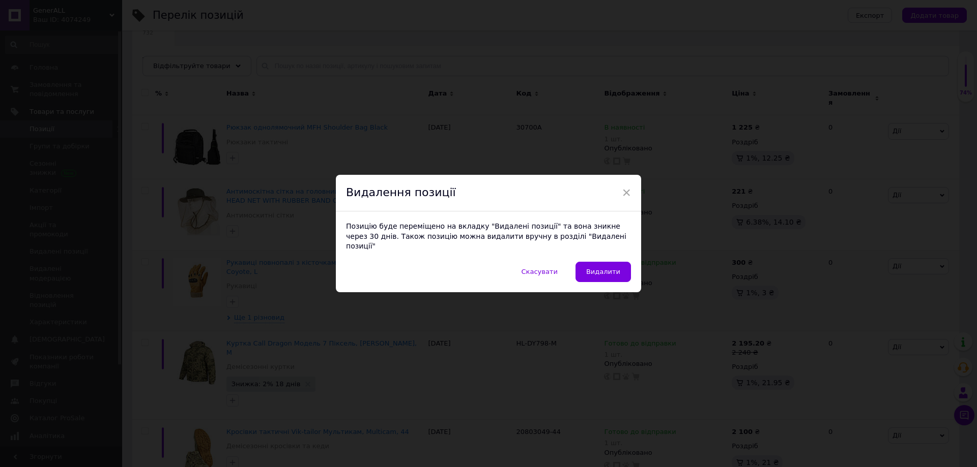
click at [614, 273] on button "Видалити" at bounding box center [602, 272] width 55 height 20
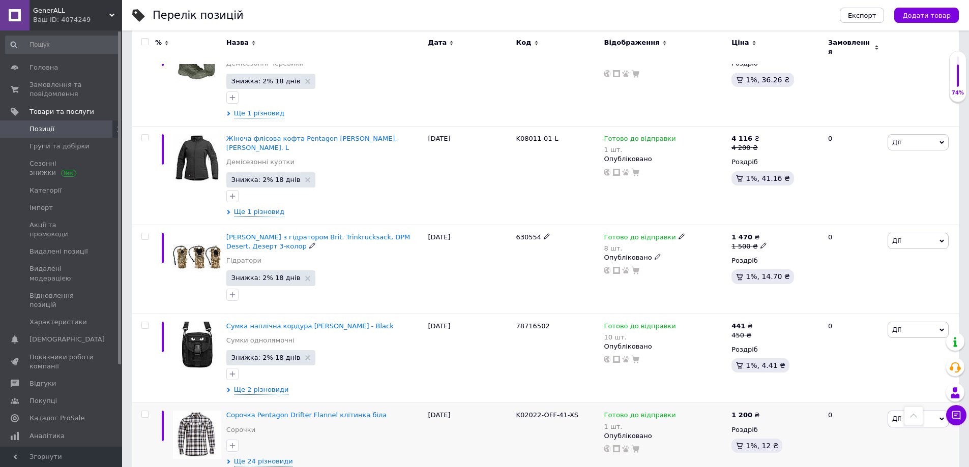
scroll to position [1780, 0]
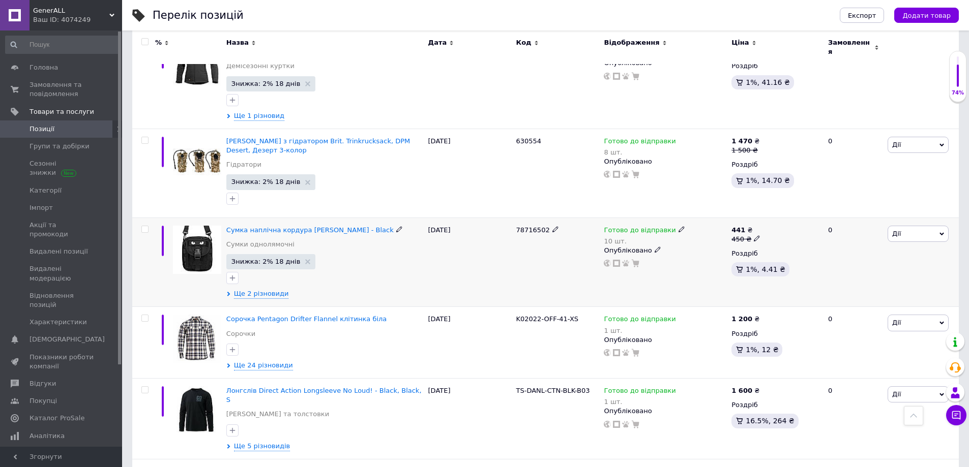
click at [920, 226] on span "Дії" at bounding box center [918, 234] width 61 height 16
click at [872, 390] on li "Видалити" at bounding box center [880, 397] width 135 height 14
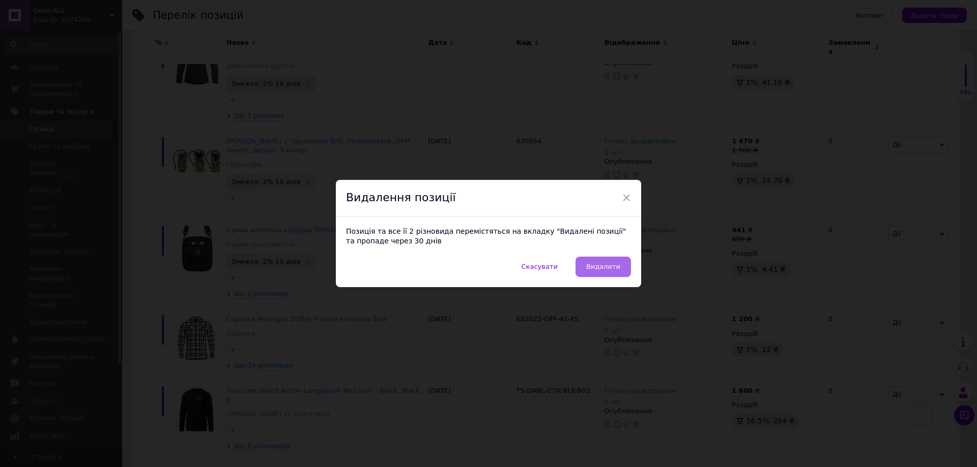
click at [599, 266] on span "Видалити" at bounding box center [603, 267] width 34 height 8
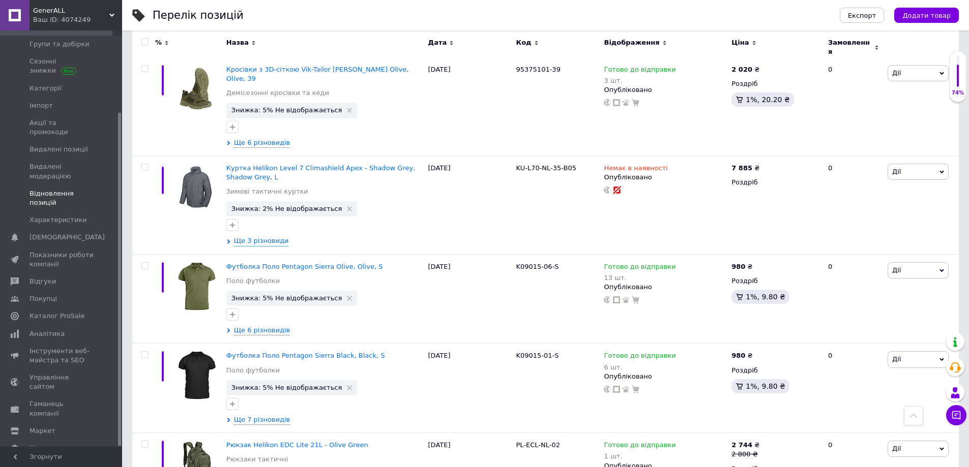
scroll to position [2643, 0]
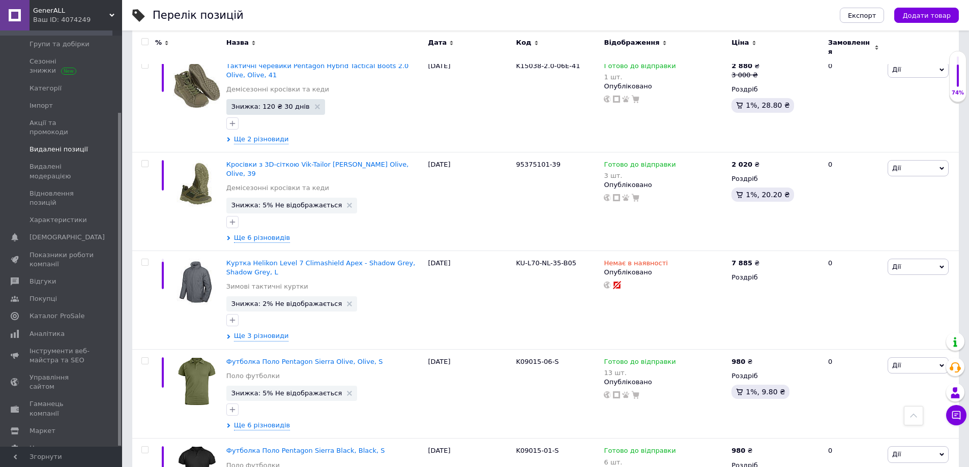
click at [45, 145] on span "Видалені позиції" at bounding box center [59, 149] width 58 height 9
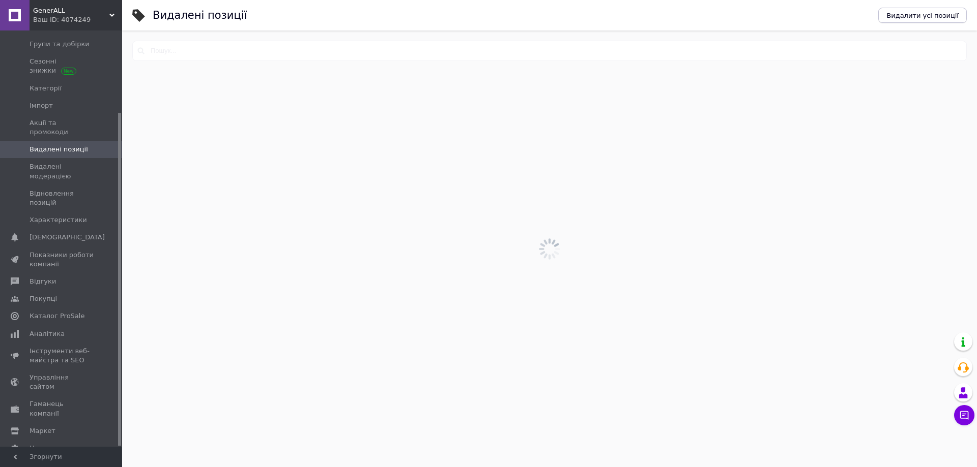
click at [919, 10] on button "Видалити усі позиції" at bounding box center [922, 15] width 89 height 15
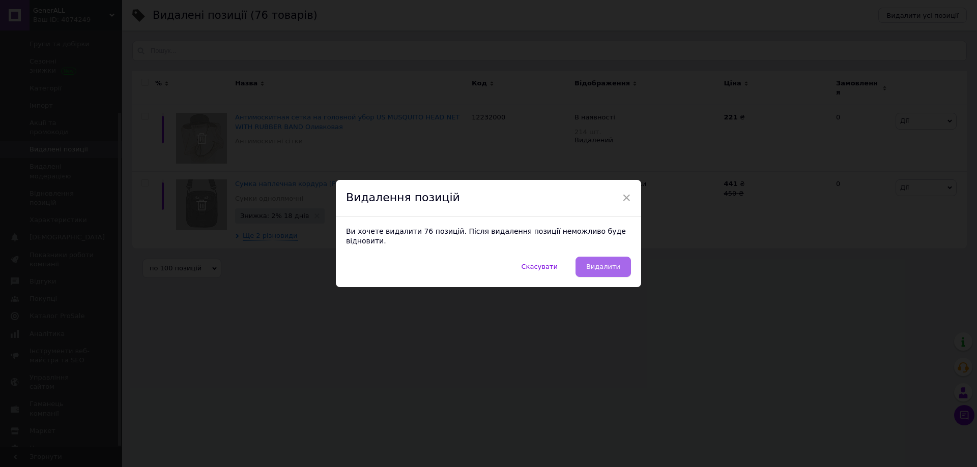
click at [607, 263] on span "Видалити" at bounding box center [603, 267] width 34 height 8
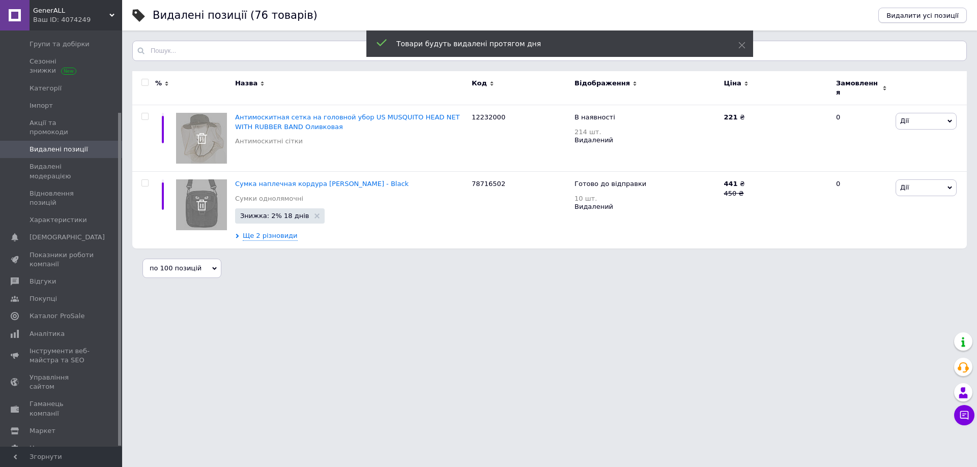
click at [947, 16] on span "Видалити усі позиції" at bounding box center [922, 16] width 72 height 8
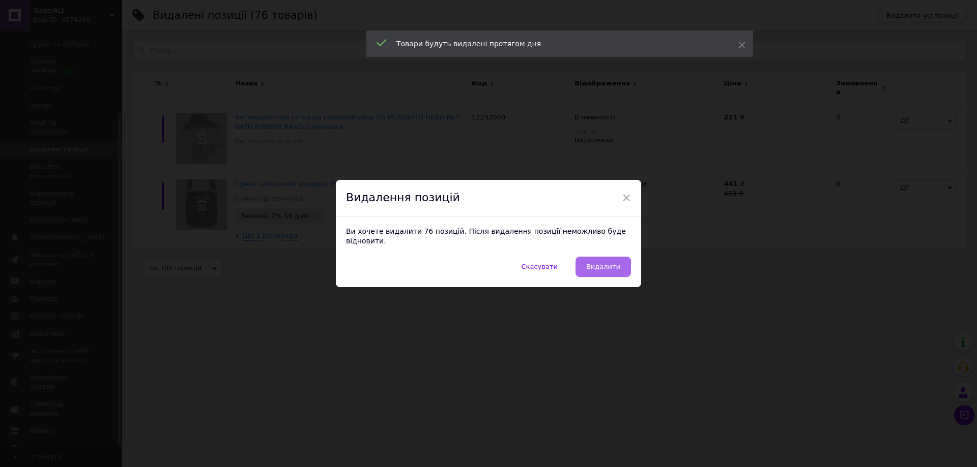
click at [592, 264] on span "Видалити" at bounding box center [603, 267] width 34 height 8
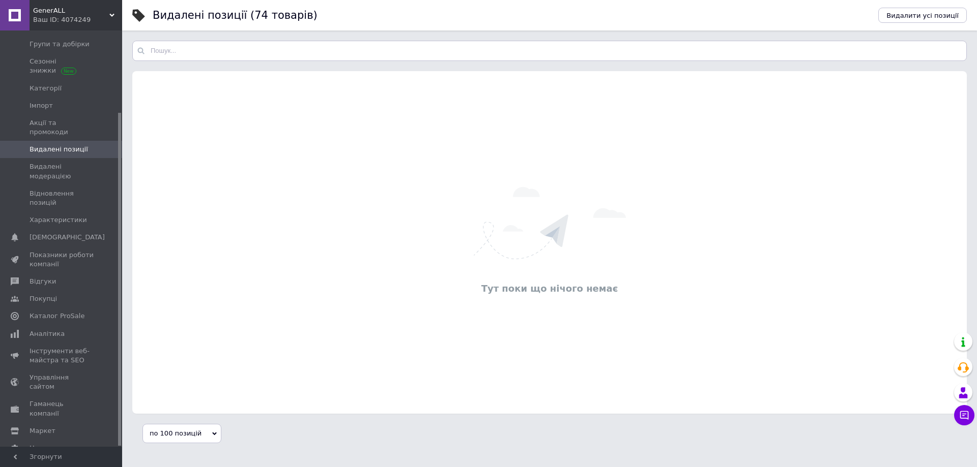
click at [45, 145] on span "Видалені позиції" at bounding box center [59, 149] width 58 height 9
click at [43, 100] on link "Імпорт" at bounding box center [62, 105] width 125 height 17
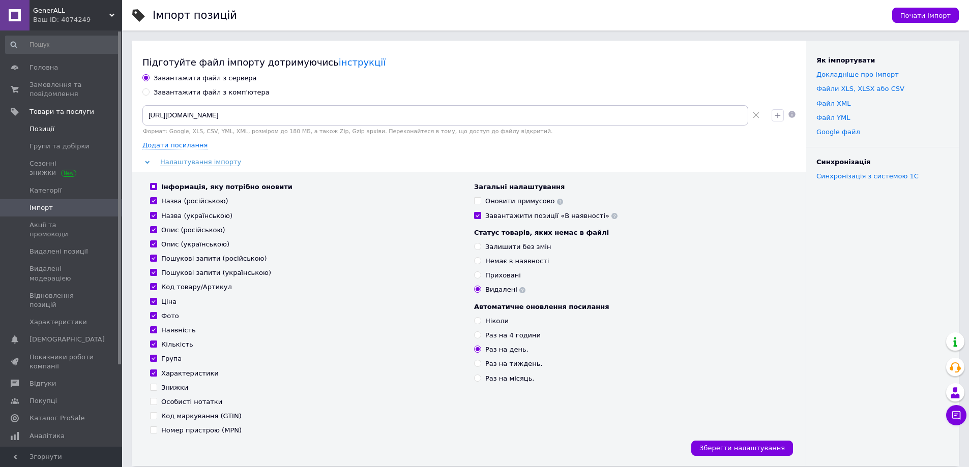
click at [45, 128] on span "Позиції" at bounding box center [42, 129] width 25 height 9
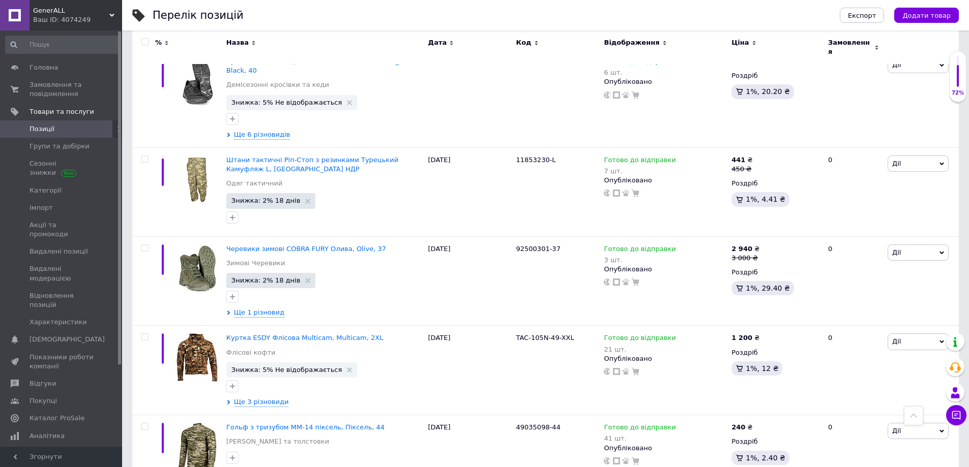
scroll to position [8180, 0]
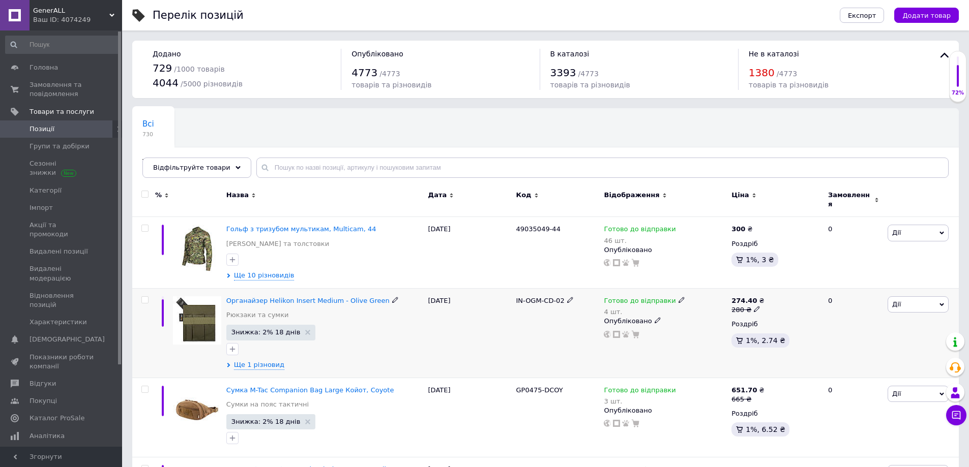
click at [907, 302] on span "Дії" at bounding box center [918, 305] width 61 height 16
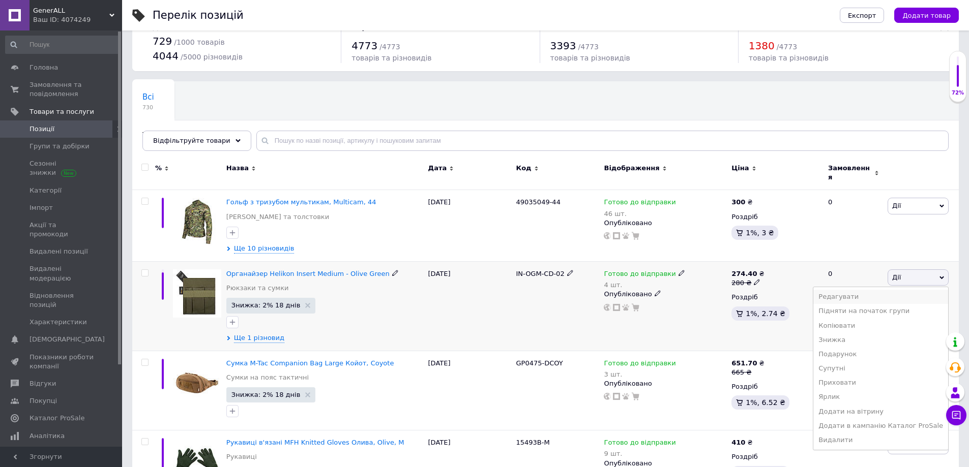
scroll to position [51, 0]
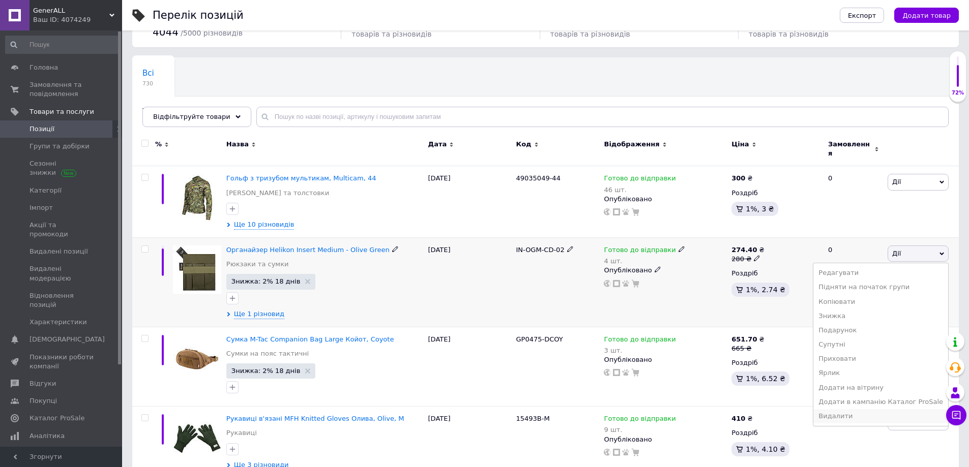
click at [844, 413] on li "Видалити" at bounding box center [880, 416] width 135 height 14
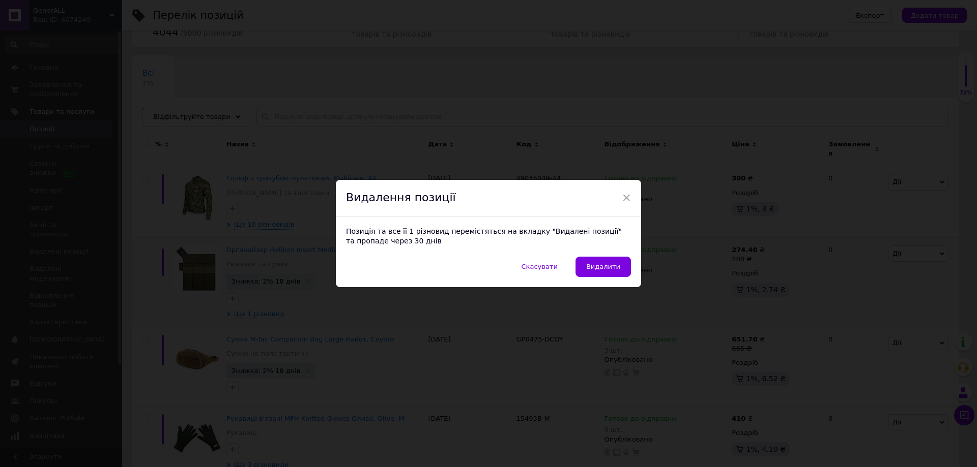
drag, startPoint x: 619, startPoint y: 262, endPoint x: 694, endPoint y: 282, distance: 78.3
click at [618, 262] on button "Видалити" at bounding box center [602, 267] width 55 height 20
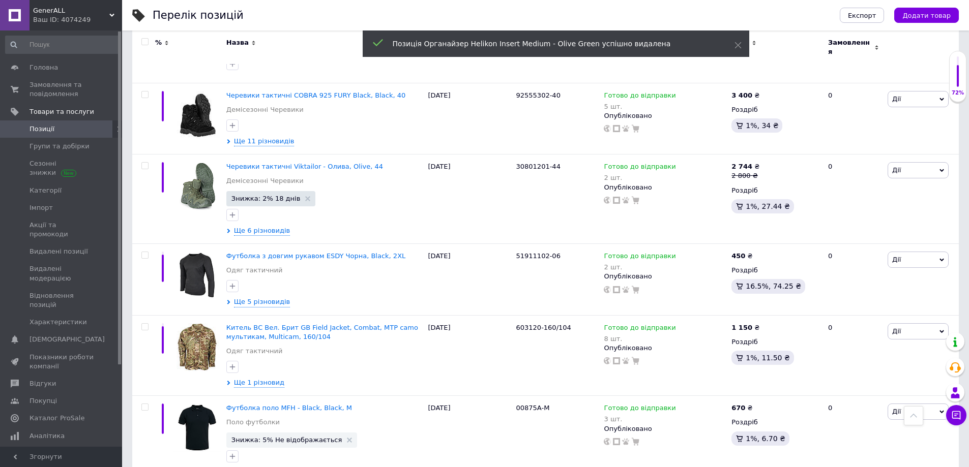
scroll to position [7990, 0]
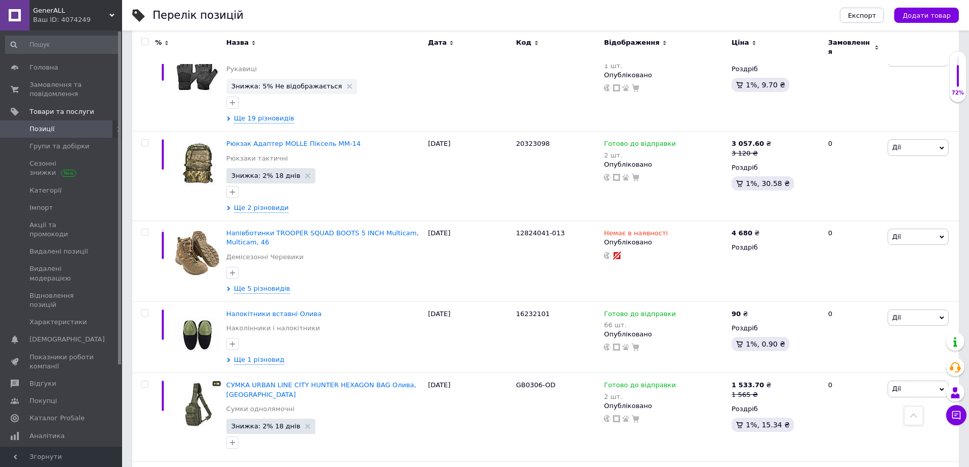
scroll to position [6561, 0]
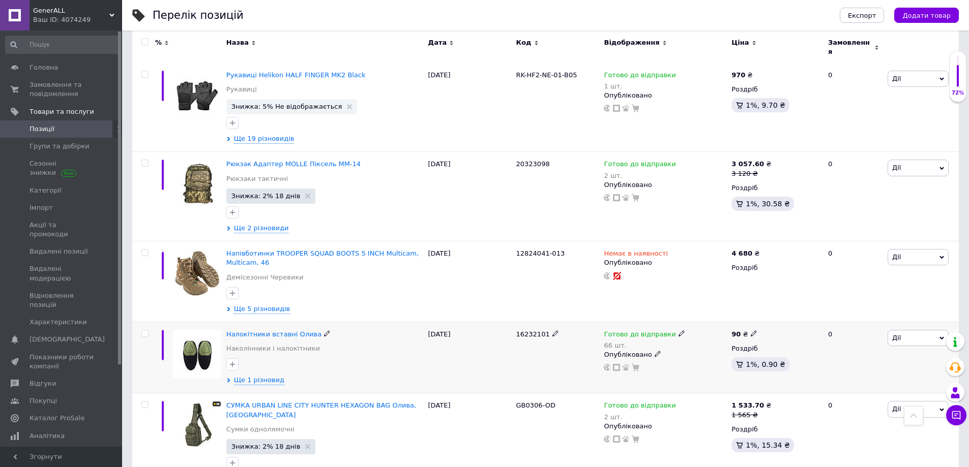
click at [905, 330] on span "Дії" at bounding box center [918, 338] width 61 height 16
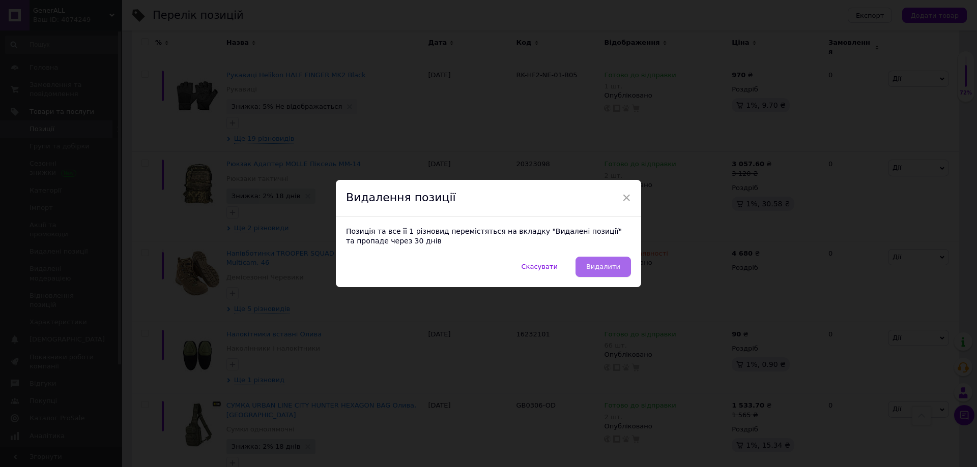
click at [611, 267] on span "Видалити" at bounding box center [603, 267] width 34 height 8
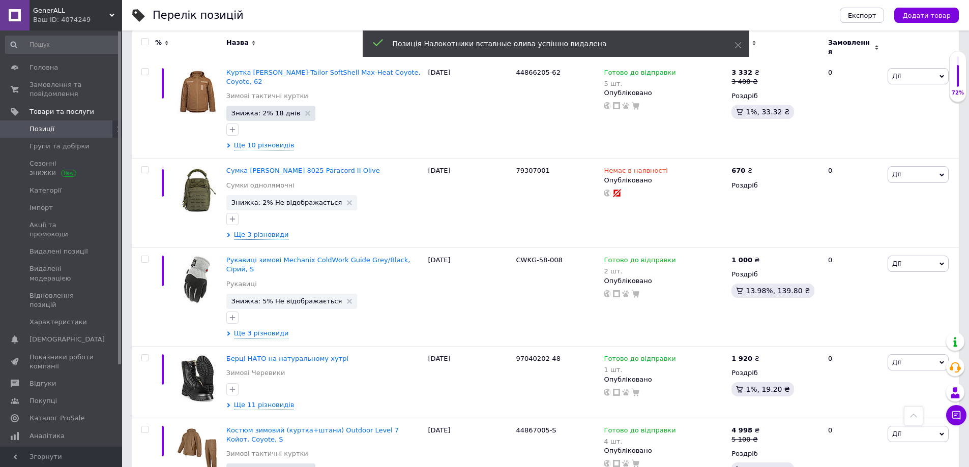
scroll to position [5668, 0]
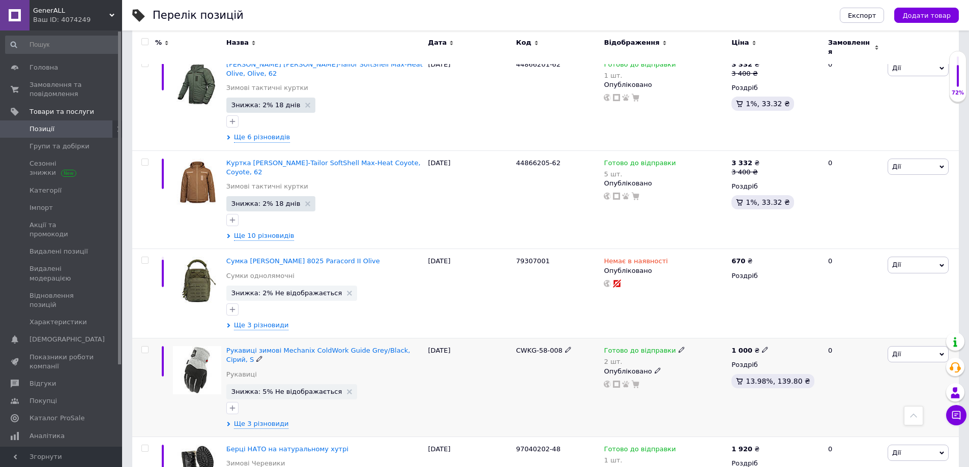
click at [916, 346] on span "Дії" at bounding box center [918, 354] width 61 height 16
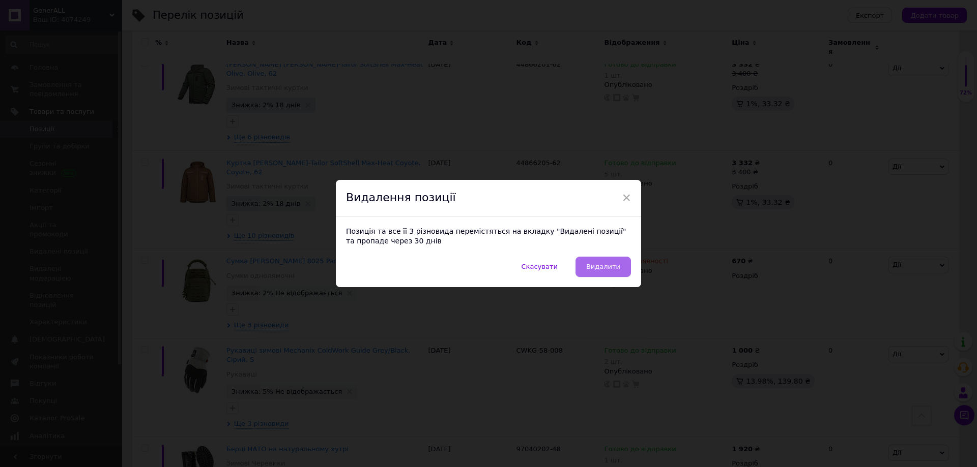
click at [594, 268] on span "Видалити" at bounding box center [603, 267] width 34 height 8
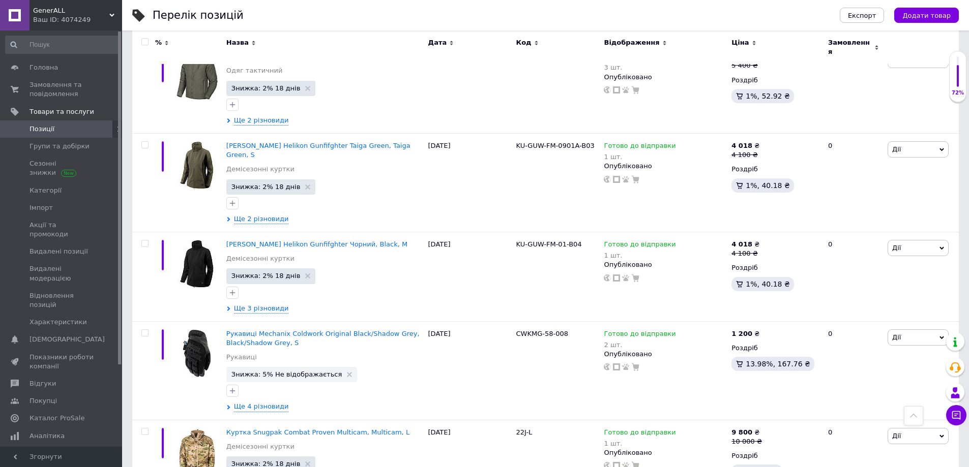
scroll to position [8395, 0]
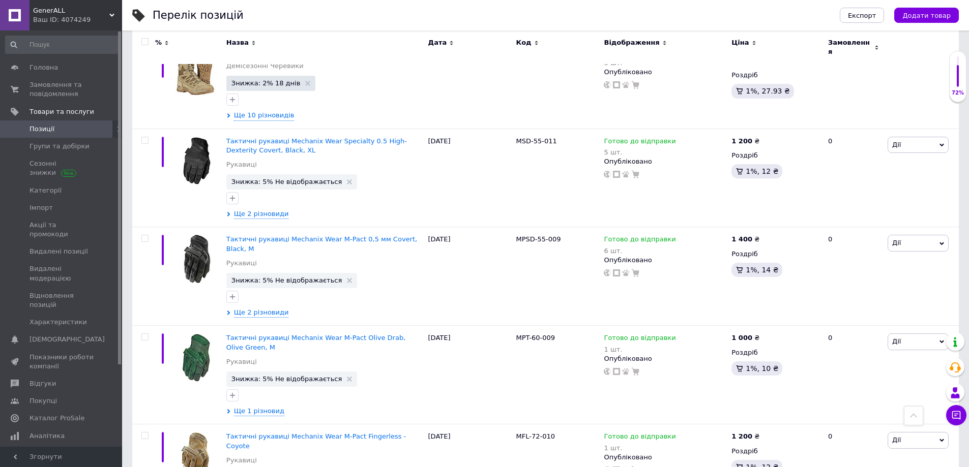
scroll to position [8565, 0]
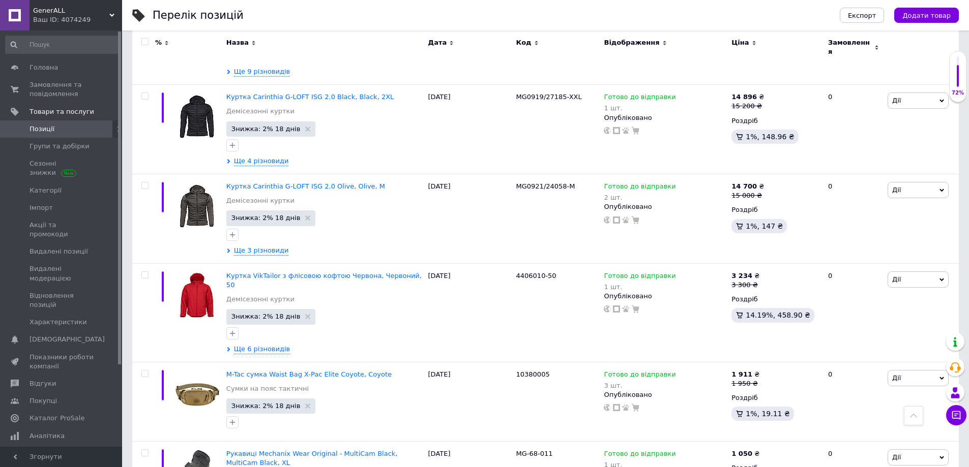
scroll to position [732, 0]
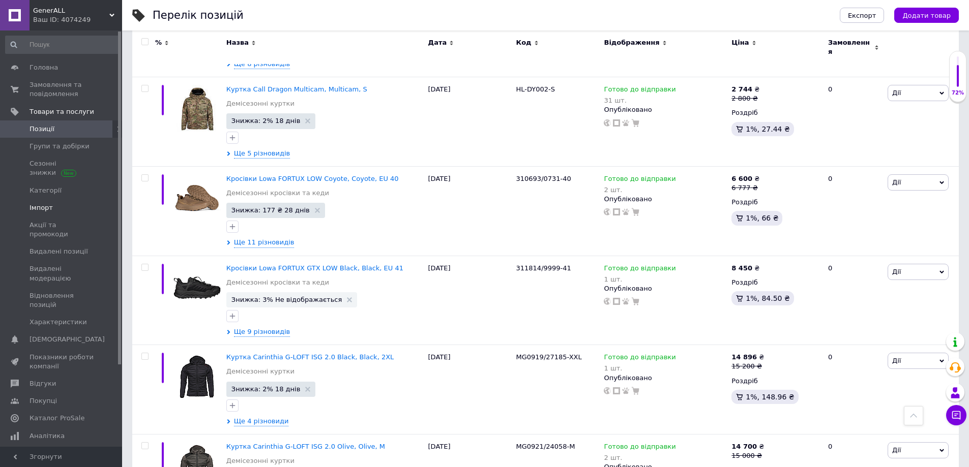
drag, startPoint x: 40, startPoint y: 210, endPoint x: 322, endPoint y: 240, distance: 283.4
click at [41, 211] on span "Імпорт" at bounding box center [41, 207] width 23 height 9
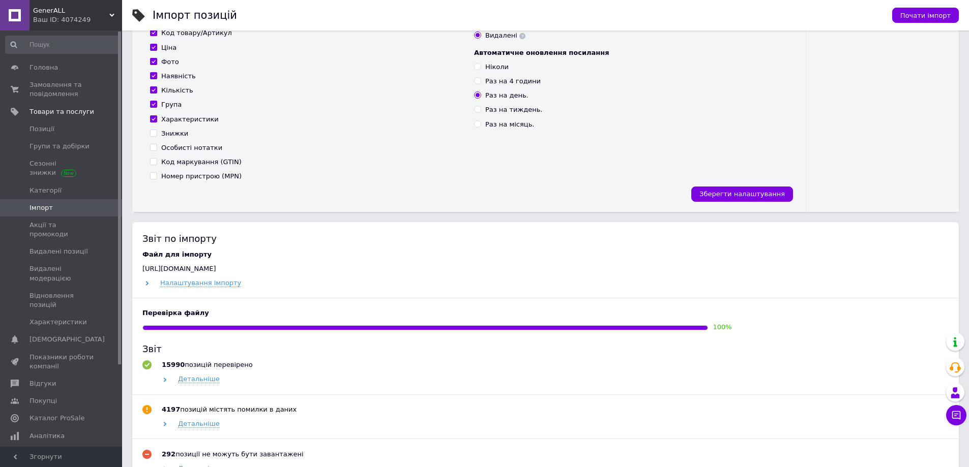
scroll to position [356, 0]
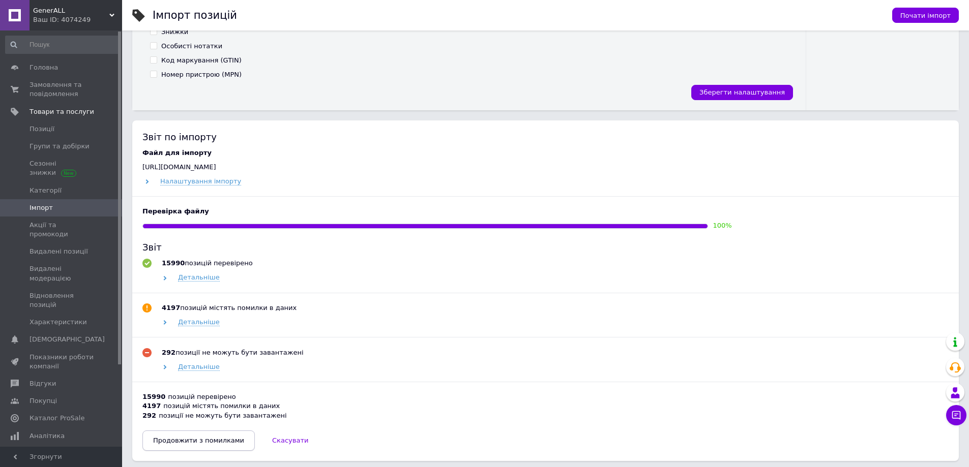
click at [192, 443] on span "Продовжити з помилками" at bounding box center [198, 441] width 91 height 8
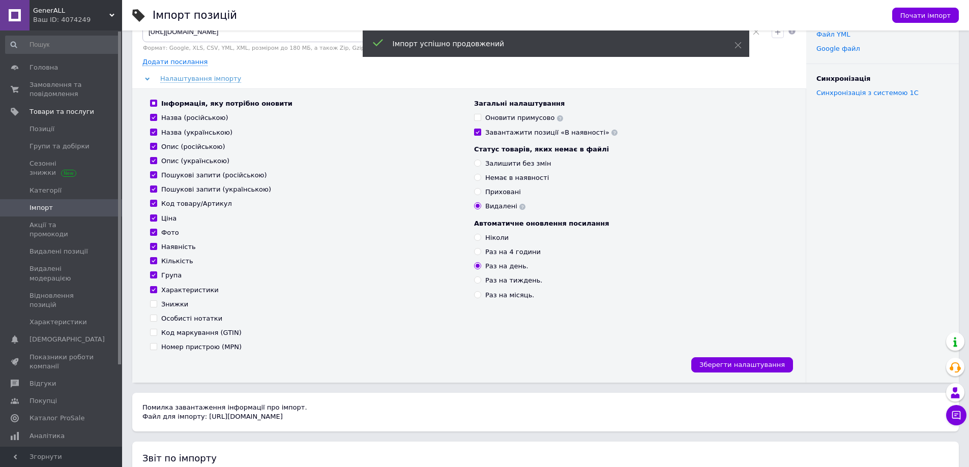
scroll to position [0, 0]
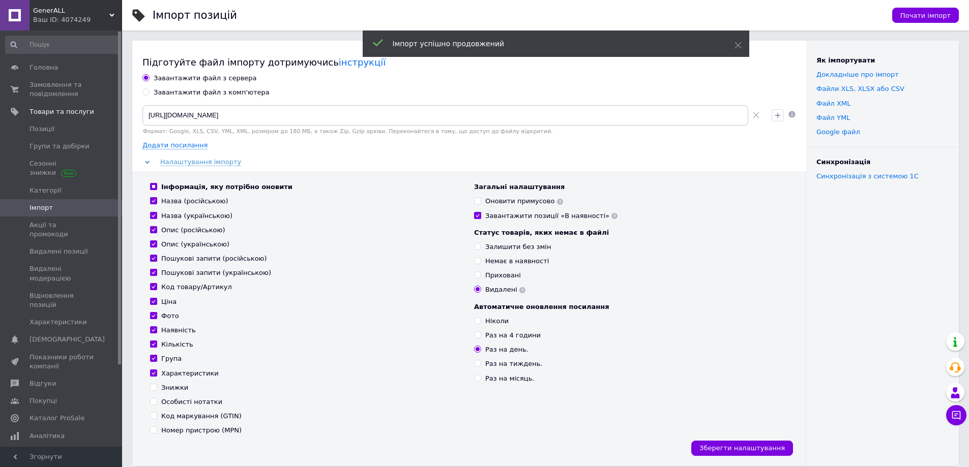
click at [476, 201] on input "Оновити примусово" at bounding box center [477, 200] width 7 height 7
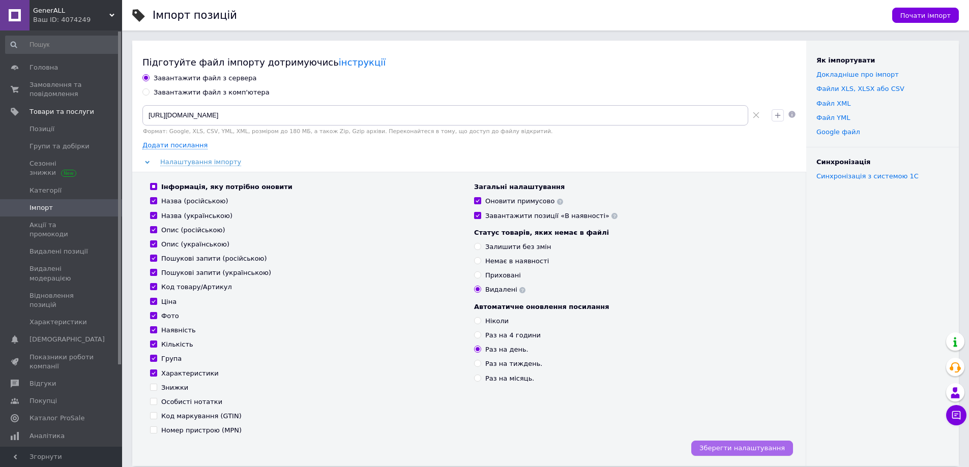
click at [740, 449] on span "Зберегти налаштування" at bounding box center [741, 449] width 85 height 8
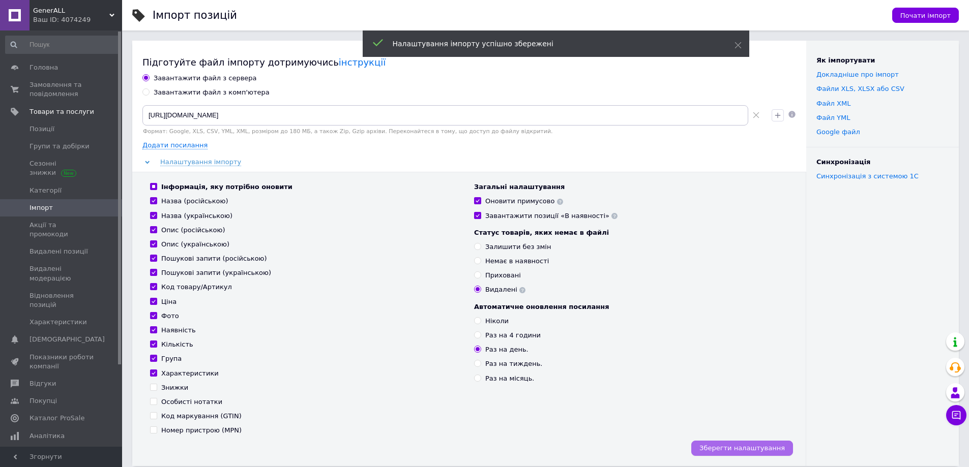
click at [741, 446] on span "Зберегти налаштування" at bounding box center [741, 449] width 85 height 8
click at [903, 14] on button "Почати імпорт" at bounding box center [925, 15] width 67 height 15
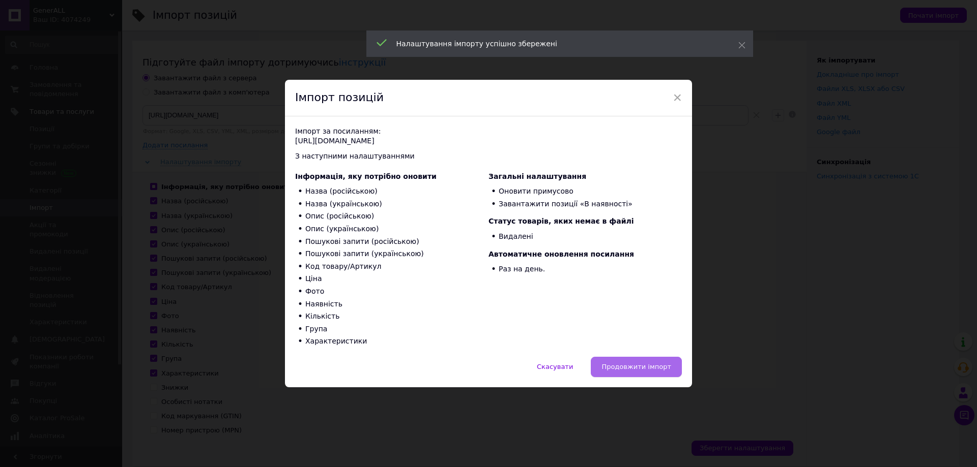
click at [630, 366] on span "Продовжити імпорт" at bounding box center [636, 367] width 70 height 8
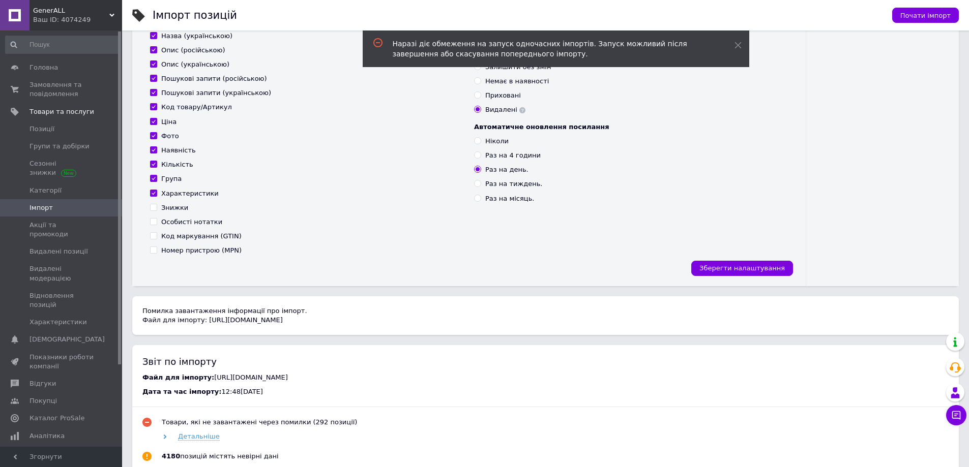
scroll to position [356, 0]
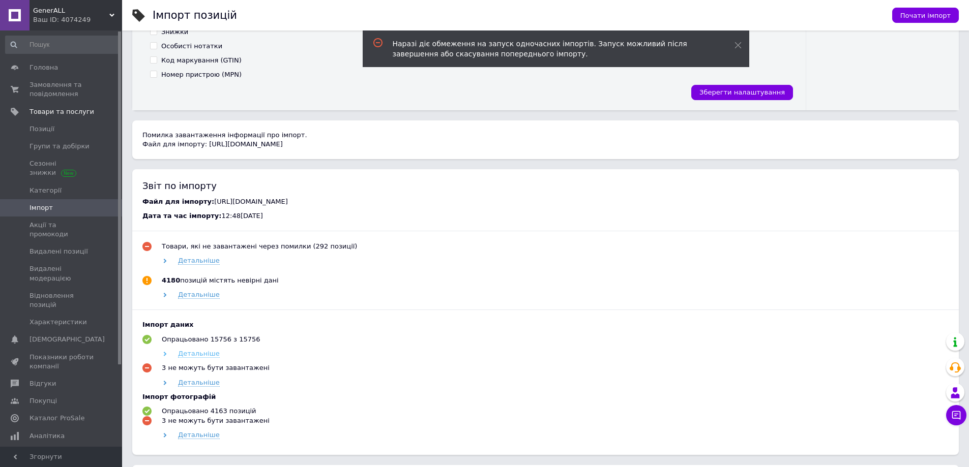
click at [198, 358] on span "Детальніше" at bounding box center [199, 354] width 42 height 8
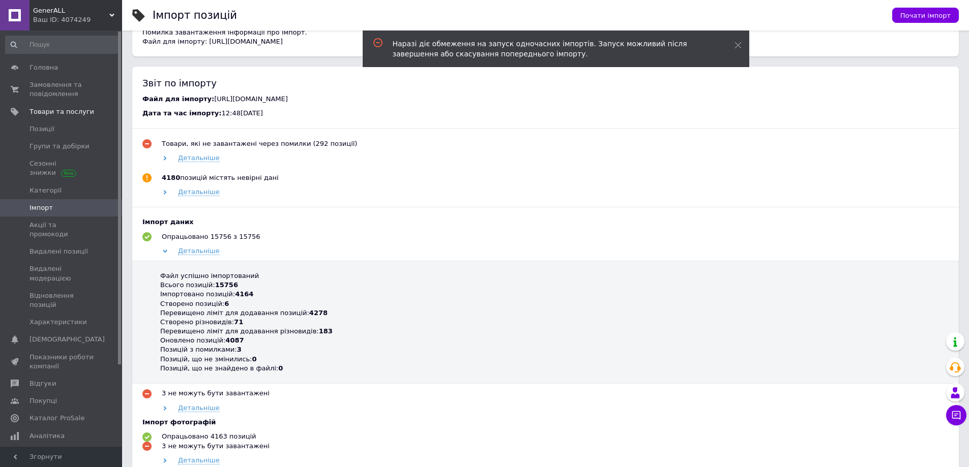
scroll to position [661, 0]
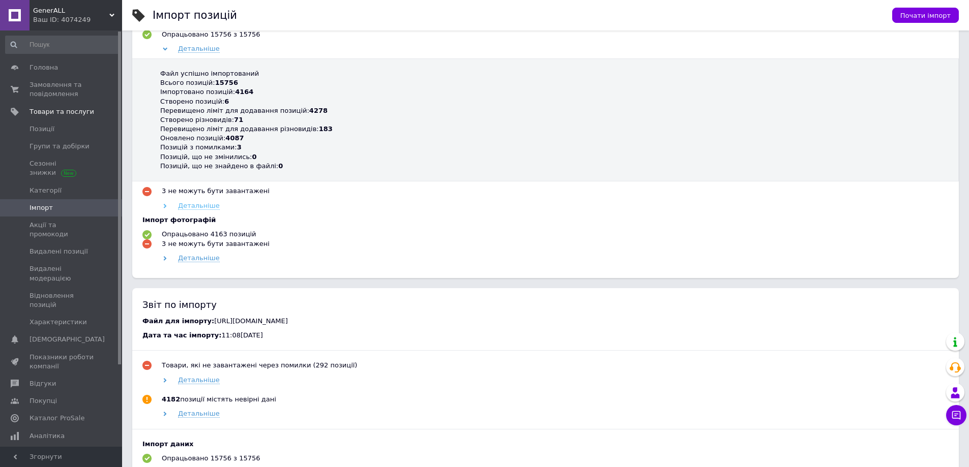
click at [189, 208] on span "Детальніше" at bounding box center [199, 206] width 42 height 8
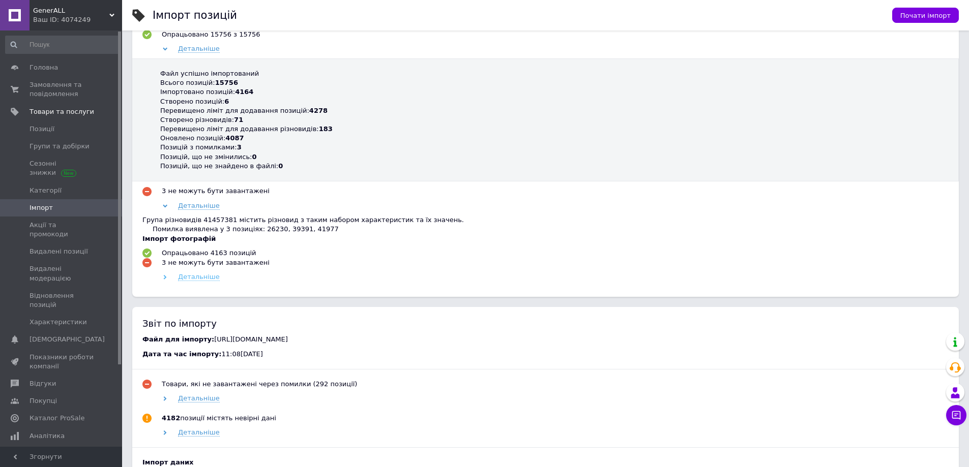
click at [187, 281] on span "Детальніше" at bounding box center [199, 277] width 42 height 8
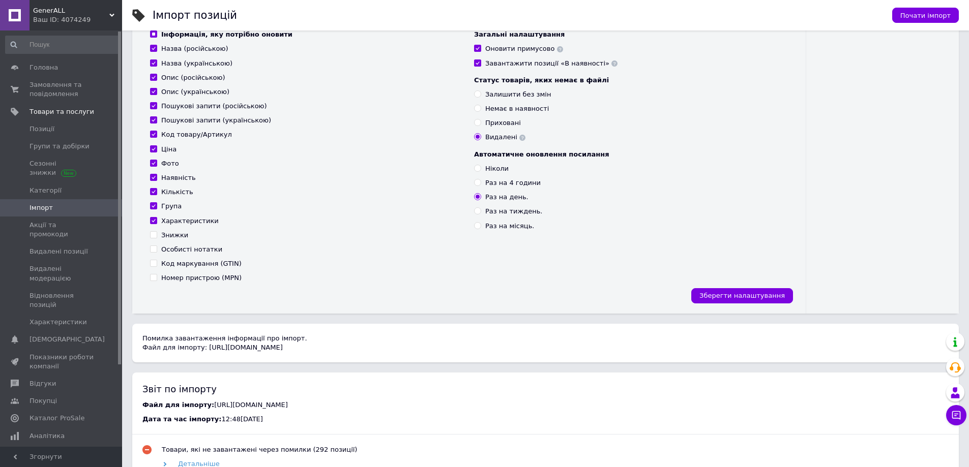
scroll to position [0, 0]
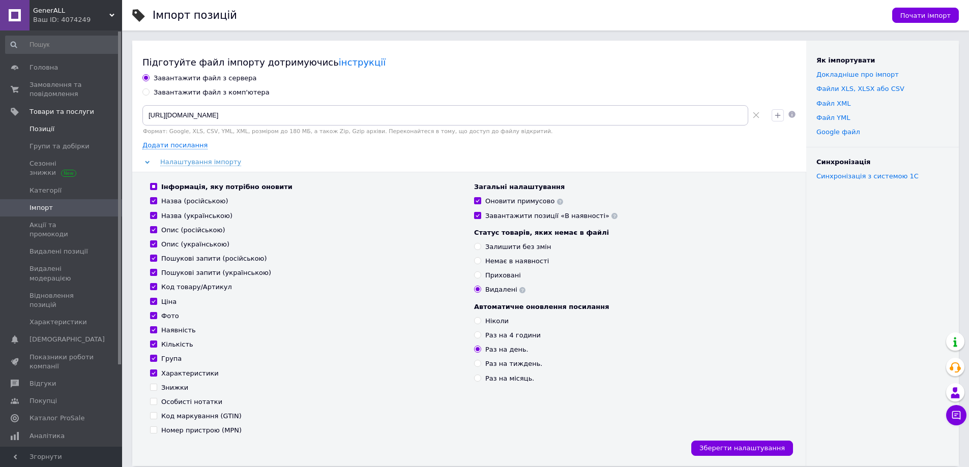
click at [46, 135] on link "Позиції" at bounding box center [62, 129] width 125 height 17
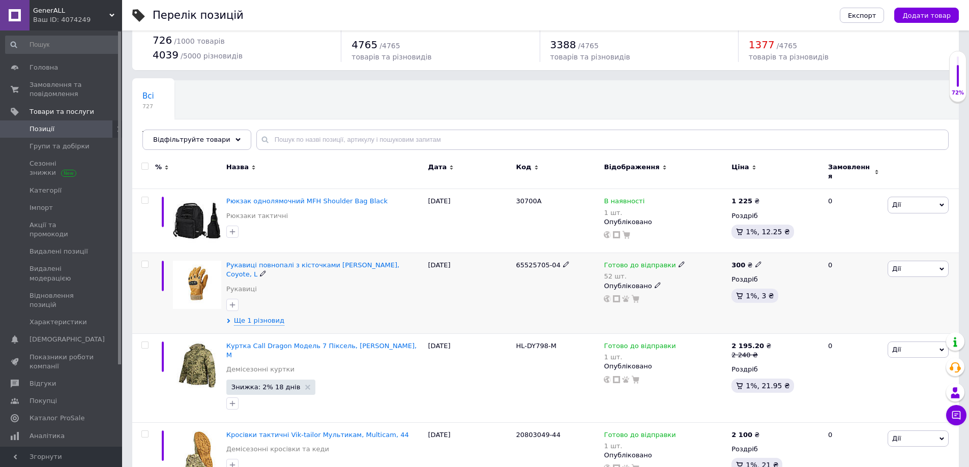
scroll to position [51, 0]
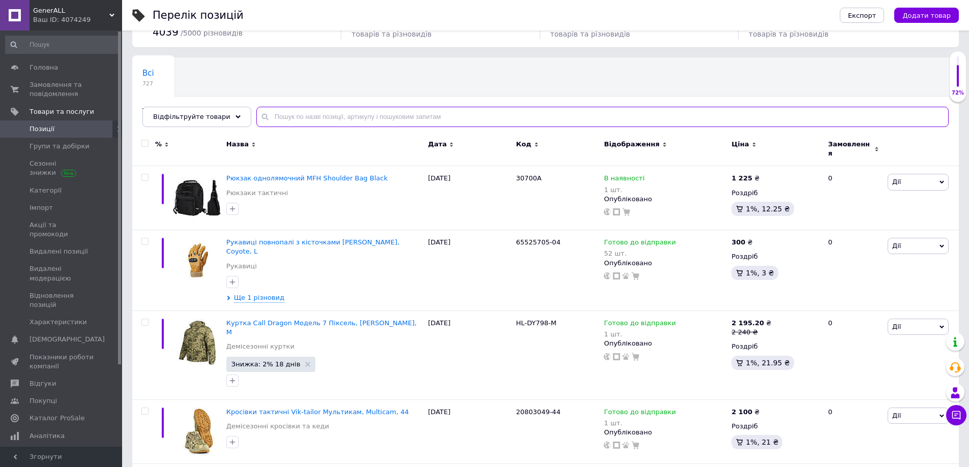
click at [301, 121] on input "text" at bounding box center [602, 117] width 692 height 20
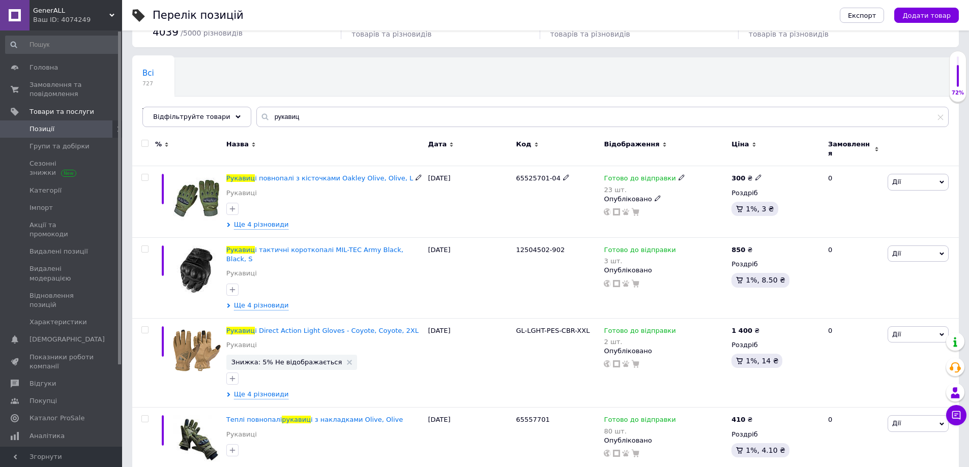
click at [144, 174] on input "checkbox" at bounding box center [144, 177] width 7 height 7
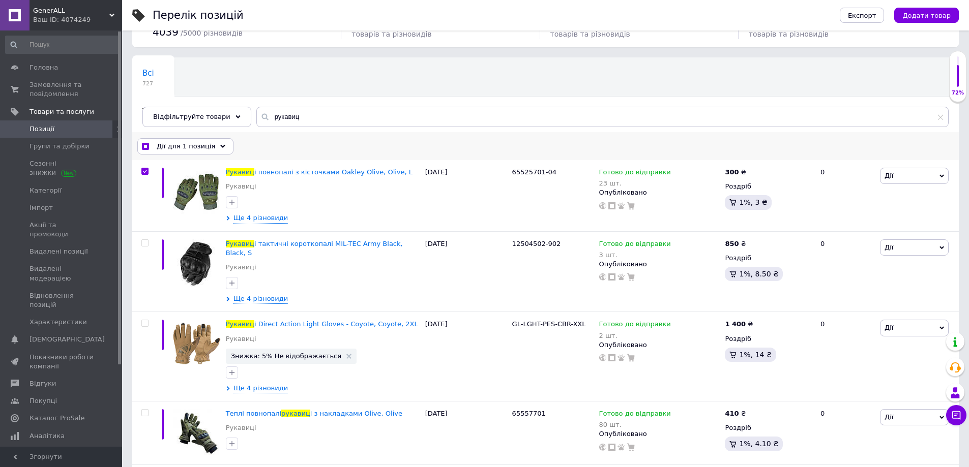
click at [142, 144] on input "checkbox" at bounding box center [145, 146] width 7 height 7
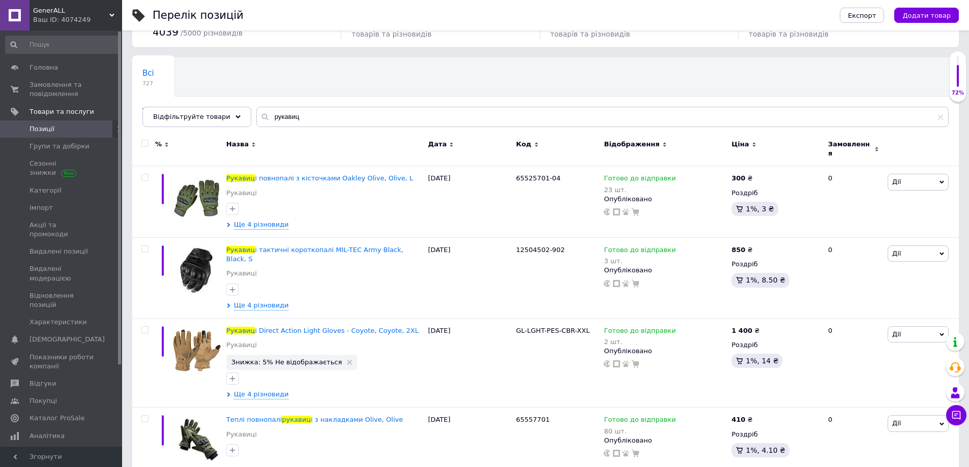
click at [144, 143] on input "checkbox" at bounding box center [144, 143] width 7 height 7
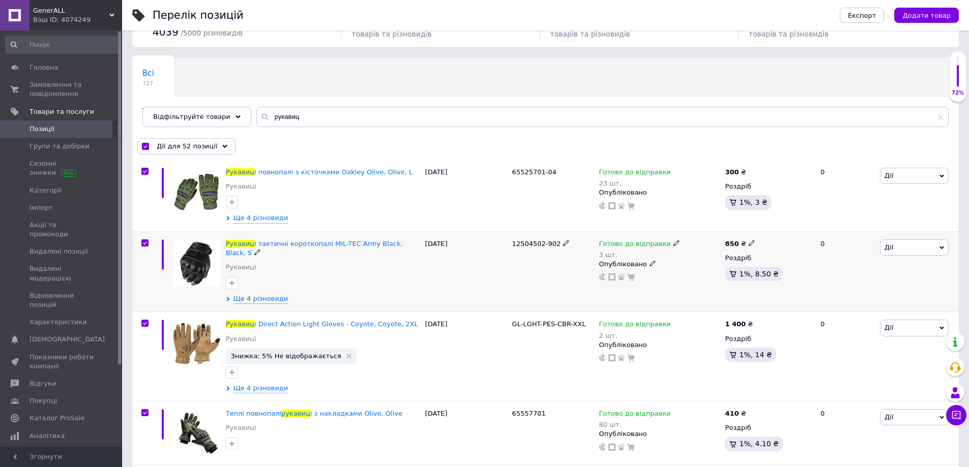
click at [142, 243] on input "checkbox" at bounding box center [144, 243] width 7 height 7
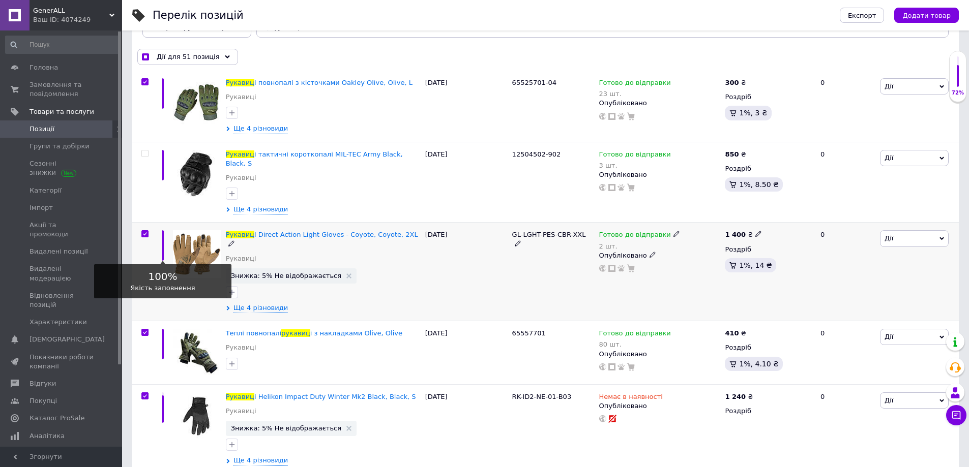
scroll to position [153, 0]
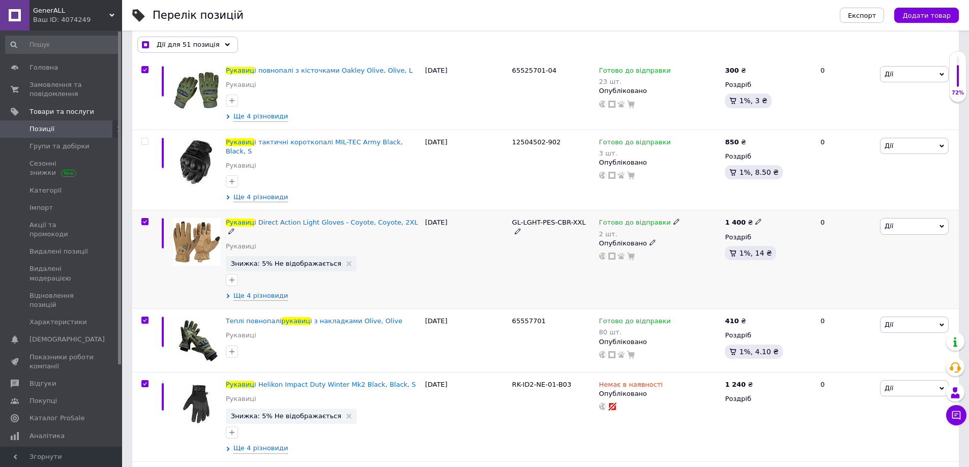
click at [145, 219] on input "checkbox" at bounding box center [144, 222] width 7 height 7
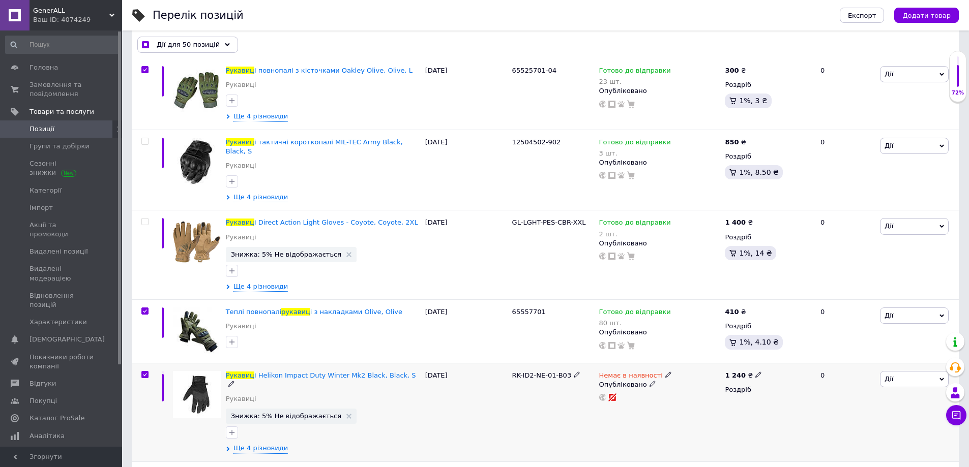
click at [144, 372] on input "checkbox" at bounding box center [144, 375] width 7 height 7
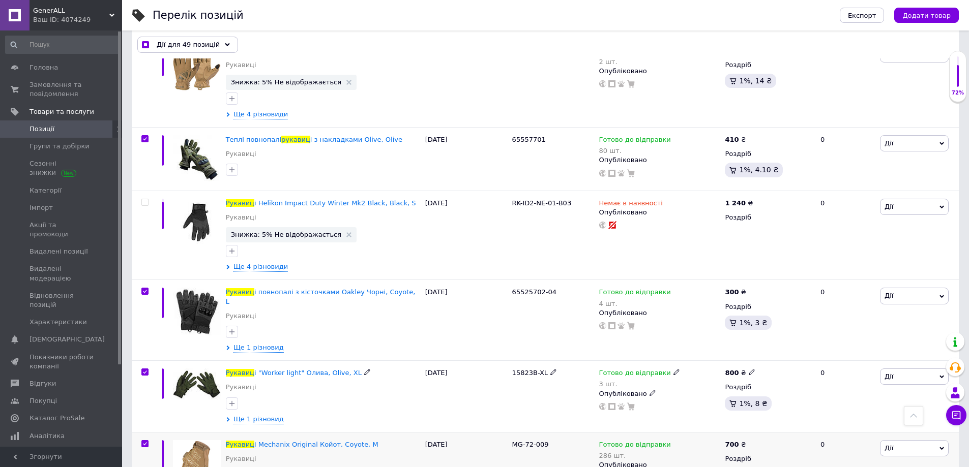
scroll to position [407, 0]
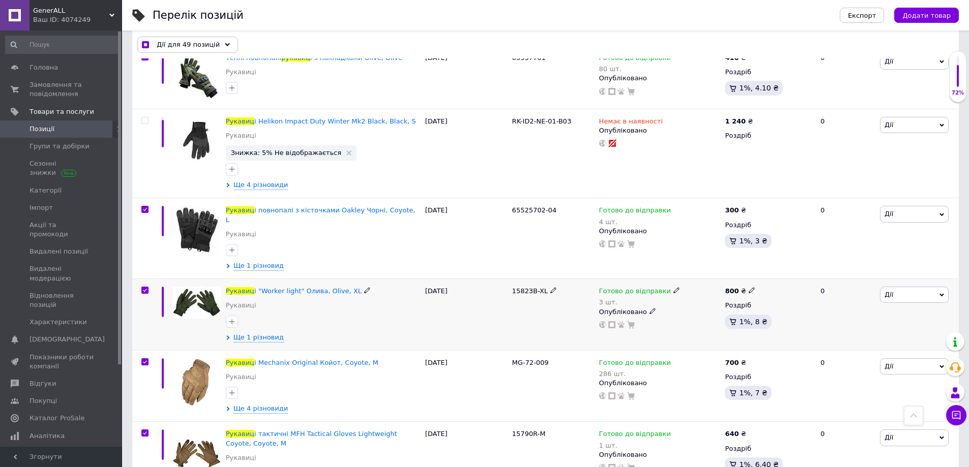
click at [144, 287] on input "checkbox" at bounding box center [144, 290] width 7 height 7
click at [143, 359] on input "checkbox" at bounding box center [144, 362] width 7 height 7
click at [145, 430] on input "checkbox" at bounding box center [144, 433] width 7 height 7
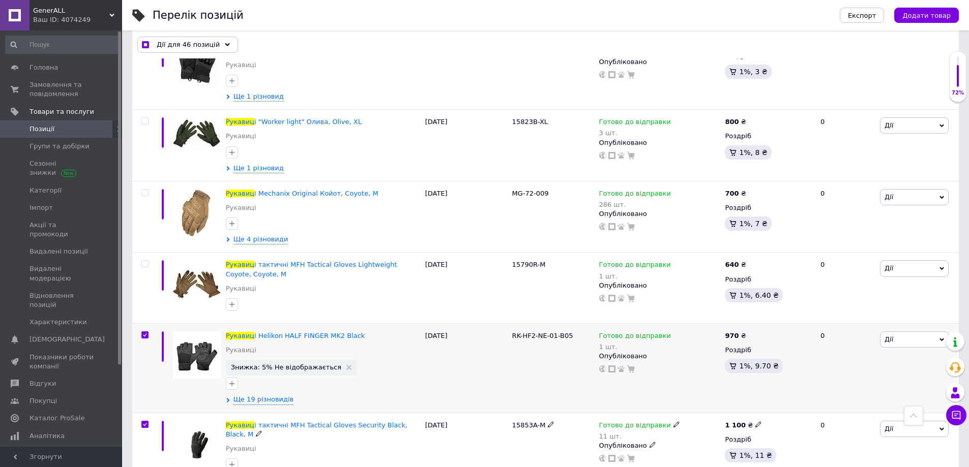
scroll to position [610, 0]
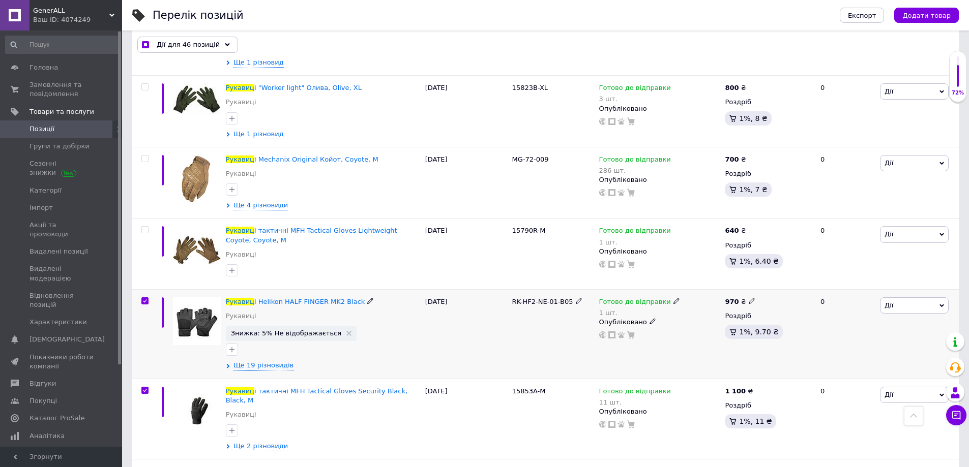
click at [144, 298] on input "checkbox" at bounding box center [144, 301] width 7 height 7
click at [147, 379] on div at bounding box center [143, 419] width 23 height 81
click at [145, 387] on label at bounding box center [144, 390] width 7 height 7
click at [145, 388] on input "checkbox" at bounding box center [144, 391] width 7 height 7
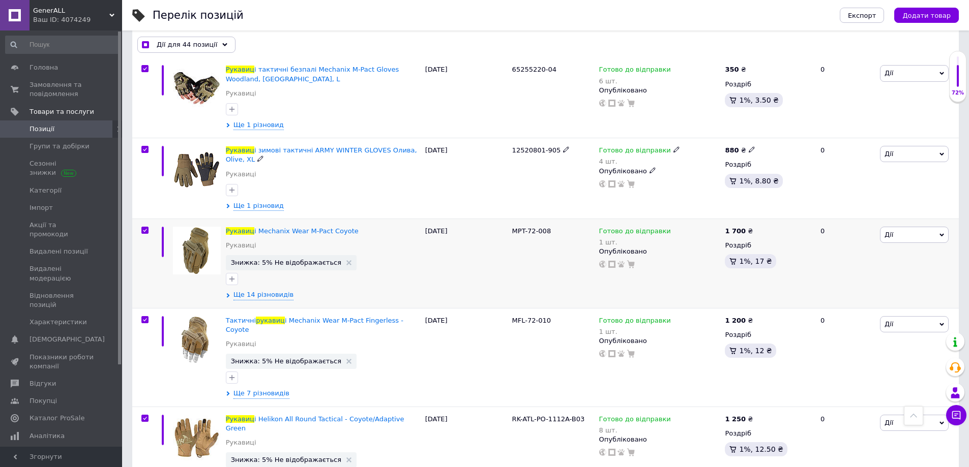
scroll to position [1017, 0]
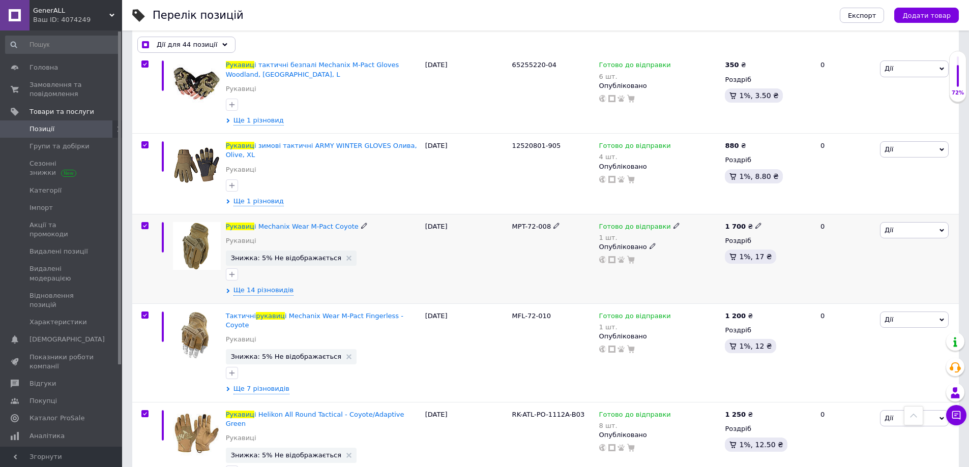
click at [144, 223] on input "checkbox" at bounding box center [144, 226] width 7 height 7
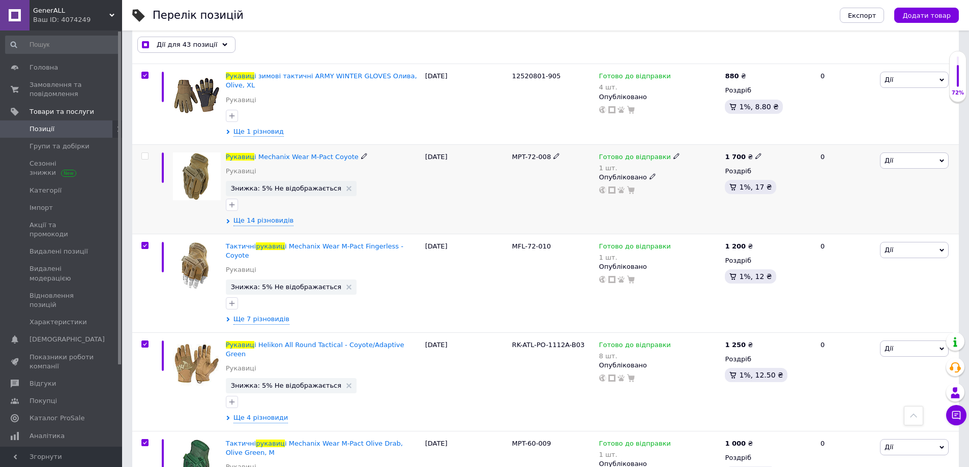
scroll to position [1170, 0]
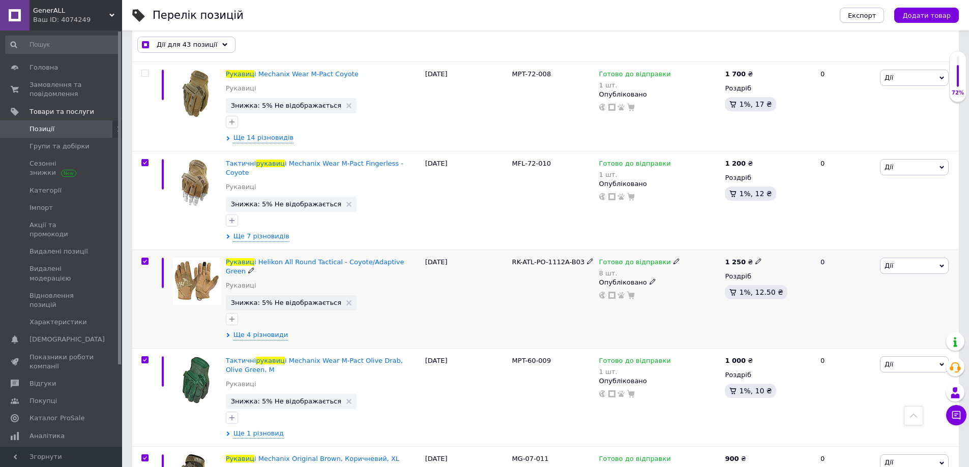
click at [144, 258] on input "checkbox" at bounding box center [144, 261] width 7 height 7
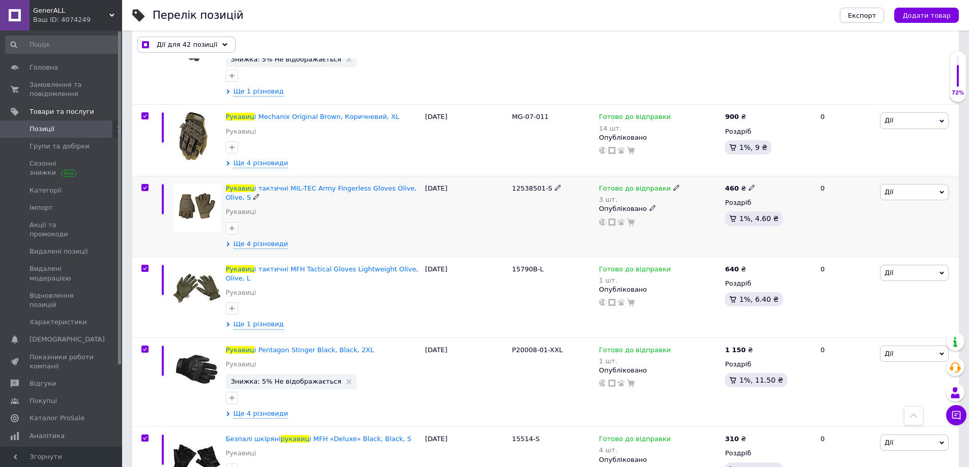
scroll to position [1526, 0]
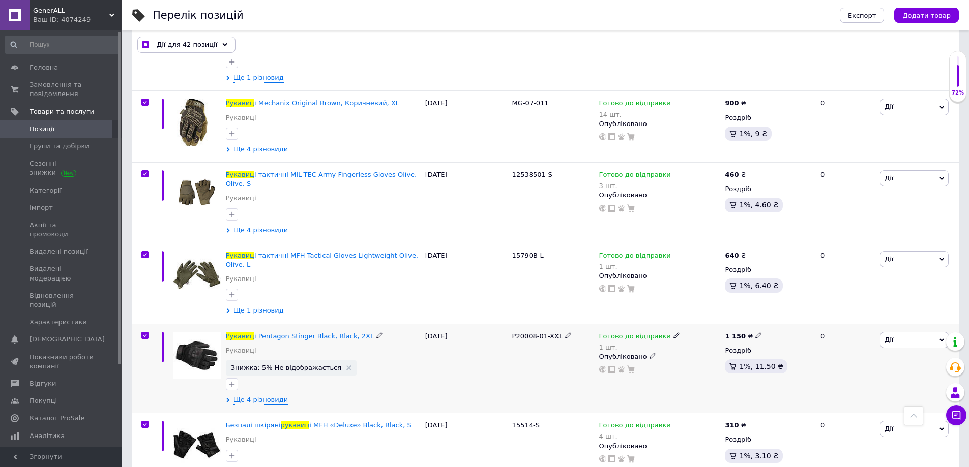
click at [145, 333] on input "checkbox" at bounding box center [144, 336] width 7 height 7
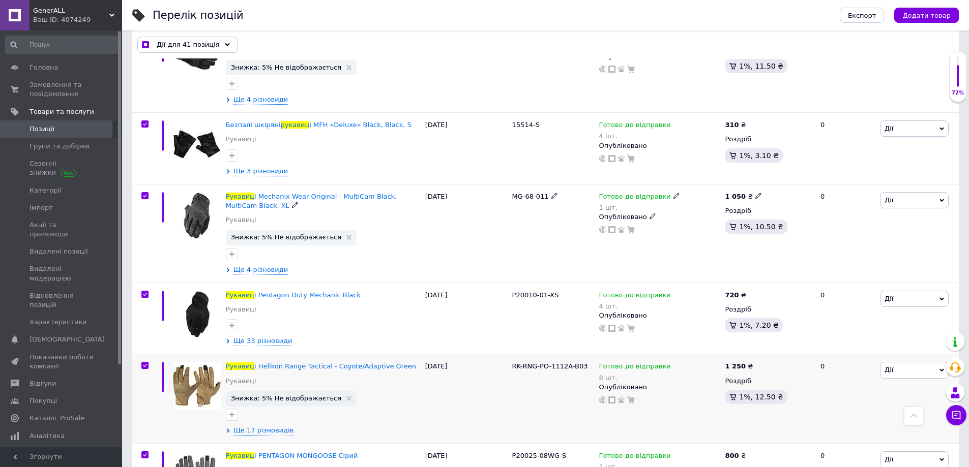
scroll to position [1882, 0]
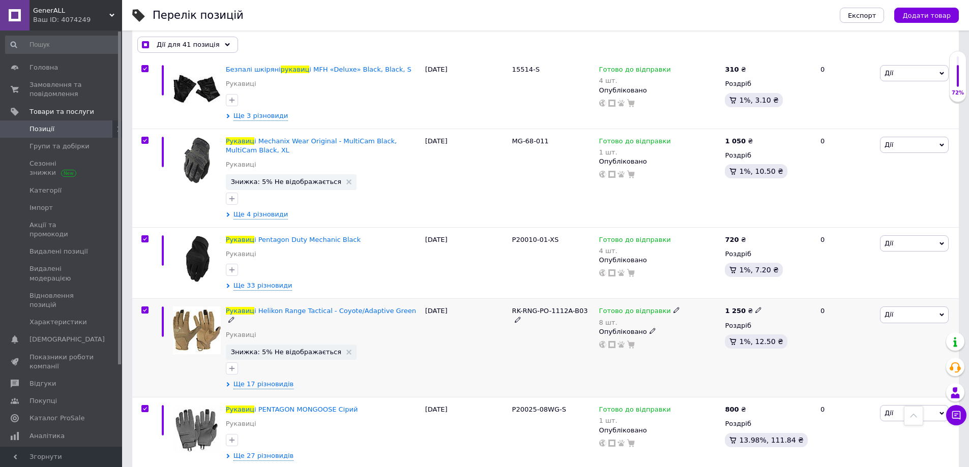
click at [143, 307] on input "checkbox" at bounding box center [144, 310] width 7 height 7
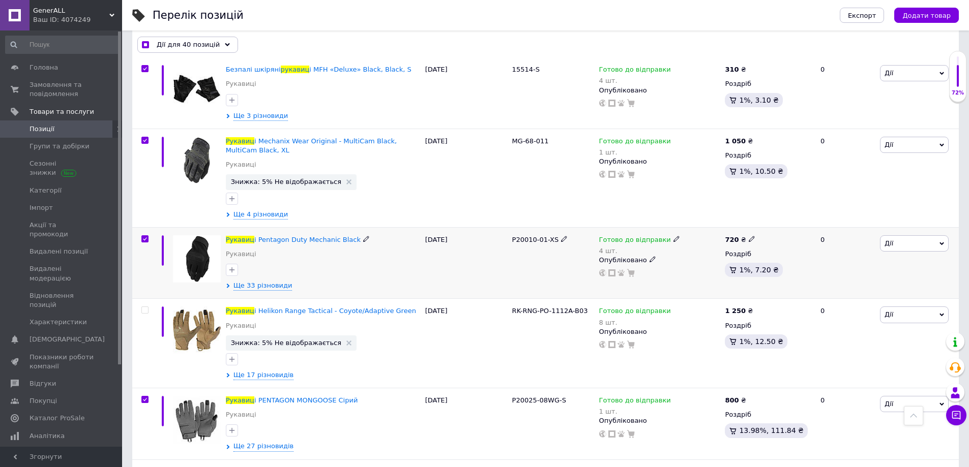
click at [142, 236] on input "checkbox" at bounding box center [144, 239] width 7 height 7
click at [147, 137] on input "checkbox" at bounding box center [144, 140] width 7 height 7
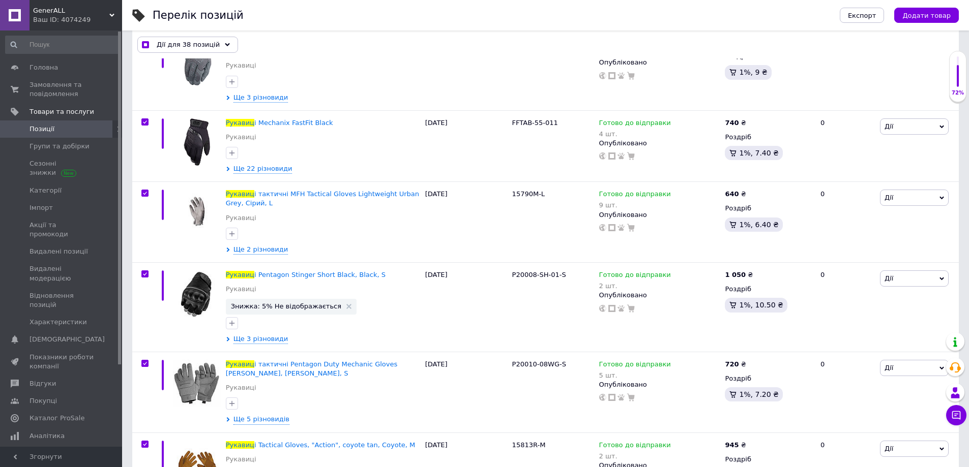
scroll to position [4018, 0]
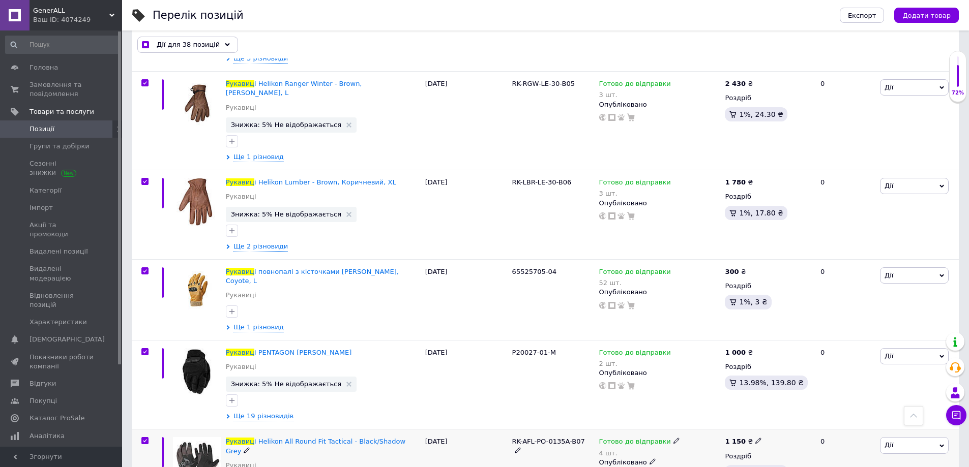
click at [146, 438] on input "checkbox" at bounding box center [144, 441] width 7 height 7
click at [146, 349] on input "checkbox" at bounding box center [144, 352] width 7 height 7
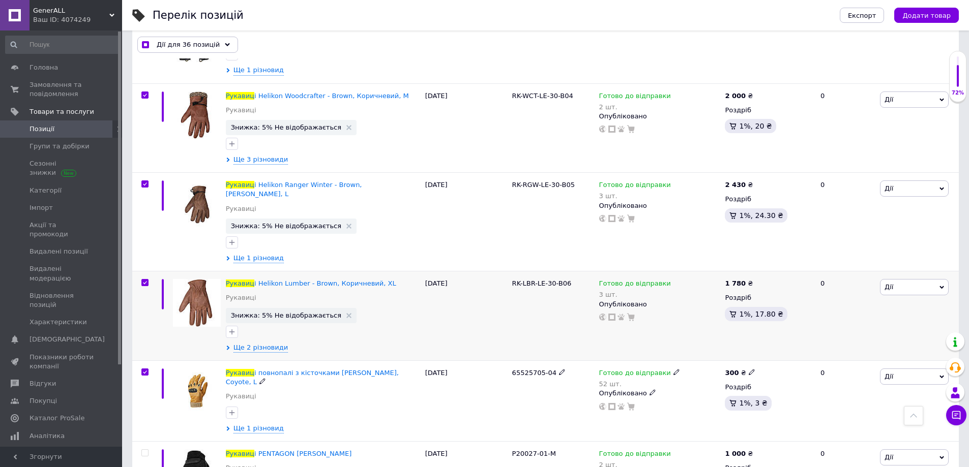
scroll to position [3916, 0]
click at [142, 280] on input "checkbox" at bounding box center [144, 283] width 7 height 7
click at [143, 182] on input "checkbox" at bounding box center [144, 185] width 7 height 7
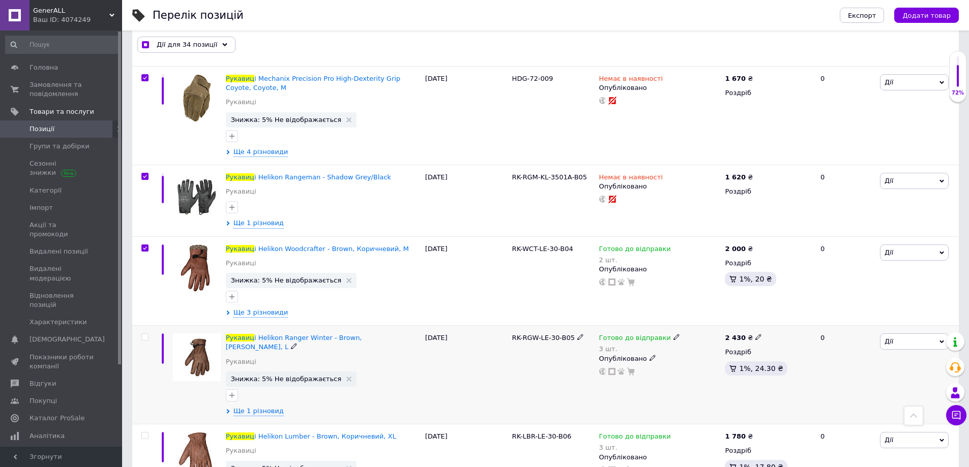
scroll to position [3713, 0]
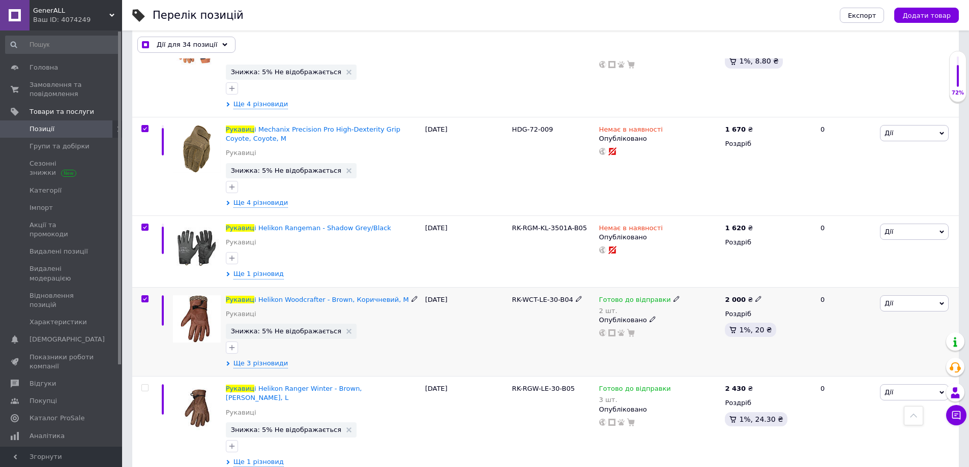
click at [141, 296] on input "checkbox" at bounding box center [144, 299] width 7 height 7
click at [146, 224] on input "checkbox" at bounding box center [144, 227] width 7 height 7
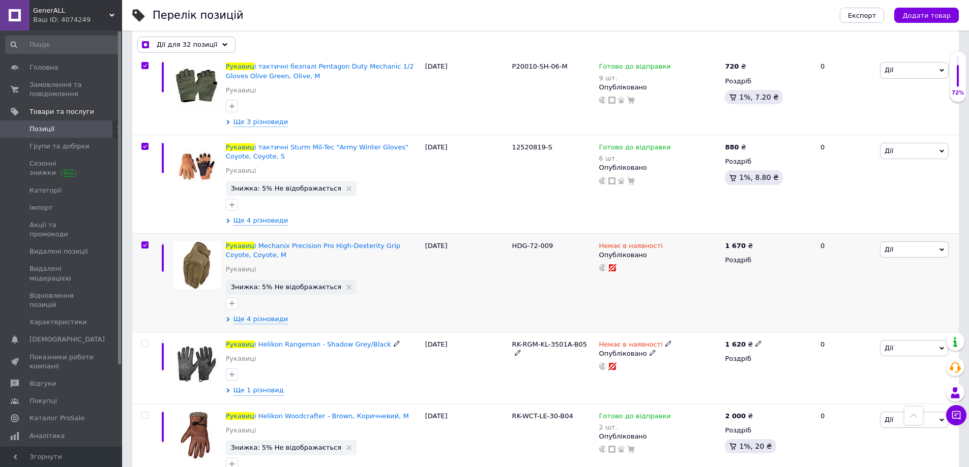
scroll to position [3560, 0]
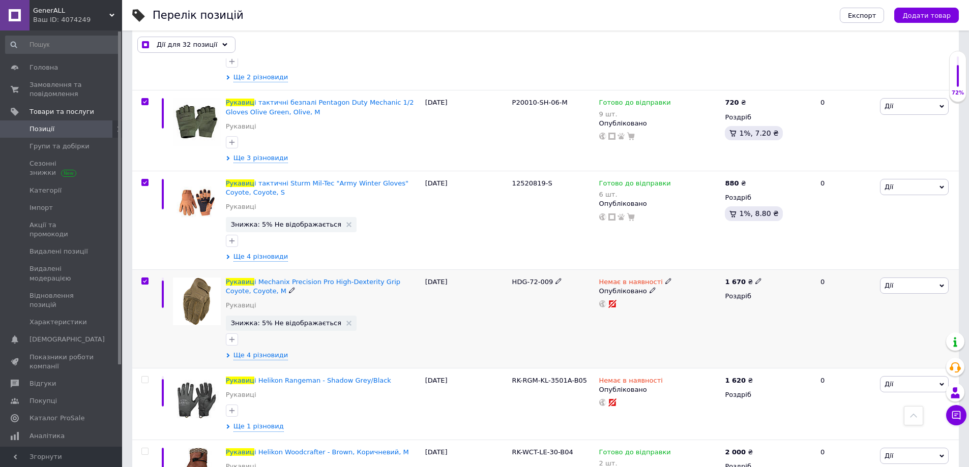
click at [147, 278] on input "checkbox" at bounding box center [144, 281] width 7 height 7
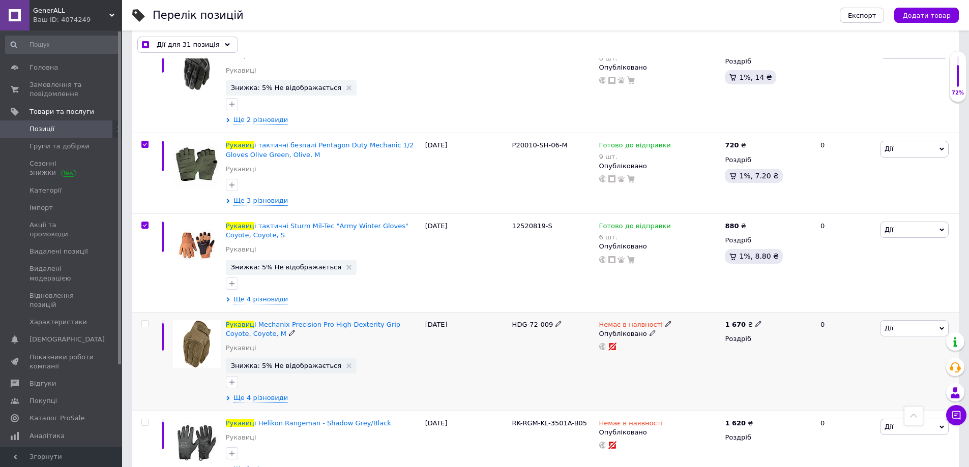
scroll to position [3459, 0]
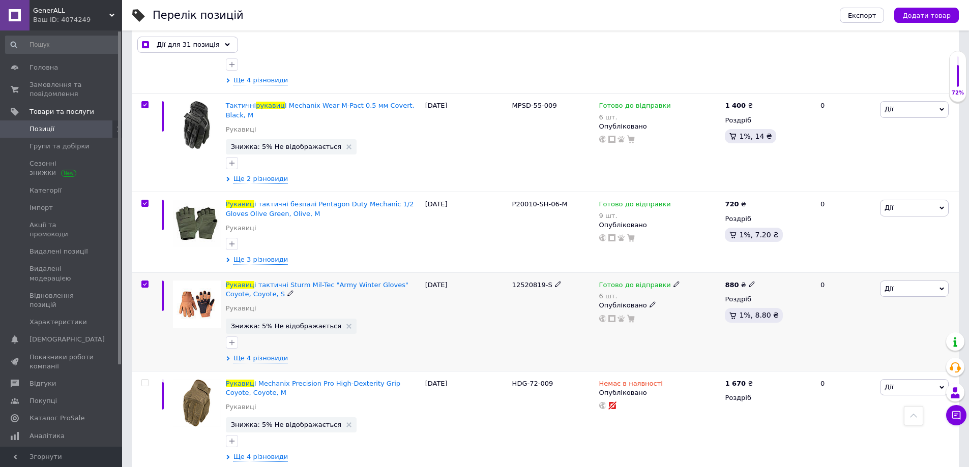
click at [143, 281] on input "checkbox" at bounding box center [144, 284] width 7 height 7
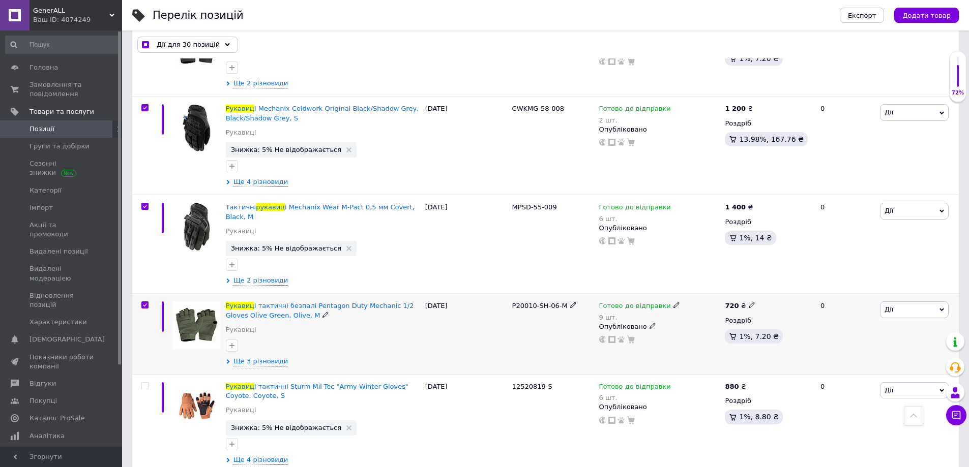
click at [145, 302] on input "checkbox" at bounding box center [144, 305] width 7 height 7
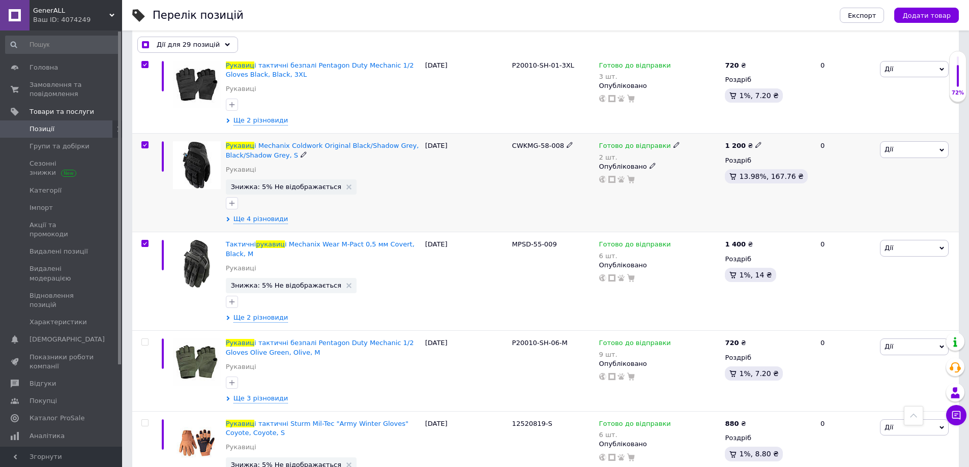
scroll to position [3255, 0]
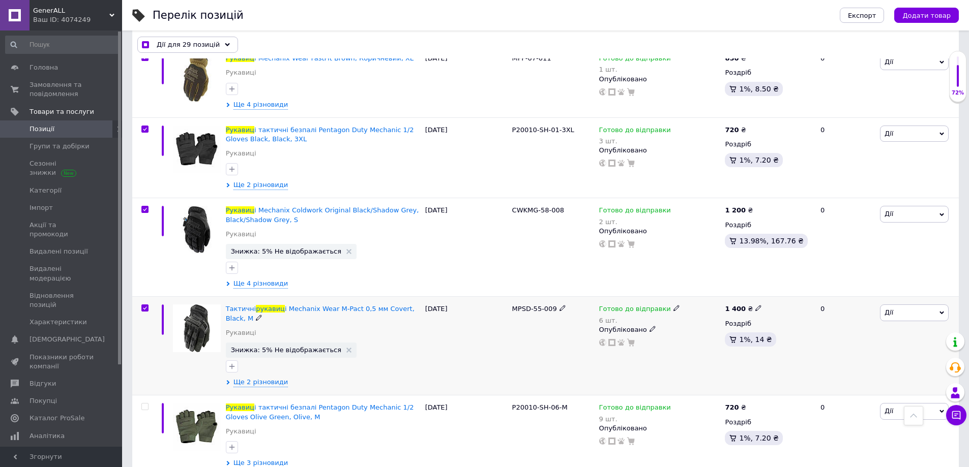
click at [145, 305] on input "checkbox" at bounding box center [144, 308] width 7 height 7
click at [147, 207] on input "checkbox" at bounding box center [144, 210] width 7 height 7
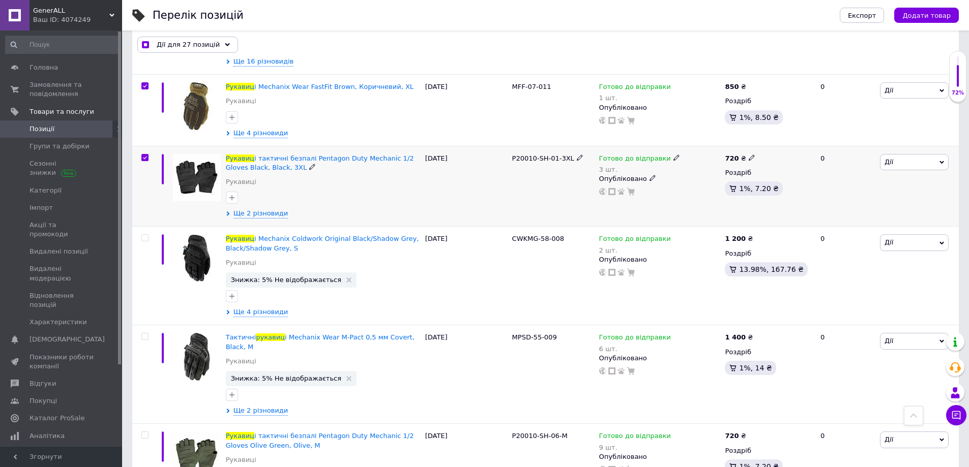
scroll to position [3204, 0]
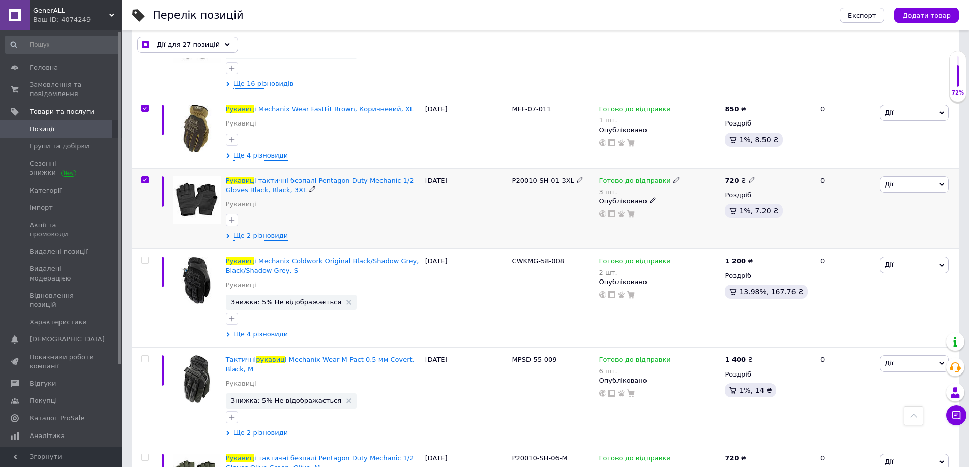
click at [144, 177] on input "checkbox" at bounding box center [144, 180] width 7 height 7
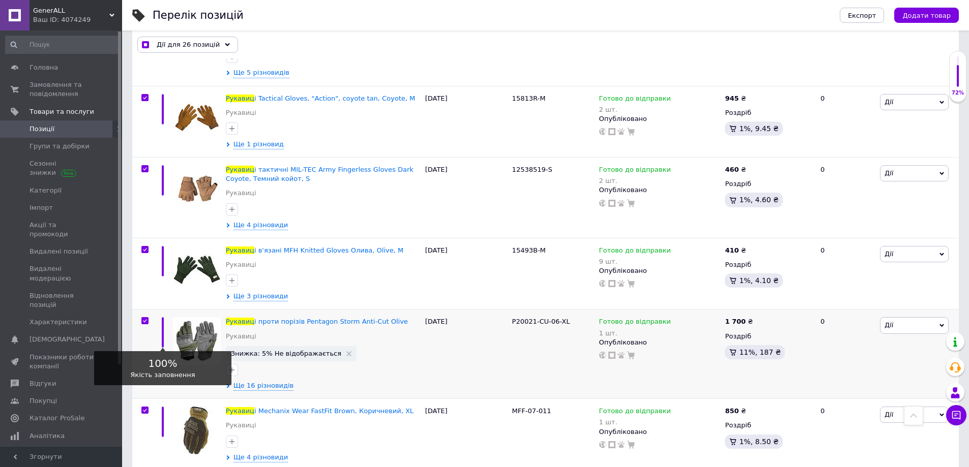
scroll to position [2899, 0]
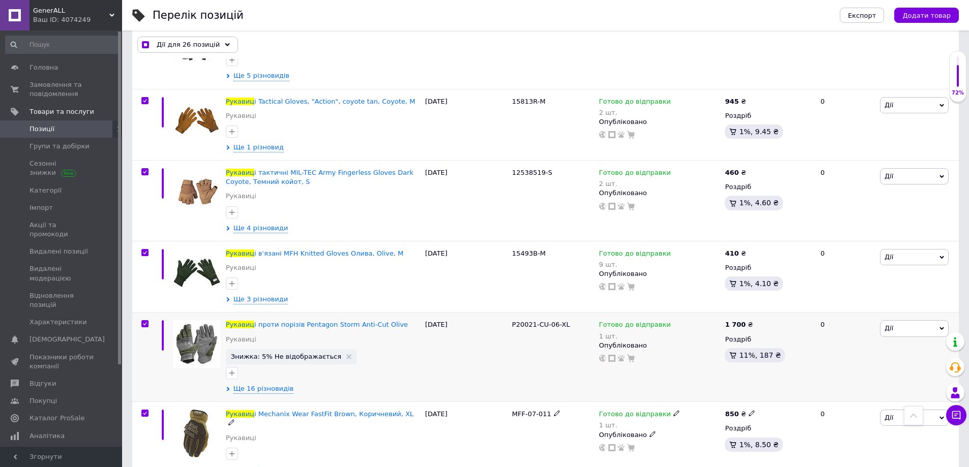
drag, startPoint x: 143, startPoint y: 346, endPoint x: 140, endPoint y: 289, distance: 57.0
click at [143, 402] on div at bounding box center [143, 442] width 23 height 81
click at [140, 320] on div at bounding box center [145, 323] width 20 height 7
click at [143, 321] on input "checkbox" at bounding box center [144, 324] width 7 height 7
click at [143, 250] on input "checkbox" at bounding box center [144, 253] width 7 height 7
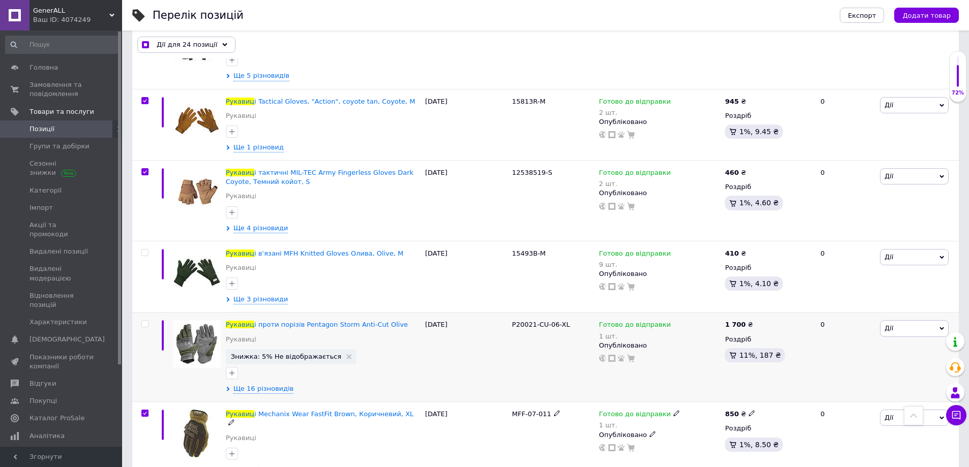
drag, startPoint x: 143, startPoint y: 350, endPoint x: 180, endPoint y: 298, distance: 63.9
click at [143, 411] on input "checkbox" at bounding box center [144, 414] width 7 height 7
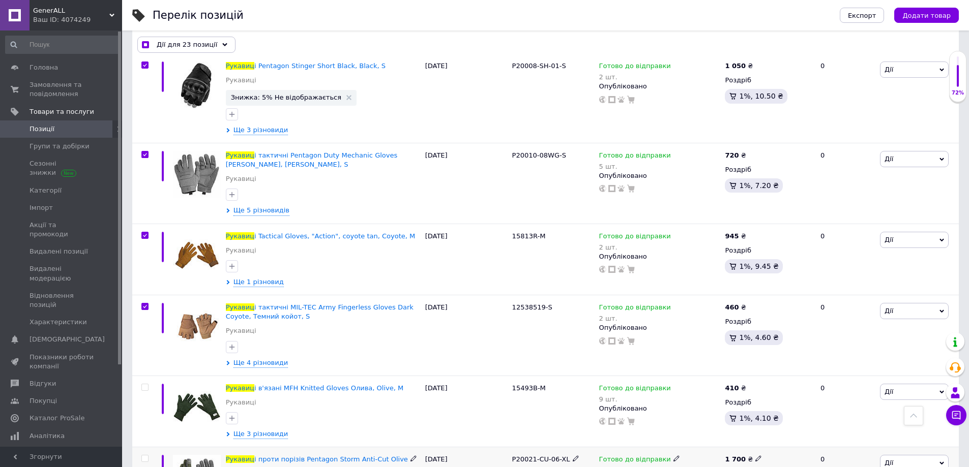
scroll to position [2645, 0]
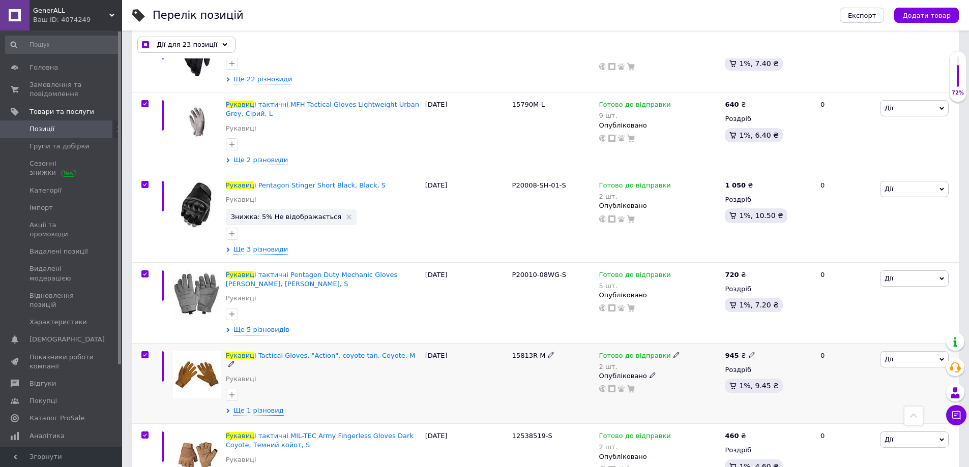
click at [145, 352] on input "checkbox" at bounding box center [144, 355] width 7 height 7
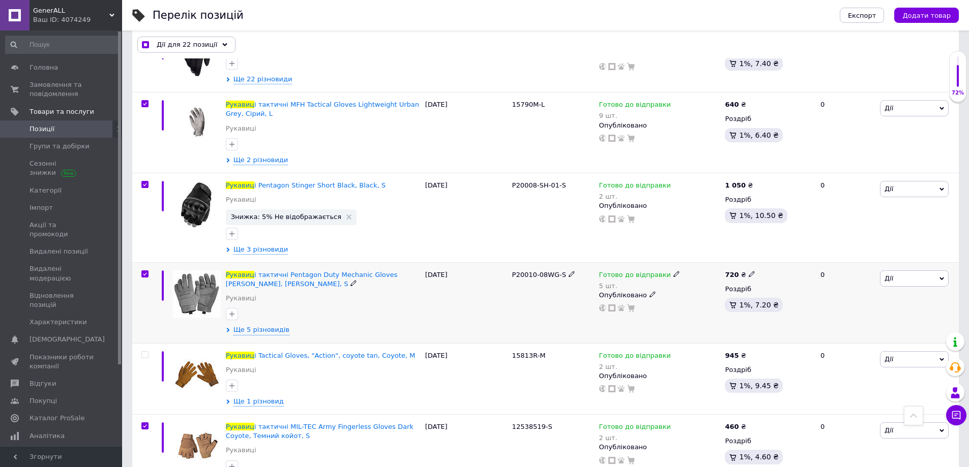
click at [144, 271] on input "checkbox" at bounding box center [144, 274] width 7 height 7
click at [147, 182] on input "checkbox" at bounding box center [144, 185] width 7 height 7
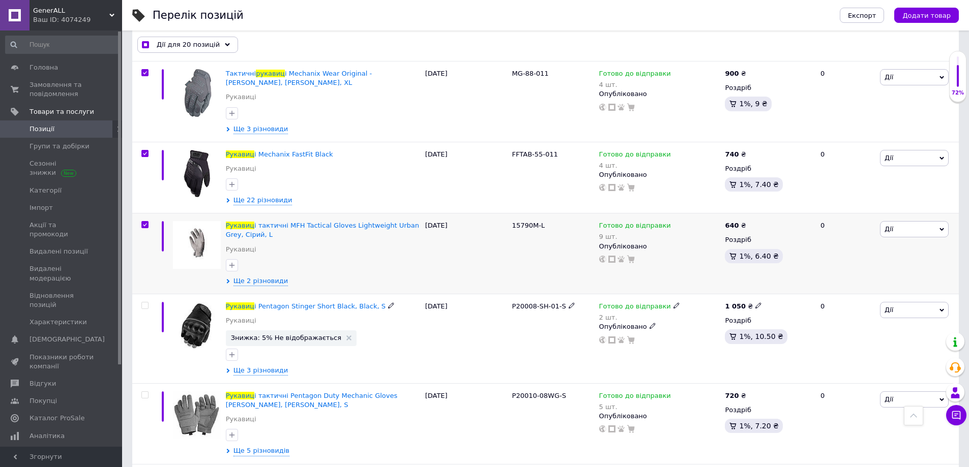
scroll to position [2492, 0]
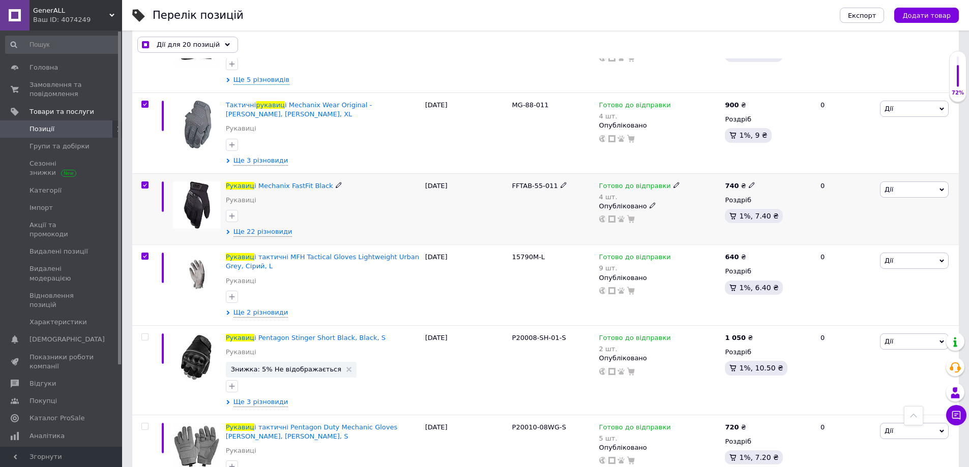
click at [144, 182] on input "checkbox" at bounding box center [144, 185] width 7 height 7
click at [143, 253] on input "checkbox" at bounding box center [144, 256] width 7 height 7
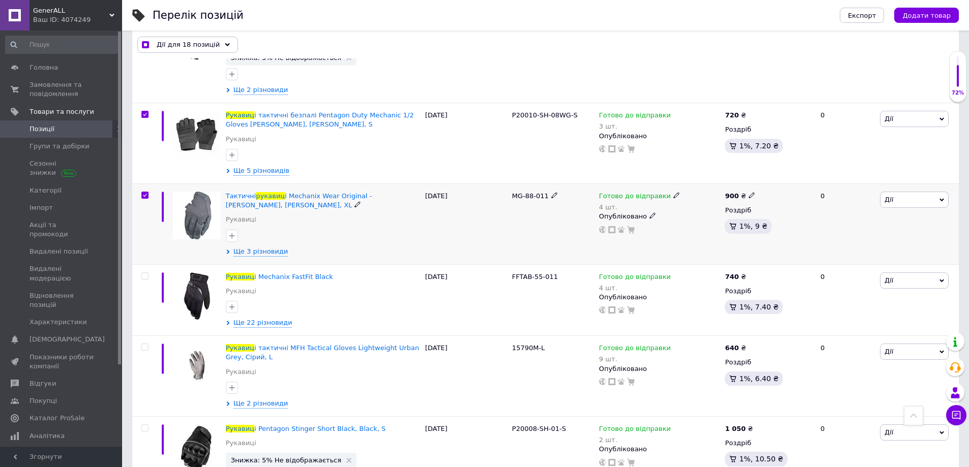
scroll to position [2339, 0]
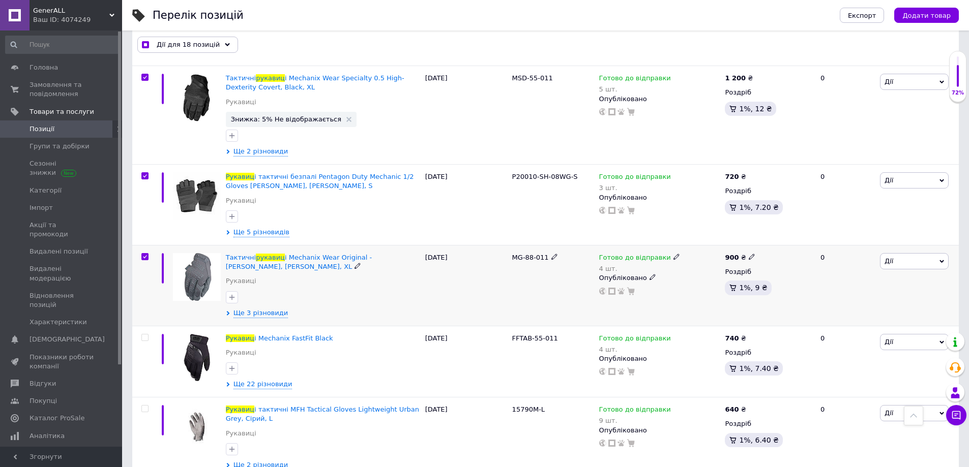
click at [146, 254] on input "checkbox" at bounding box center [144, 257] width 7 height 7
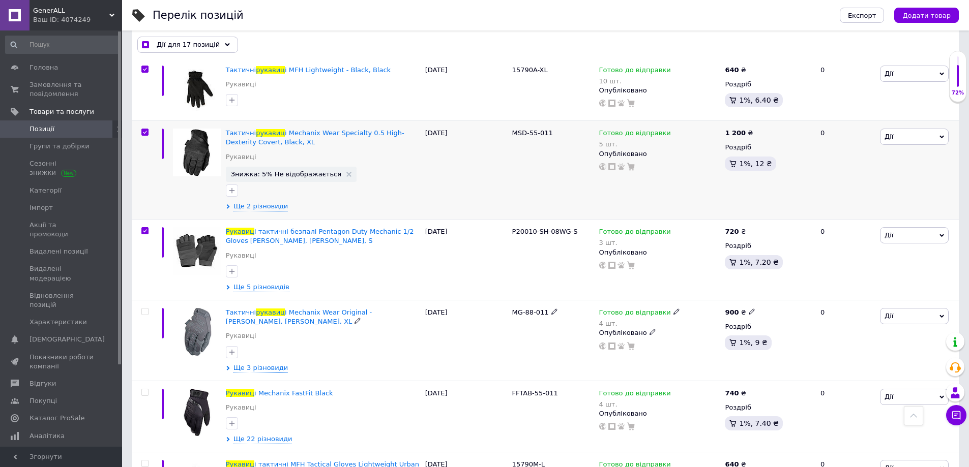
scroll to position [2187, 0]
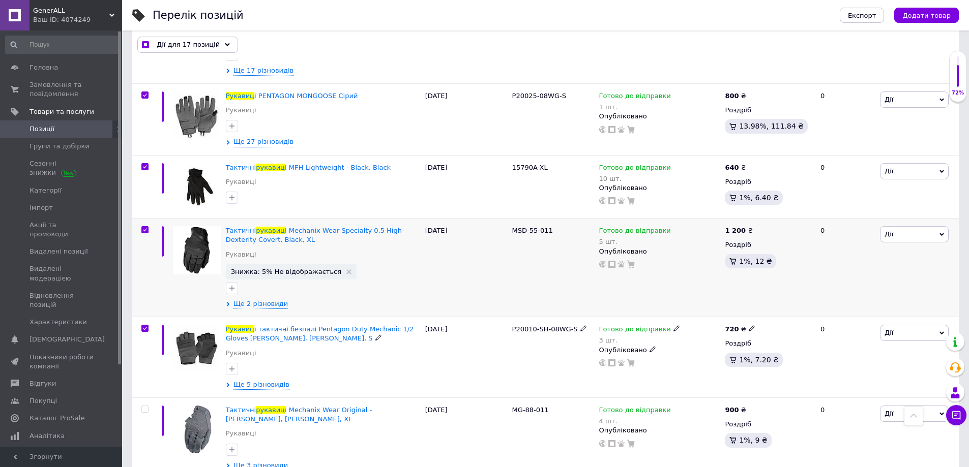
drag, startPoint x: 144, startPoint y: 262, endPoint x: 143, endPoint y: 232, distance: 30.0
click at [144, 326] on input "checkbox" at bounding box center [144, 329] width 7 height 7
click at [143, 227] on input "checkbox" at bounding box center [144, 230] width 7 height 7
click at [145, 164] on input "checkbox" at bounding box center [144, 167] width 7 height 7
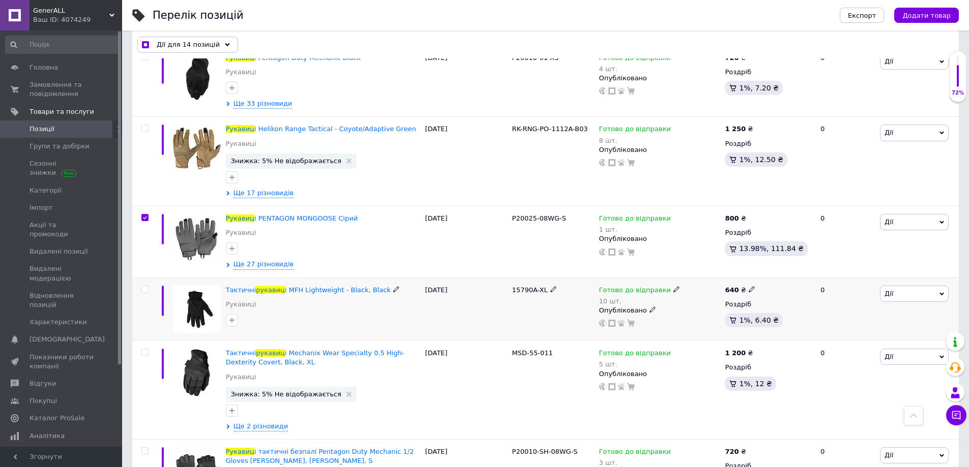
scroll to position [2034, 0]
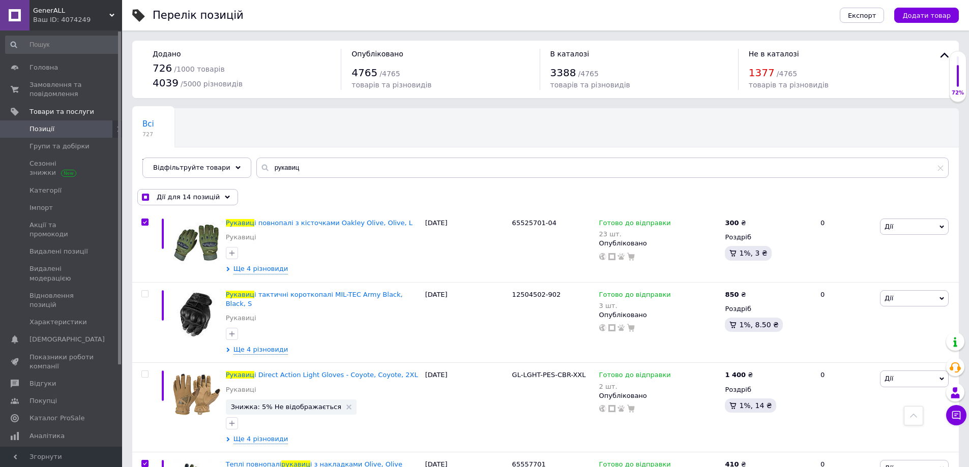
scroll to position [2034, 0]
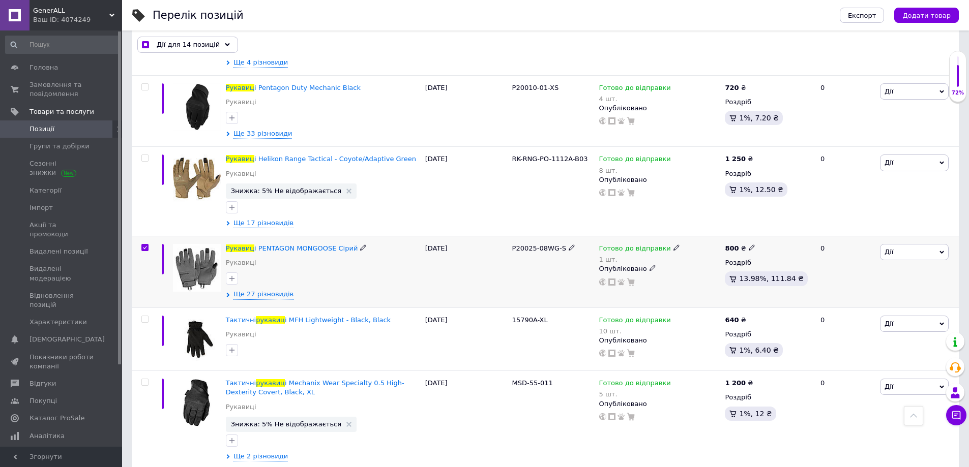
click at [144, 245] on input "checkbox" at bounding box center [144, 248] width 7 height 7
checkbox input "false"
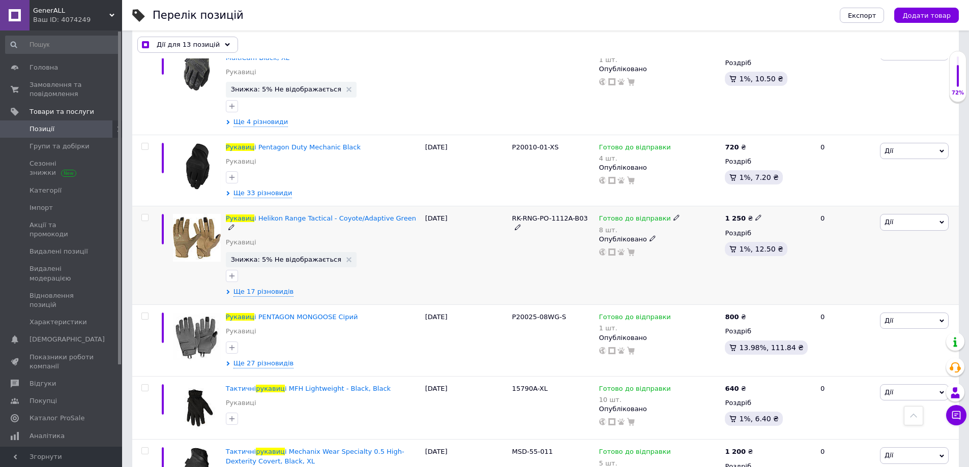
scroll to position [1933, 0]
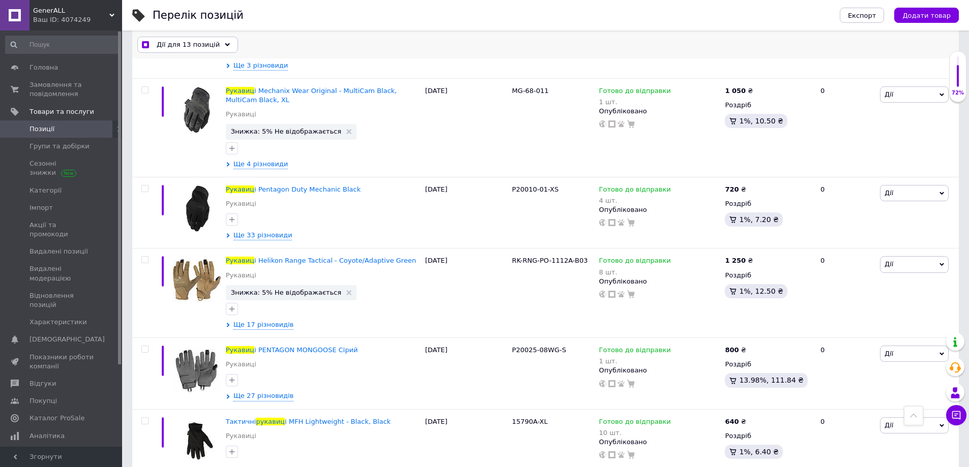
click at [193, 48] on span "Дії для 13 позицій" at bounding box center [188, 44] width 63 height 9
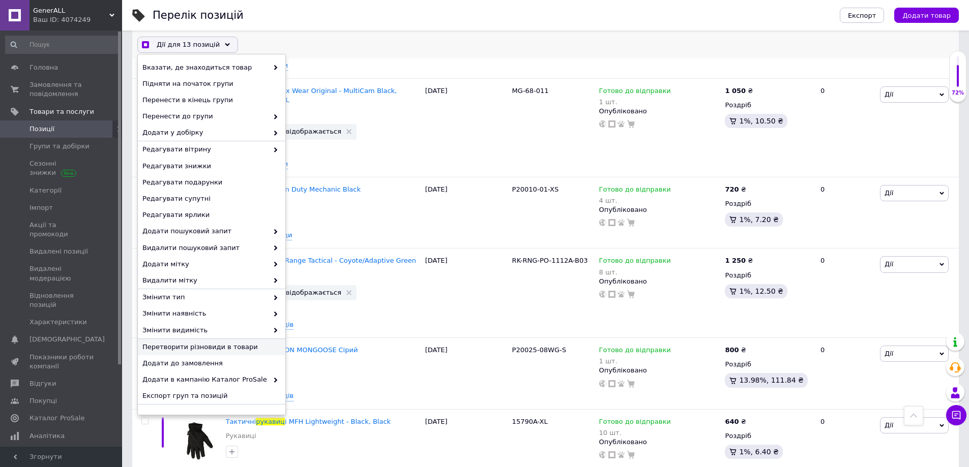
scroll to position [12, 0]
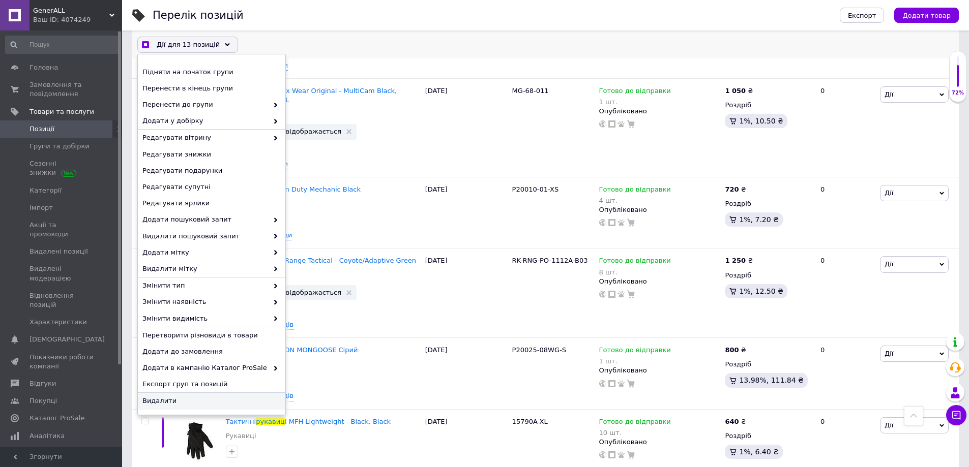
click at [168, 405] on span "Видалити" at bounding box center [210, 401] width 136 height 9
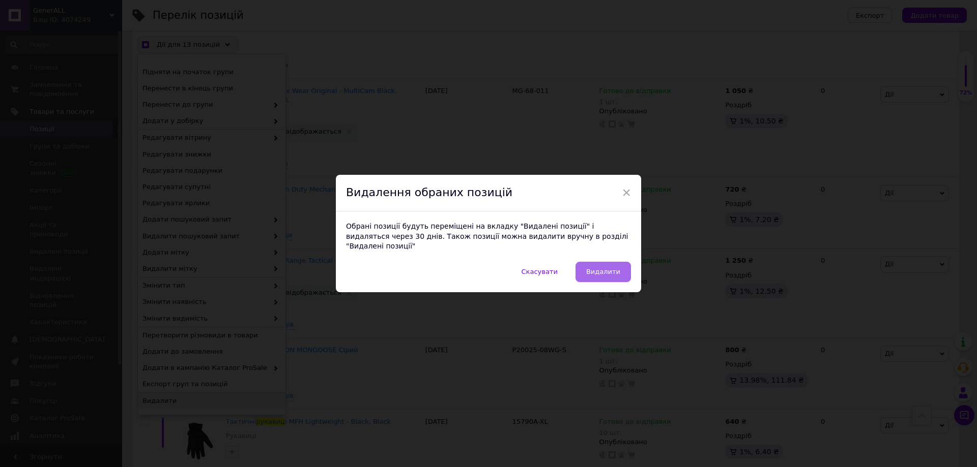
click at [607, 268] on span "Видалити" at bounding box center [603, 272] width 34 height 8
checkbox input "true"
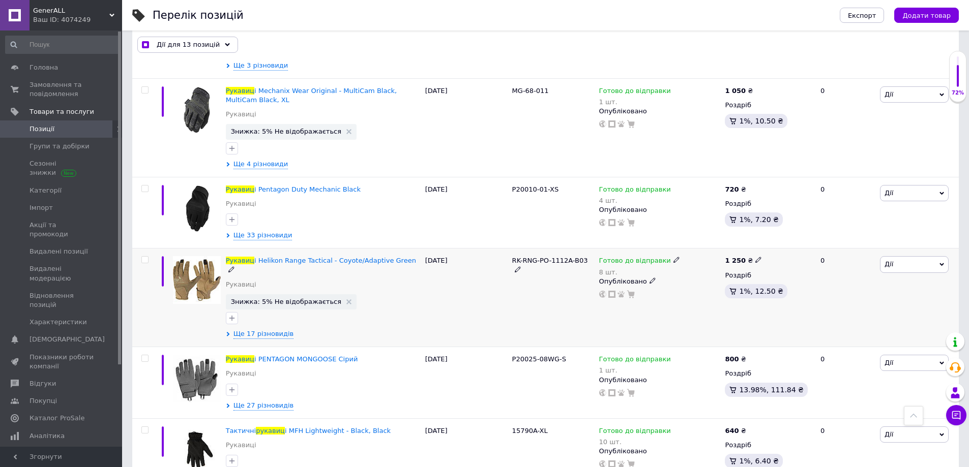
checkbox input "false"
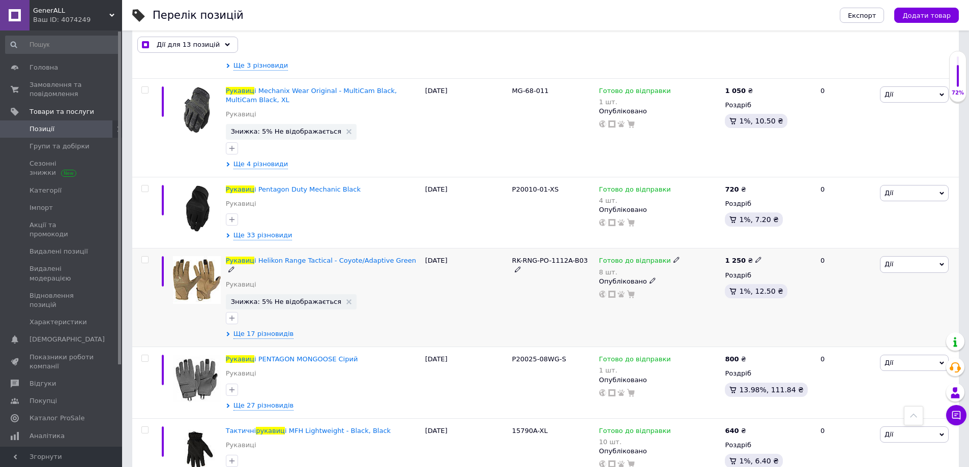
checkbox input "false"
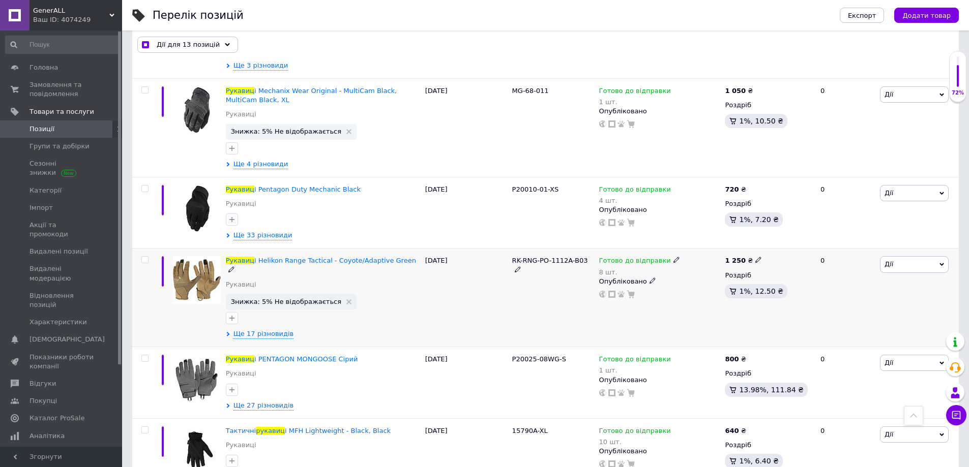
checkbox input "false"
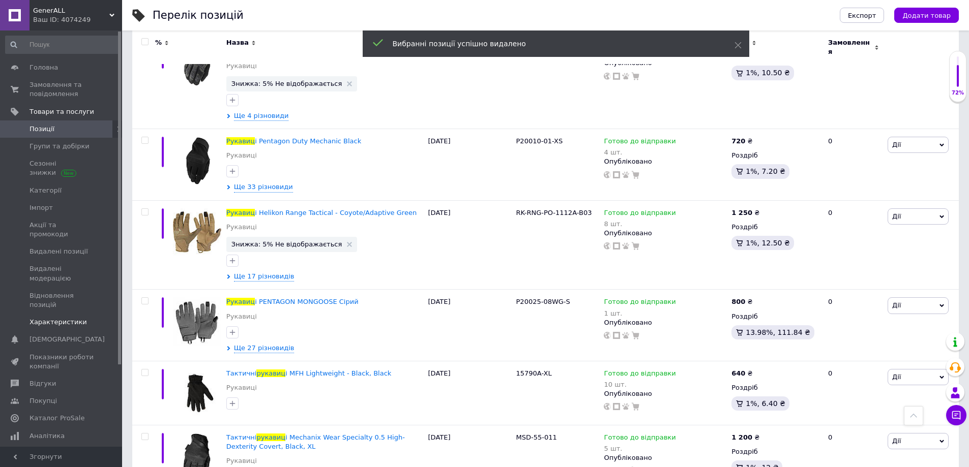
scroll to position [1885, 0]
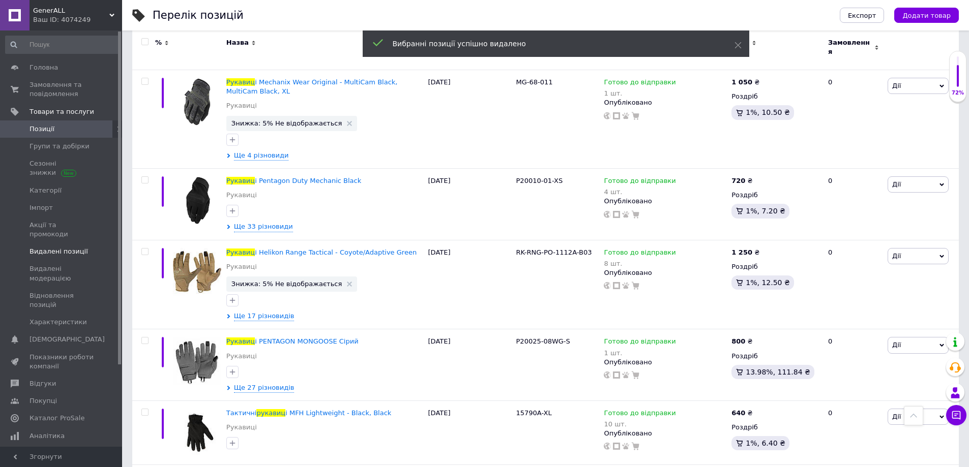
click at [48, 247] on span "Видалені позиції" at bounding box center [59, 251] width 58 height 9
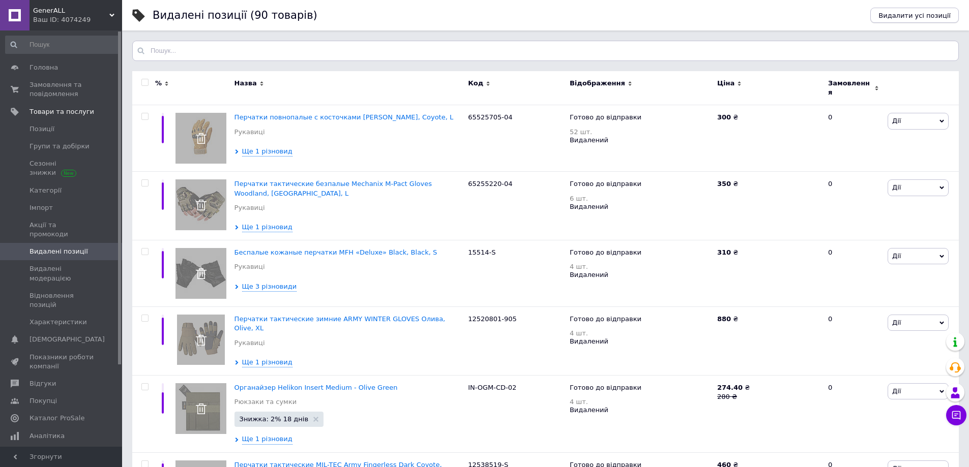
click at [916, 13] on span "Видалити усі позиції" at bounding box center [915, 16] width 72 height 8
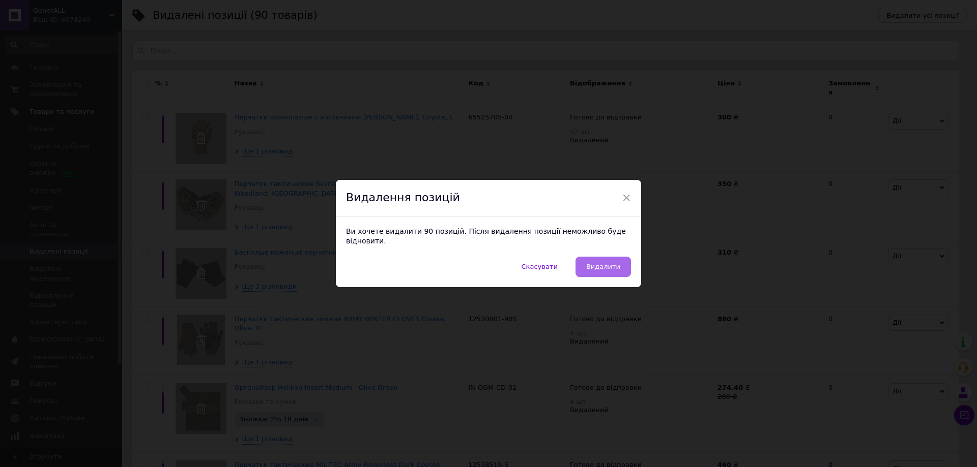
drag, startPoint x: 620, startPoint y: 250, endPoint x: 616, endPoint y: 257, distance: 8.4
click at [620, 252] on div "× Видалення позицій Ви хочете видалити 90 позицій. Після видалення позиції немо…" at bounding box center [488, 233] width 305 height 107
click at [616, 263] on span "Видалити" at bounding box center [603, 267] width 34 height 8
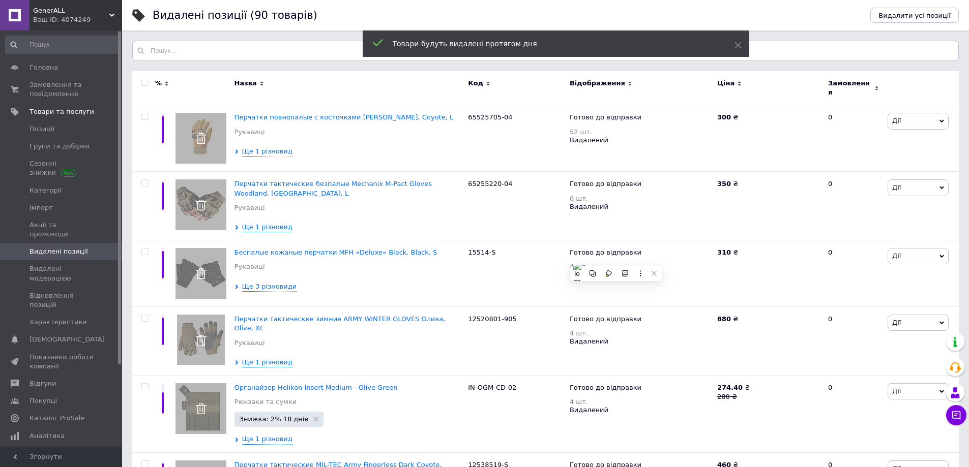
click at [900, 12] on span "Видалити усі позиції" at bounding box center [915, 16] width 72 height 8
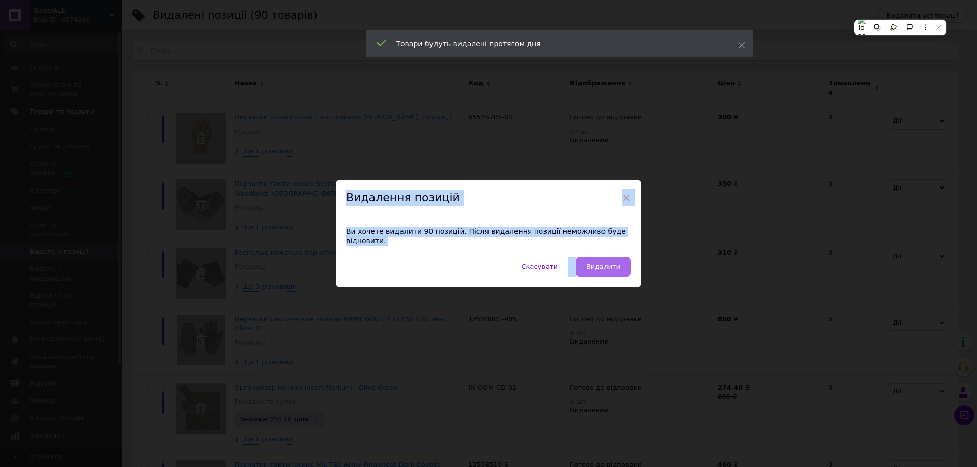
click at [603, 263] on span "Видалити" at bounding box center [603, 267] width 34 height 8
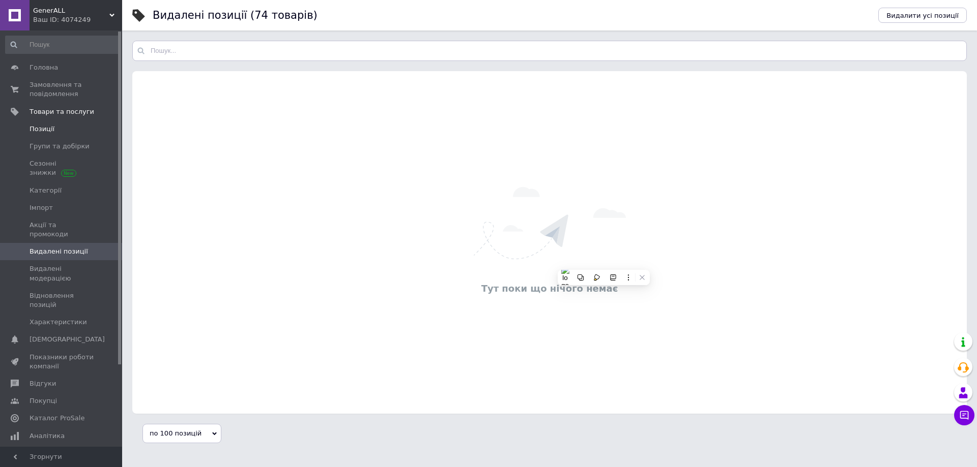
click at [41, 129] on span "Позиції" at bounding box center [42, 129] width 25 height 9
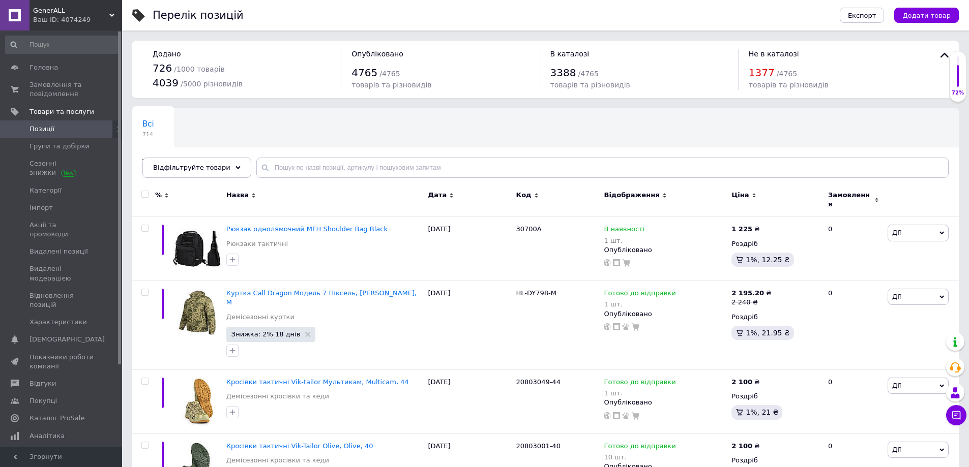
click at [786, 2] on div "Перелік позицій" at bounding box center [486, 15] width 667 height 31
click at [41, 208] on span "Імпорт" at bounding box center [41, 207] width 23 height 9
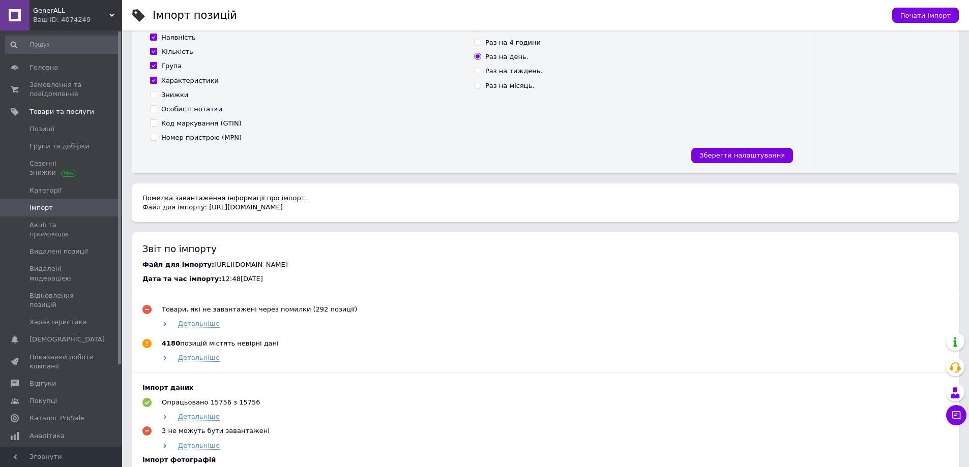
scroll to position [356, 0]
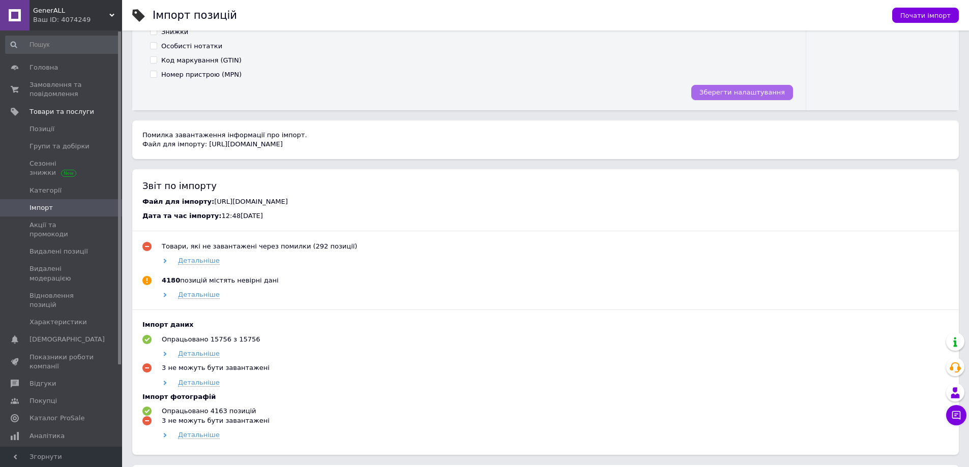
click at [759, 86] on button "Зберегти налаштування" at bounding box center [742, 92] width 102 height 15
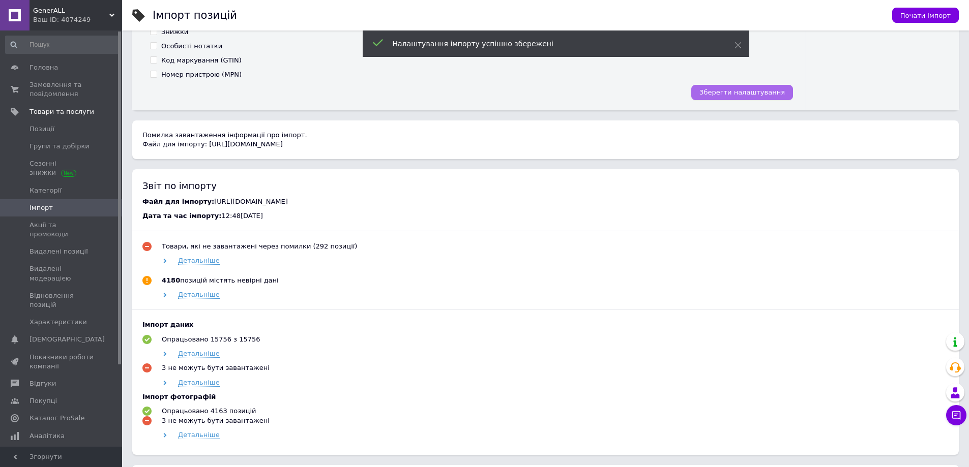
click at [735, 96] on span "Зберегти налаштування" at bounding box center [741, 93] width 85 height 8
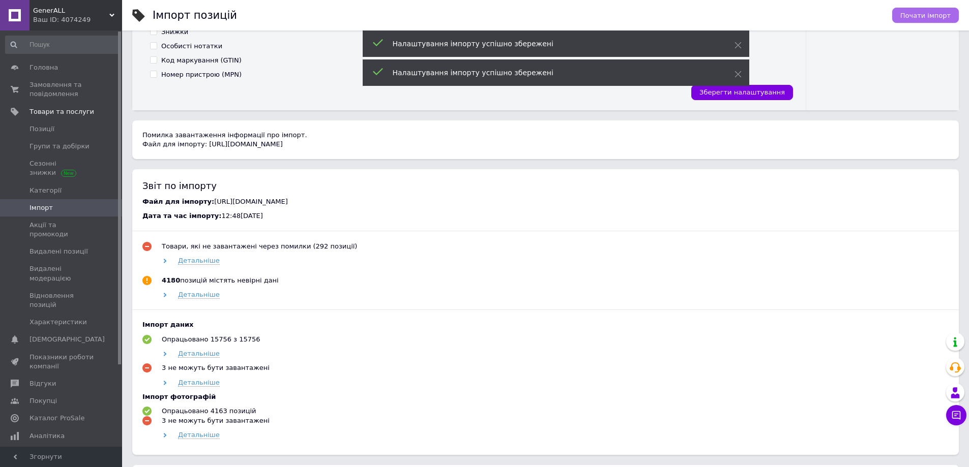
click at [920, 14] on span "Почати імпорт" at bounding box center [925, 16] width 50 height 8
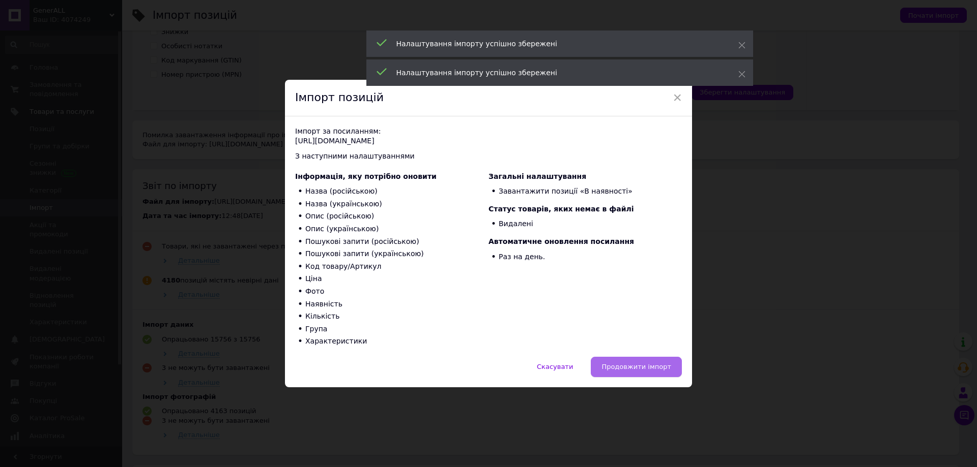
click at [660, 376] on button "Продовжити імпорт" at bounding box center [636, 367] width 91 height 20
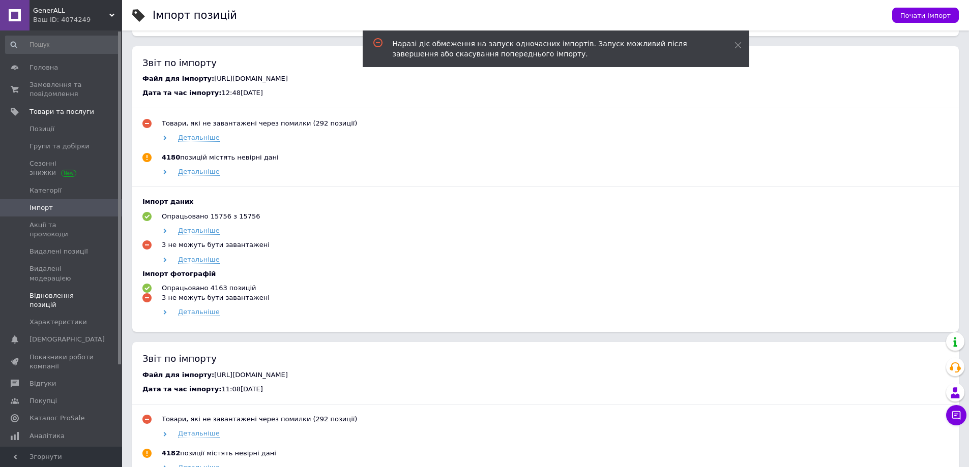
scroll to position [305, 0]
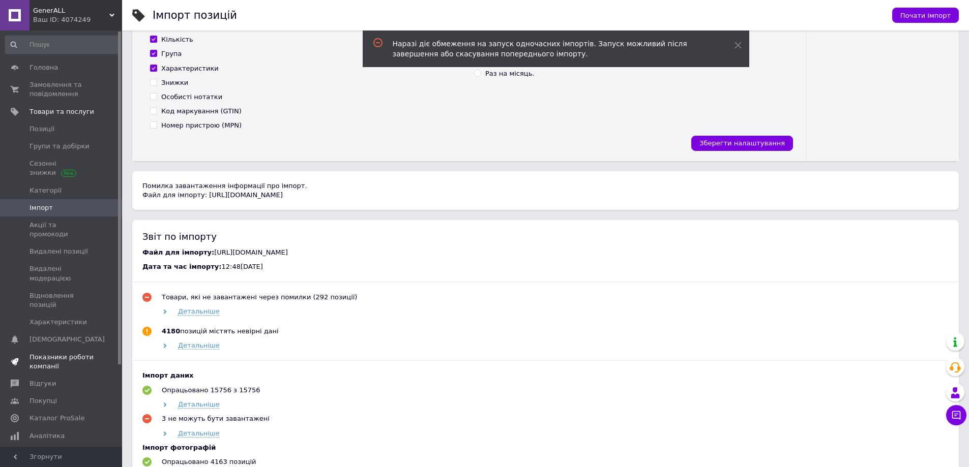
click at [46, 353] on span "Показники роботи компанії" at bounding box center [62, 362] width 65 height 18
